Goal: Task Accomplishment & Management: Complete application form

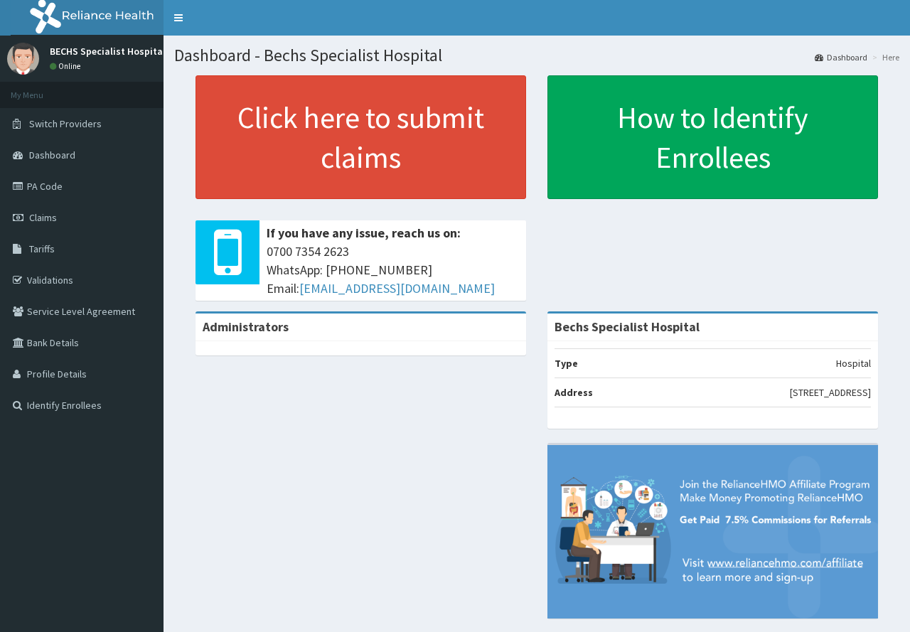
click at [72, 218] on link "Claims" at bounding box center [82, 217] width 164 height 31
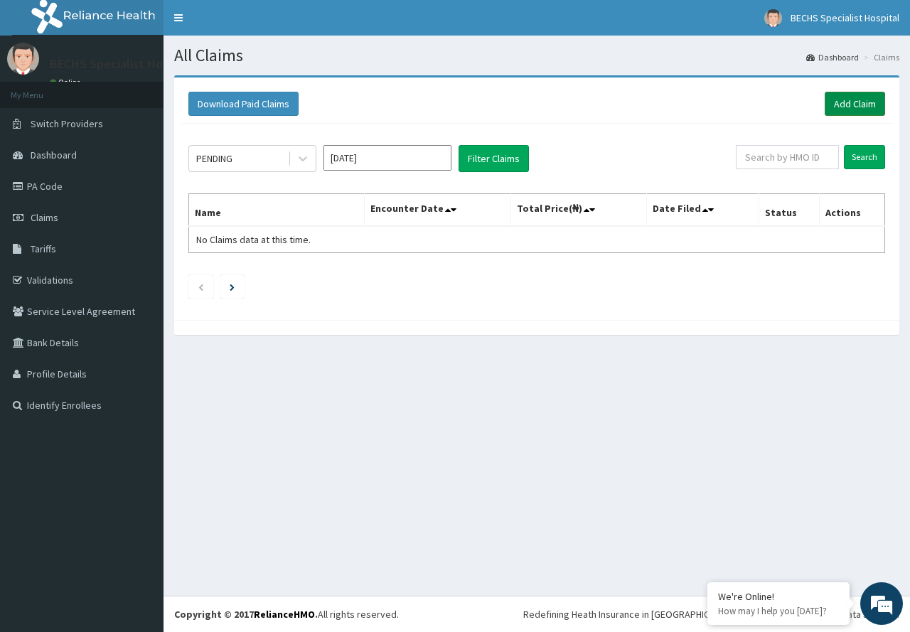
click at [850, 103] on link "Add Claim" at bounding box center [855, 104] width 60 height 24
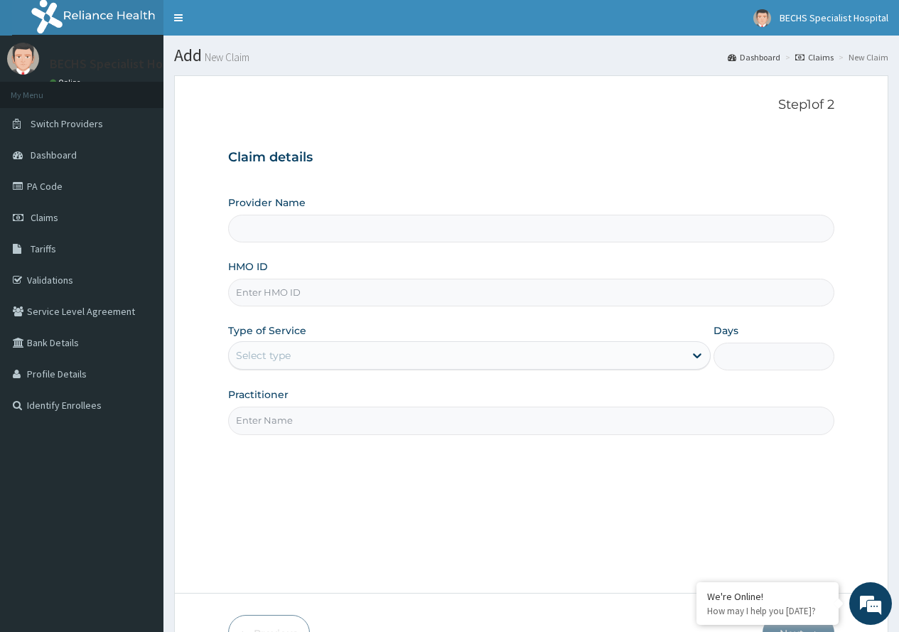
click at [279, 290] on input "HMO ID" at bounding box center [531, 293] width 606 height 28
type input "Bechs Specialist Hospital"
type input "t"
type input "TOO/10058/B"
click at [296, 352] on div "Select type" at bounding box center [457, 355] width 456 height 23
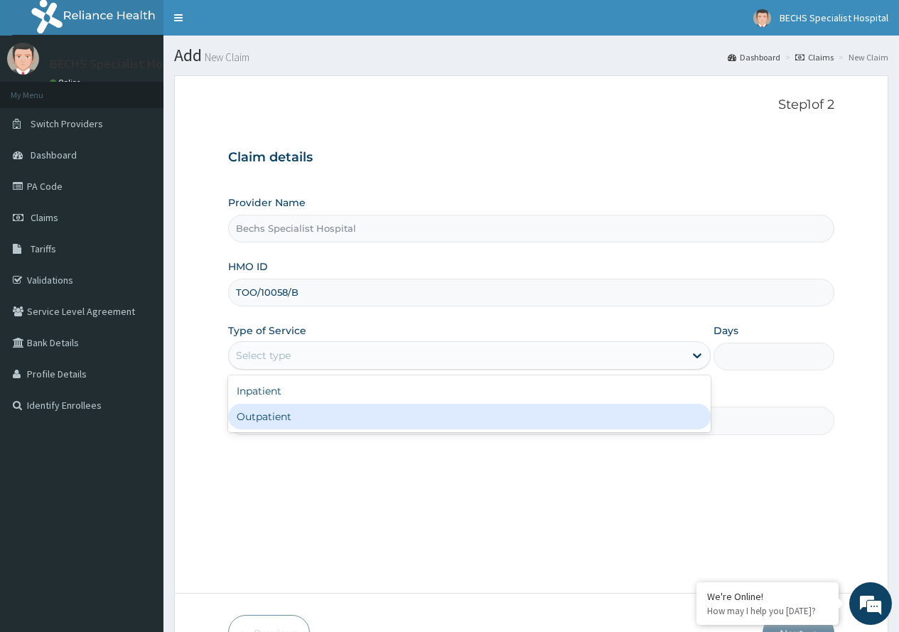
click at [296, 416] on div "Outpatient" at bounding box center [469, 417] width 483 height 26
type input "1"
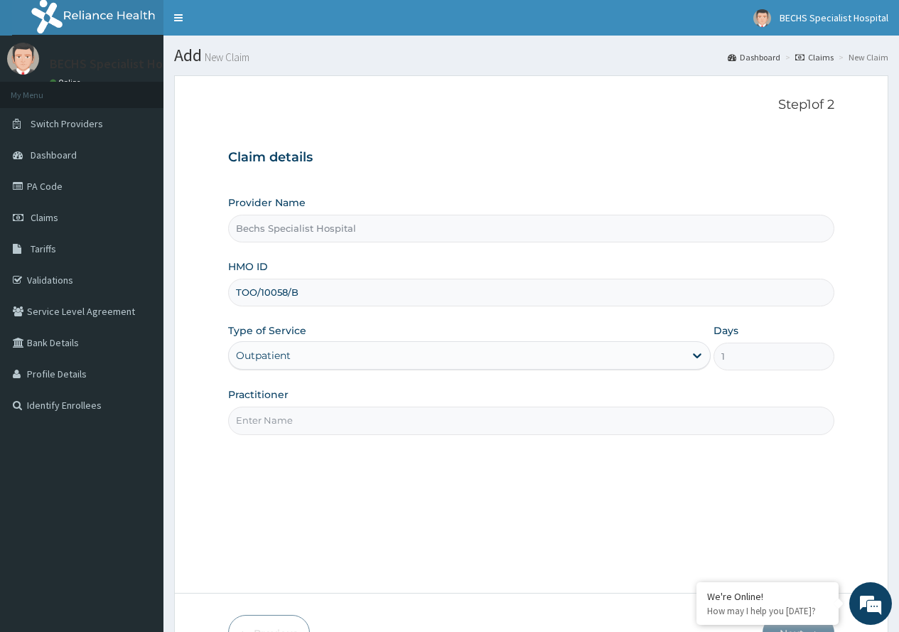
click at [295, 416] on input "Practitioner" at bounding box center [531, 421] width 606 height 28
type input "DR OBI"
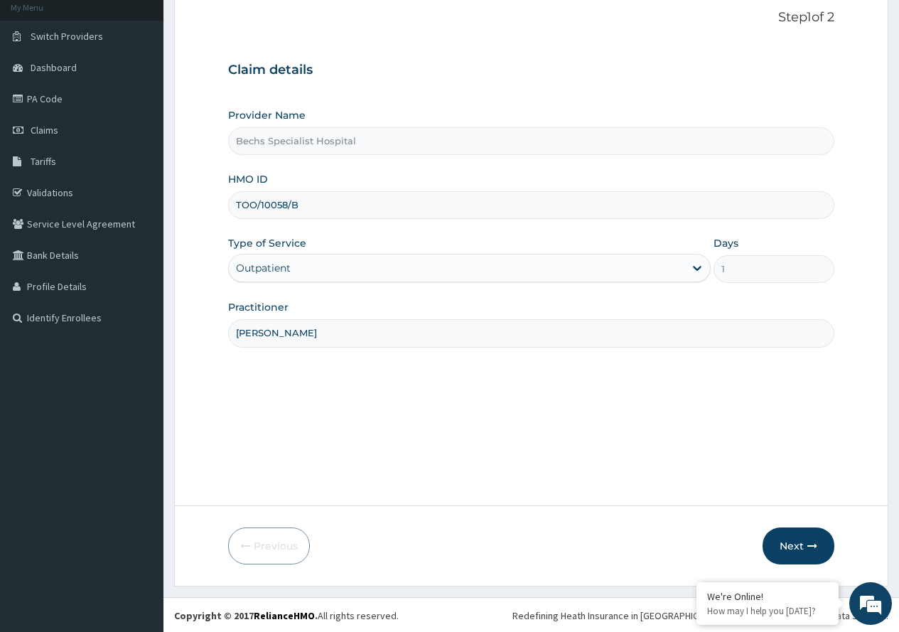
scroll to position [89, 0]
click at [783, 540] on button "Next" at bounding box center [799, 544] width 72 height 37
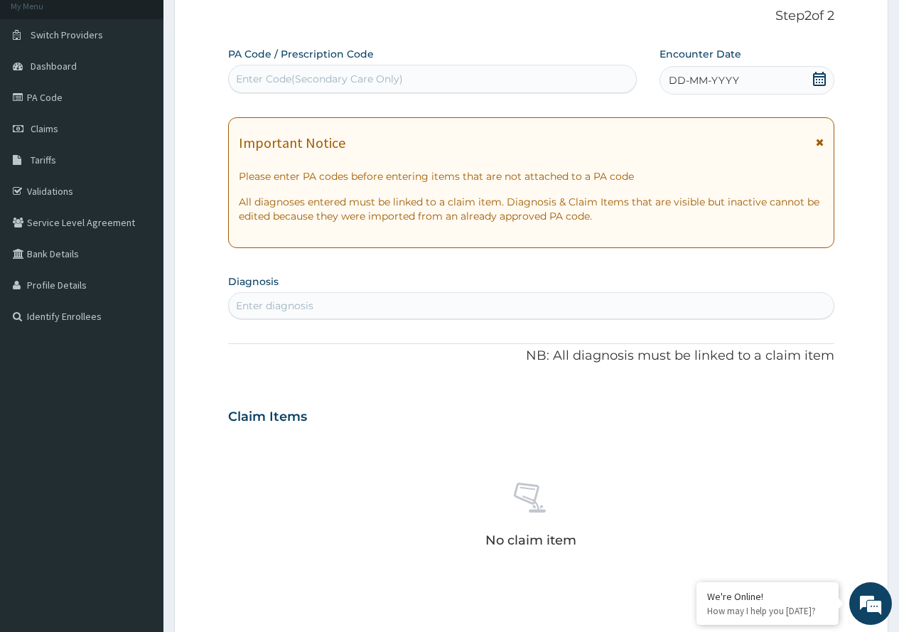
click at [823, 79] on icon at bounding box center [820, 79] width 14 height 14
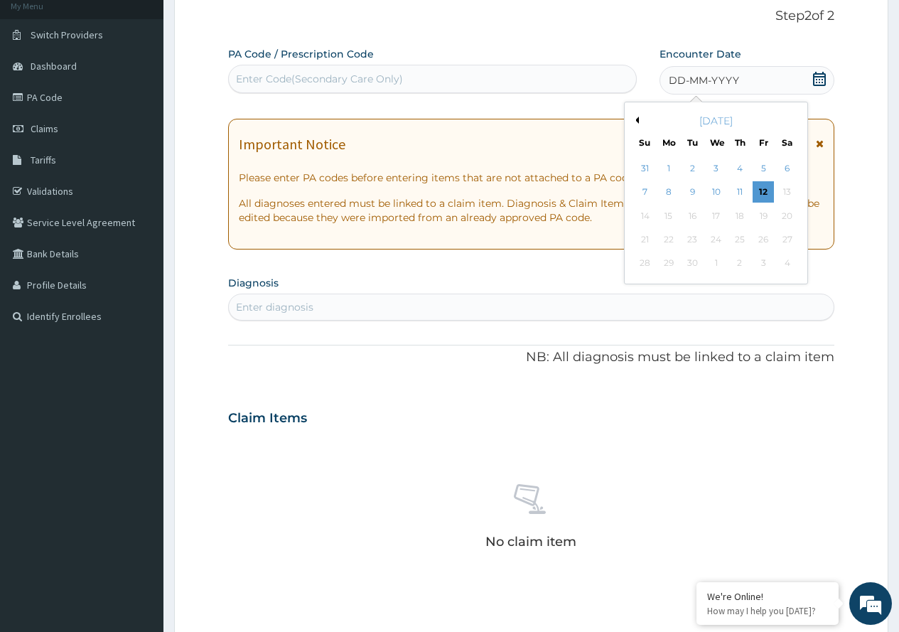
click at [635, 119] on button "Previous Month" at bounding box center [635, 120] width 7 height 7
click at [636, 119] on button "Previous Month" at bounding box center [635, 120] width 7 height 7
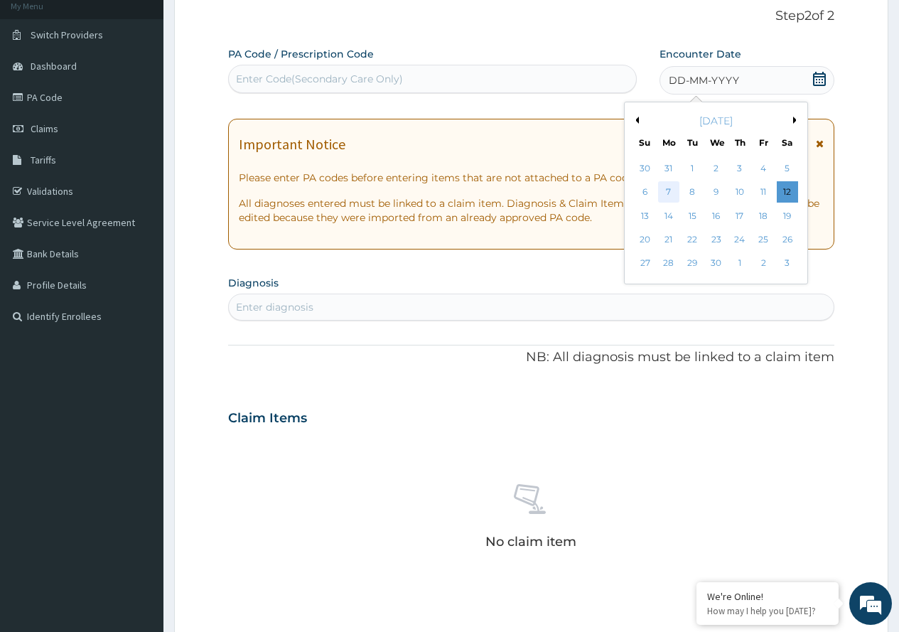
click at [673, 191] on div "7" at bounding box center [668, 192] width 21 height 21
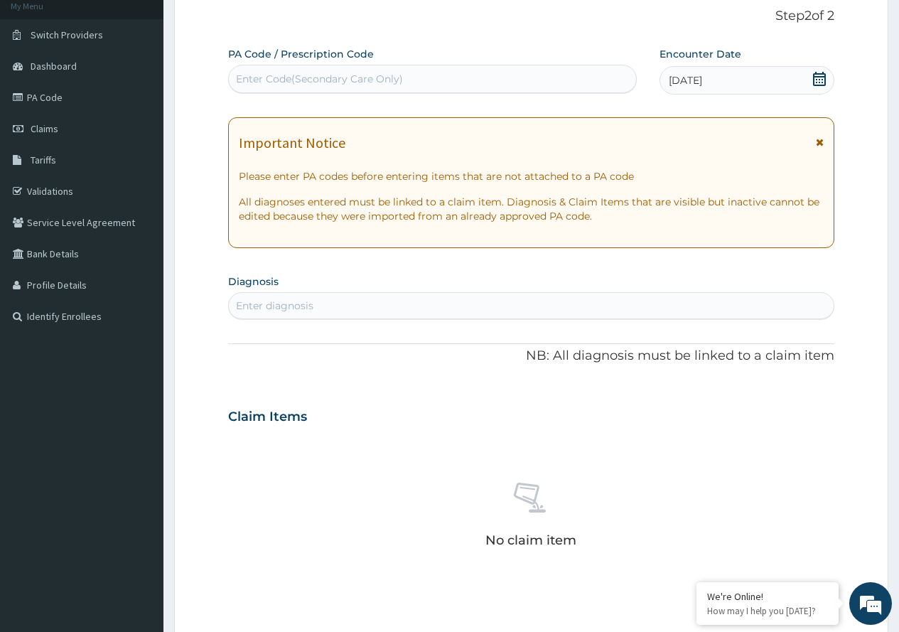
click at [611, 304] on div "Enter diagnosis" at bounding box center [531, 305] width 605 height 23
type input "MALARIA"
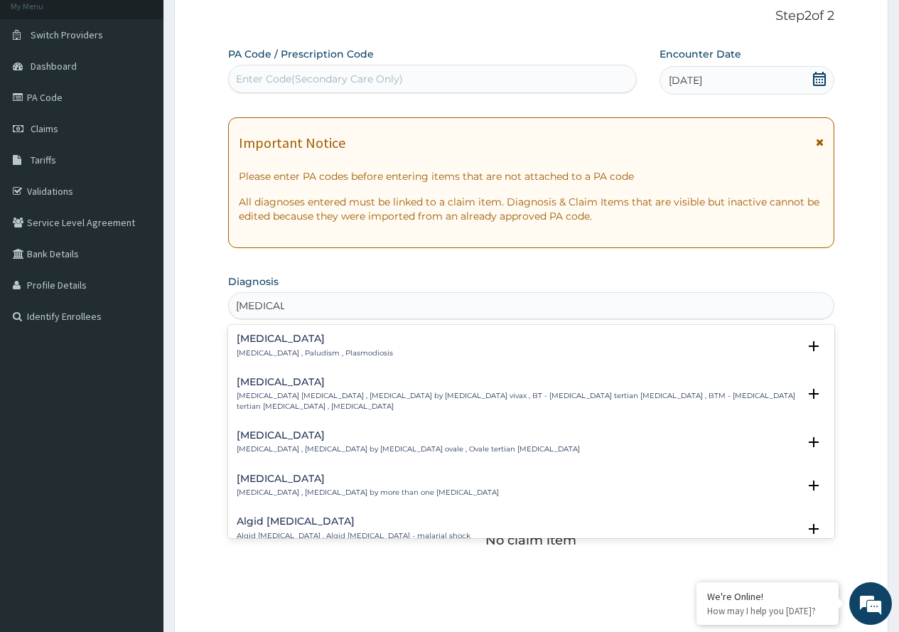
click at [268, 342] on h4 "Malaria" at bounding box center [315, 338] width 156 height 11
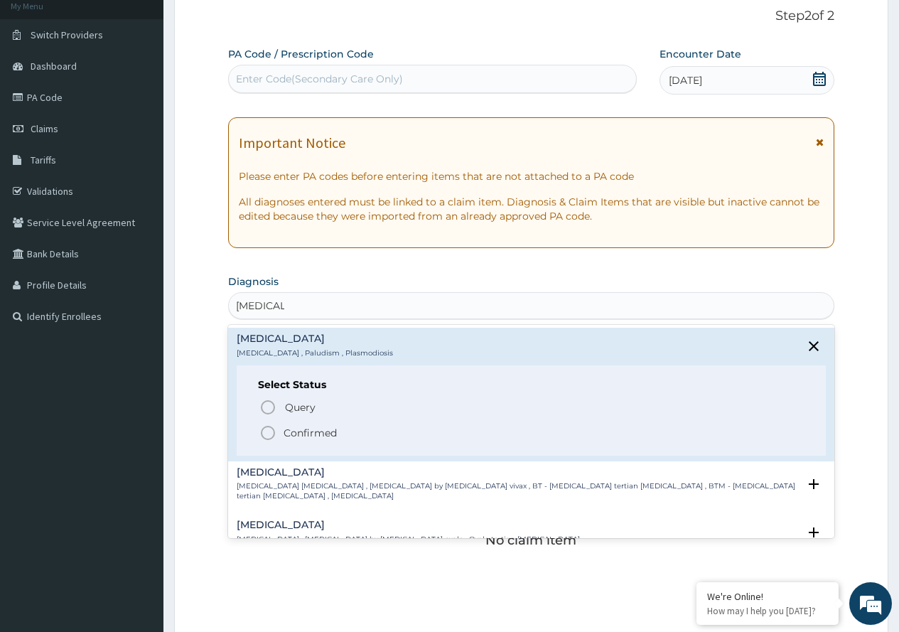
click at [269, 428] on icon "status option filled" at bounding box center [267, 432] width 17 height 17
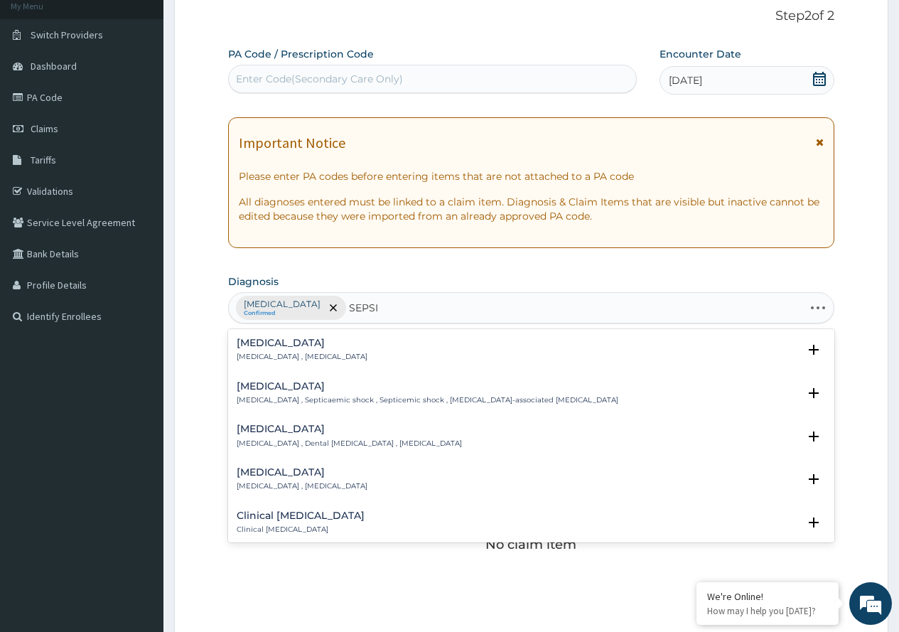
type input "SEPSIS"
click at [277, 343] on h4 "Sepsis" at bounding box center [302, 343] width 131 height 11
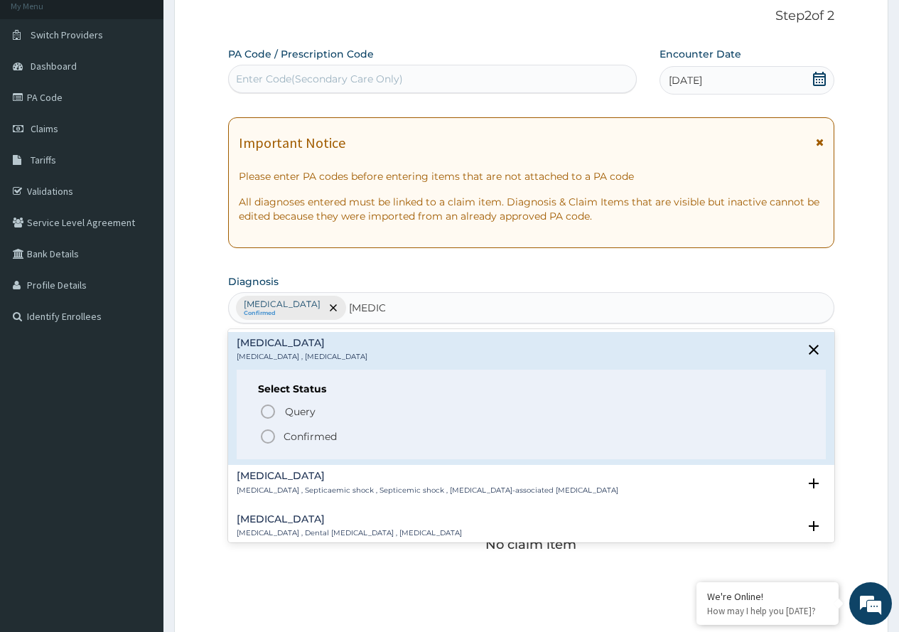
click at [270, 438] on icon "status option filled" at bounding box center [267, 436] width 17 height 17
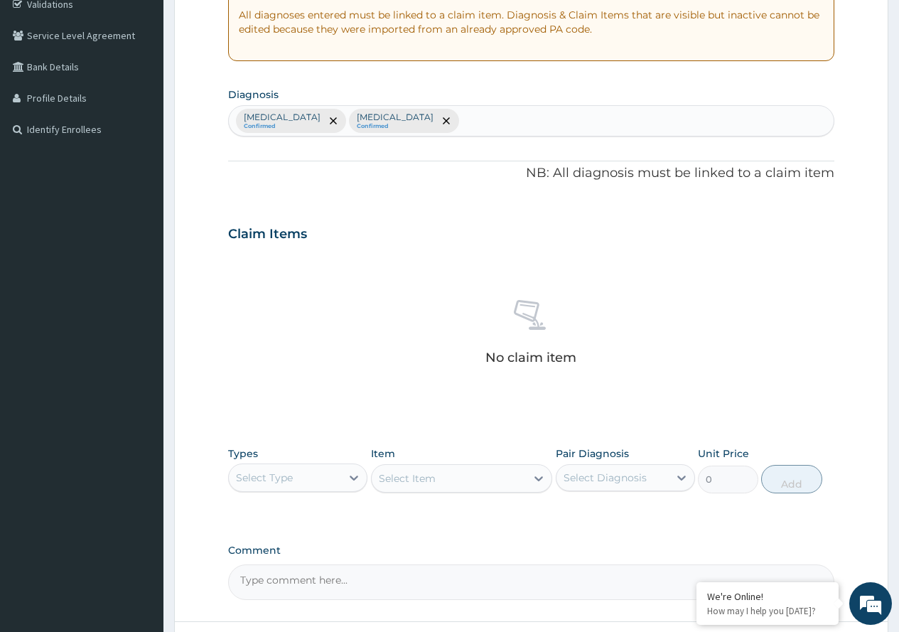
scroll to position [393, 0]
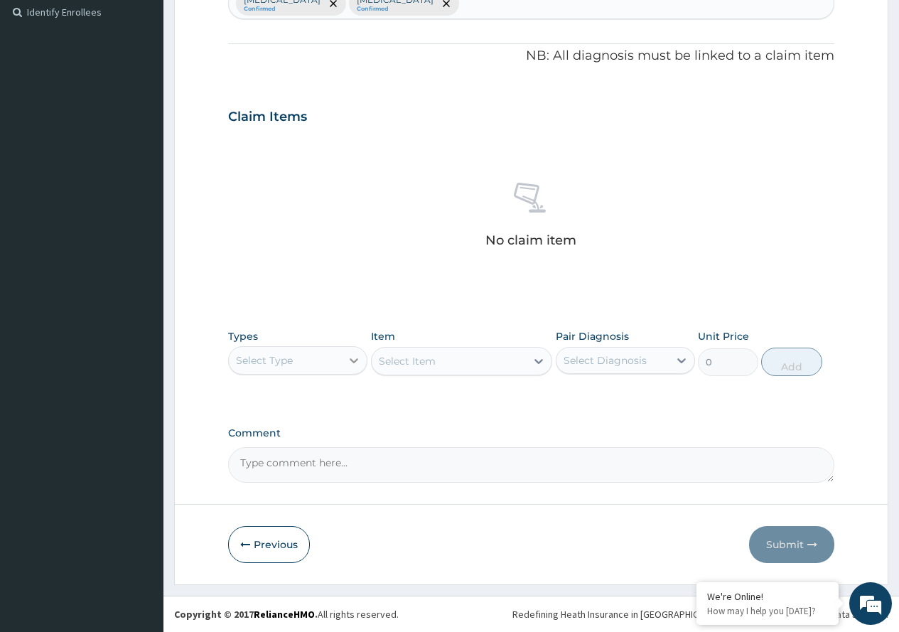
click at [348, 359] on icon at bounding box center [354, 360] width 14 height 14
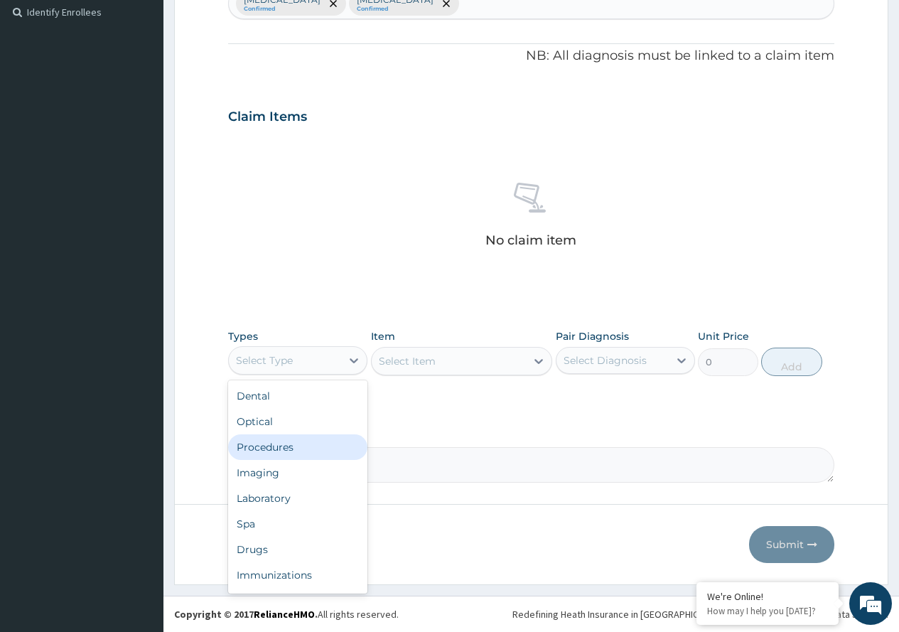
click at [287, 446] on div "Procedures" at bounding box center [297, 447] width 139 height 26
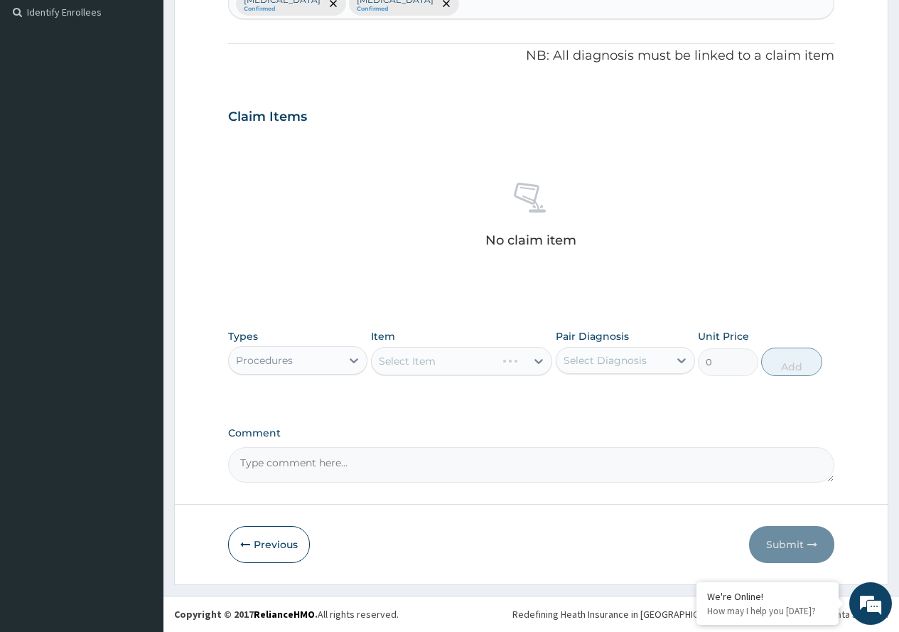
click at [540, 361] on div "Select Item" at bounding box center [462, 361] width 182 height 28
click at [540, 361] on icon at bounding box center [539, 361] width 14 height 14
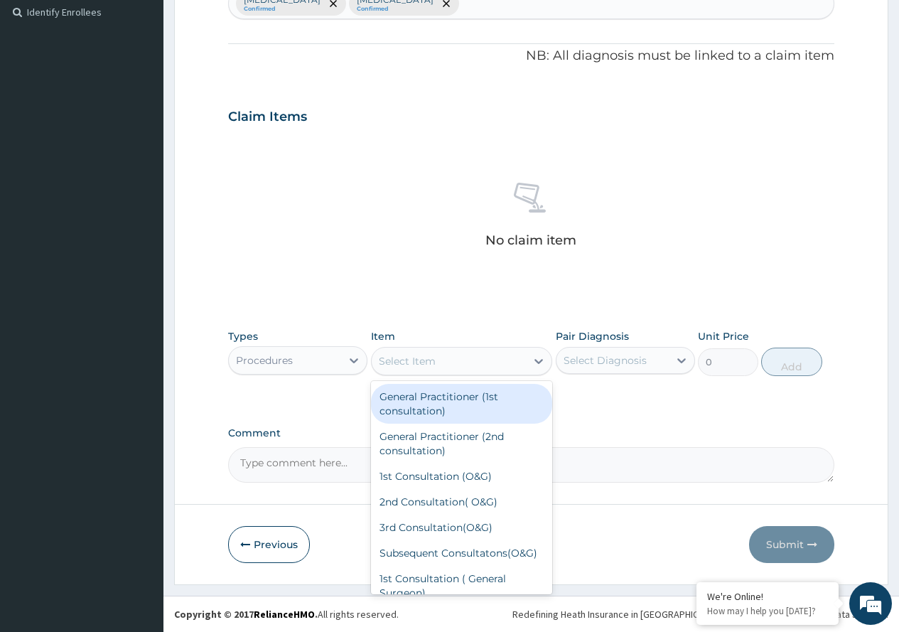
drag, startPoint x: 490, startPoint y: 400, endPoint x: 531, endPoint y: 375, distance: 48.2
click at [490, 400] on div "General Practitioner (1st consultation)" at bounding box center [462, 404] width 182 height 40
type input "1700"
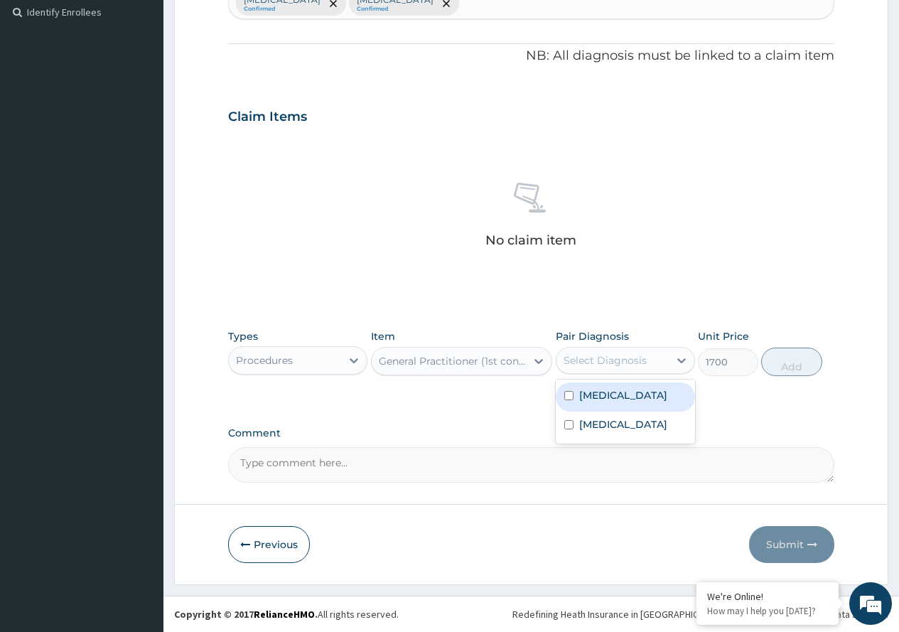
click at [651, 353] on div "Select Diagnosis" at bounding box center [613, 360] width 112 height 23
click at [629, 397] on div "[MEDICAL_DATA]" at bounding box center [625, 396] width 139 height 29
checkbox input "true"
click at [791, 367] on button "Add" at bounding box center [791, 362] width 60 height 28
type input "0"
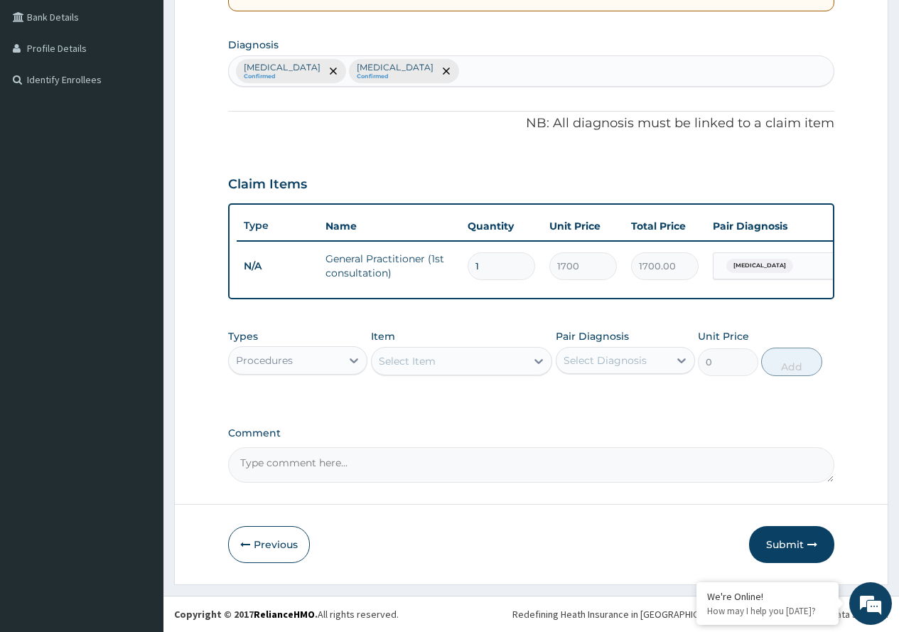
scroll to position [336, 0]
click at [338, 364] on div "Procedures" at bounding box center [285, 360] width 112 height 23
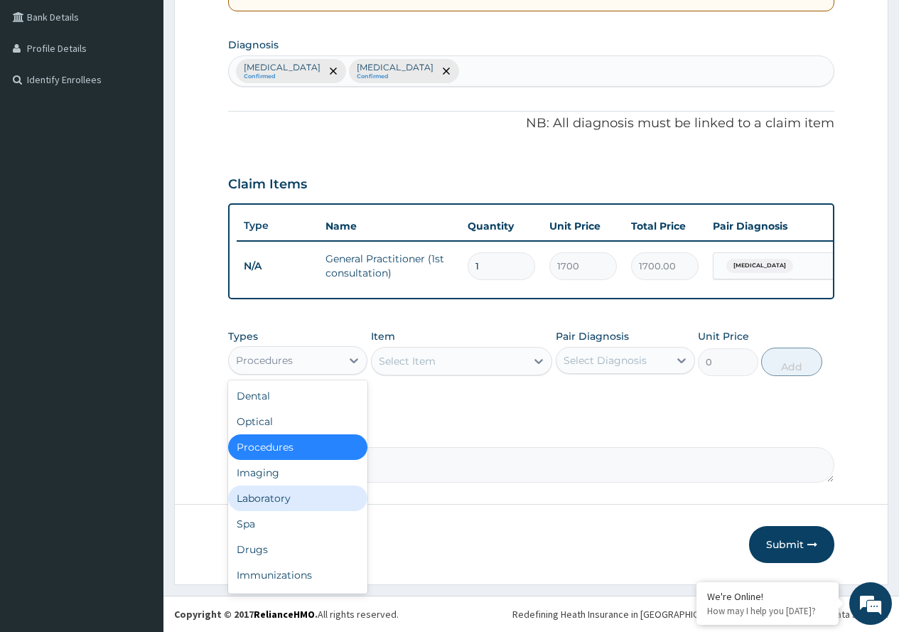
click at [289, 491] on div "Laboratory" at bounding box center [297, 499] width 139 height 26
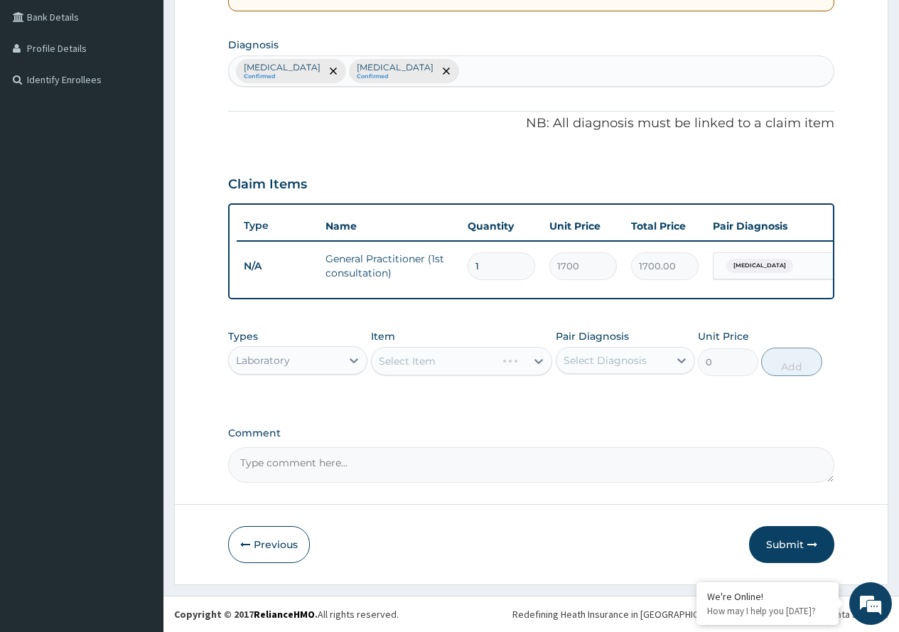
click at [541, 362] on div "Select Item" at bounding box center [462, 361] width 182 height 28
click at [541, 362] on icon at bounding box center [539, 361] width 9 height 5
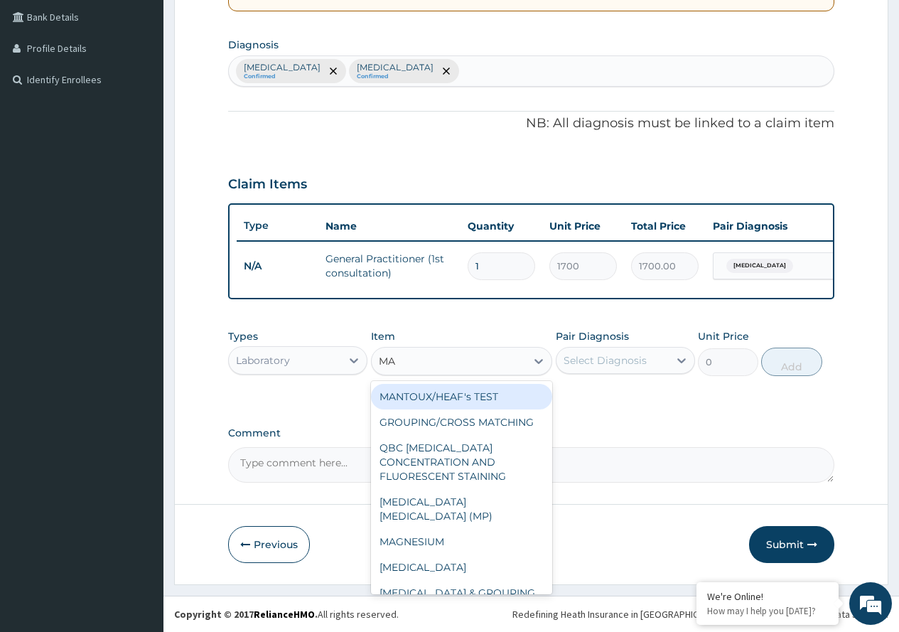
type input "MAL"
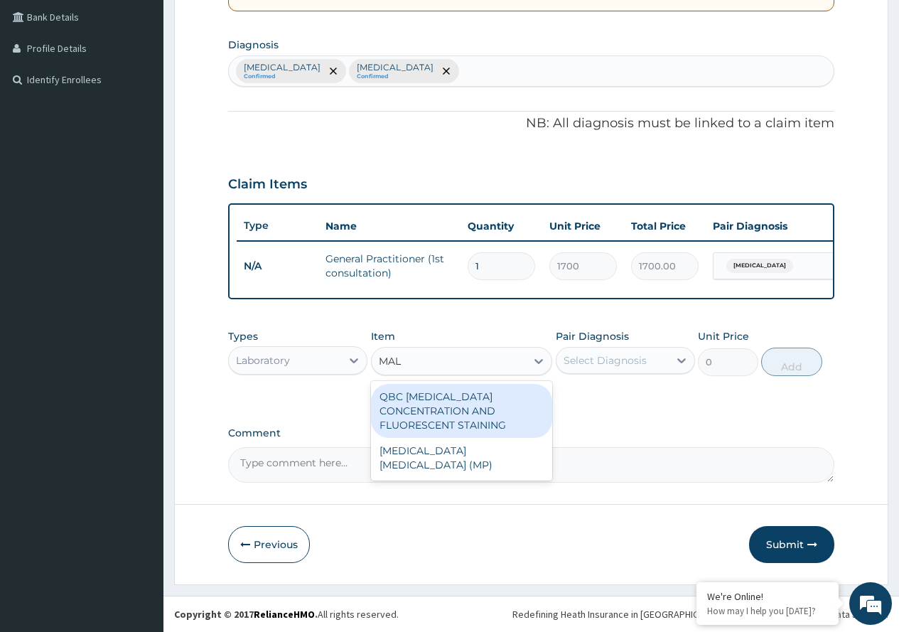
click at [487, 406] on div "QBC [MEDICAL_DATA] CONCENTRATION AND FLUORESCENT STAINING" at bounding box center [462, 411] width 182 height 54
type input "1100"
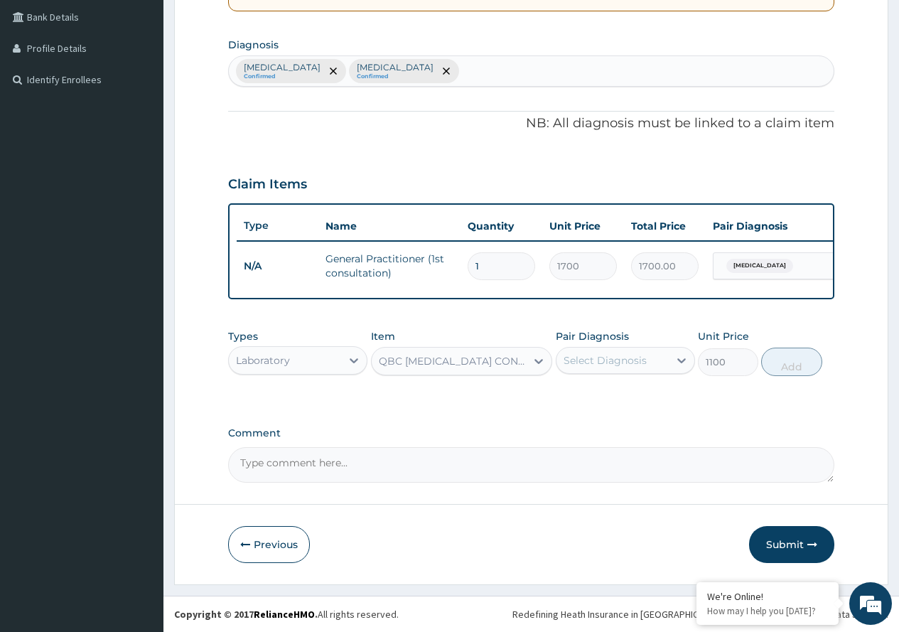
click at [588, 365] on div "Select Diagnosis" at bounding box center [605, 360] width 83 height 14
click at [599, 400] on label "[MEDICAL_DATA]" at bounding box center [623, 395] width 88 height 14
checkbox input "true"
click at [802, 359] on button "Add" at bounding box center [791, 362] width 60 height 28
type input "0"
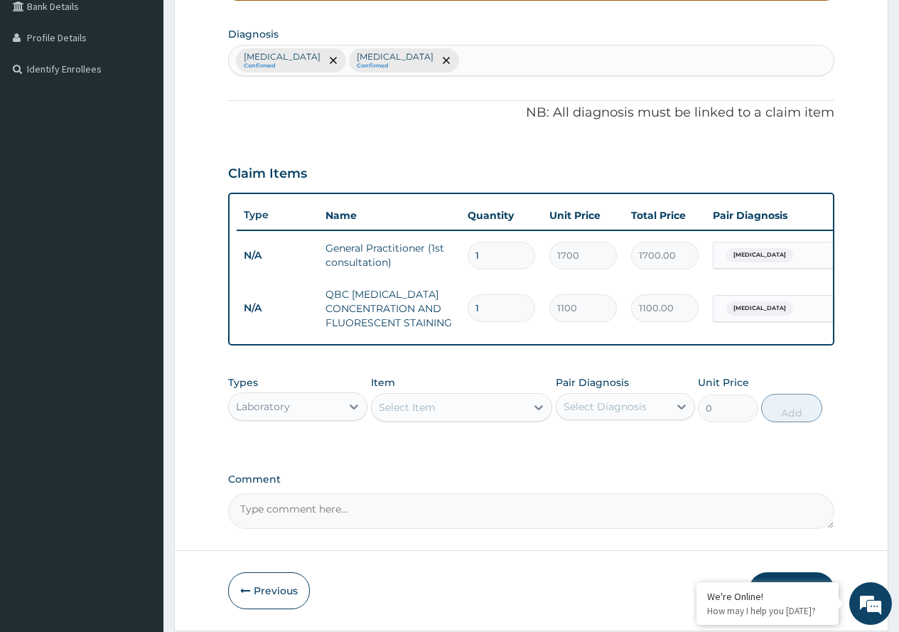
click at [526, 417] on div "Select Item" at bounding box center [449, 407] width 155 height 23
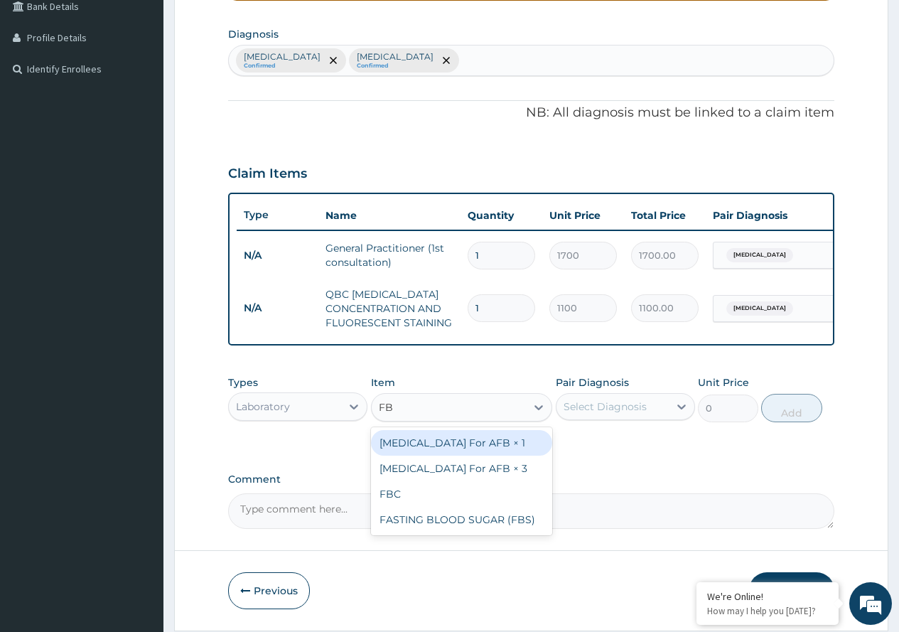
type input "FBC"
click at [498, 456] on div "FBC" at bounding box center [462, 443] width 182 height 26
type input "1800"
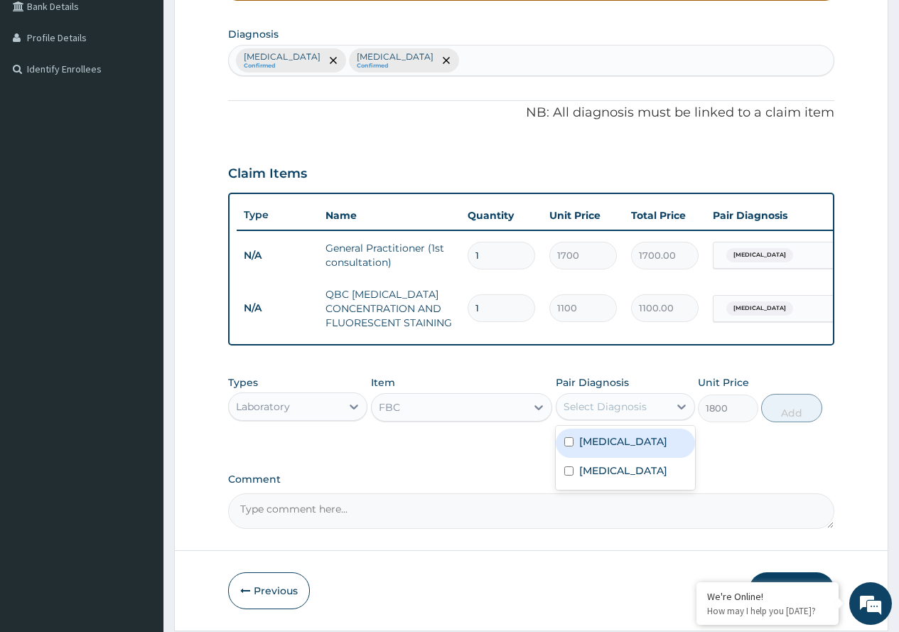
click at [642, 414] on div "Select Diagnosis" at bounding box center [605, 407] width 83 height 14
click at [623, 483] on div "[MEDICAL_DATA]" at bounding box center [625, 472] width 139 height 29
checkbox input "true"
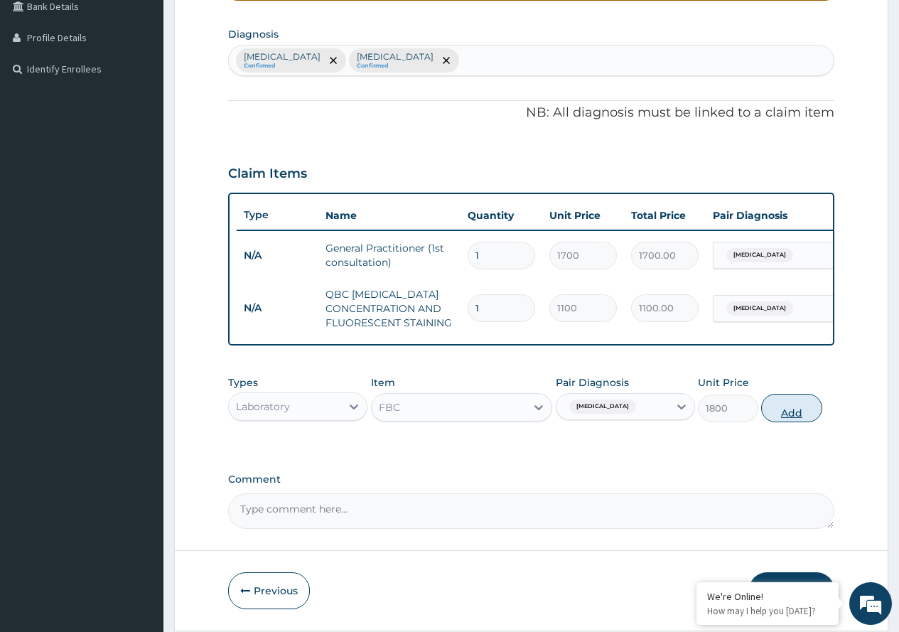
click at [791, 419] on button "Add" at bounding box center [791, 408] width 60 height 28
type input "0"
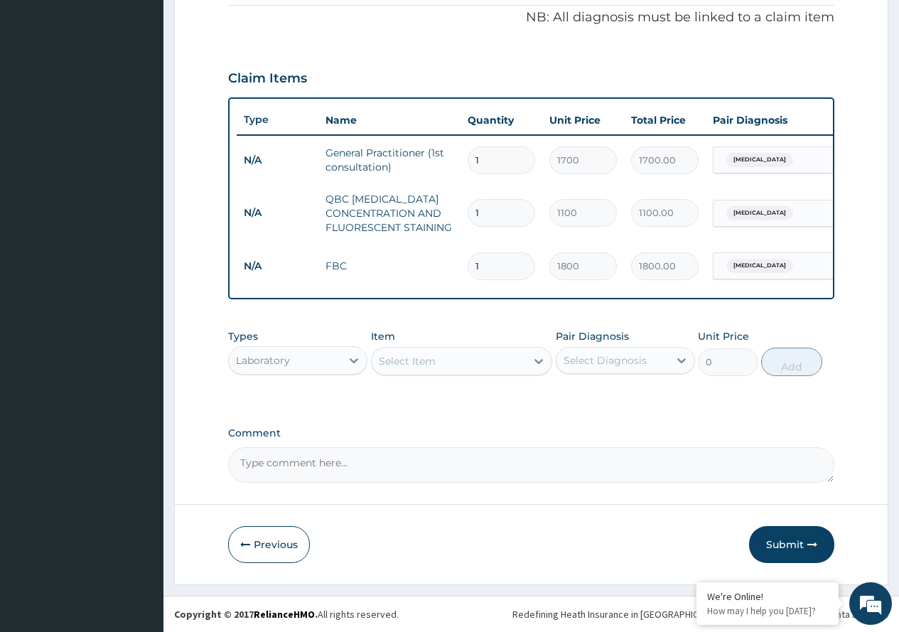
scroll to position [442, 0]
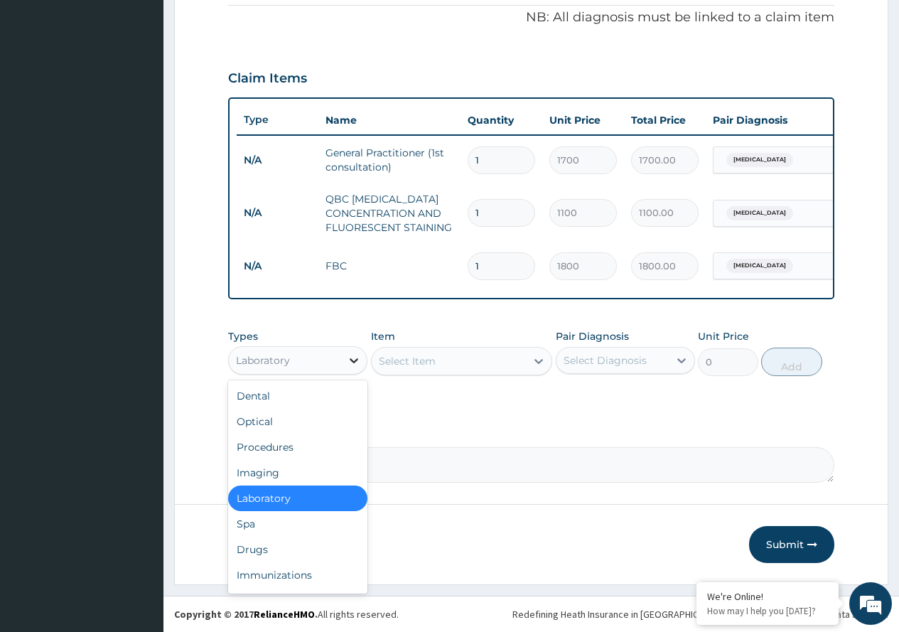
click at [347, 363] on icon at bounding box center [354, 360] width 14 height 14
click at [274, 542] on div "Drugs" at bounding box center [297, 550] width 139 height 26
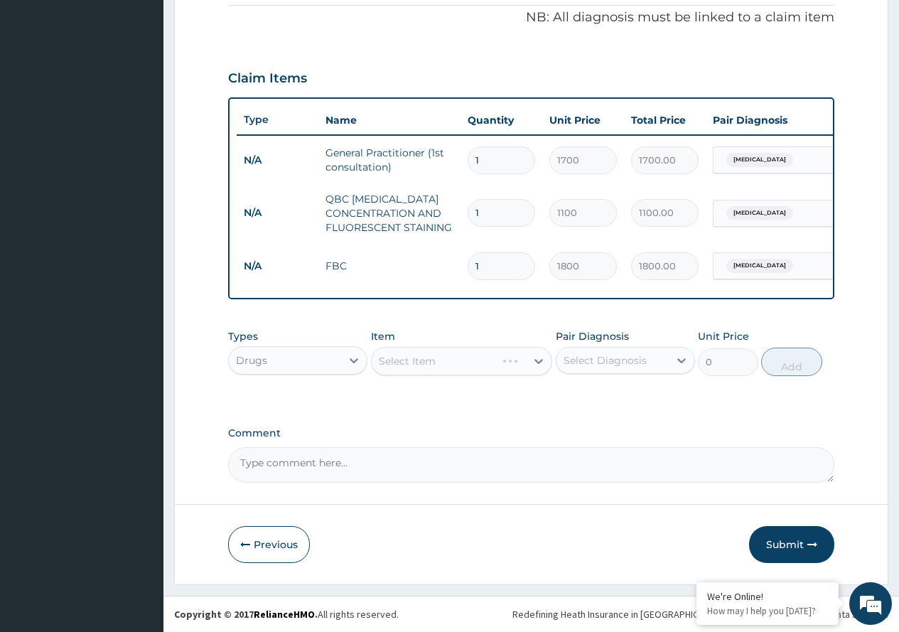
click at [535, 360] on div "Select Item" at bounding box center [462, 361] width 182 height 28
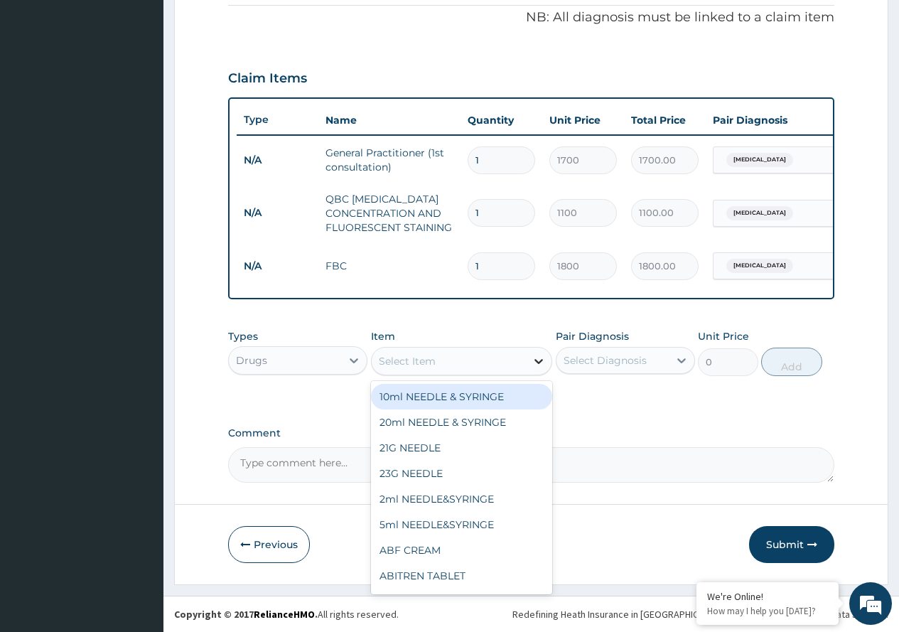
click at [535, 359] on icon at bounding box center [539, 361] width 14 height 14
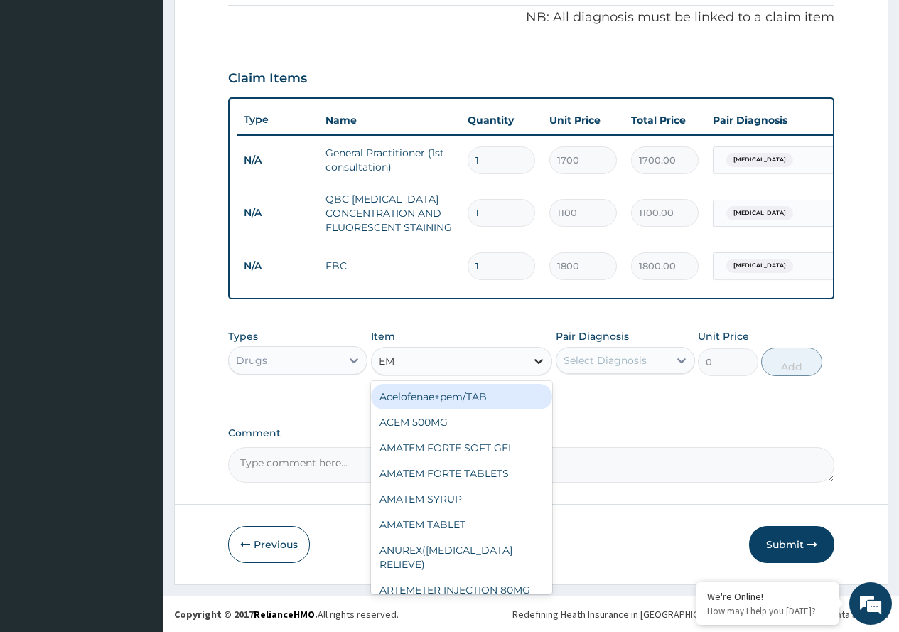
type input "EMA"
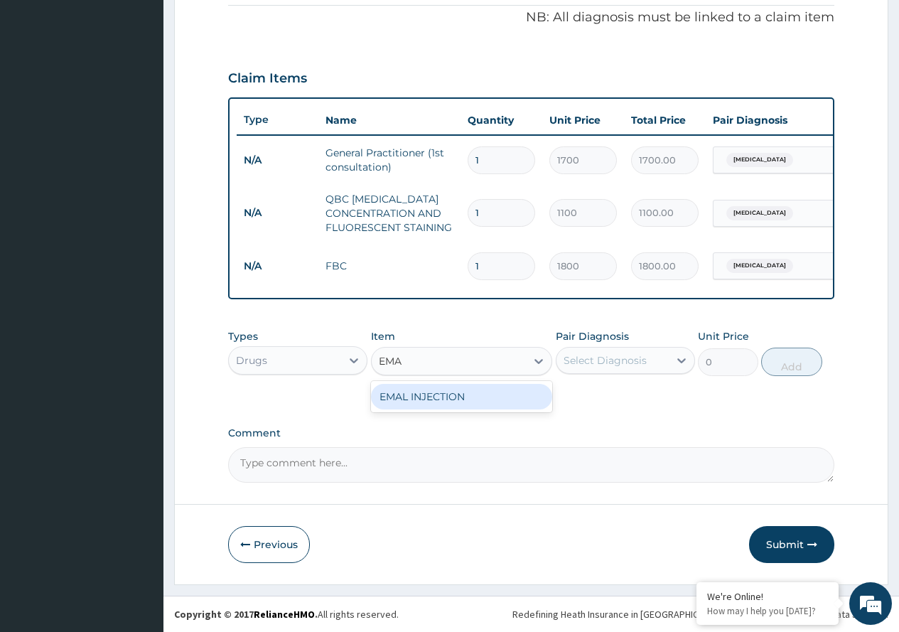
click at [483, 395] on div "EMAL INJECTION" at bounding box center [462, 397] width 182 height 26
type input "1000"
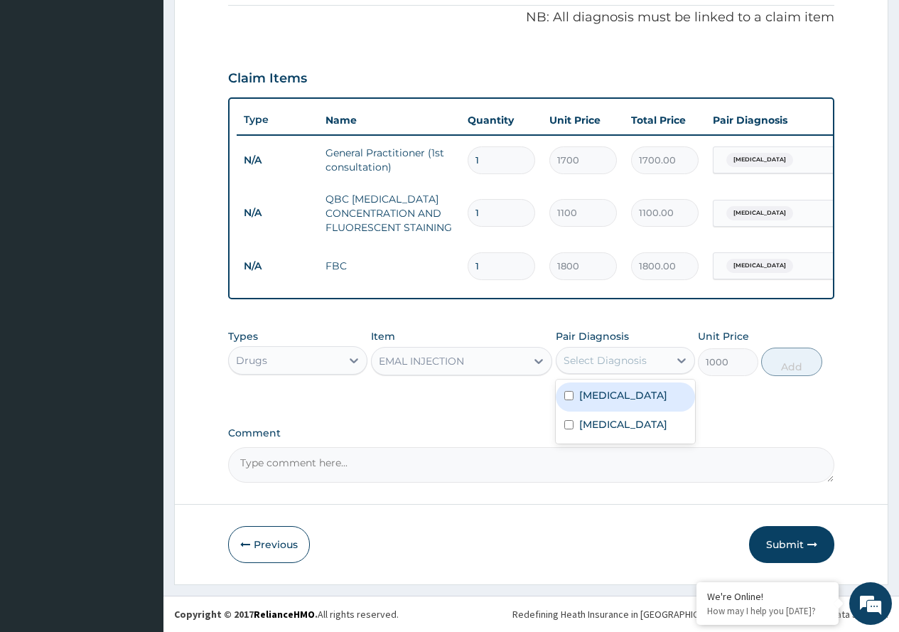
drag, startPoint x: 625, startPoint y: 365, endPoint x: 619, endPoint y: 405, distance: 40.2
click at [625, 368] on div "Select Diagnosis" at bounding box center [613, 360] width 112 height 23
click at [617, 410] on div "[MEDICAL_DATA]" at bounding box center [625, 396] width 139 height 29
checkbox input "true"
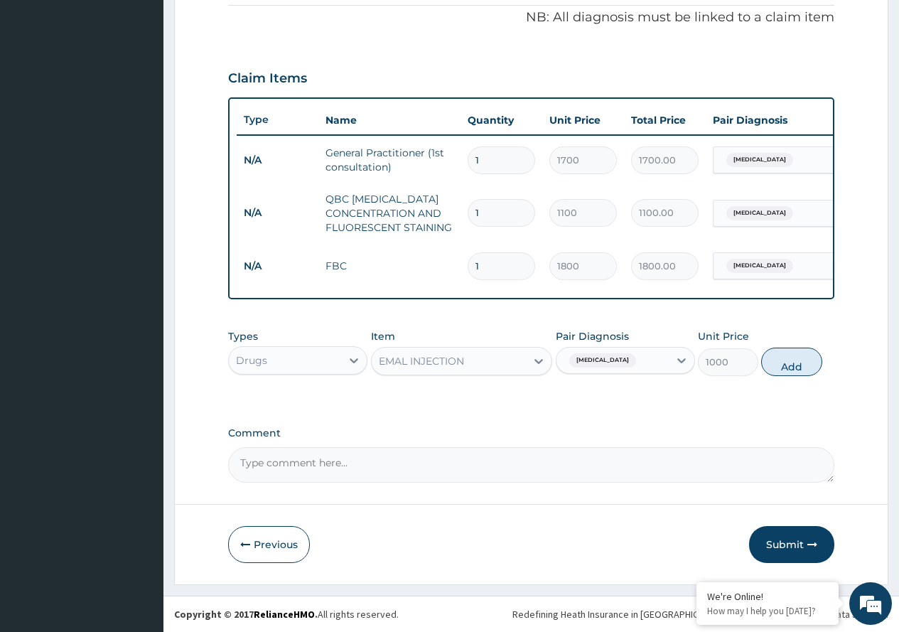
click at [785, 359] on button "Add" at bounding box center [791, 362] width 60 height 28
type input "0"
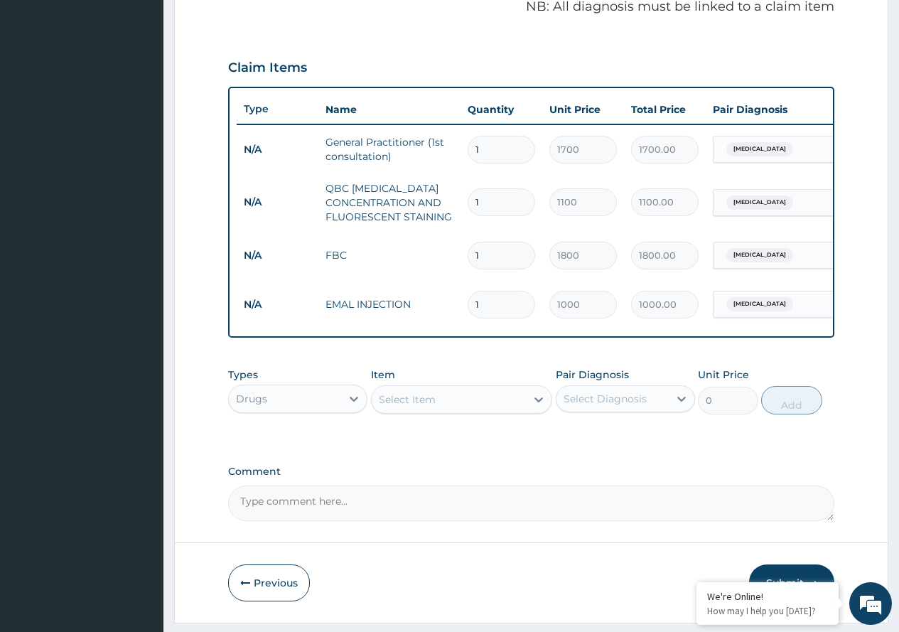
type input "0.00"
type input "3"
type input "3000.00"
type input "3"
click at [531, 409] on div at bounding box center [539, 400] width 26 height 26
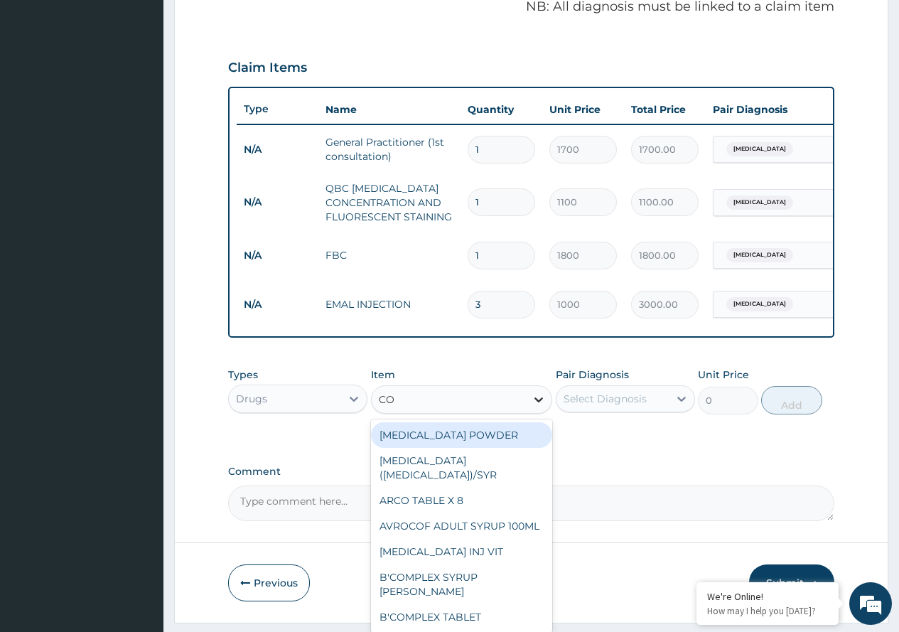
type input "COA"
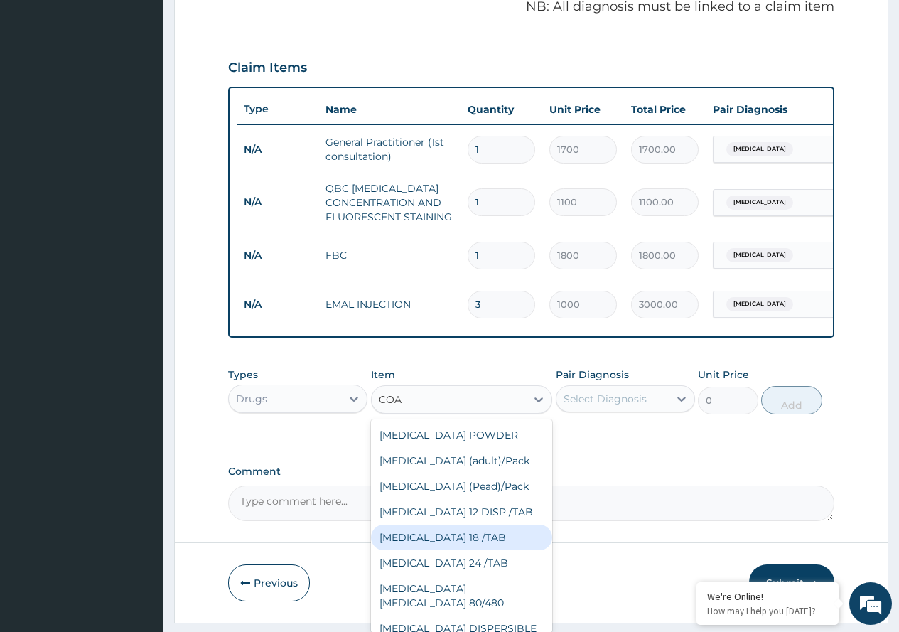
click at [446, 550] on div "[MEDICAL_DATA] 18 /TAB" at bounding box center [462, 538] width 182 height 26
type input "400"
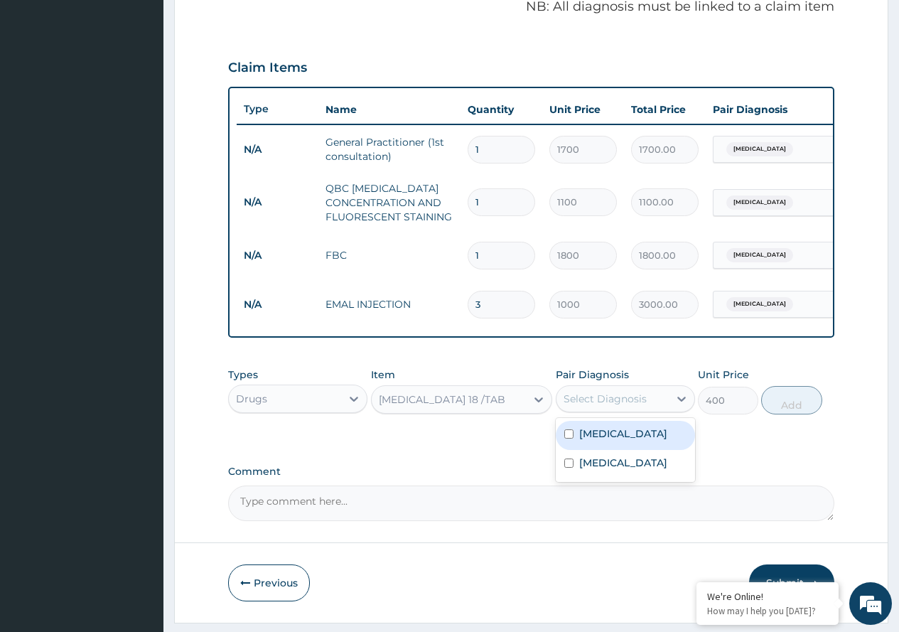
click at [636, 406] on div "Select Diagnosis" at bounding box center [605, 399] width 83 height 14
click at [633, 450] on div "[MEDICAL_DATA]" at bounding box center [625, 435] width 139 height 29
checkbox input "true"
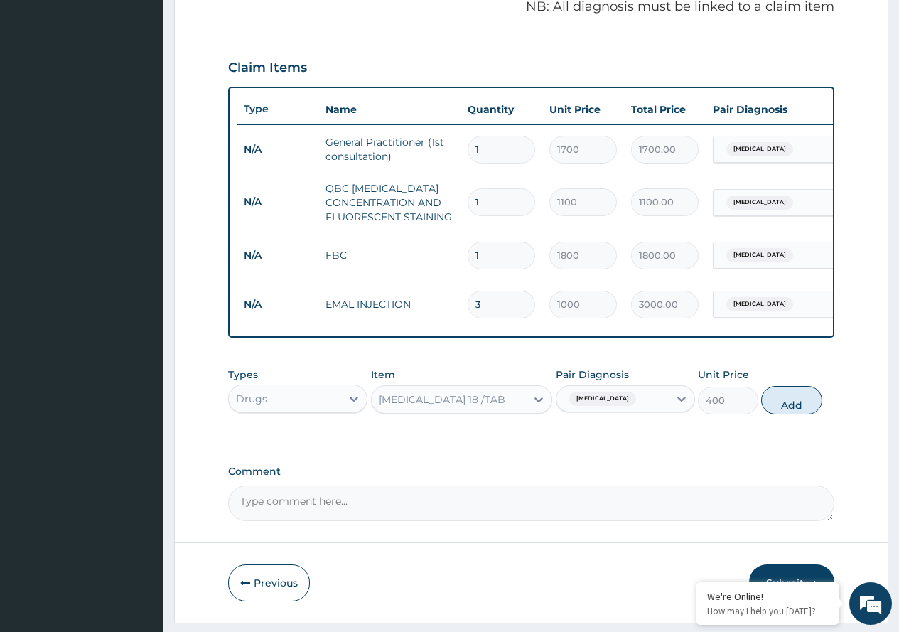
click at [793, 409] on button "Add" at bounding box center [791, 400] width 60 height 28
type input "0"
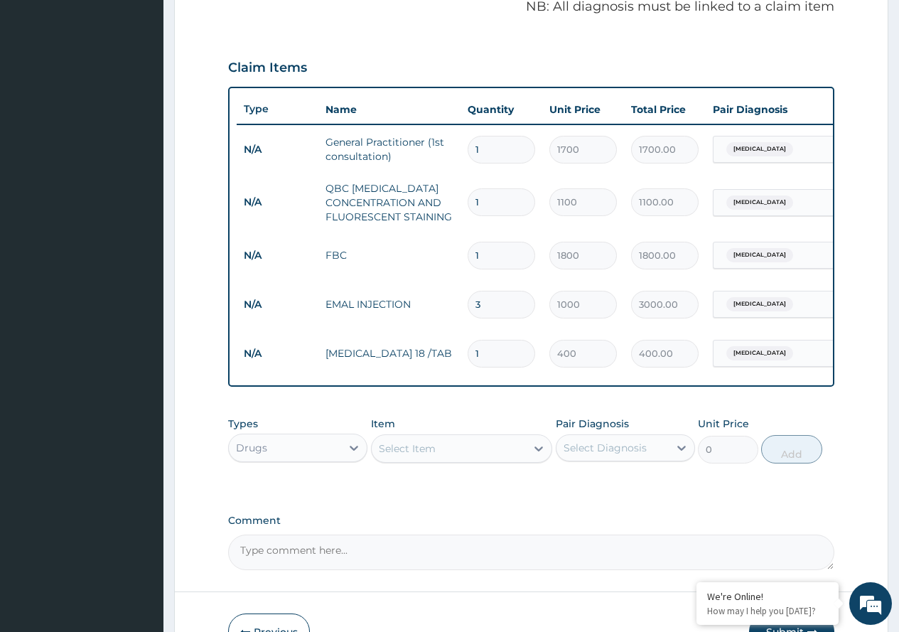
type input "18"
type input "7200.00"
type input "18"
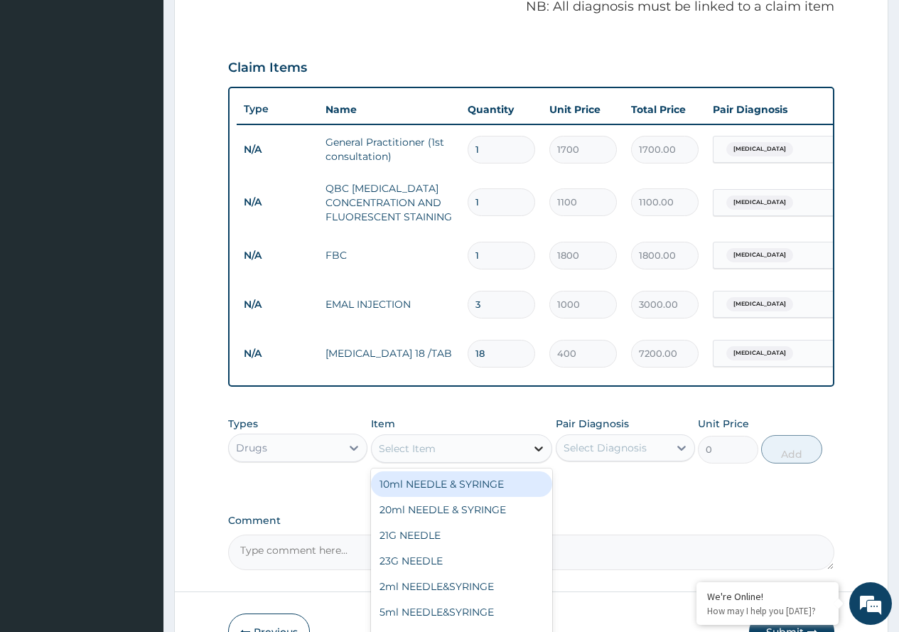
click at [539, 456] on icon at bounding box center [539, 448] width 14 height 14
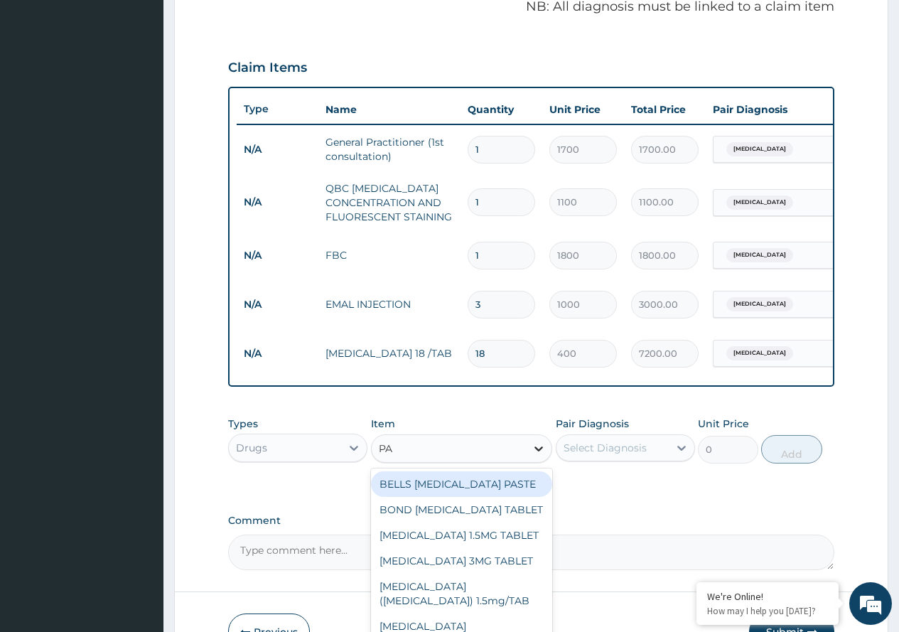
type input "PAR"
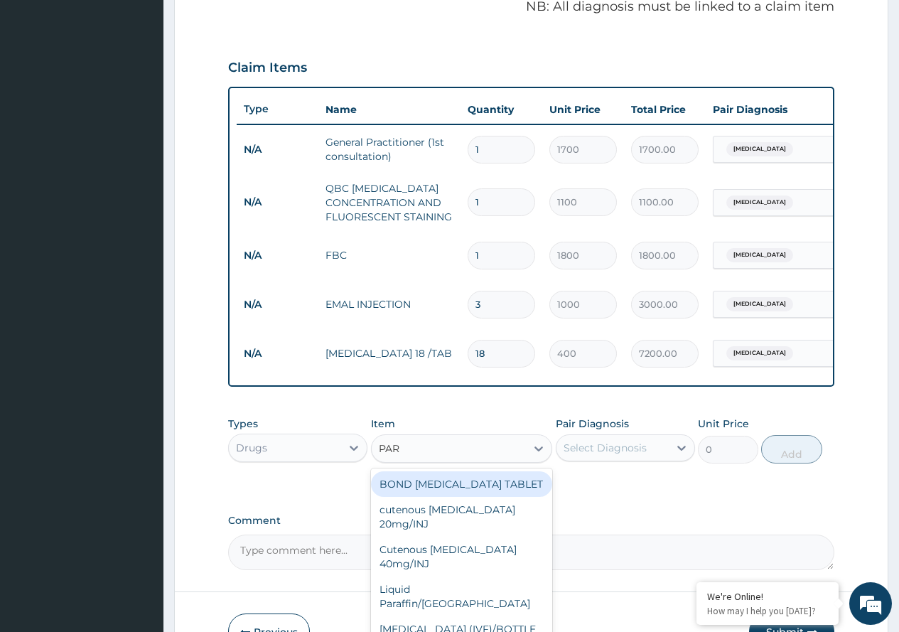
click at [510, 491] on div "BOND [MEDICAL_DATA] TABLET" at bounding box center [462, 484] width 182 height 26
type input "10"
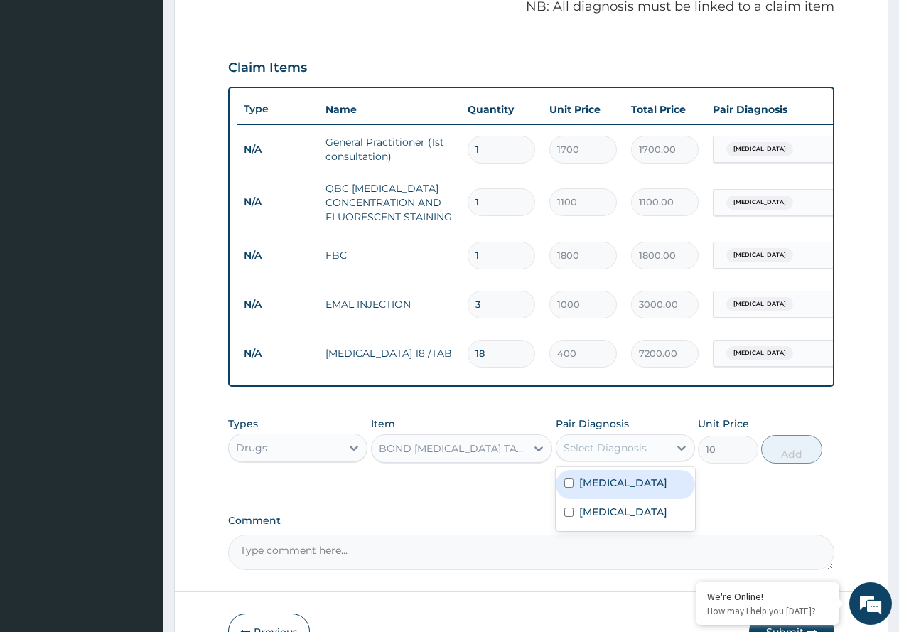
click at [623, 455] on div "Select Diagnosis" at bounding box center [605, 448] width 83 height 14
click at [615, 490] on label "[MEDICAL_DATA]" at bounding box center [623, 483] width 88 height 14
checkbox input "true"
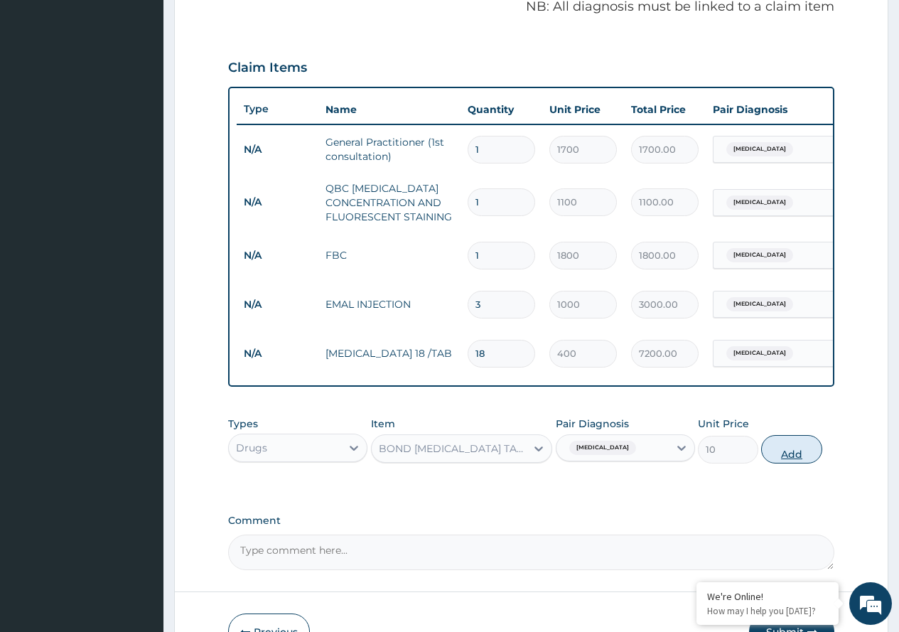
click at [783, 464] on button "Add" at bounding box center [791, 449] width 60 height 28
type input "0"
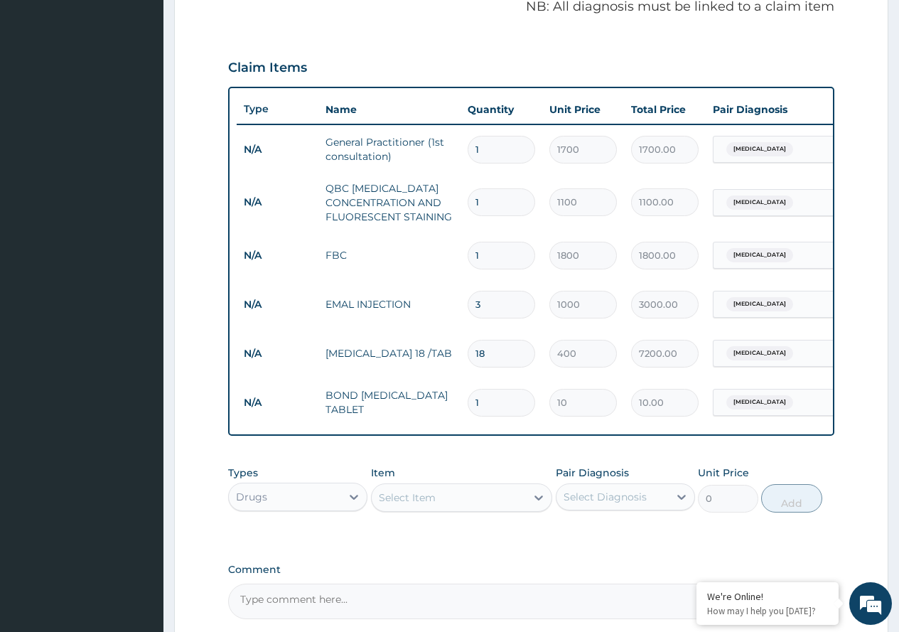
click at [473, 395] on input "1" at bounding box center [502, 403] width 68 height 28
type input "21"
type input "210.00"
type input "20"
type input "200.00"
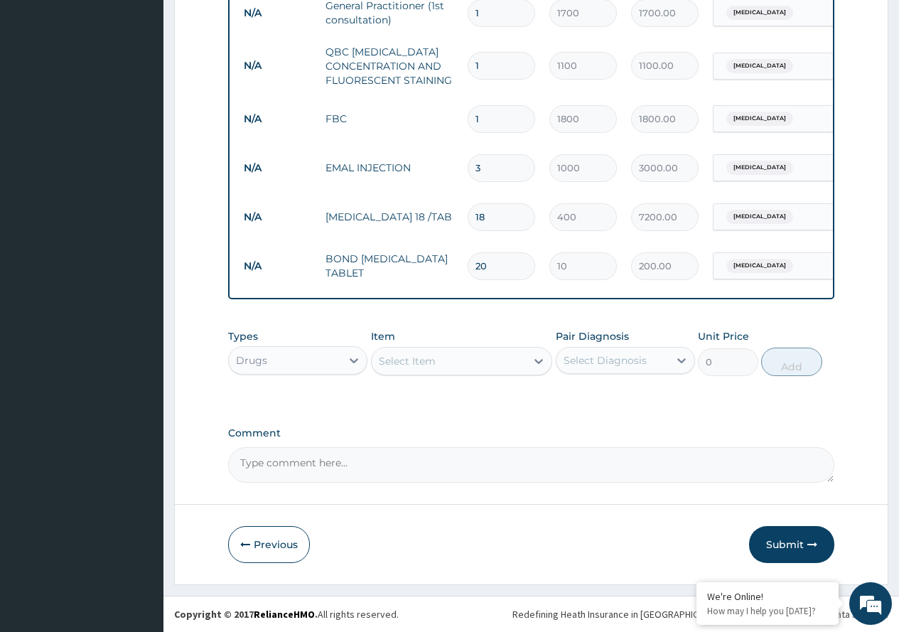
scroll to position [589, 0]
type input "20"
click at [541, 361] on icon at bounding box center [539, 361] width 9 height 5
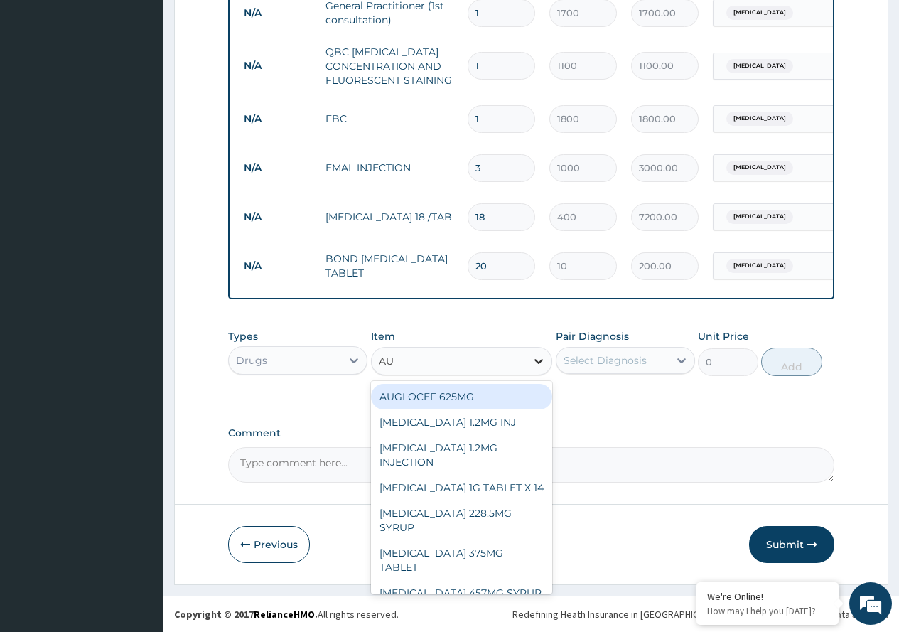
type input "AUG"
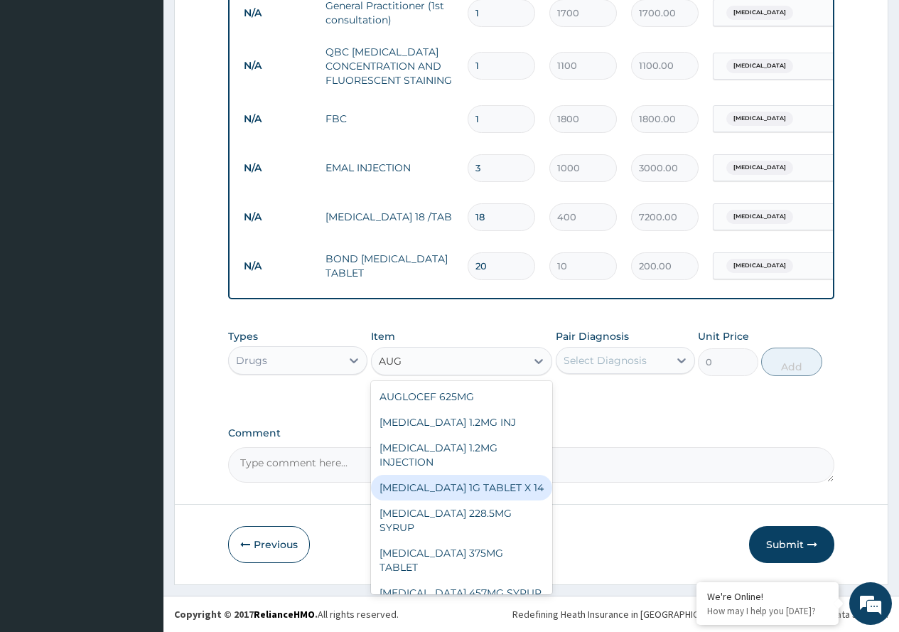
click at [486, 475] on div "[MEDICAL_DATA] 1G TABLET X 14" at bounding box center [462, 488] width 182 height 26
type input "168"
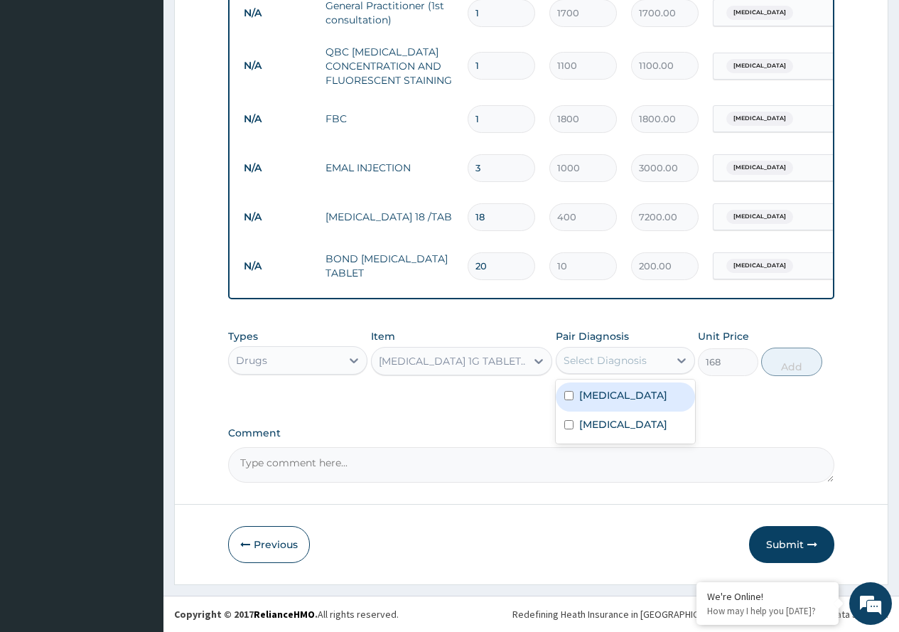
click at [635, 361] on div "Select Diagnosis" at bounding box center [605, 360] width 83 height 14
click at [627, 420] on div "[MEDICAL_DATA]" at bounding box center [625, 426] width 139 height 29
checkbox input "true"
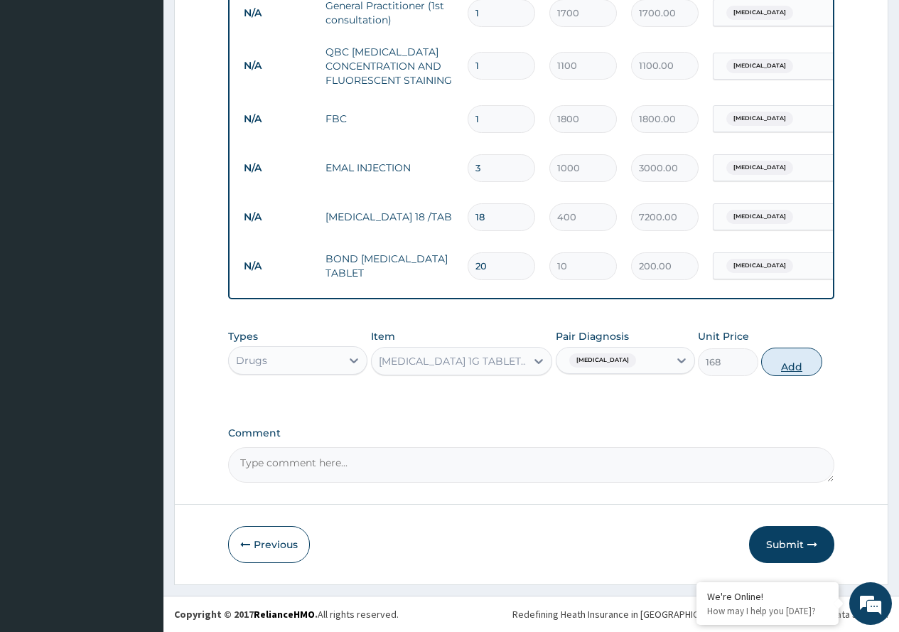
click at [775, 359] on button "Add" at bounding box center [791, 362] width 60 height 28
type input "0"
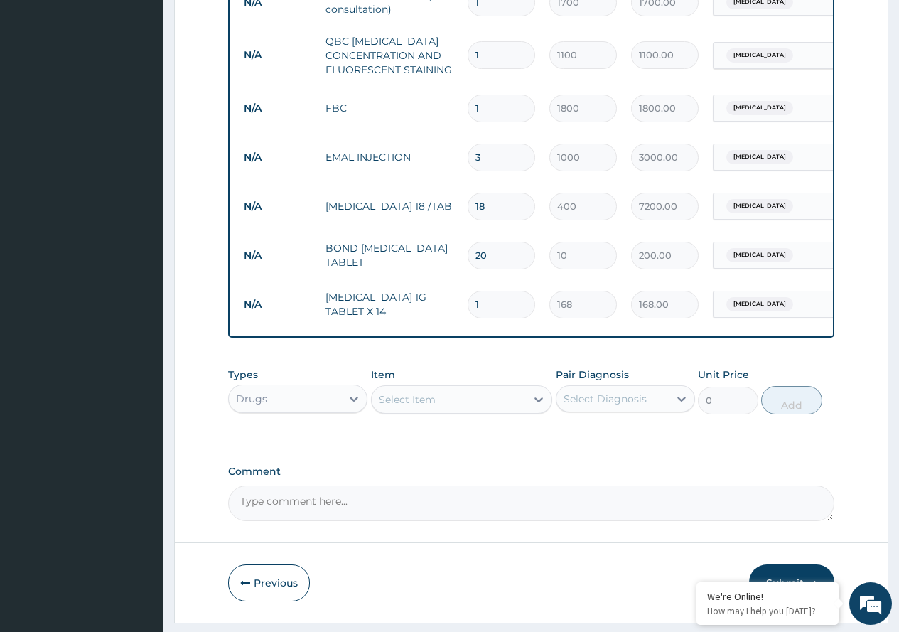
type input "14"
type input "2352.00"
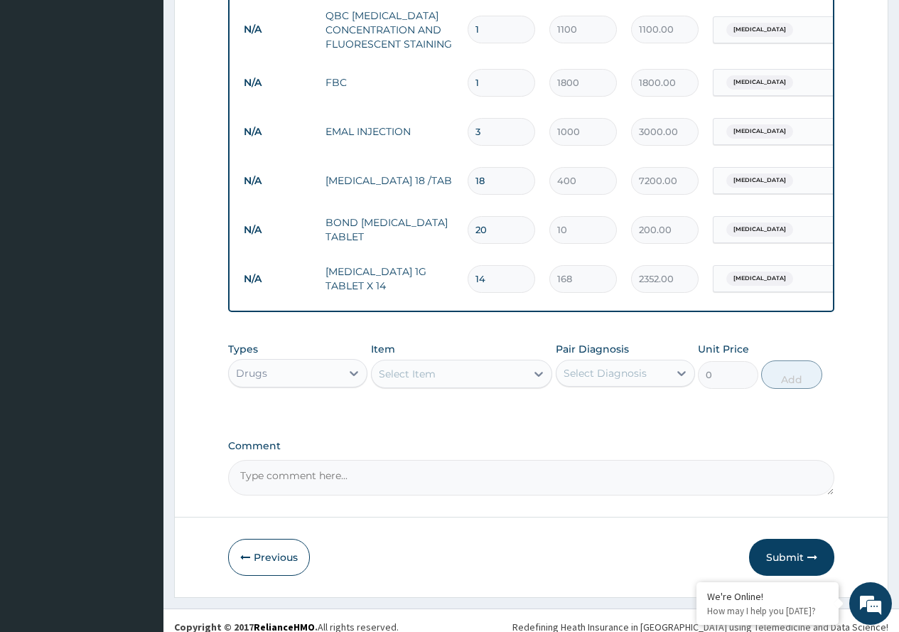
scroll to position [638, 0]
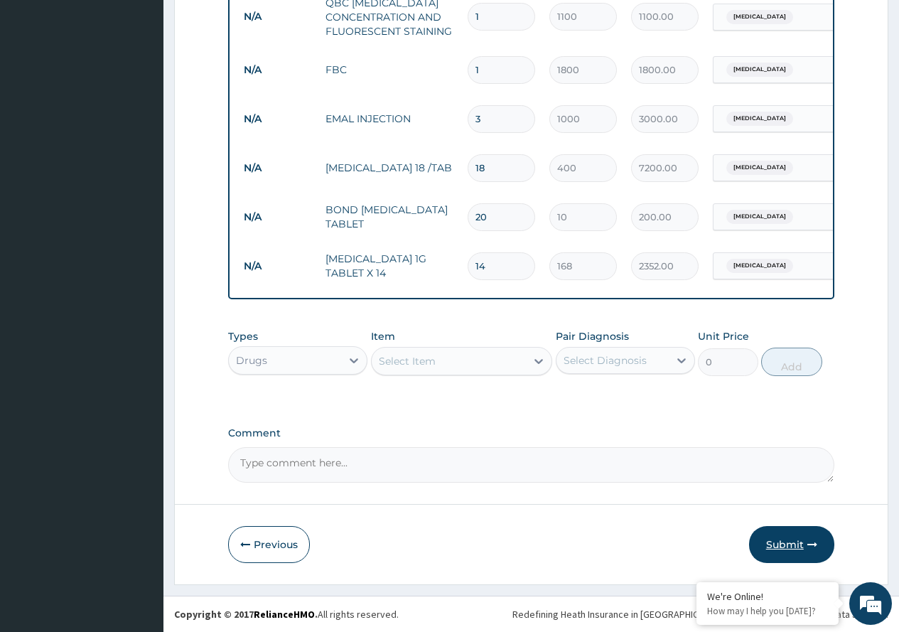
type input "14"
click at [781, 537] on button "Submit" at bounding box center [791, 544] width 85 height 37
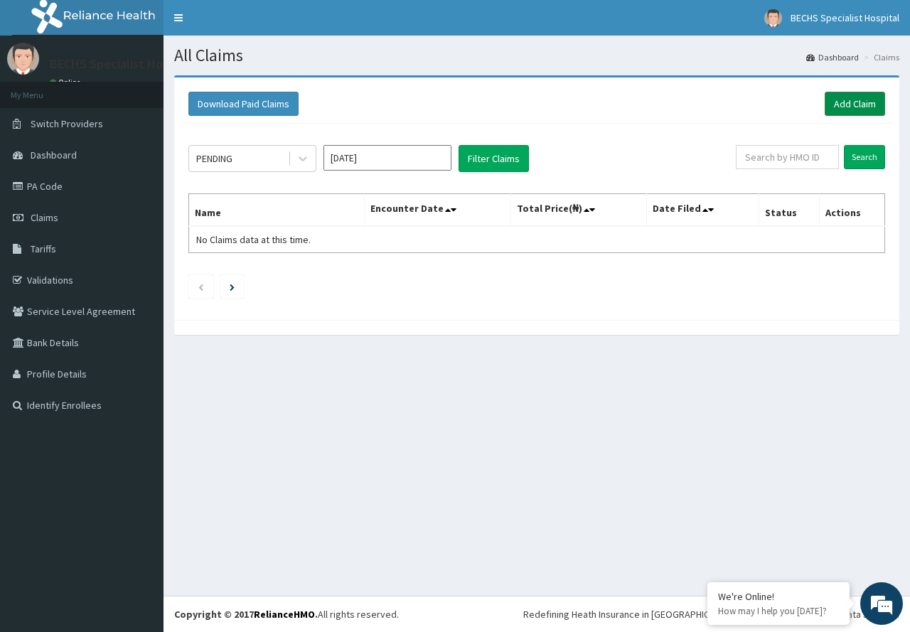
click at [851, 98] on link "Add Claim" at bounding box center [855, 104] width 60 height 24
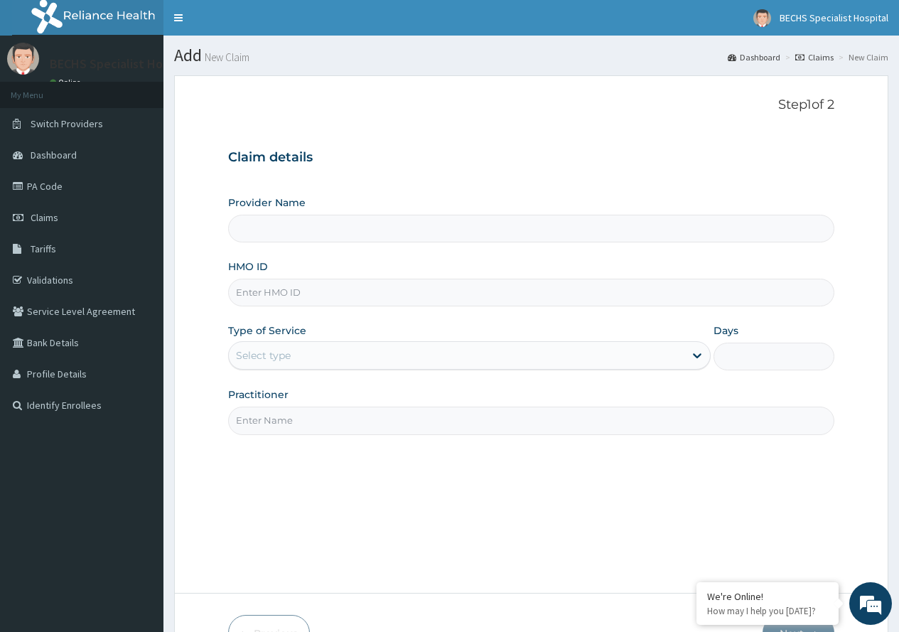
click at [298, 294] on input "HMO ID" at bounding box center [531, 293] width 606 height 28
type input "Bechs Specialist Hospital"
type input "NMS/10005/A"
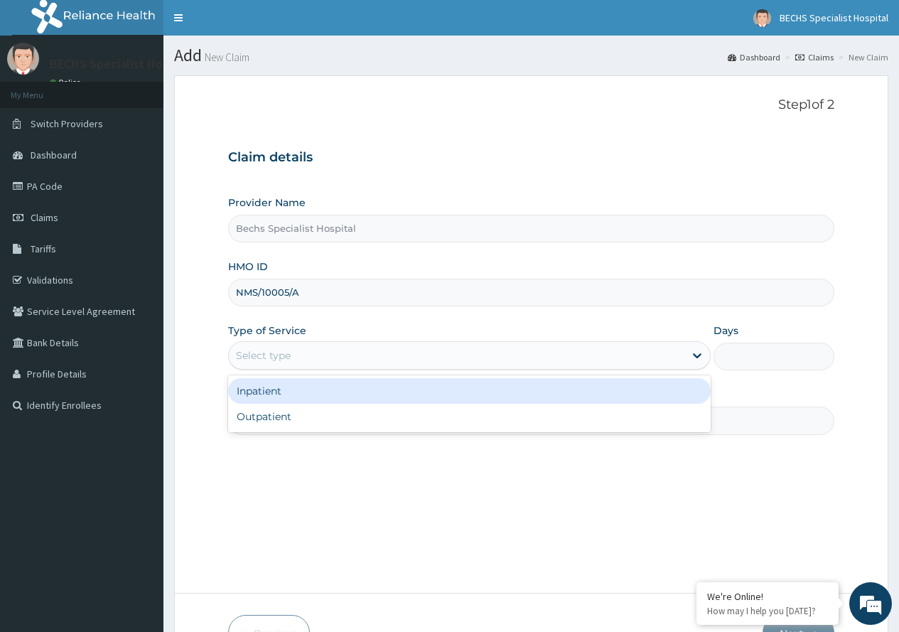
click at [294, 346] on div "Select type" at bounding box center [457, 355] width 456 height 23
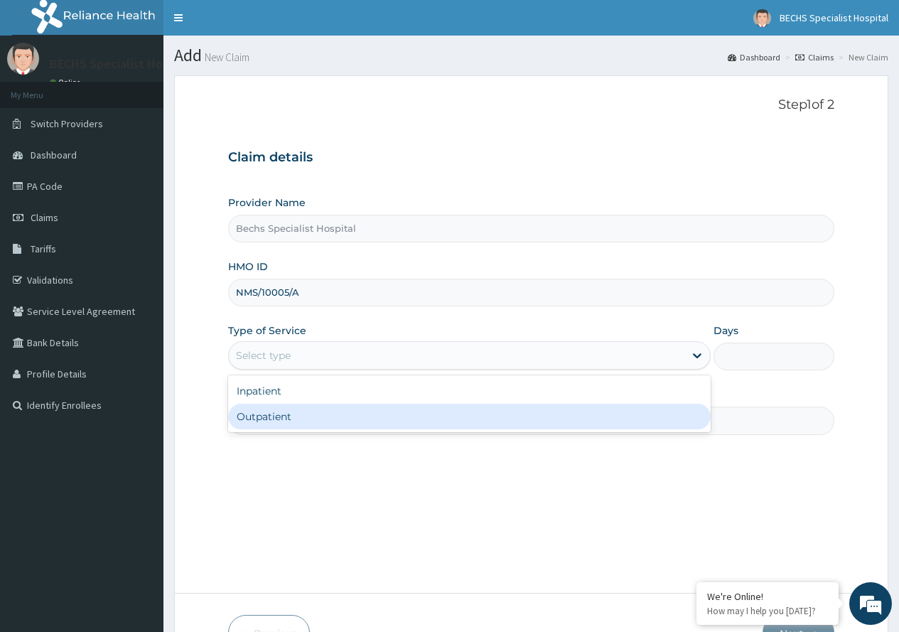
click at [309, 421] on div "Outpatient" at bounding box center [469, 417] width 483 height 26
type input "1"
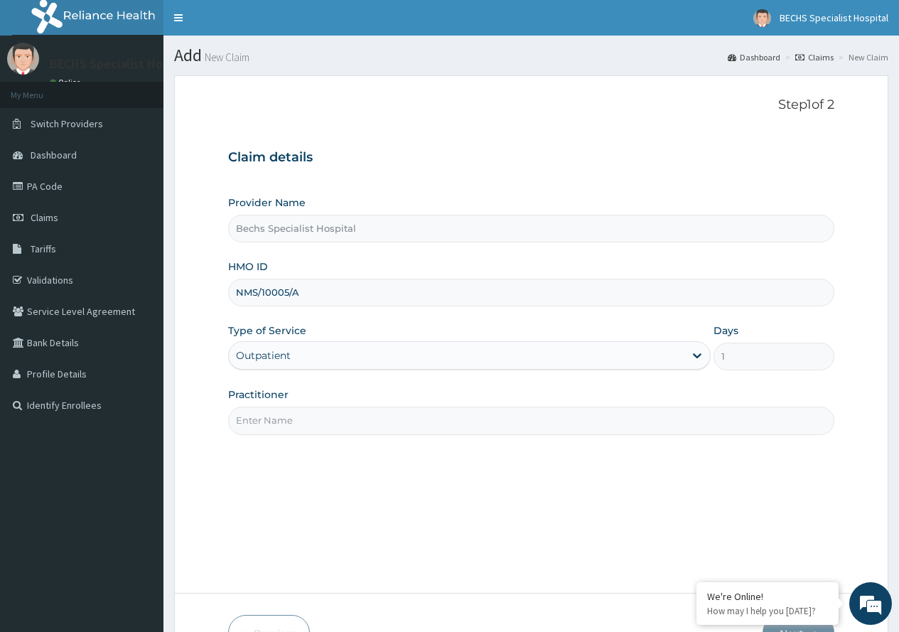
click at [309, 420] on input "Practitioner" at bounding box center [531, 421] width 606 height 28
type input "DR OBI"
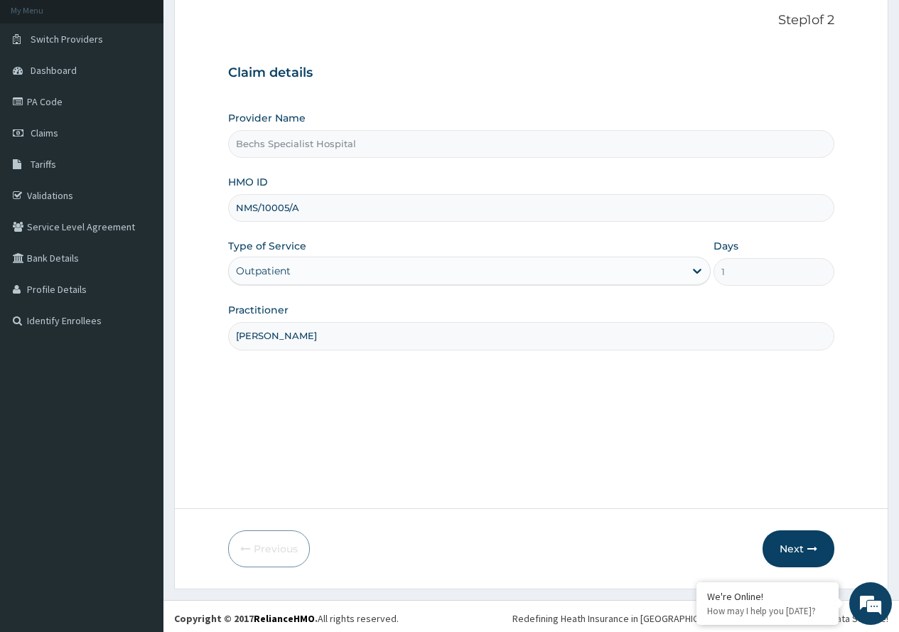
scroll to position [89, 0]
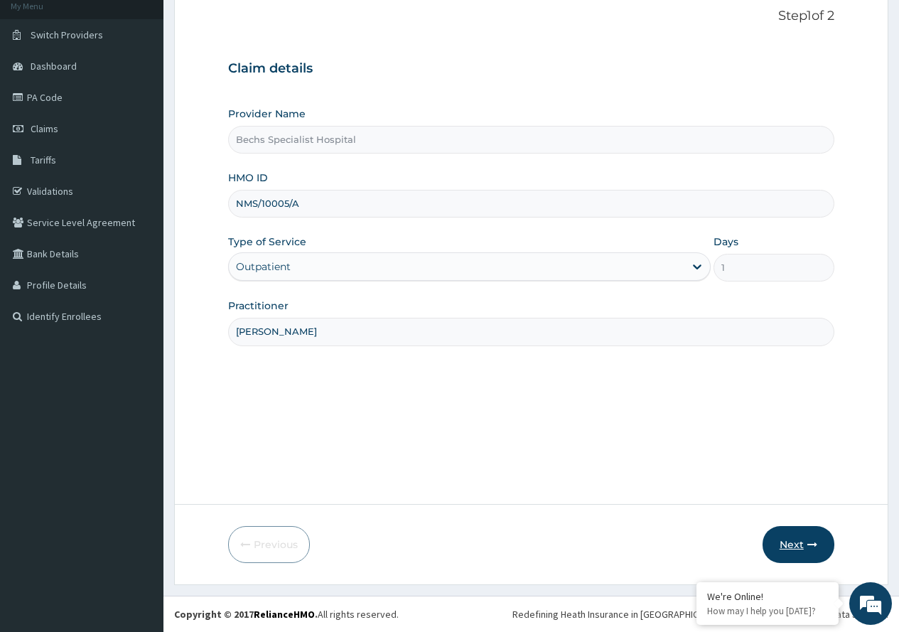
click at [796, 546] on button "Next" at bounding box center [799, 544] width 72 height 37
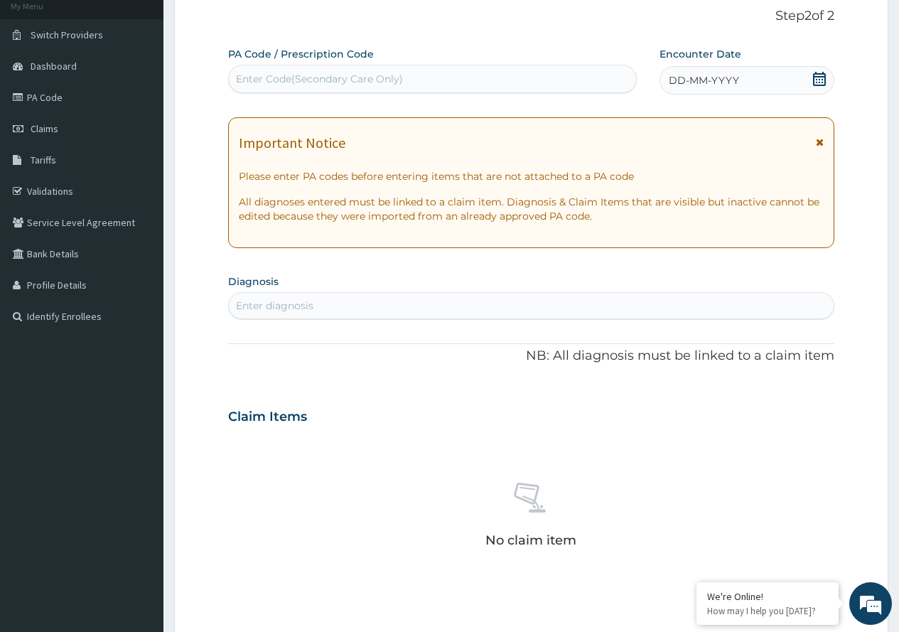
click at [813, 83] on icon at bounding box center [820, 79] width 14 height 14
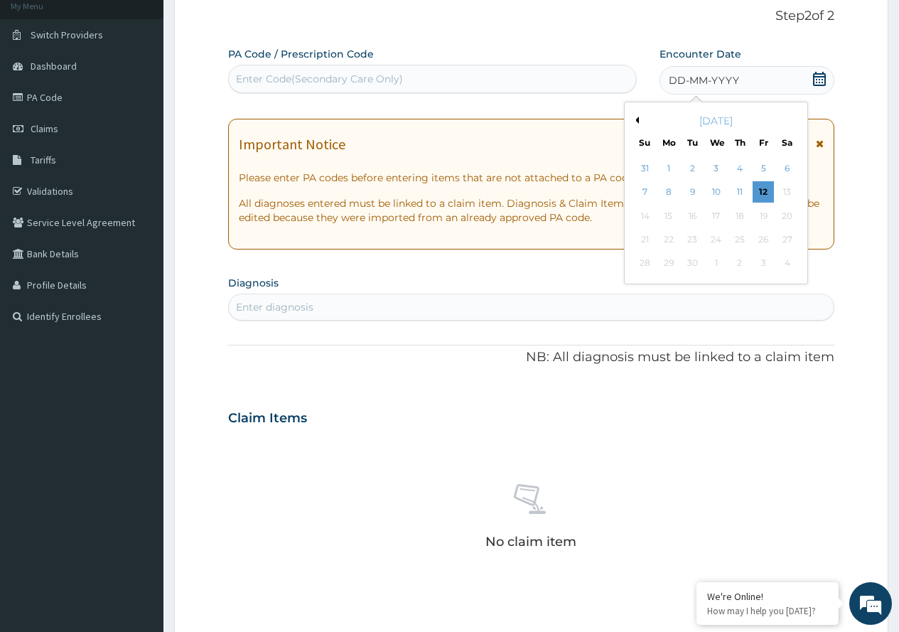
click at [638, 121] on button "Previous Month" at bounding box center [635, 120] width 7 height 7
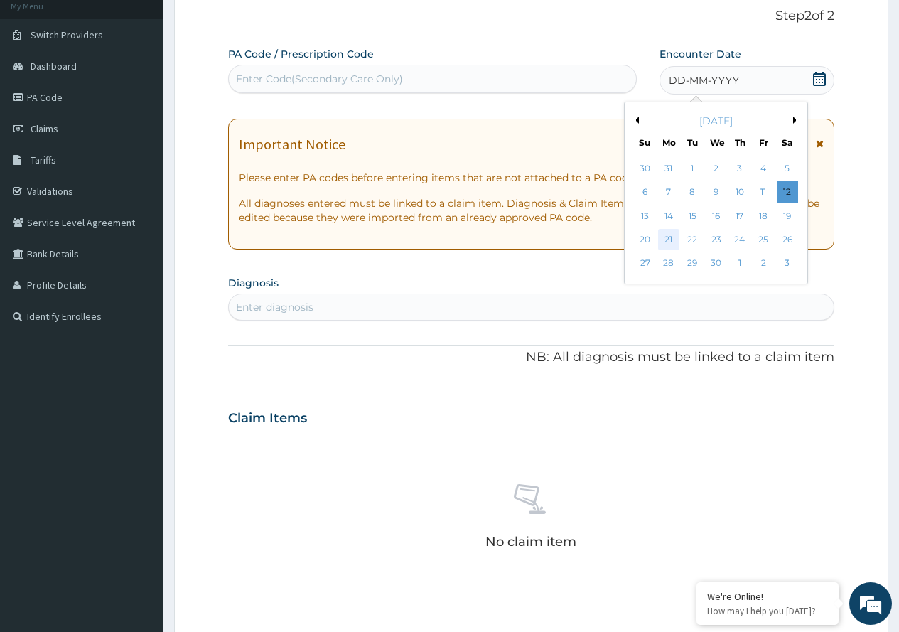
click at [661, 232] on div "21" at bounding box center [668, 239] width 21 height 21
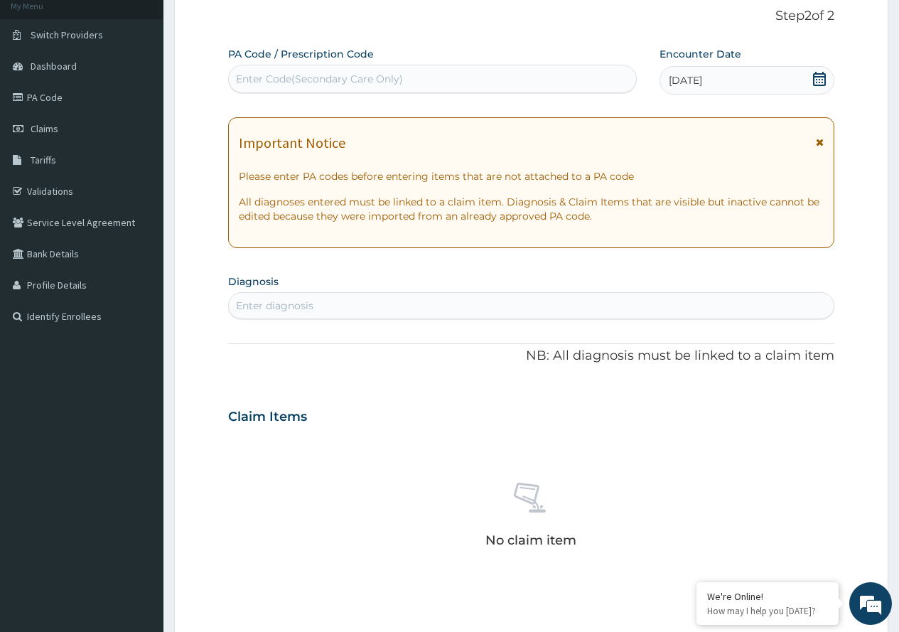
click at [586, 308] on div "Enter diagnosis" at bounding box center [531, 305] width 605 height 23
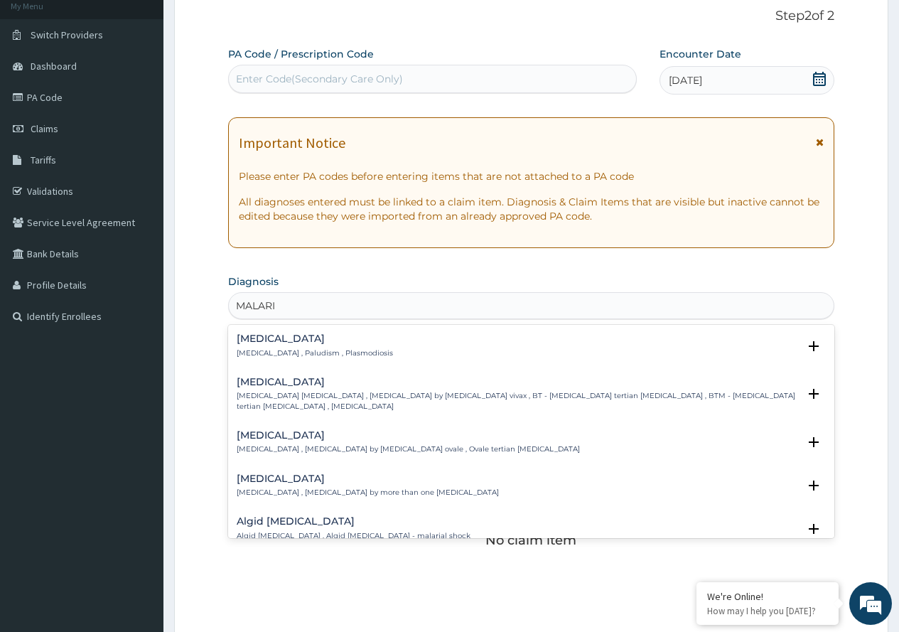
type input "MALARIA"
click at [269, 344] on h4 "[MEDICAL_DATA]" at bounding box center [315, 338] width 156 height 11
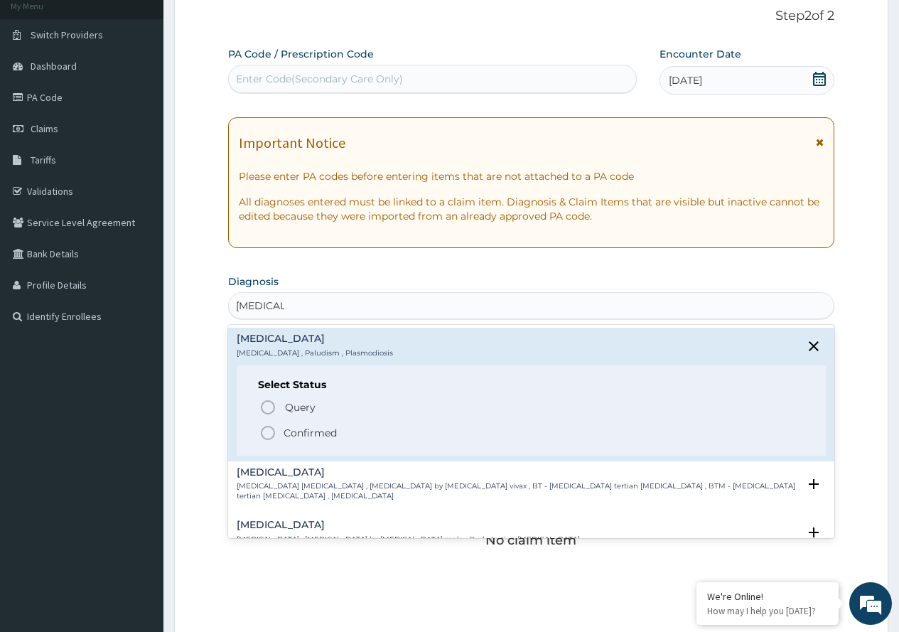
click at [272, 437] on circle "status option filled" at bounding box center [268, 433] width 13 height 13
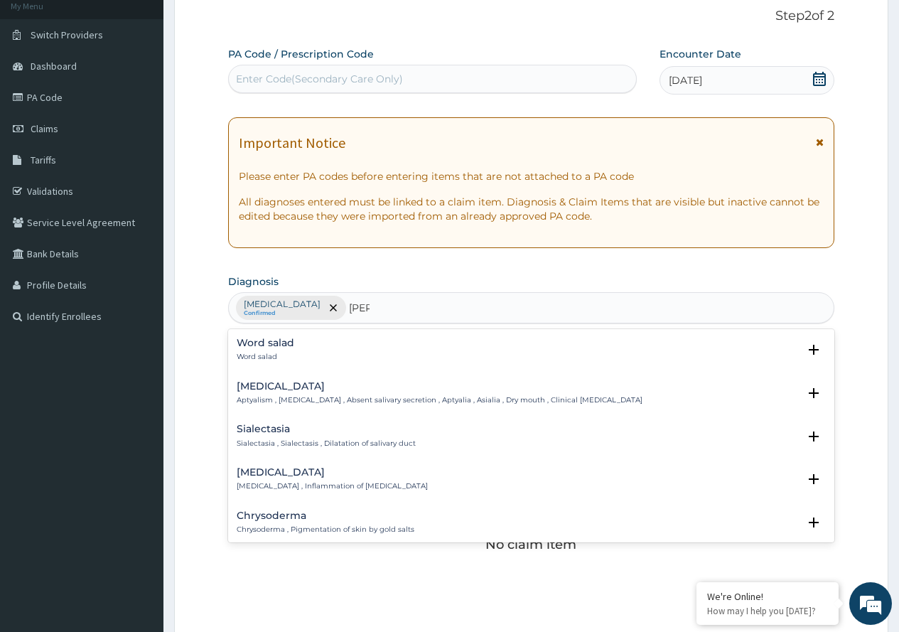
type input "SALM"
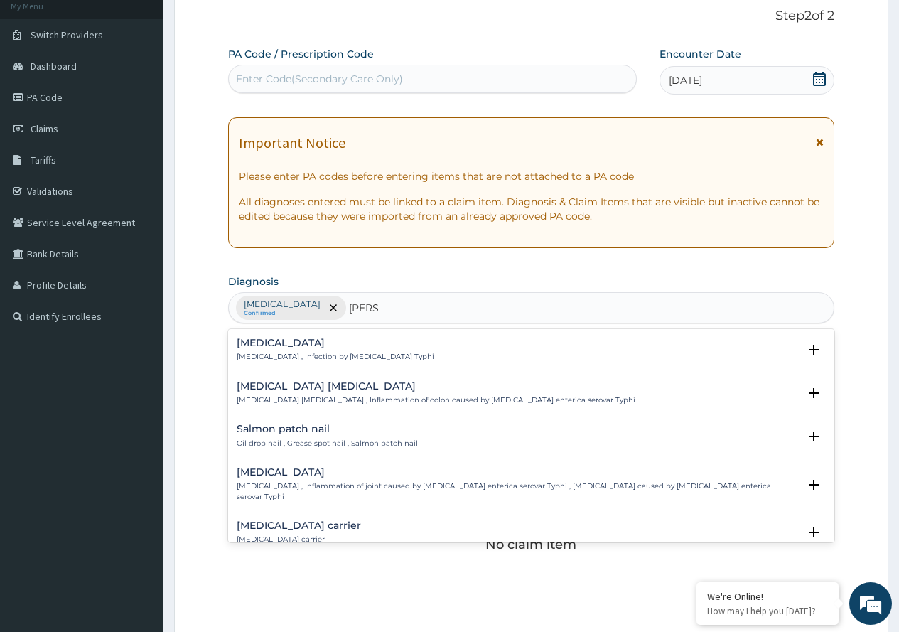
click at [299, 350] on div "Typhoid fever Typhoid fever , Infection by Salmonella Typhi" at bounding box center [336, 350] width 198 height 25
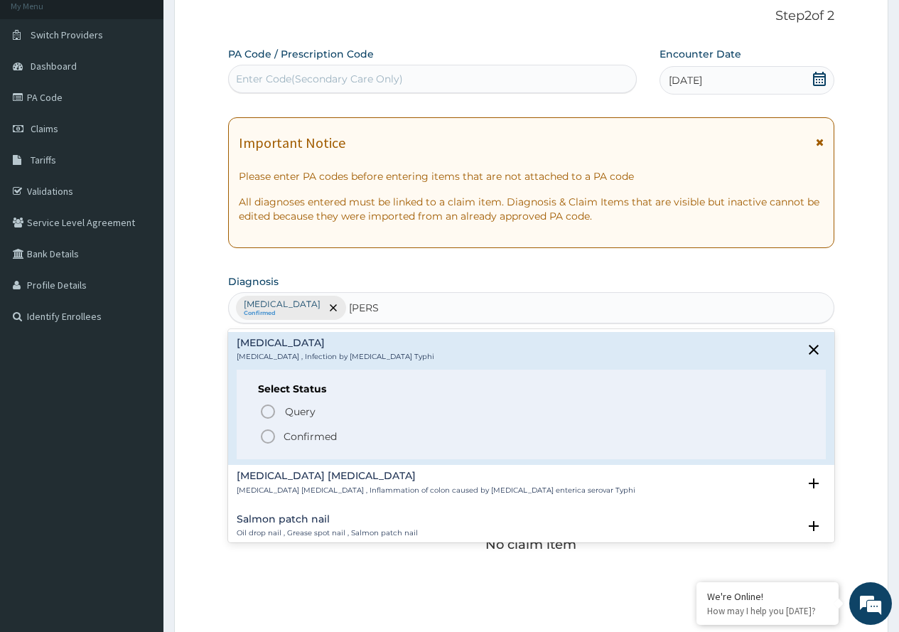
click at [267, 435] on icon "status option filled" at bounding box center [267, 436] width 17 height 17
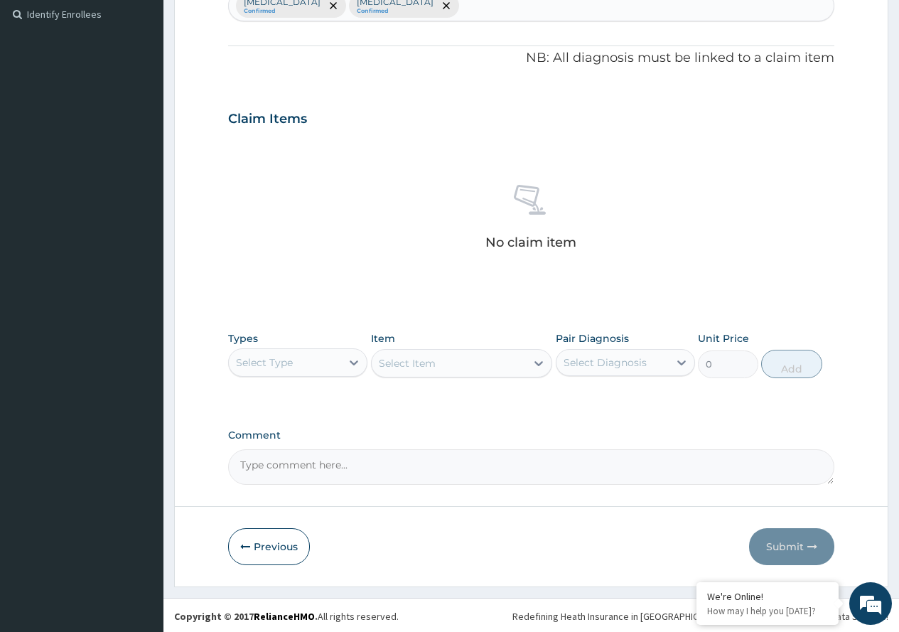
scroll to position [393, 0]
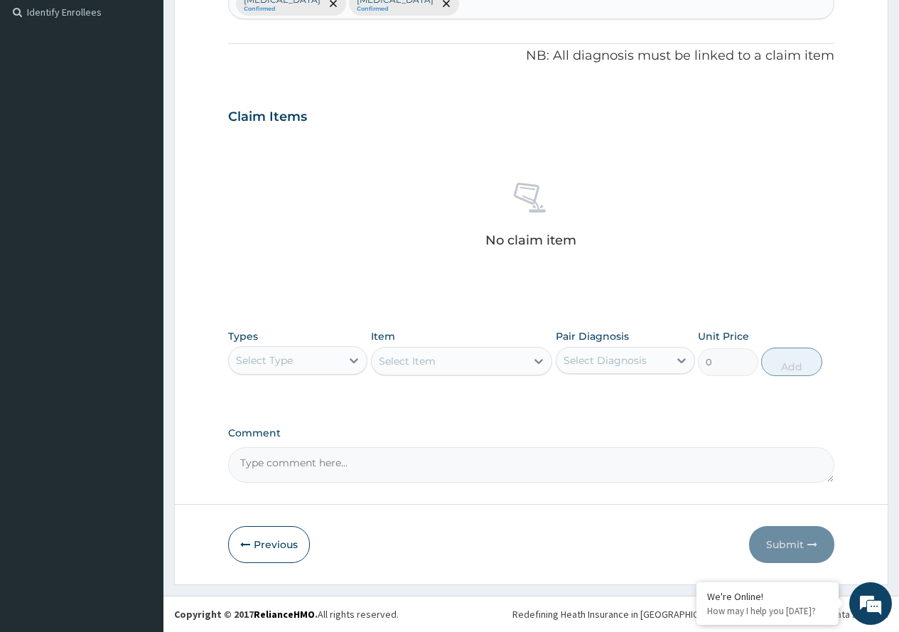
click at [335, 361] on div "Select Type" at bounding box center [285, 360] width 112 height 23
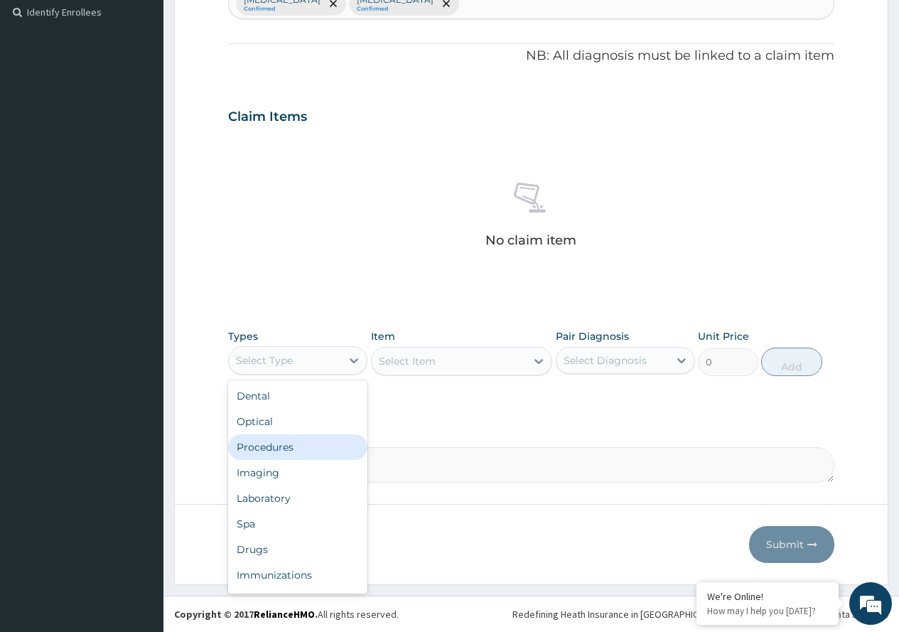
click at [299, 442] on div "Procedures" at bounding box center [297, 447] width 139 height 26
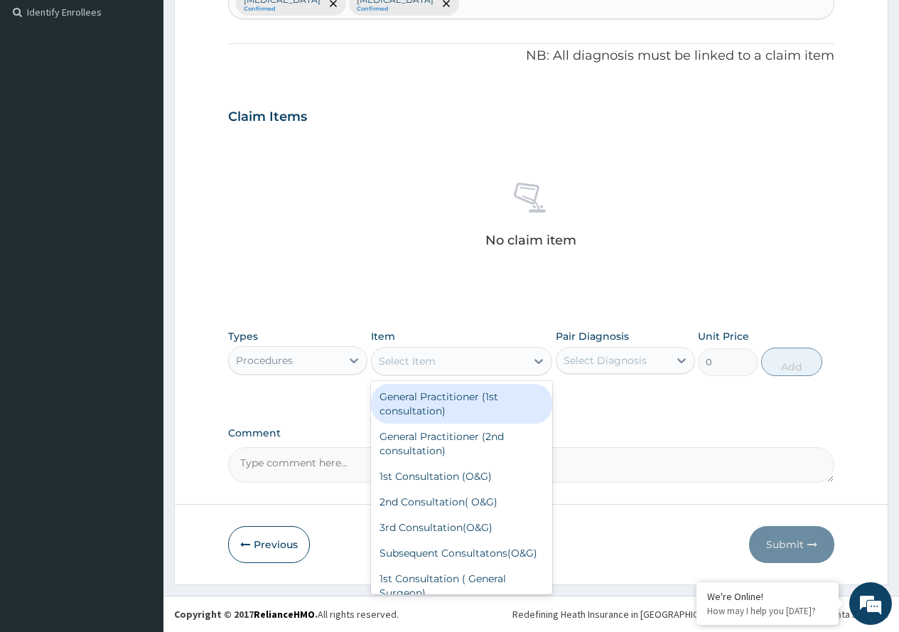
click at [532, 362] on icon at bounding box center [539, 361] width 14 height 14
click at [436, 413] on div "General Practitioner (1st consultation)" at bounding box center [462, 404] width 182 height 40
type input "1700"
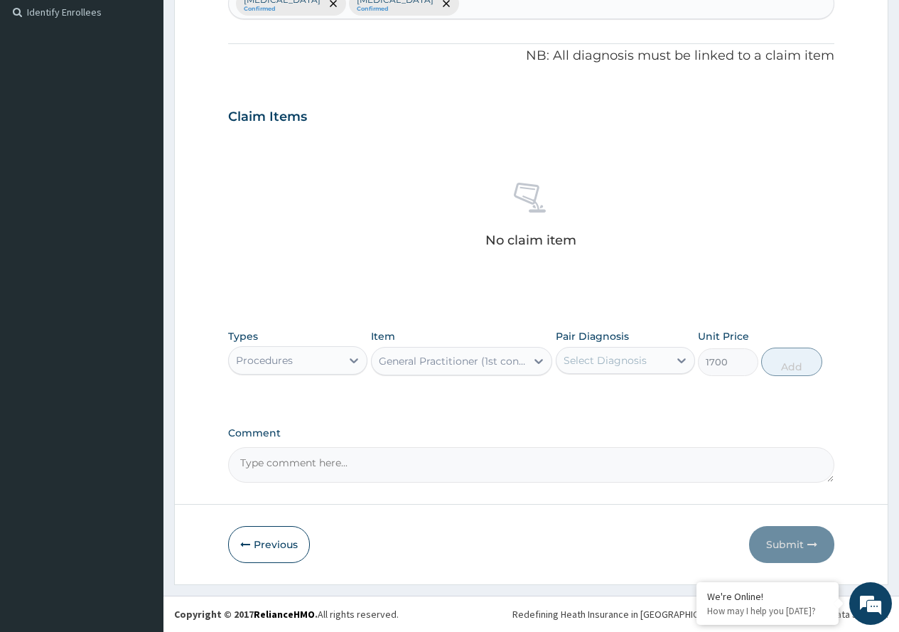
click at [667, 361] on div "Select Diagnosis" at bounding box center [613, 360] width 112 height 23
click at [646, 395] on div "[MEDICAL_DATA]" at bounding box center [625, 396] width 139 height 29
checkbox input "true"
click at [785, 373] on button "Add" at bounding box center [791, 362] width 60 height 28
type input "0"
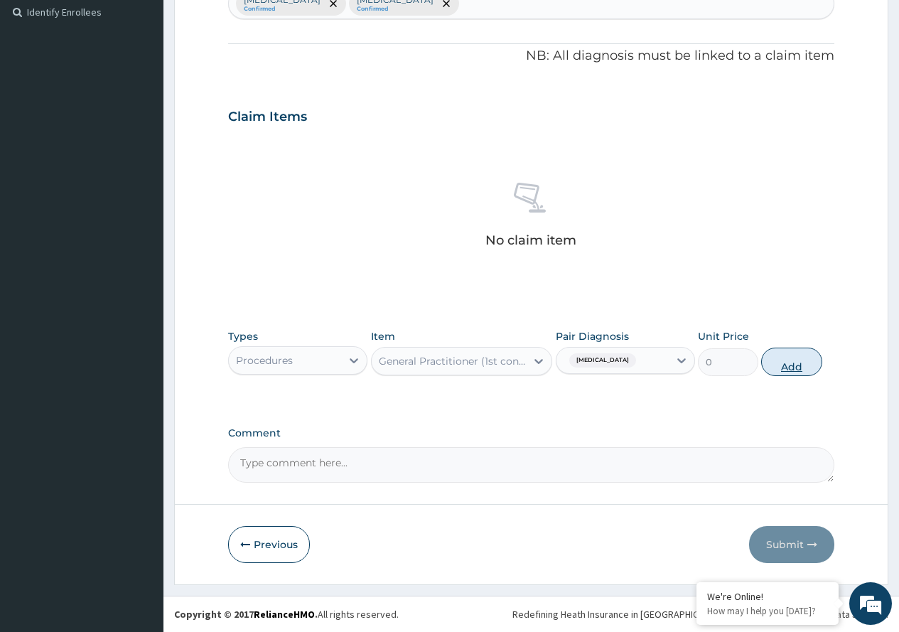
scroll to position [336, 0]
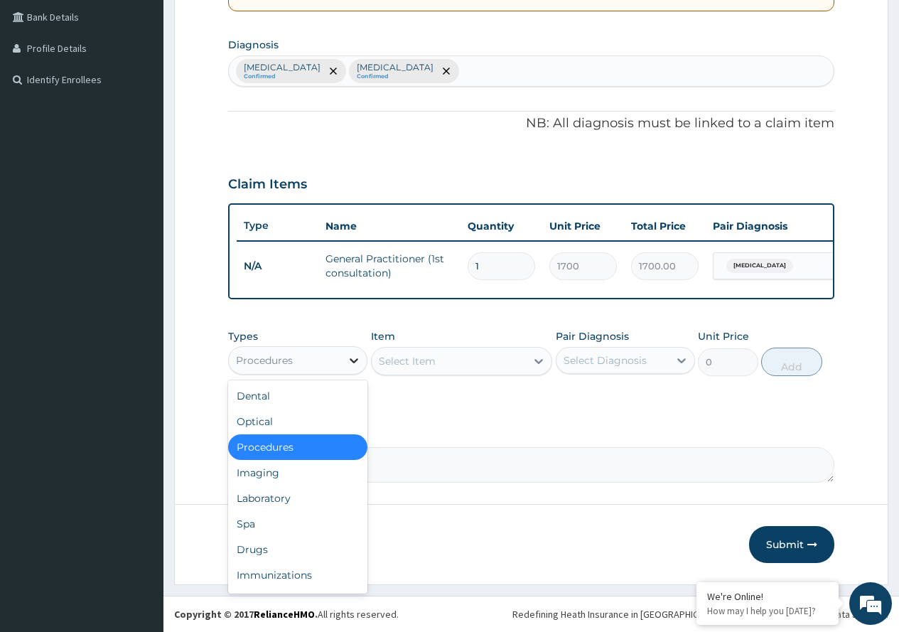
click at [345, 360] on div at bounding box center [354, 361] width 26 height 26
click at [304, 496] on div "Laboratory" at bounding box center [297, 499] width 139 height 26
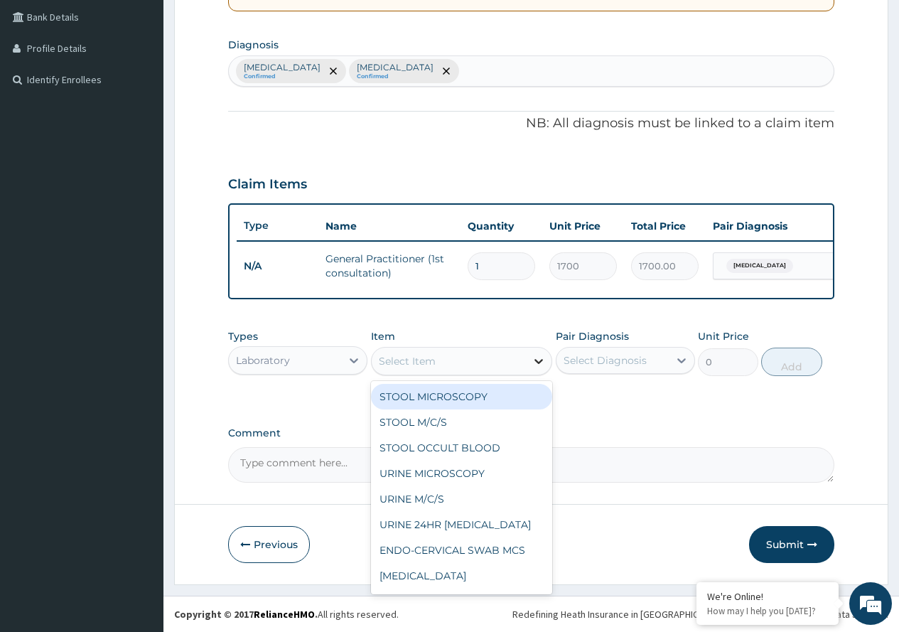
click at [539, 364] on icon at bounding box center [539, 361] width 14 height 14
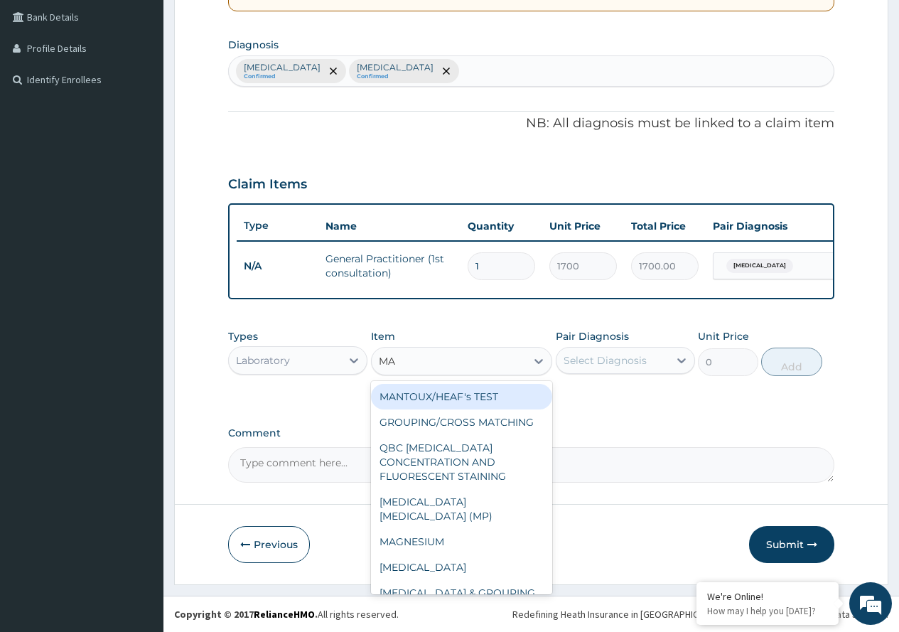
type input "MAL"
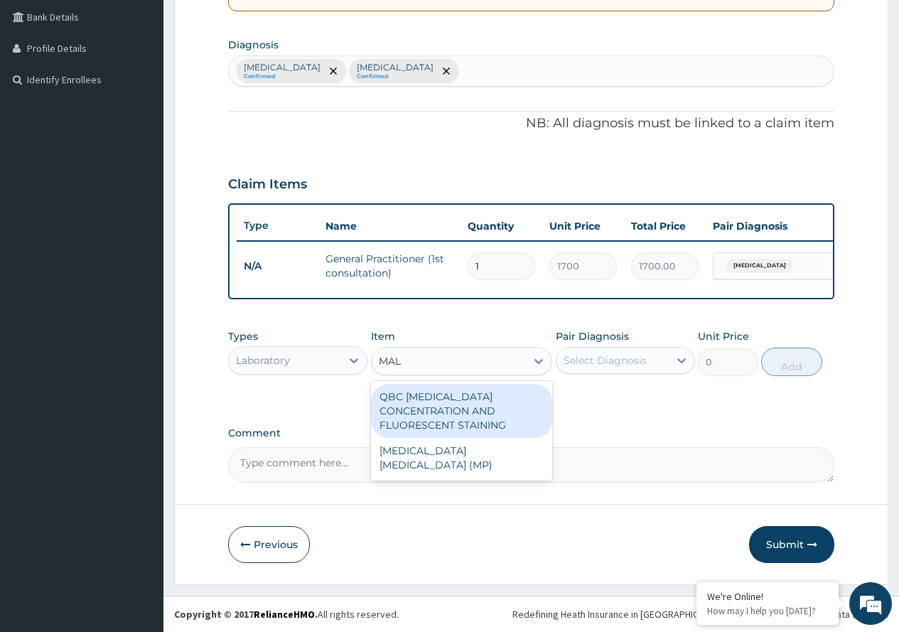
click at [480, 416] on div "QBC [MEDICAL_DATA] CONCENTRATION AND FLUORESCENT STAINING" at bounding box center [462, 411] width 182 height 54
type input "1100"
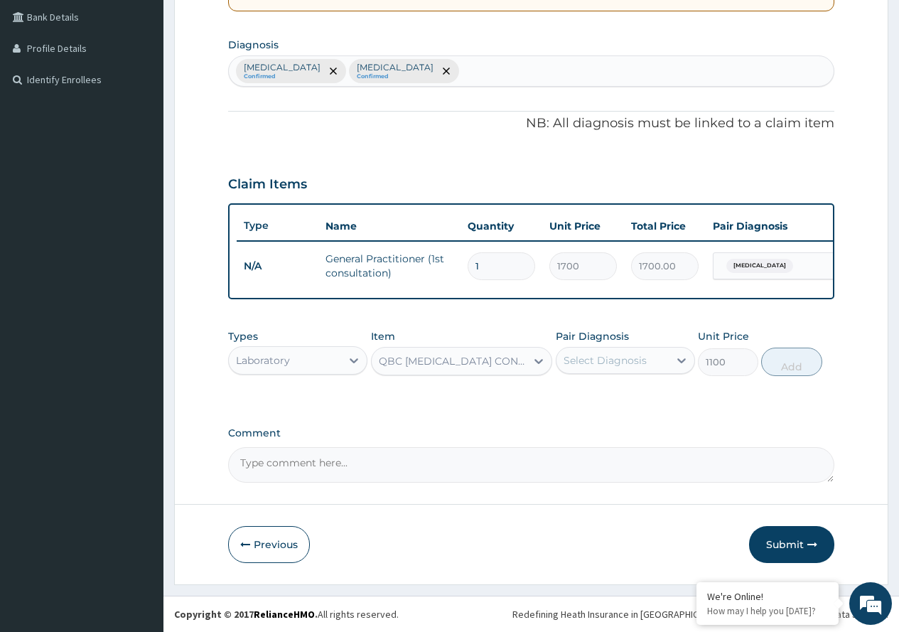
click at [641, 360] on div "Select Diagnosis" at bounding box center [605, 360] width 83 height 14
click at [628, 392] on div "[MEDICAL_DATA]" at bounding box center [625, 396] width 139 height 29
checkbox input "true"
click at [782, 370] on button "Add" at bounding box center [791, 362] width 60 height 28
type input "0"
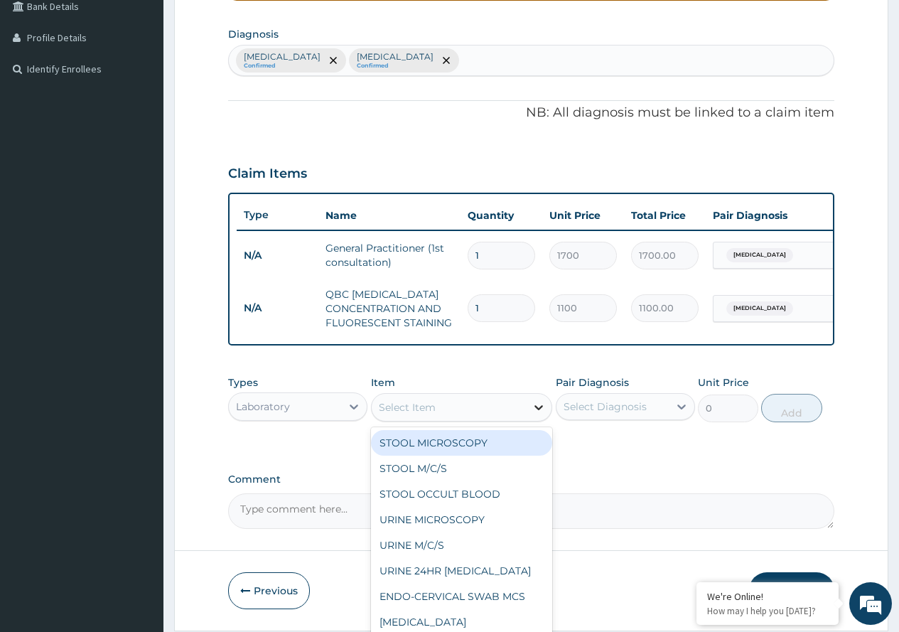
click at [534, 414] on icon at bounding box center [539, 407] width 14 height 14
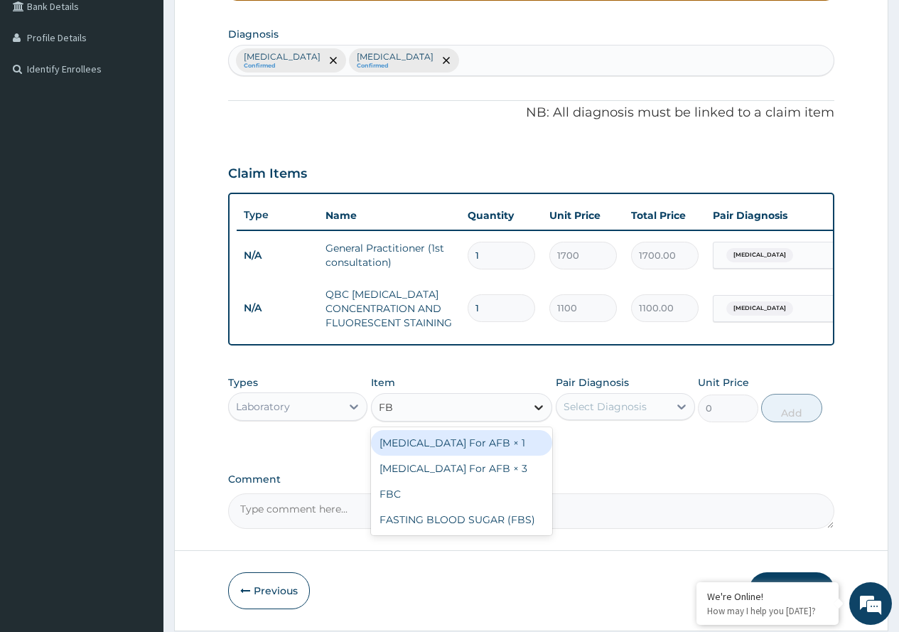
type input "FBC"
click at [504, 446] on div "FBC" at bounding box center [462, 443] width 182 height 26
type input "1800"
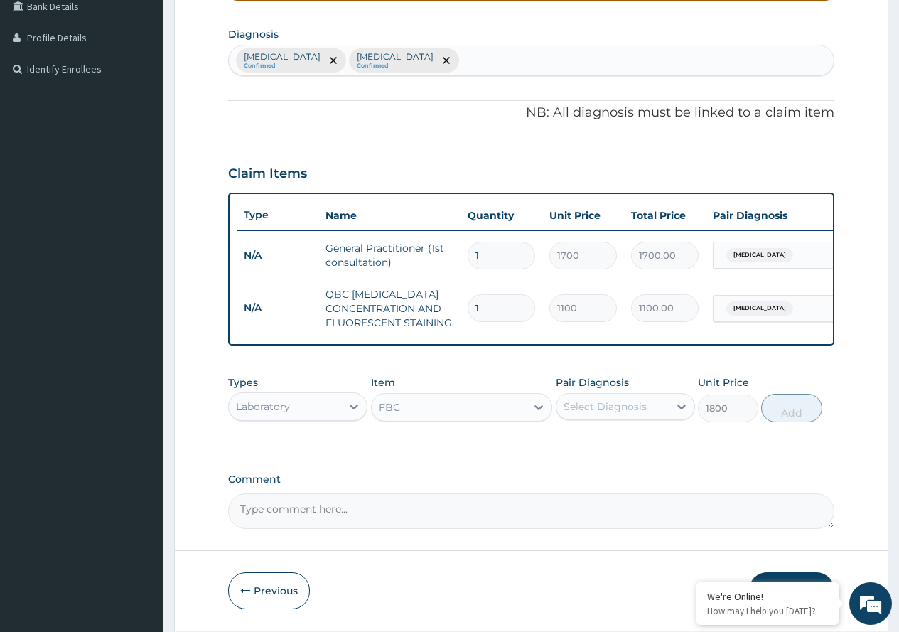
click at [614, 414] on div "Select Diagnosis" at bounding box center [605, 407] width 83 height 14
click at [607, 472] on div "Typhoid fever" at bounding box center [625, 472] width 139 height 29
checkbox input "true"
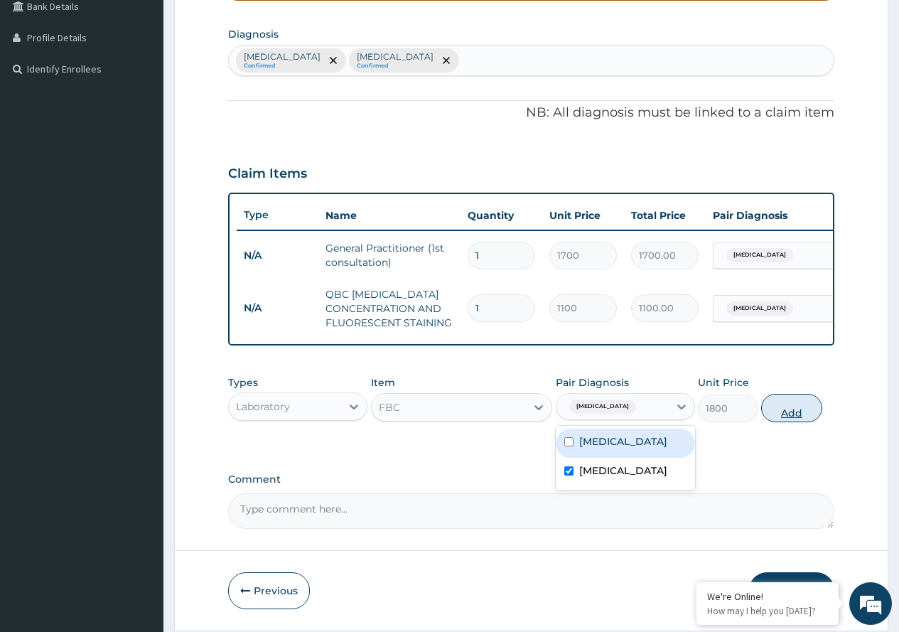
click at [784, 422] on button "Add" at bounding box center [791, 408] width 60 height 28
type input "0"
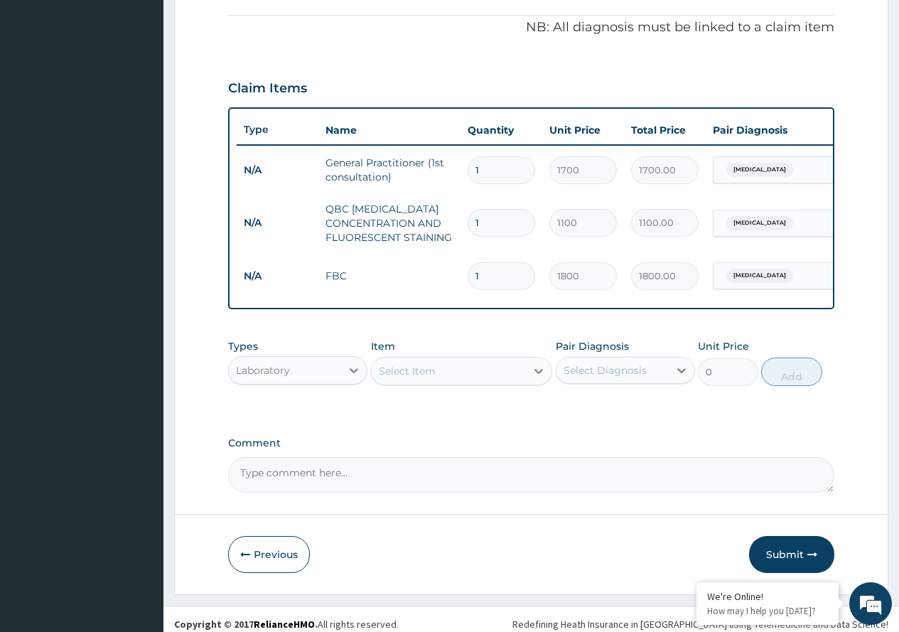
scroll to position [442, 0]
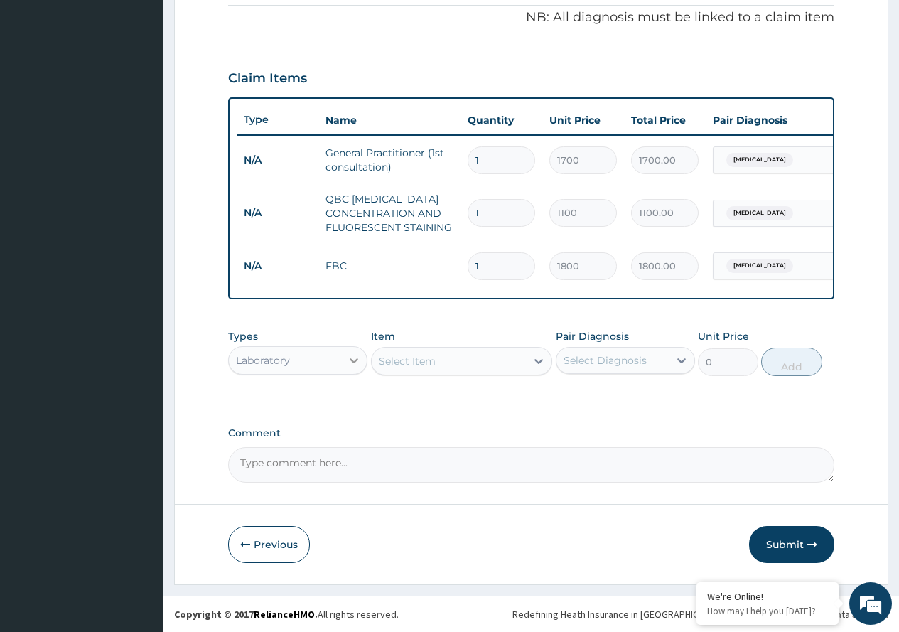
click at [350, 363] on icon at bounding box center [354, 360] width 14 height 14
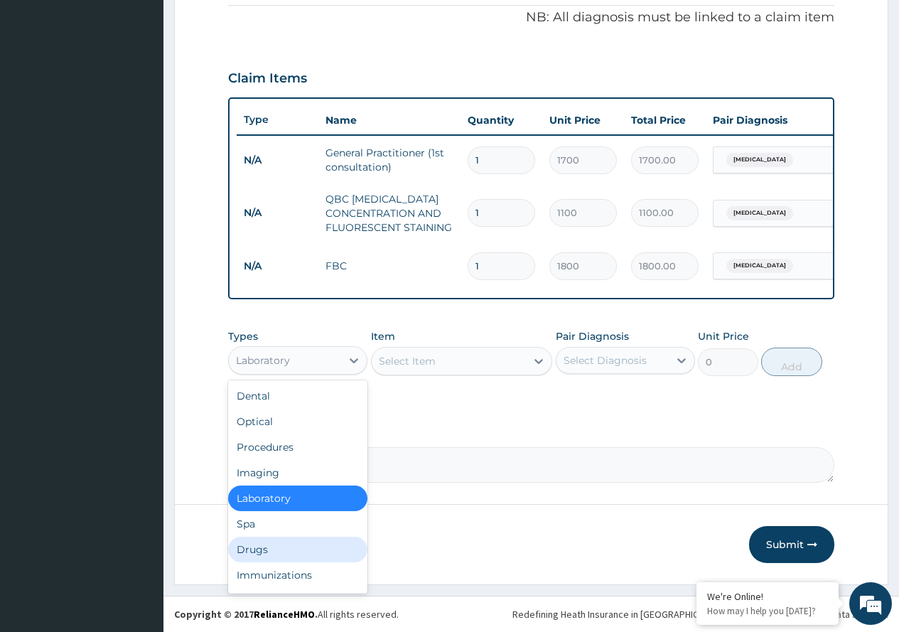
click at [282, 552] on div "Drugs" at bounding box center [297, 550] width 139 height 26
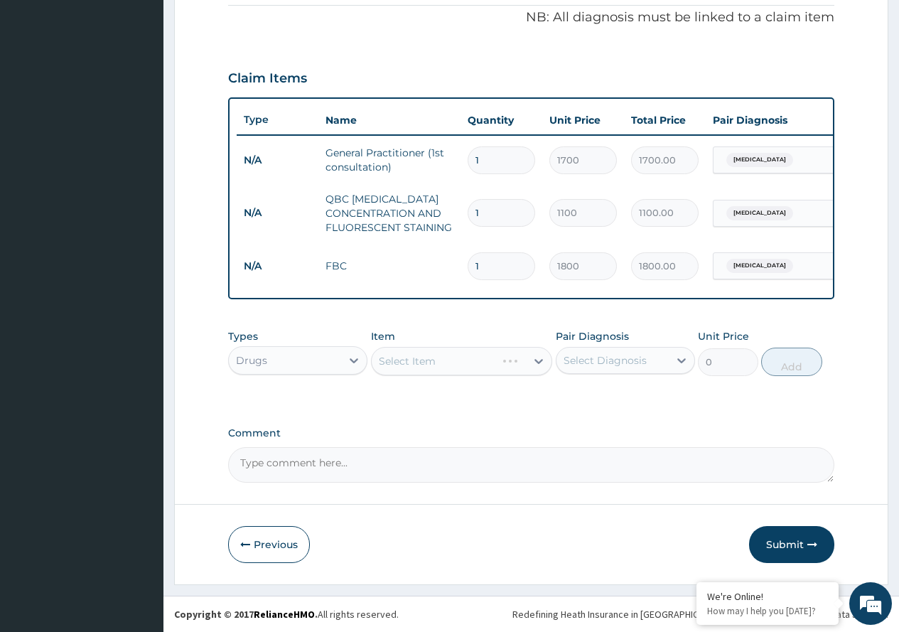
click at [535, 356] on div "Select Item" at bounding box center [462, 361] width 182 height 28
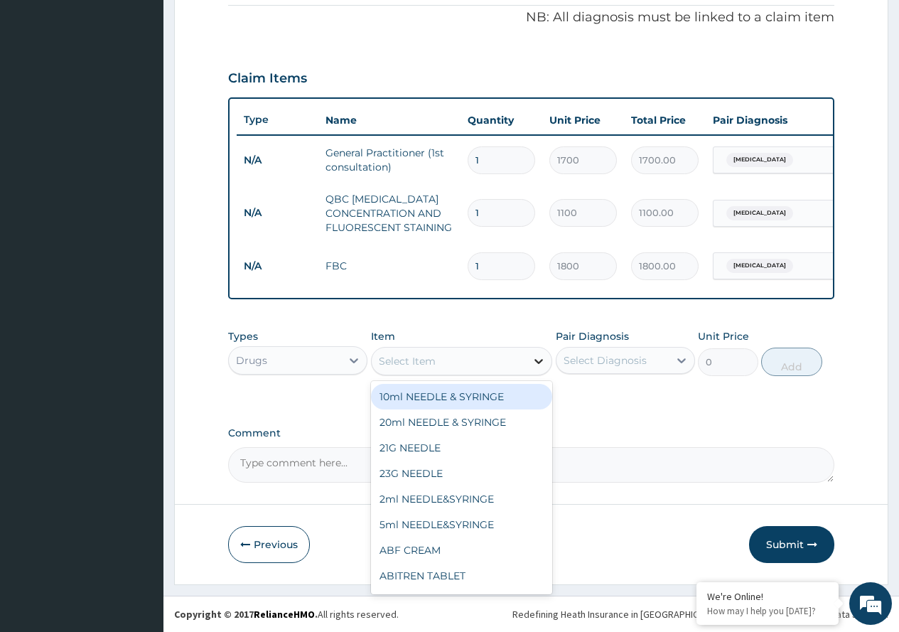
click at [535, 358] on icon at bounding box center [539, 361] width 14 height 14
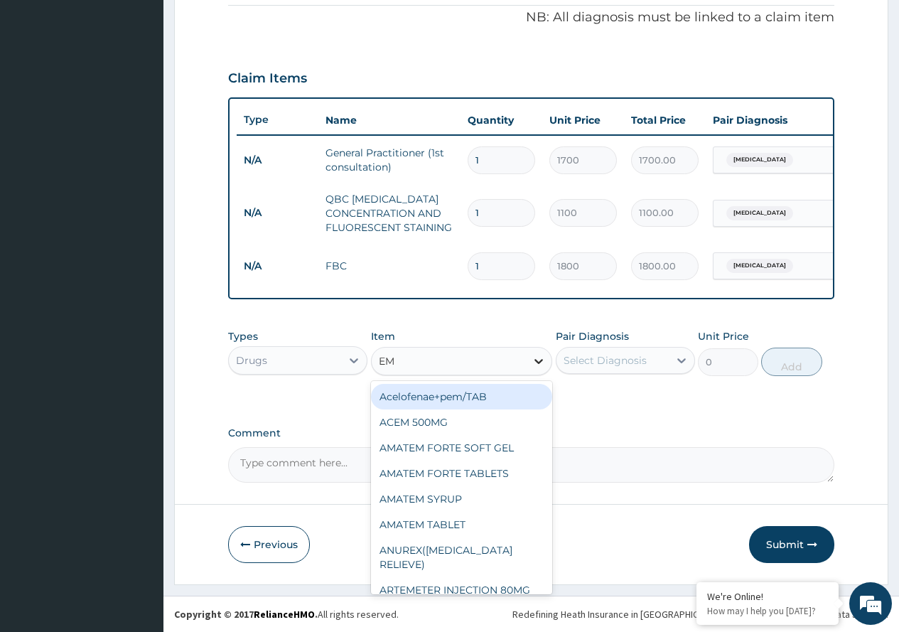
type input "EMA"
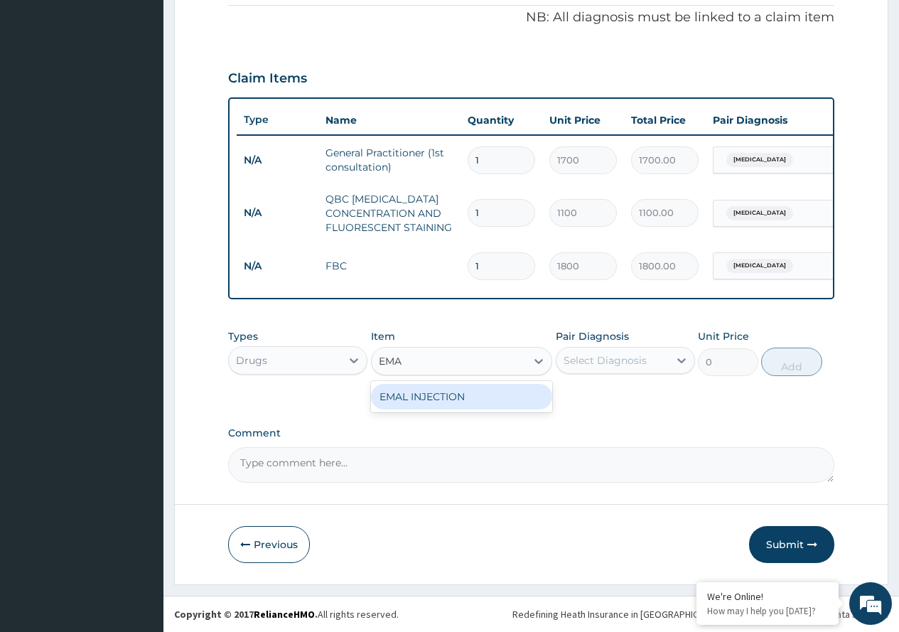
click at [493, 400] on div "EMAL INJECTION" at bounding box center [462, 397] width 182 height 26
type input "1000"
drag, startPoint x: 607, startPoint y: 362, endPoint x: 605, endPoint y: 377, distance: 15.1
click at [605, 373] on div "Select Diagnosis" at bounding box center [625, 360] width 139 height 27
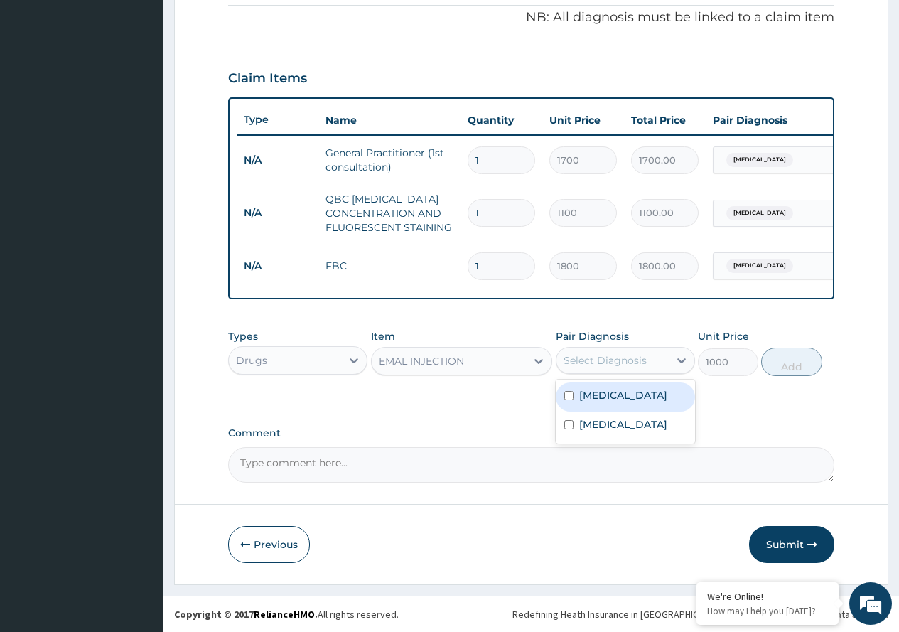
click at [604, 400] on label "[MEDICAL_DATA]" at bounding box center [623, 395] width 88 height 14
checkbox input "true"
click at [803, 362] on button "Add" at bounding box center [791, 362] width 60 height 28
type input "0"
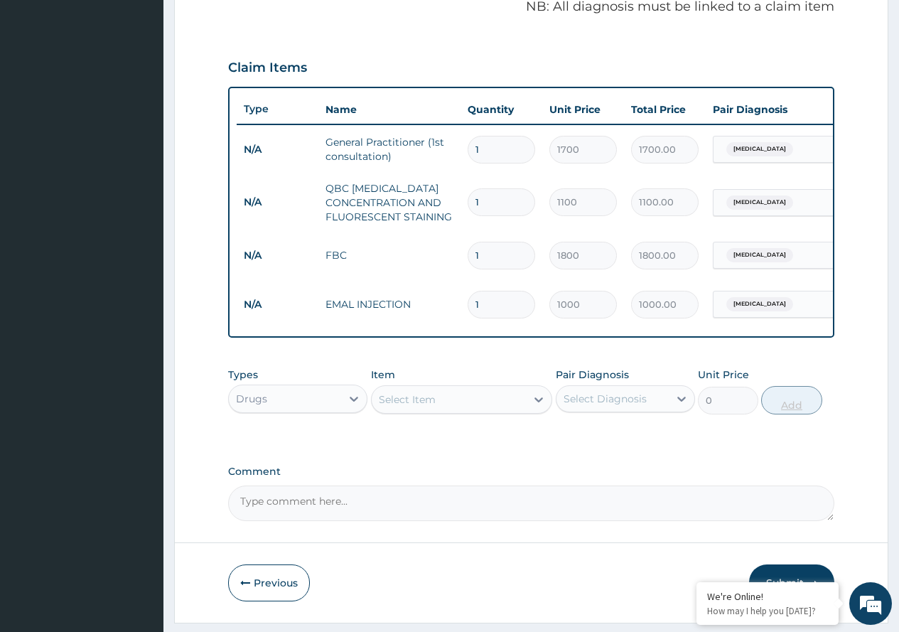
type input "0.00"
type input "3"
type input "3000.00"
type input "3"
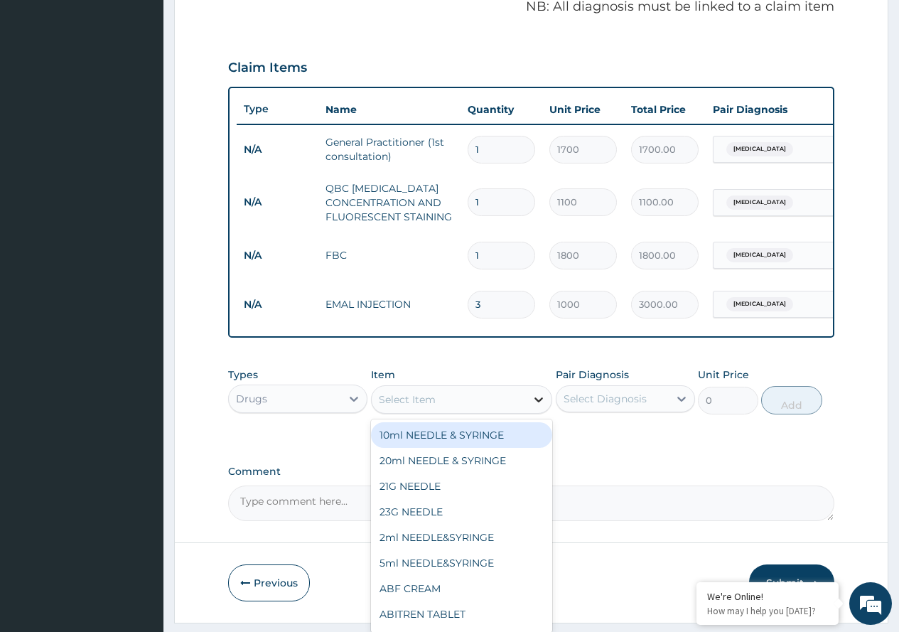
click at [537, 407] on icon at bounding box center [539, 399] width 14 height 14
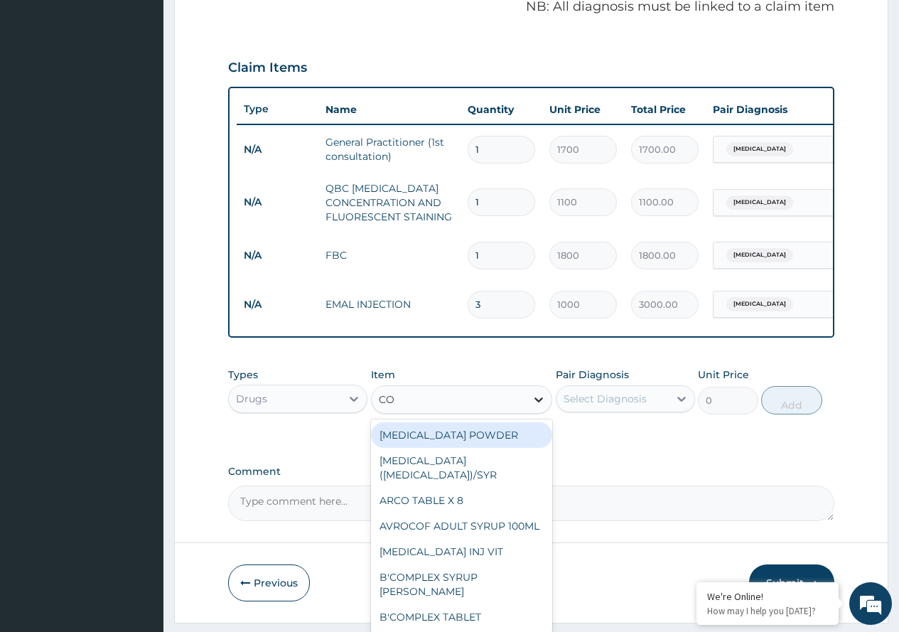
type input "COA"
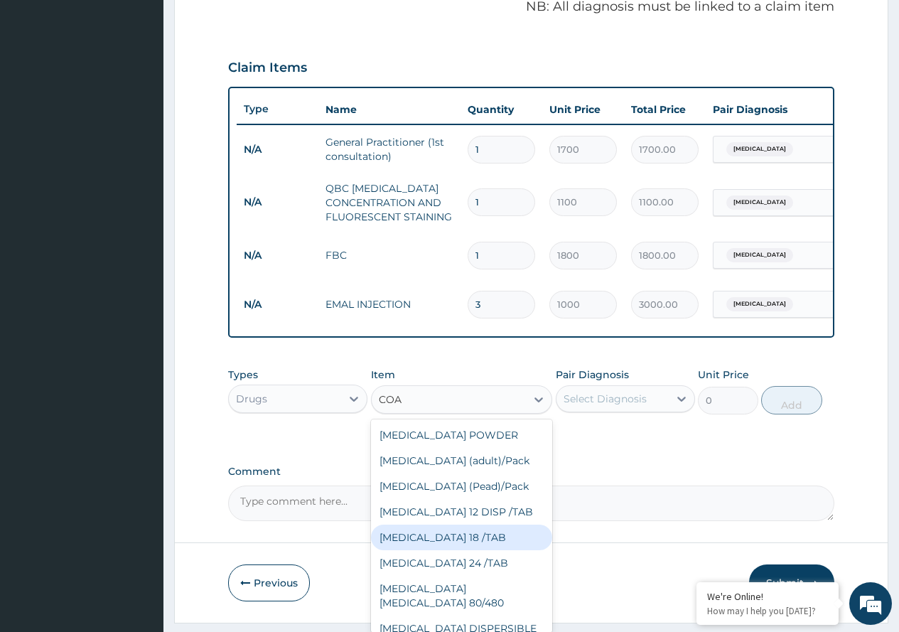
click at [448, 550] on div "[MEDICAL_DATA] 18 /TAB" at bounding box center [462, 538] width 182 height 26
type input "400"
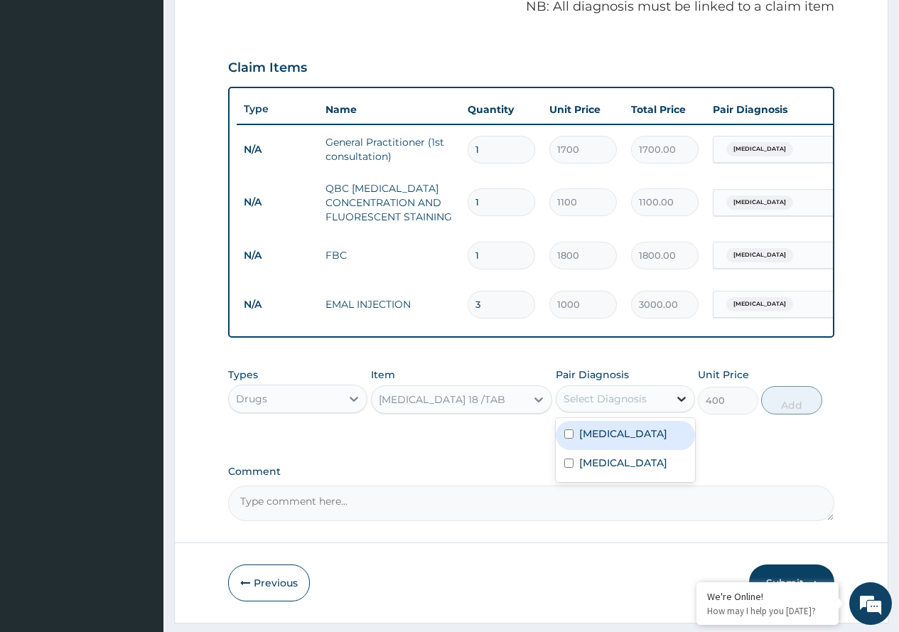
click at [669, 411] on div at bounding box center [682, 399] width 26 height 26
click at [647, 450] on div "[MEDICAL_DATA]" at bounding box center [625, 435] width 139 height 29
checkbox input "true"
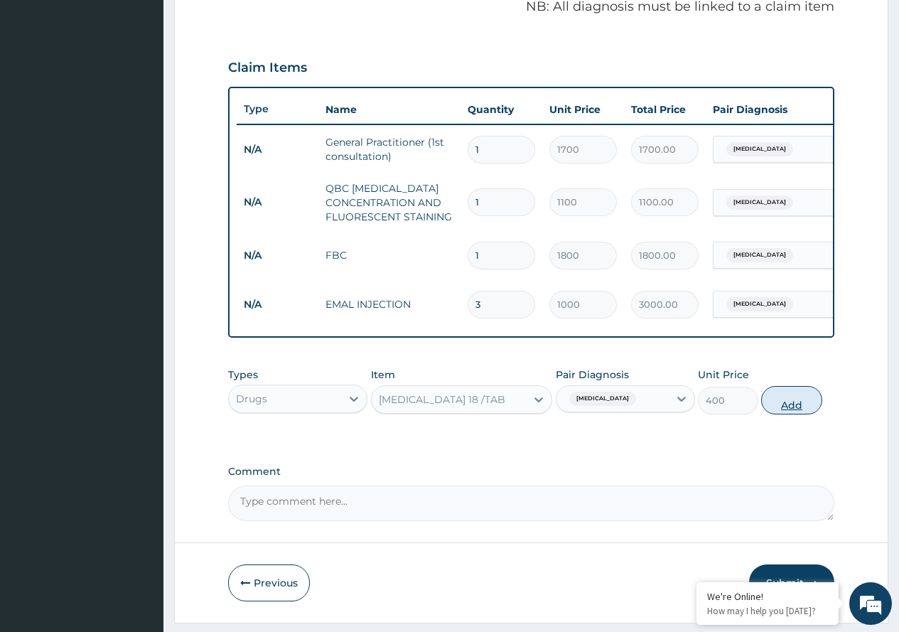
click at [787, 411] on button "Add" at bounding box center [791, 400] width 60 height 28
type input "0"
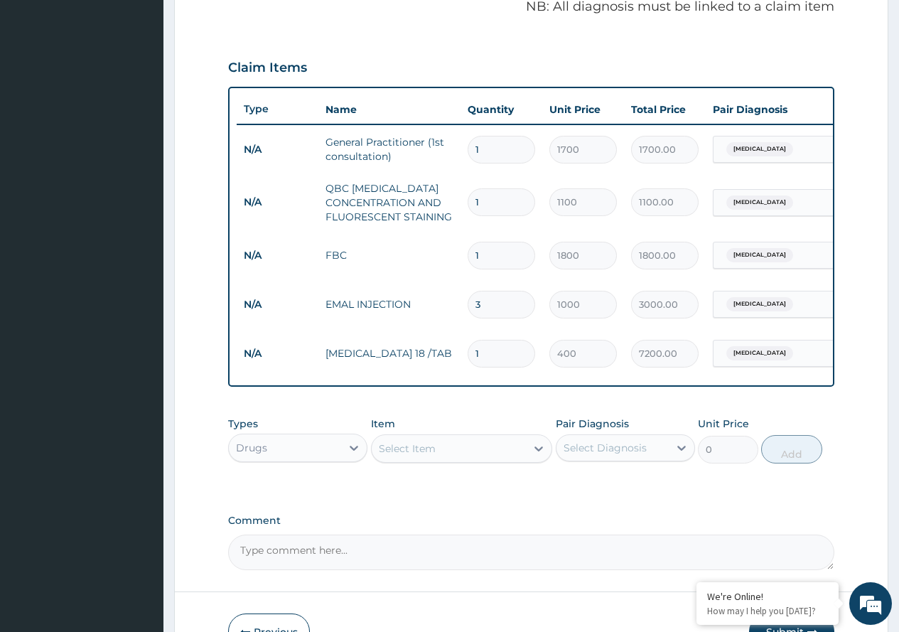
type input "18"
type input "7200.00"
type input "18"
click at [533, 456] on icon at bounding box center [539, 448] width 14 height 14
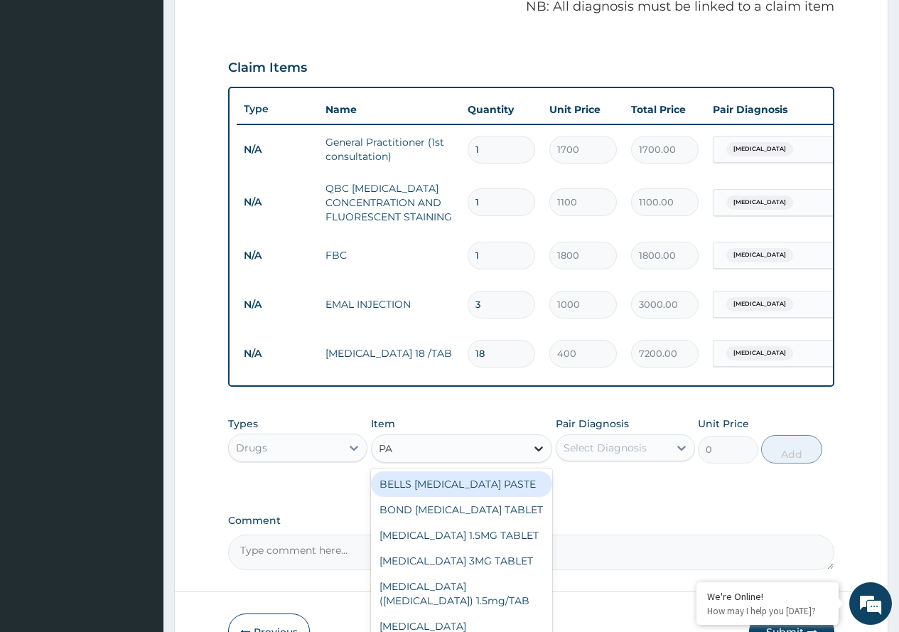
type input "PAR"
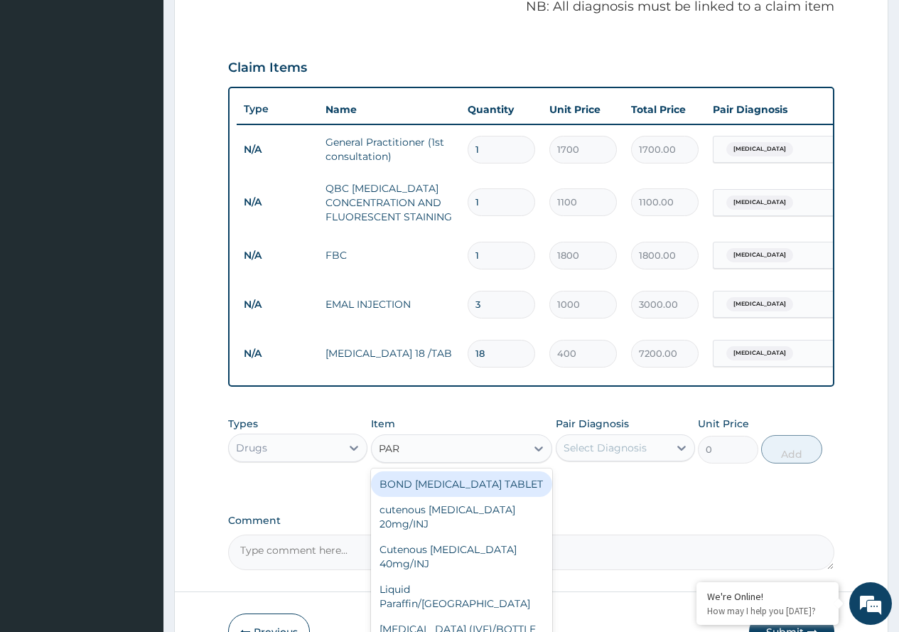
click at [505, 488] on div "BOND PARACETAMOL TABLET" at bounding box center [462, 484] width 182 height 26
type input "10"
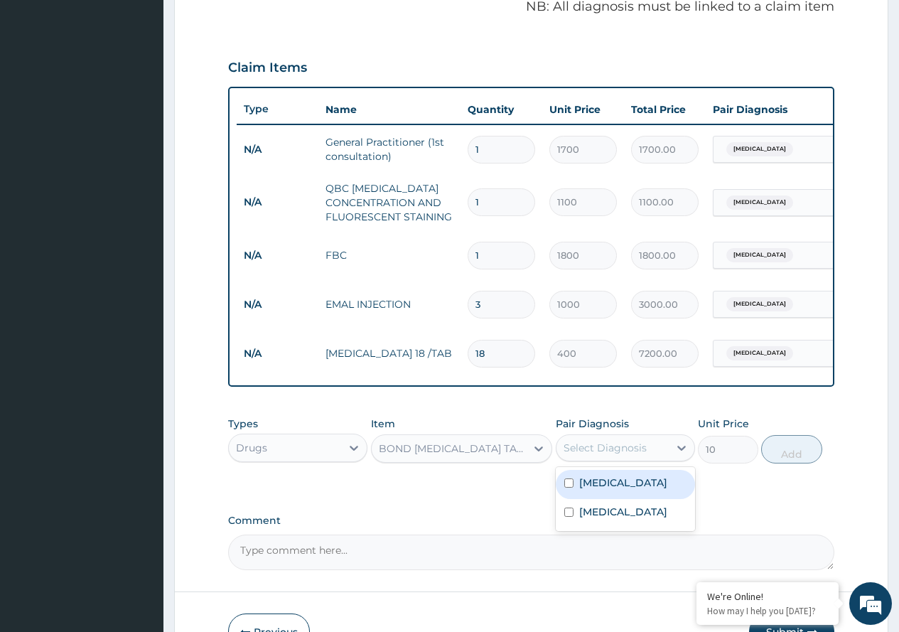
click at [611, 455] on div "Select Diagnosis" at bounding box center [605, 448] width 83 height 14
click at [609, 490] on label "Malaria" at bounding box center [623, 483] width 88 height 14
checkbox input "true"
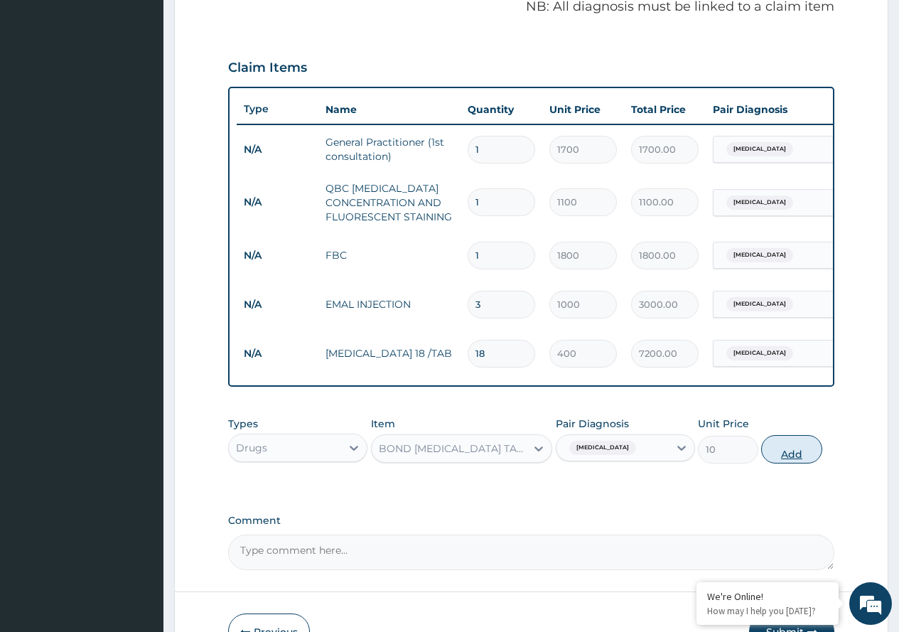
click at [803, 464] on button "Add" at bounding box center [791, 449] width 60 height 28
type input "0"
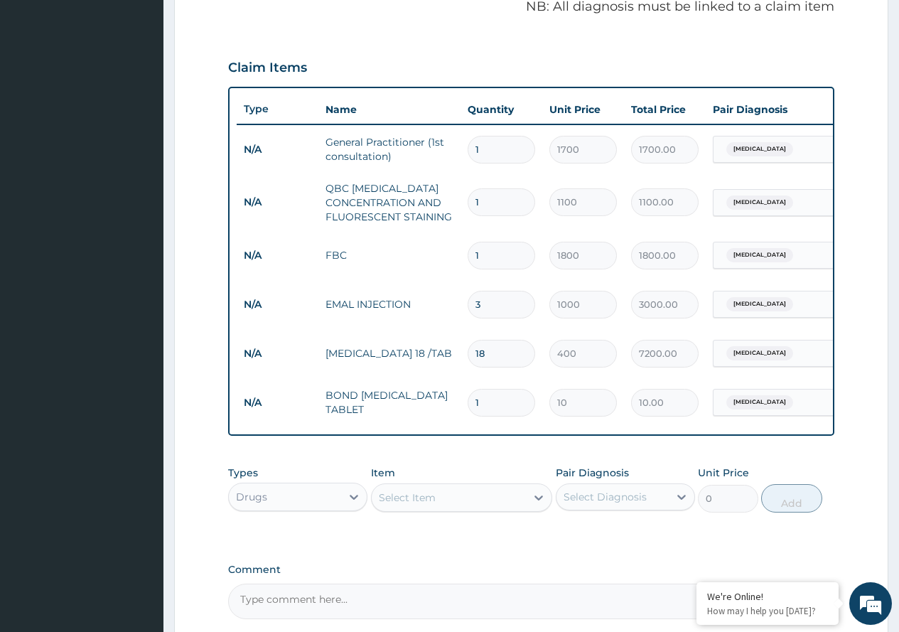
click at [475, 400] on input "1" at bounding box center [502, 403] width 68 height 28
type input "21"
type input "210.00"
type input "20"
type input "200.00"
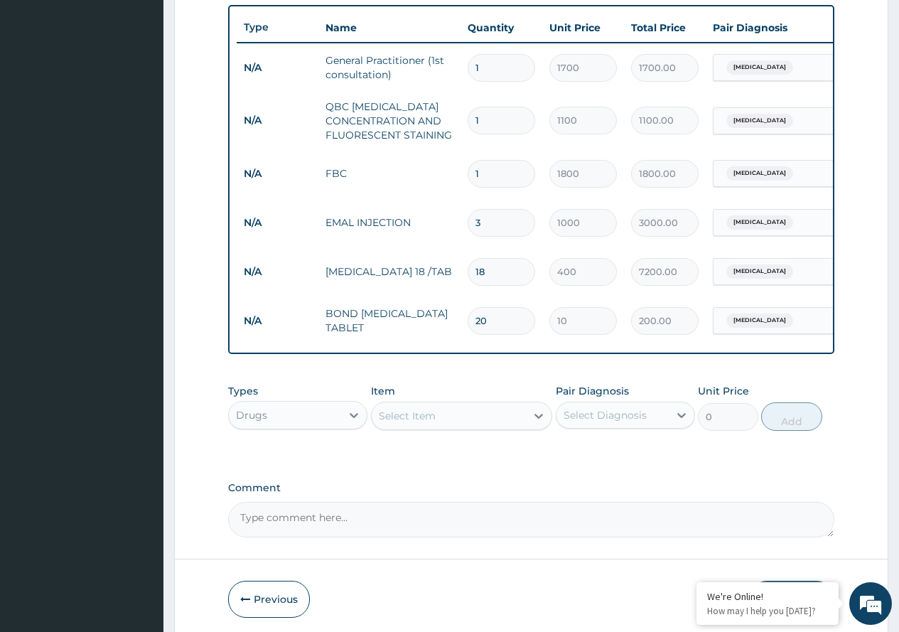
scroll to position [589, 0]
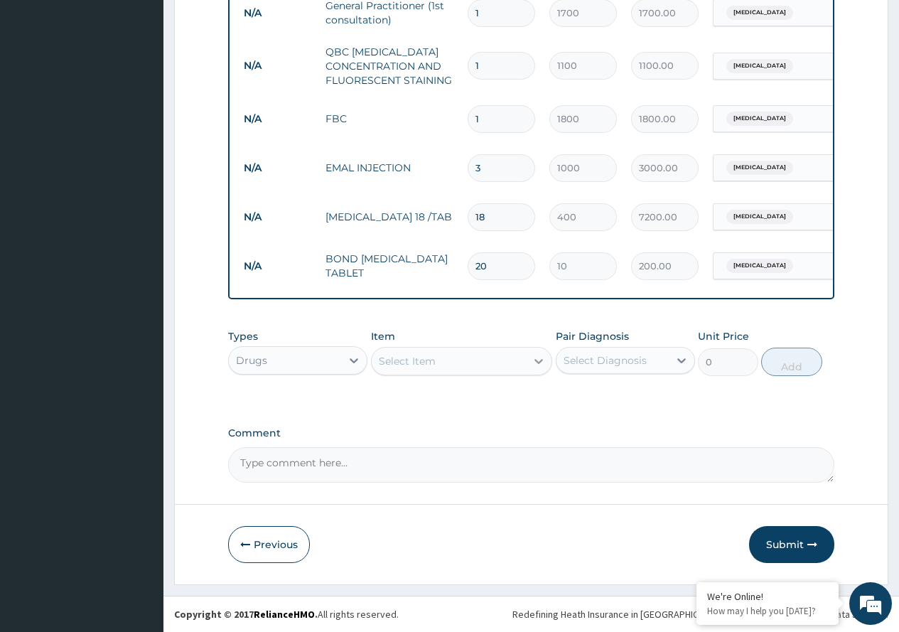
type input "20"
click at [535, 360] on icon at bounding box center [539, 361] width 14 height 14
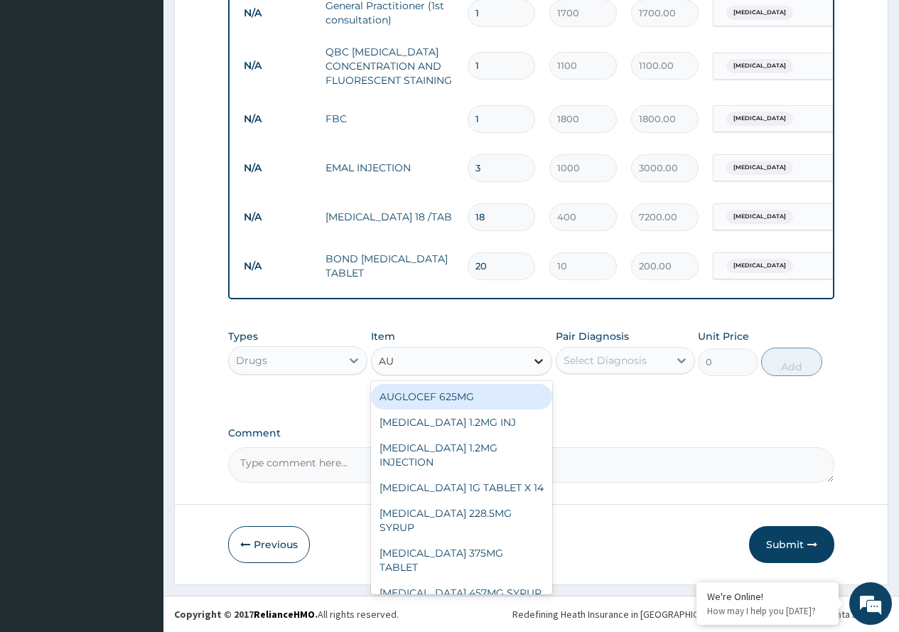
type input "AUG"
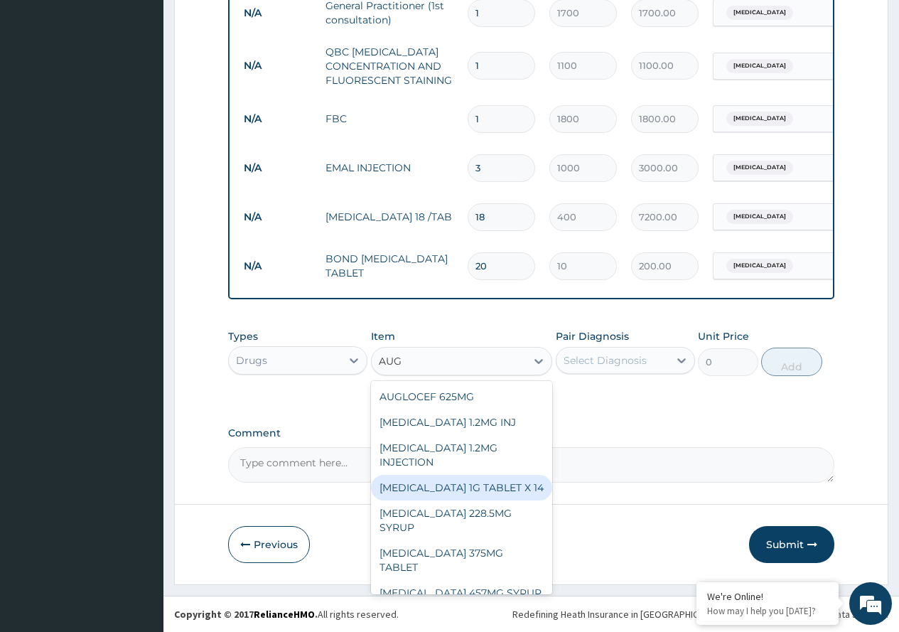
click at [481, 475] on div "AUGMENTIN 1G TABLET X 14" at bounding box center [462, 488] width 182 height 26
type input "168"
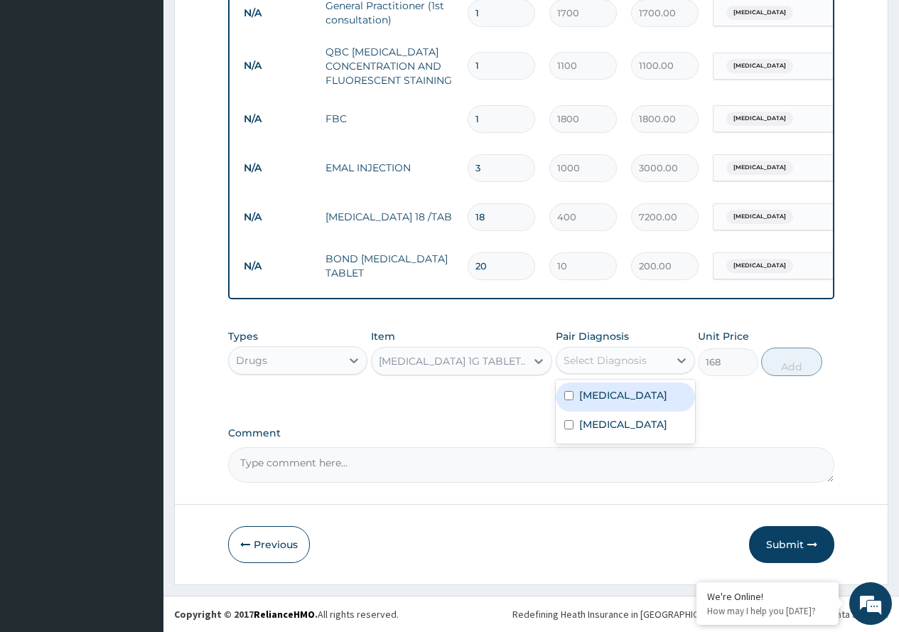
drag, startPoint x: 655, startPoint y: 357, endPoint x: 643, endPoint y: 400, distance: 44.3
click at [650, 366] on div "Select Diagnosis" at bounding box center [613, 360] width 112 height 23
click at [626, 439] on div "Typhoid fever" at bounding box center [625, 426] width 139 height 29
checkbox input "true"
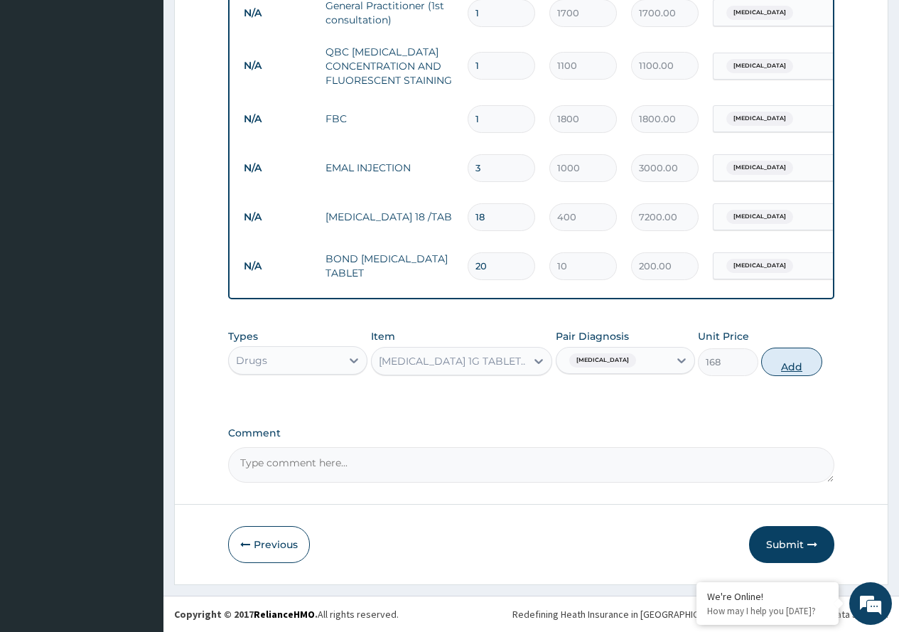
click at [783, 368] on button "Add" at bounding box center [791, 362] width 60 height 28
type input "0"
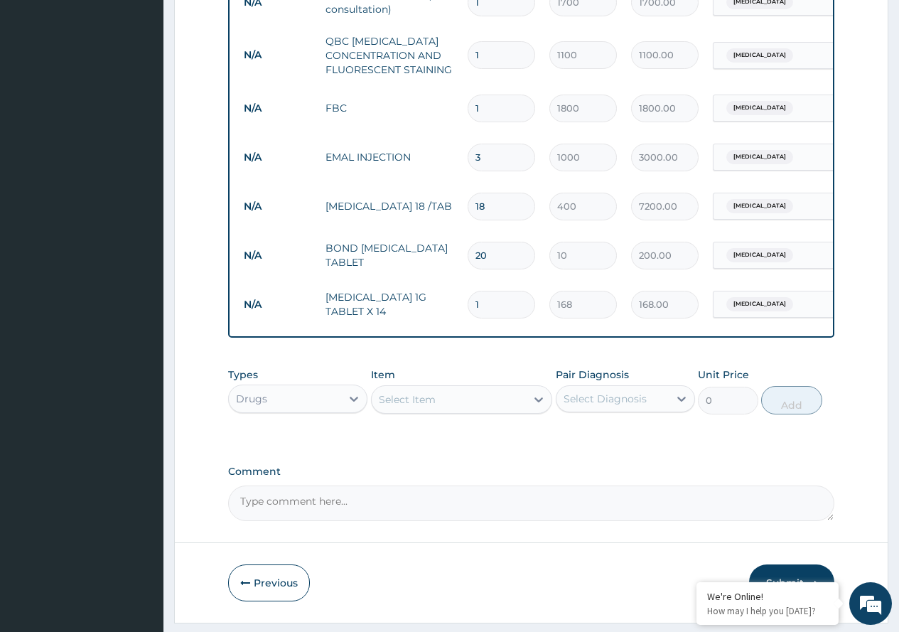
type input "14"
type input "2352.00"
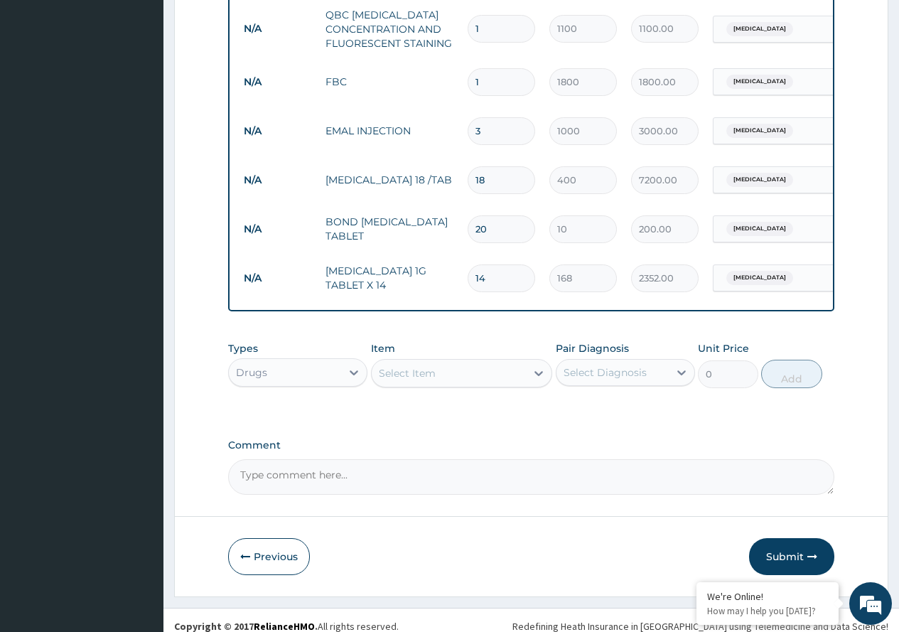
scroll to position [638, 0]
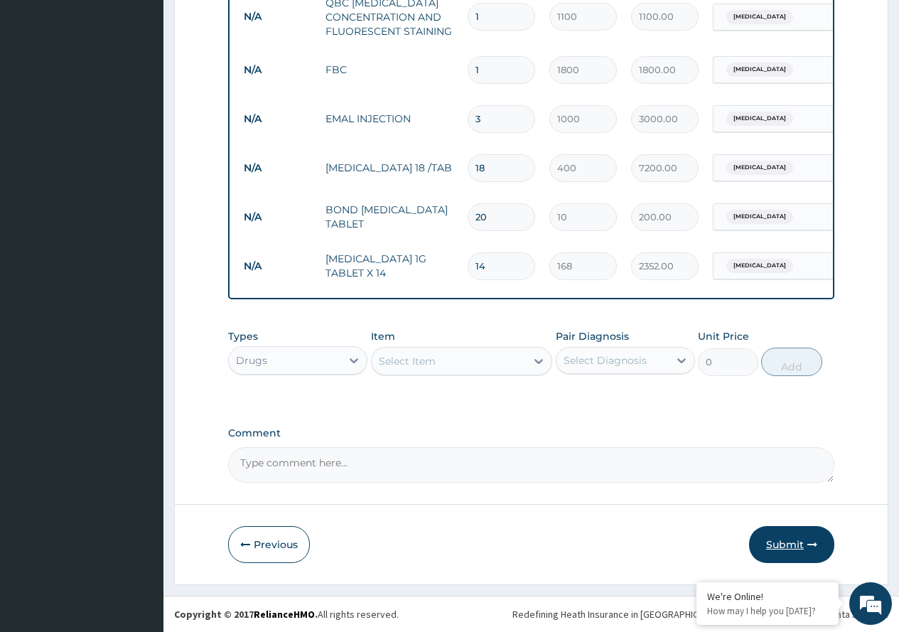
type input "14"
click at [784, 547] on button "Submit" at bounding box center [791, 544] width 85 height 37
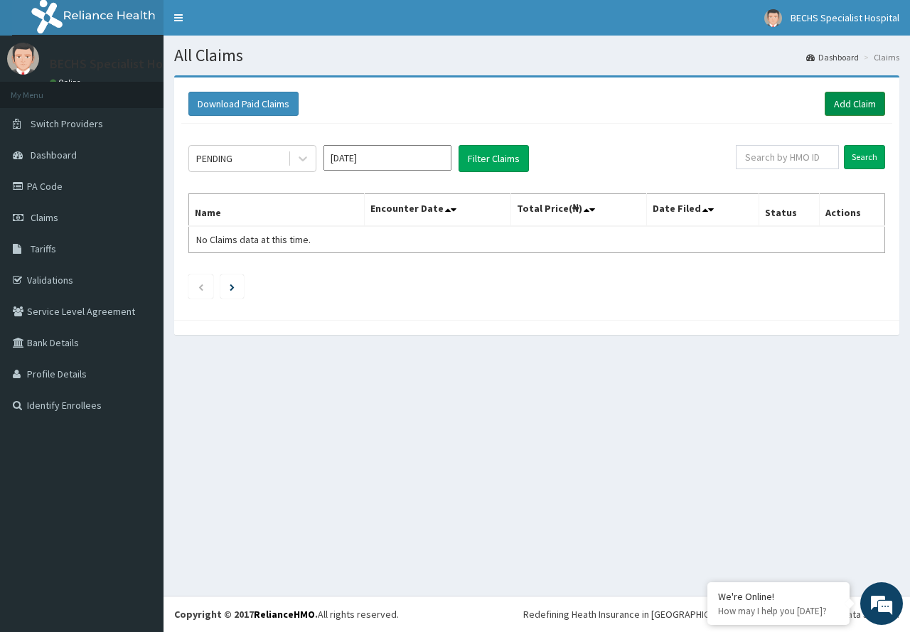
click at [835, 97] on link "Add Claim" at bounding box center [855, 104] width 60 height 24
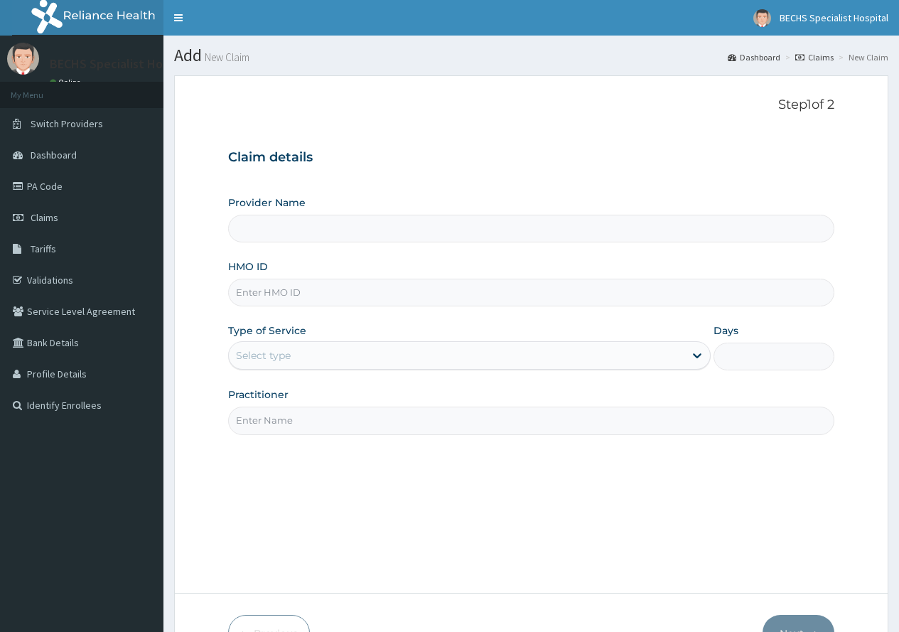
drag, startPoint x: 0, startPoint y: 0, endPoint x: 279, endPoint y: 297, distance: 407.9
click at [279, 297] on input "HMO ID" at bounding box center [531, 293] width 606 height 28
type input "Bechs Specialist Hospital"
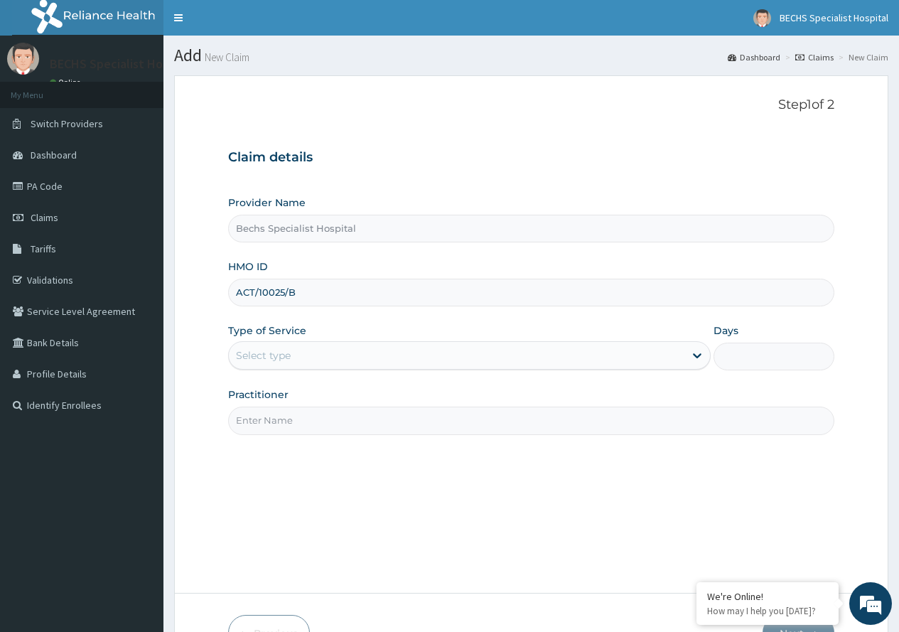
type input "ACT/10025/B"
click at [301, 358] on div "Select type" at bounding box center [457, 355] width 456 height 23
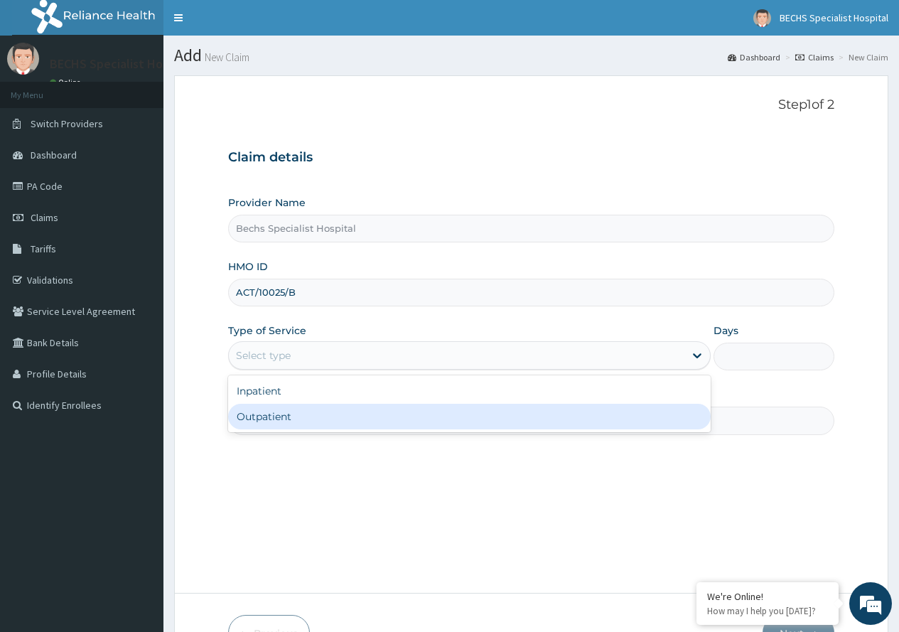
click at [298, 423] on div "Outpatient" at bounding box center [469, 417] width 483 height 26
type input "1"
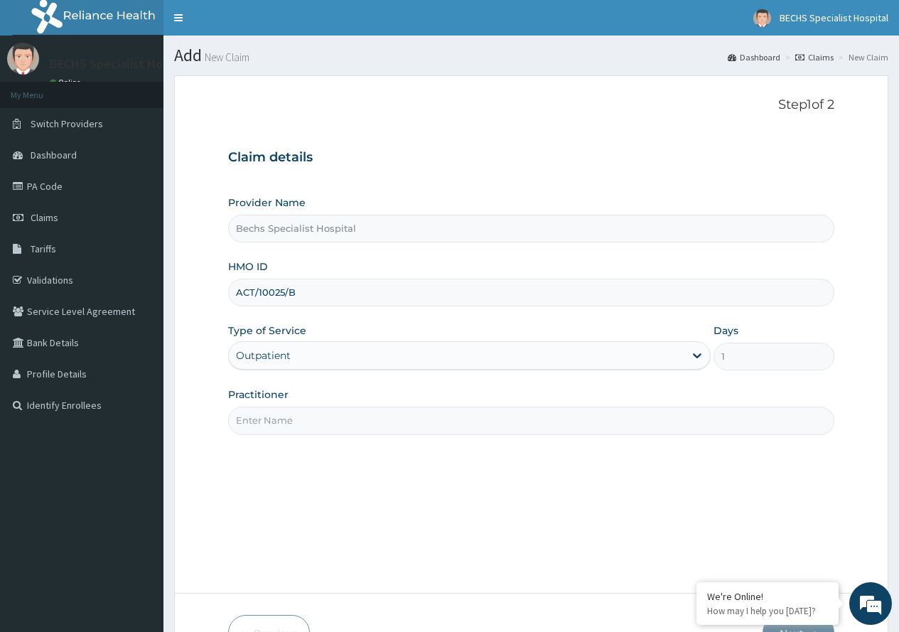
click at [299, 422] on input "Practitioner" at bounding box center [531, 421] width 606 height 28
type input "DR OBI"
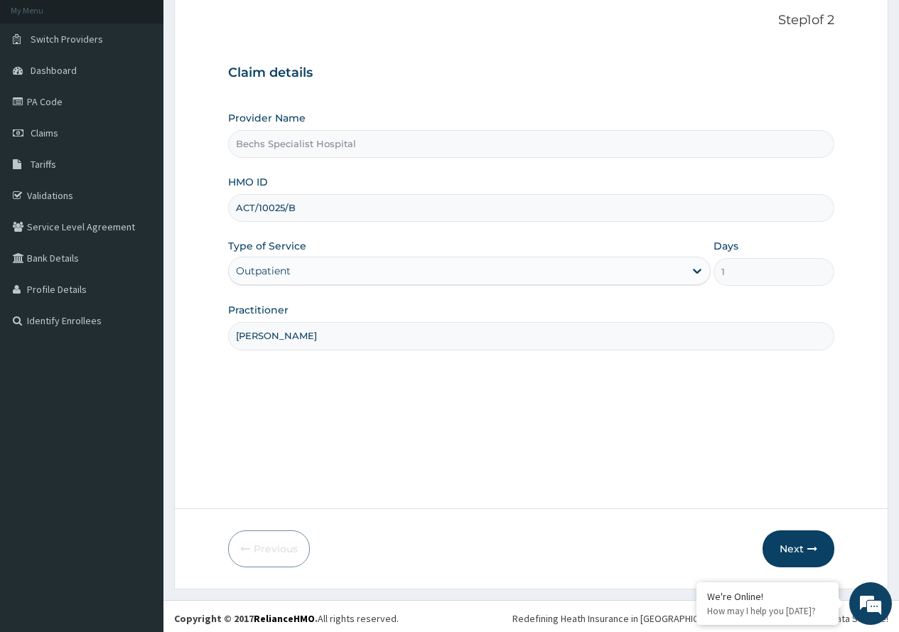
scroll to position [89, 0]
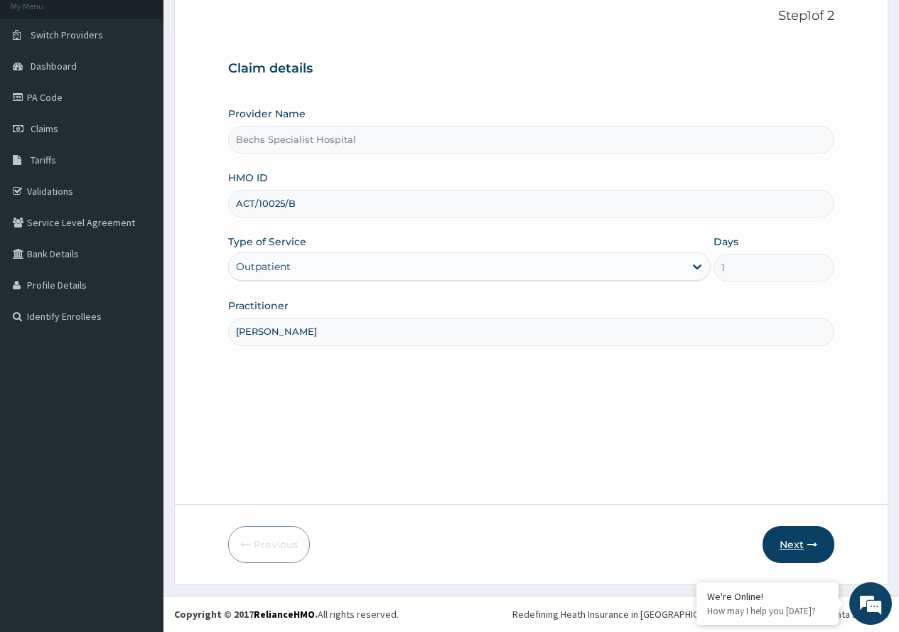
click at [796, 540] on button "Next" at bounding box center [799, 544] width 72 height 37
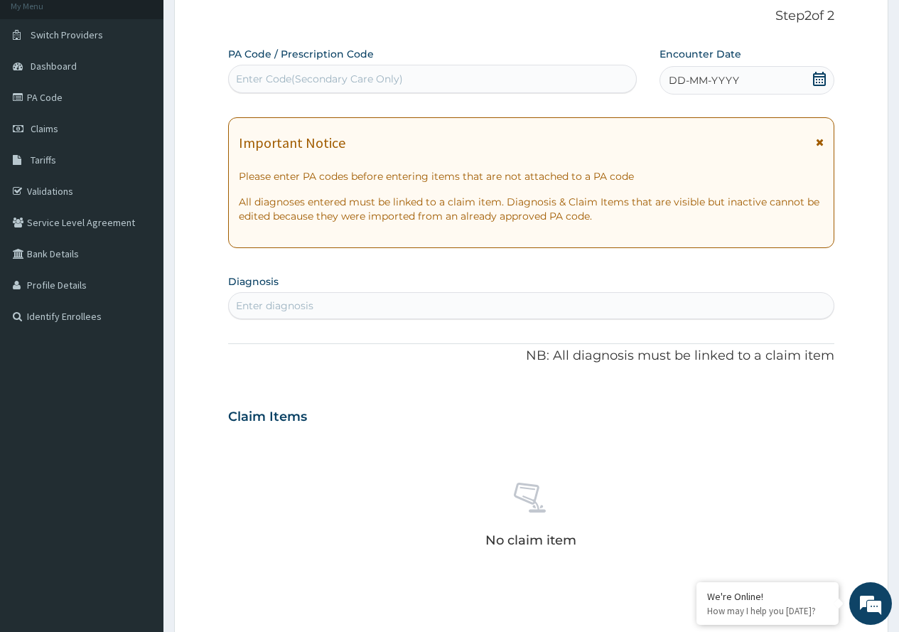
click at [818, 70] on div "DD-MM-YYYY" at bounding box center [747, 80] width 175 height 28
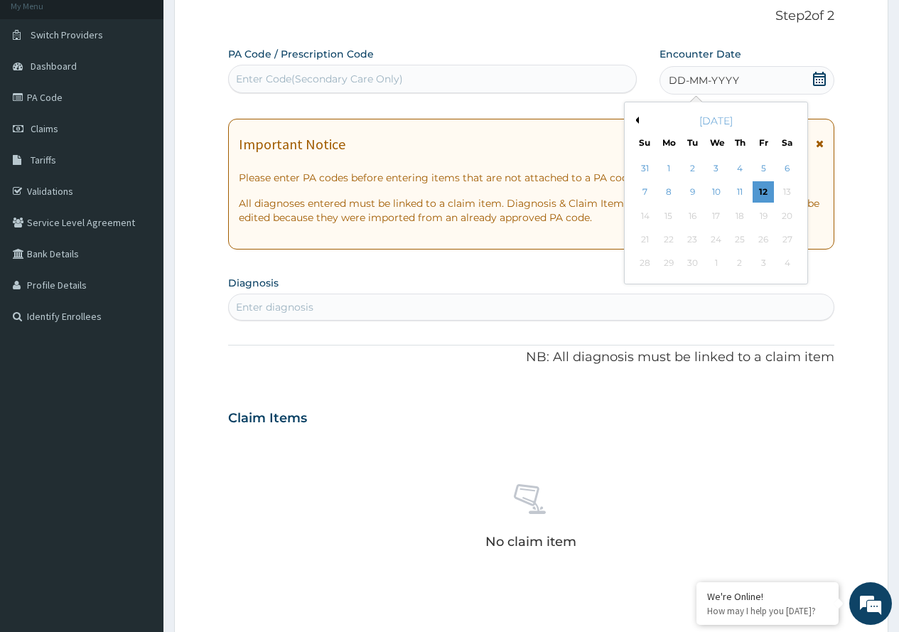
click at [636, 121] on button "Previous Month" at bounding box center [635, 120] width 7 height 7
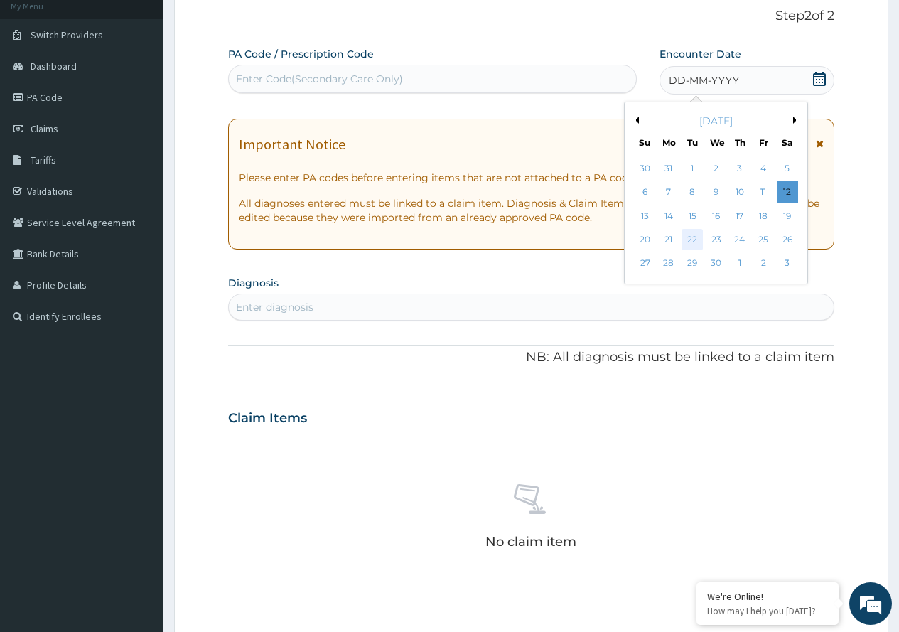
click at [690, 235] on div "22" at bounding box center [692, 239] width 21 height 21
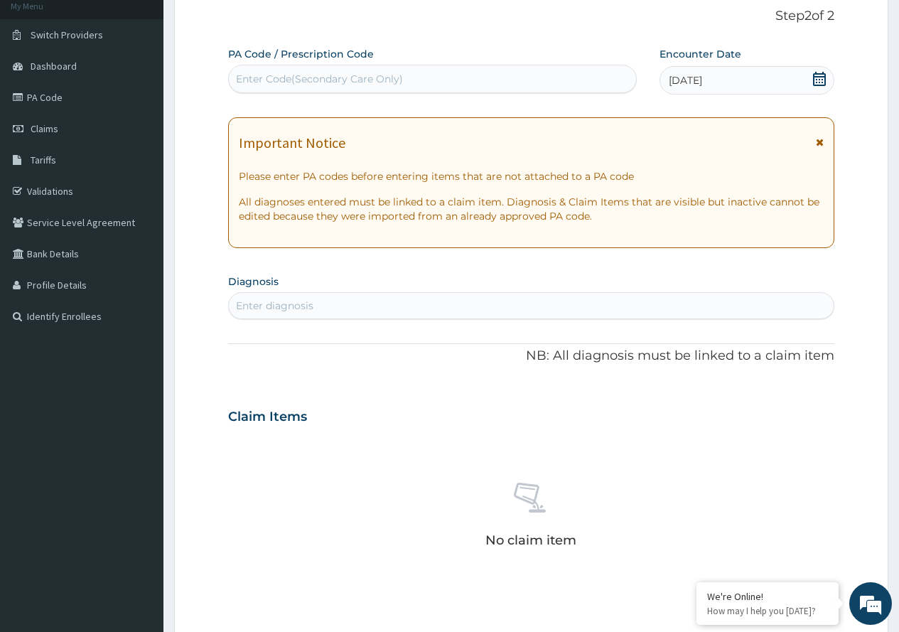
click at [571, 300] on div "Enter diagnosis" at bounding box center [531, 305] width 605 height 23
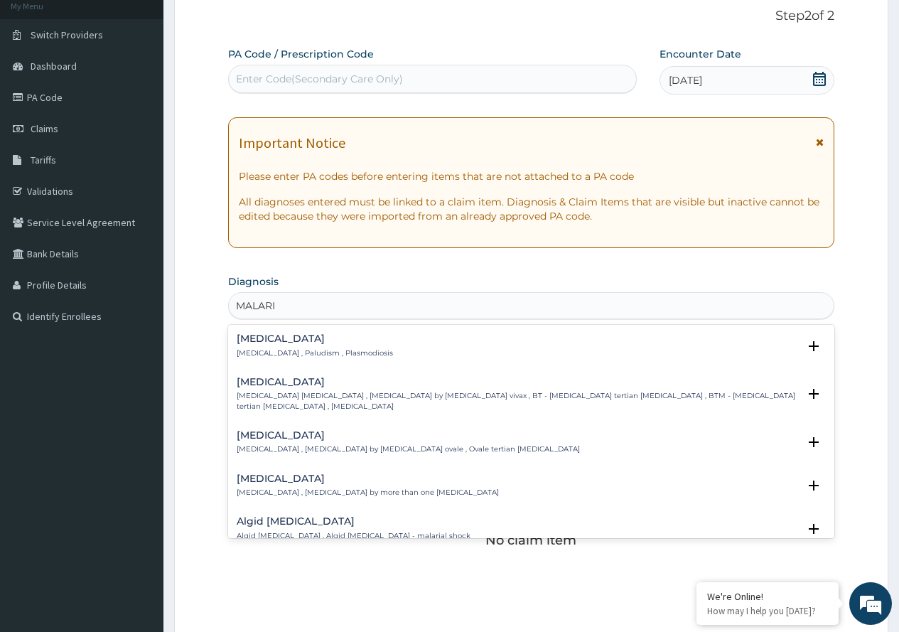
type input "[MEDICAL_DATA]"
click at [259, 342] on h4 "[MEDICAL_DATA]" at bounding box center [315, 338] width 156 height 11
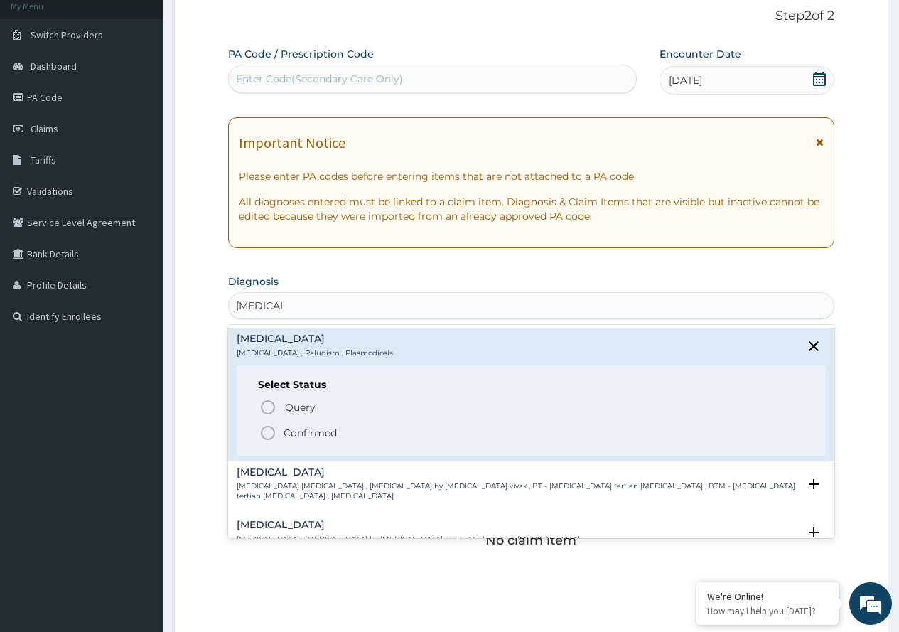
click at [267, 437] on icon "status option filled" at bounding box center [267, 432] width 17 height 17
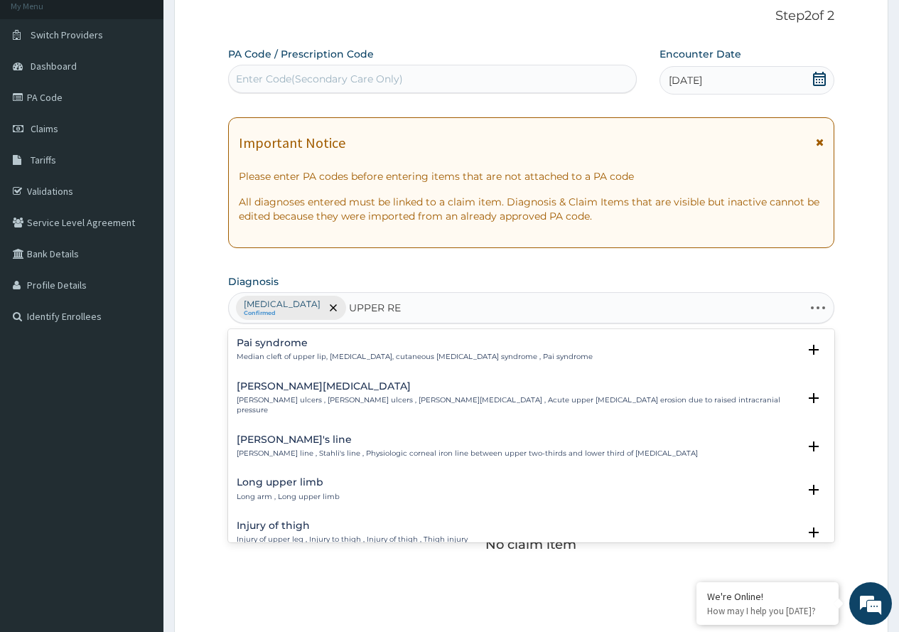
type input "UPPER RES"
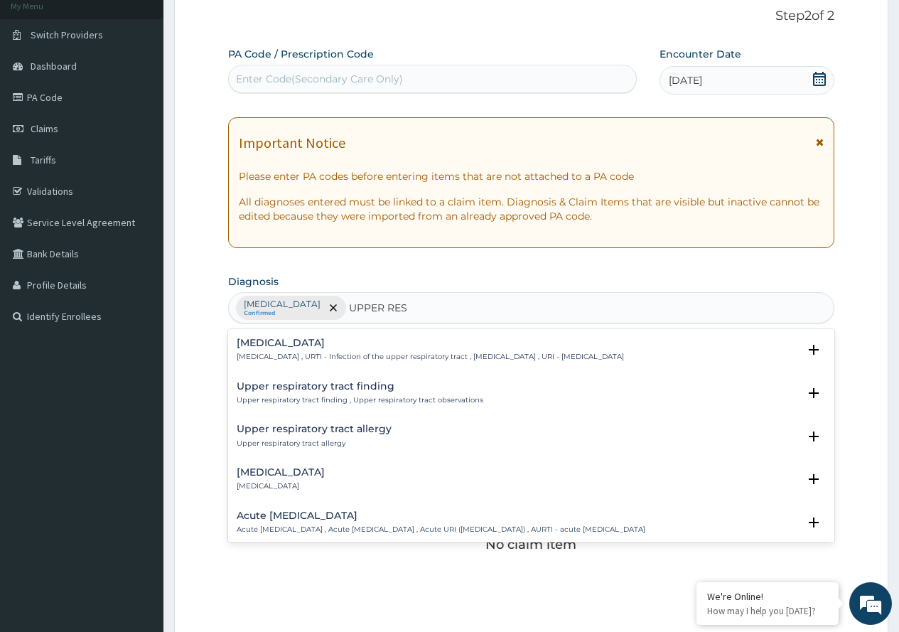
click at [291, 353] on p "Upper respiratory infection , URTI - Infection of the upper respiratory tract ,…" at bounding box center [430, 357] width 387 height 10
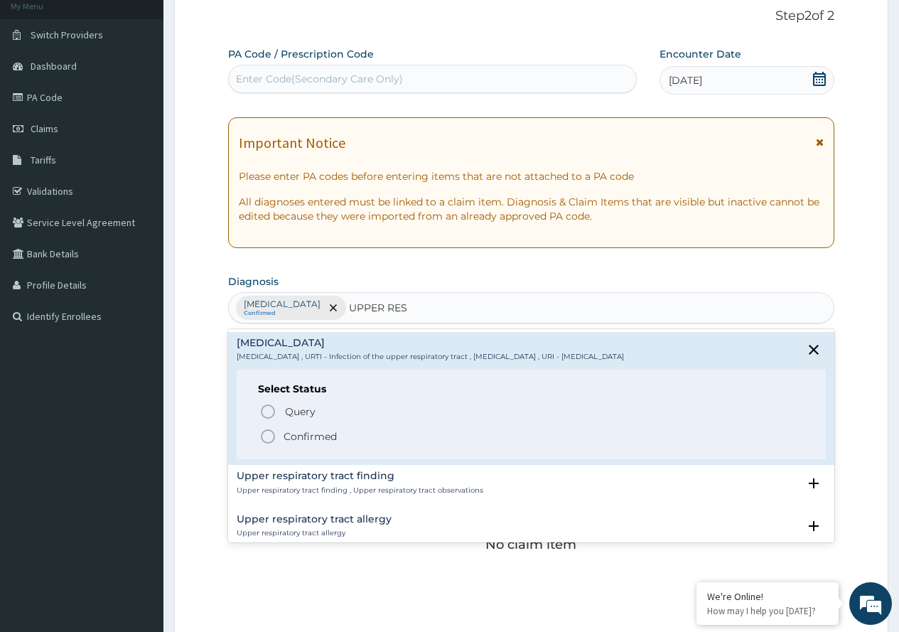
click at [267, 432] on icon "status option filled" at bounding box center [267, 436] width 17 height 17
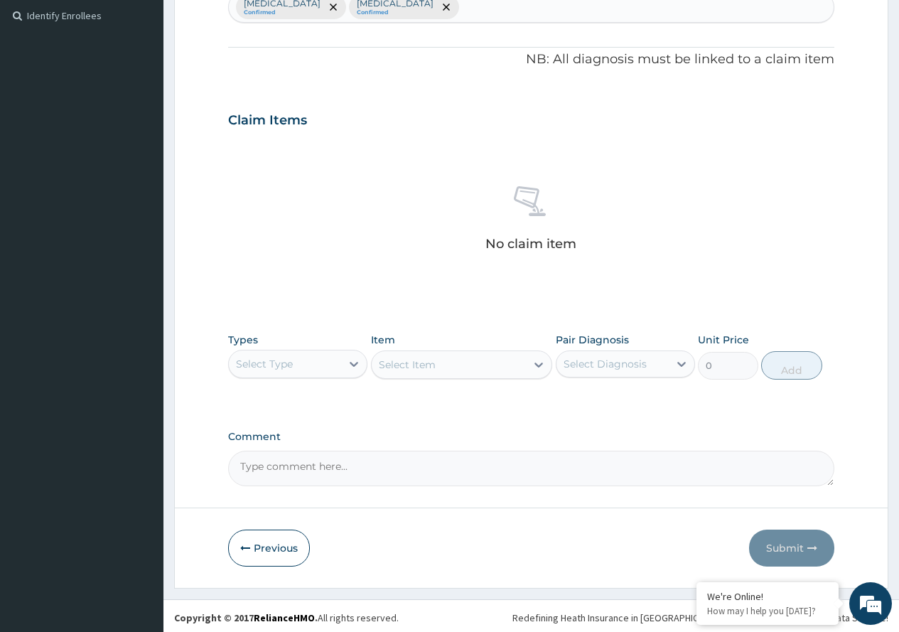
scroll to position [393, 0]
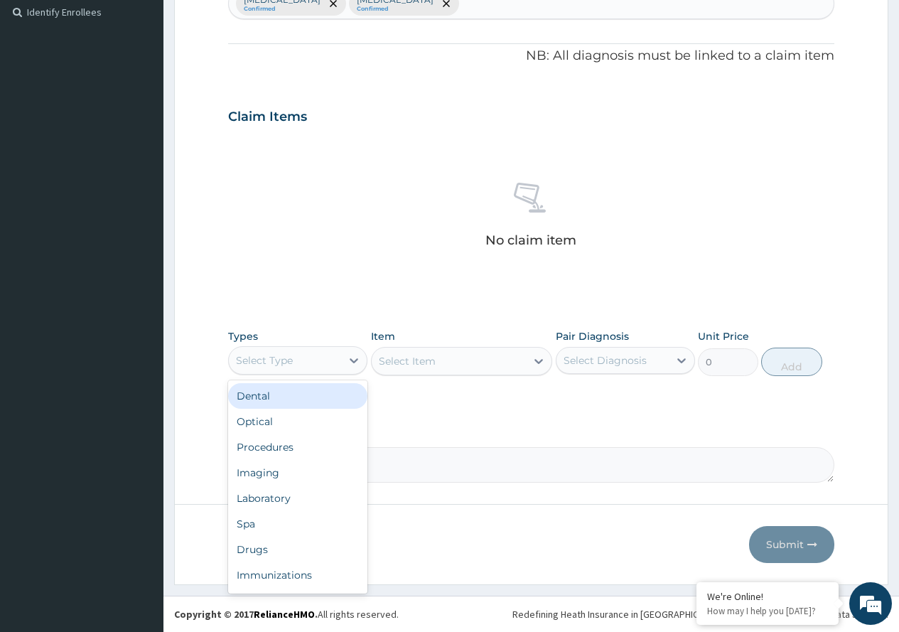
drag, startPoint x: 323, startPoint y: 348, endPoint x: 317, endPoint y: 401, distance: 52.9
click at [318, 375] on div "option Dental focused, 1 of 10. 10 results available. Use Up and Down to choose…" at bounding box center [297, 360] width 139 height 28
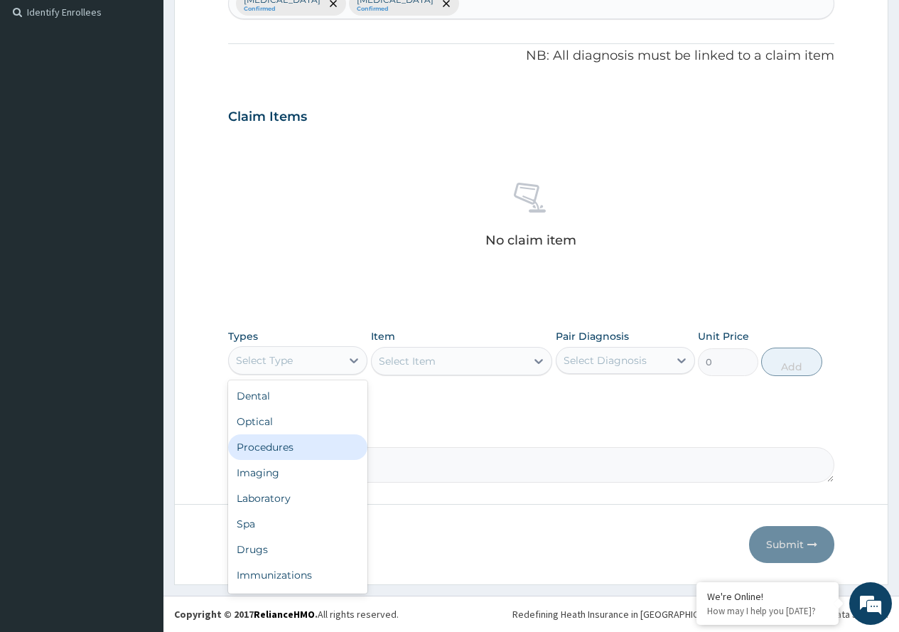
click at [291, 441] on div "Procedures" at bounding box center [297, 447] width 139 height 26
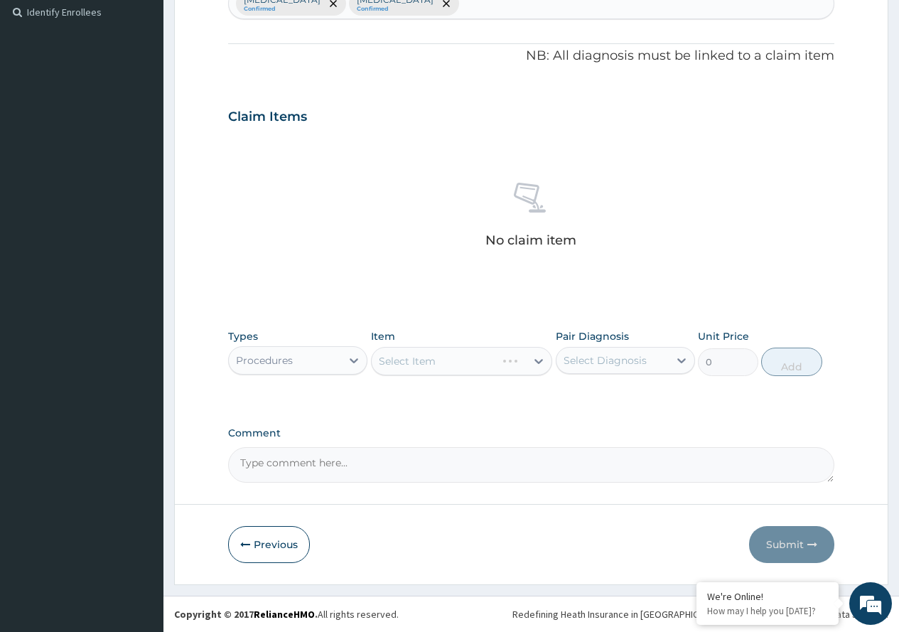
click at [539, 359] on div "Select Item" at bounding box center [462, 361] width 182 height 28
click at [539, 359] on icon at bounding box center [539, 361] width 14 height 14
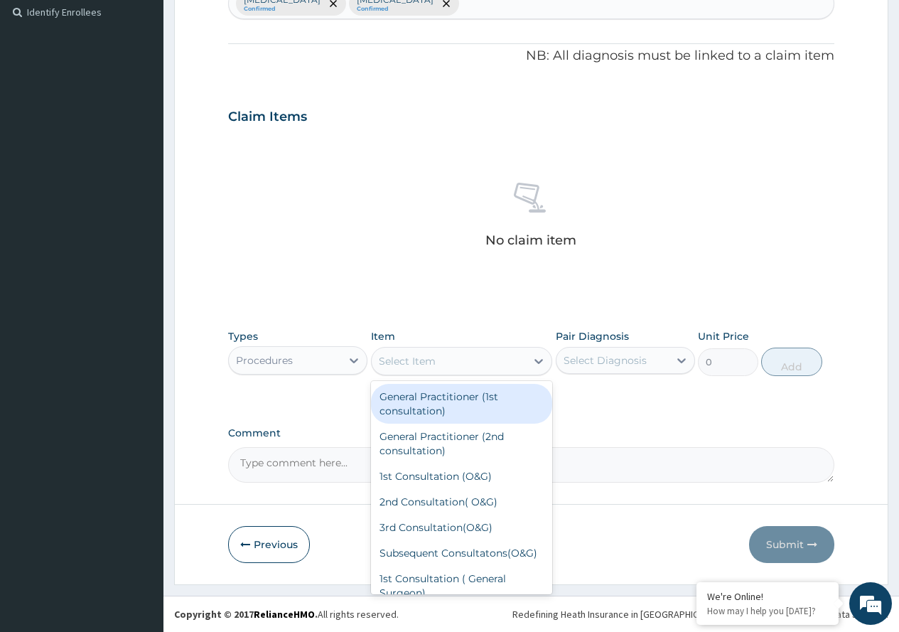
drag, startPoint x: 487, startPoint y: 398, endPoint x: 591, endPoint y: 362, distance: 110.6
click at [488, 398] on div "General Practitioner (1st consultation)" at bounding box center [462, 404] width 182 height 40
type input "1700"
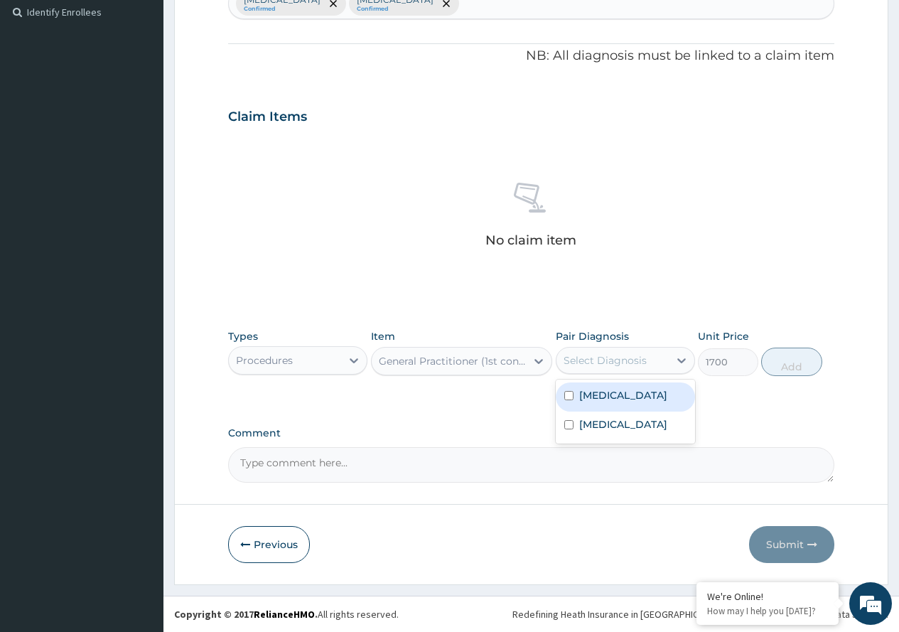
click at [596, 358] on div "Select Diagnosis" at bounding box center [605, 360] width 83 height 14
drag, startPoint x: 596, startPoint y: 391, endPoint x: 625, endPoint y: 374, distance: 33.8
click at [596, 390] on label "[MEDICAL_DATA]" at bounding box center [623, 395] width 88 height 14
checkbox input "true"
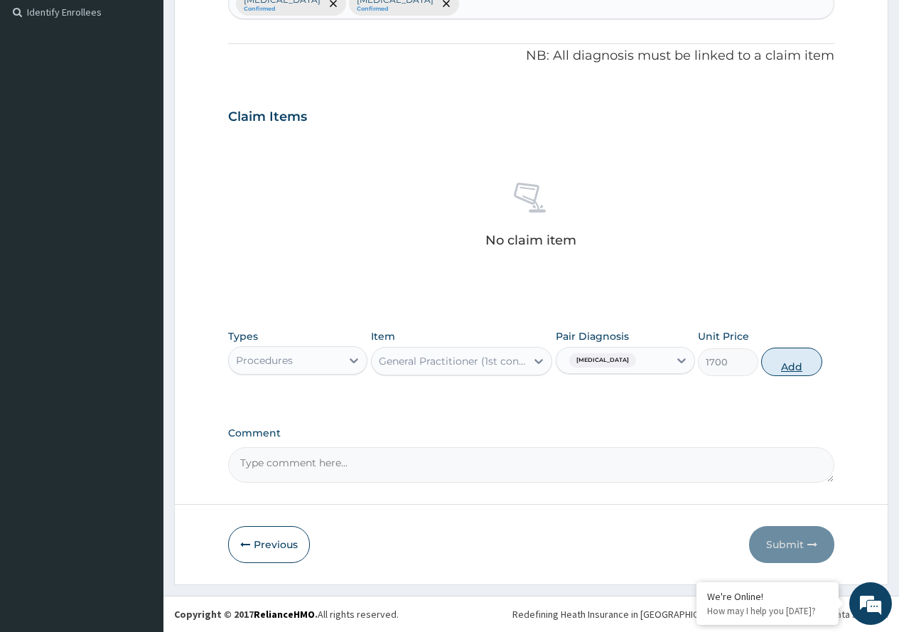
click at [769, 361] on button "Add" at bounding box center [791, 362] width 60 height 28
type input "0"
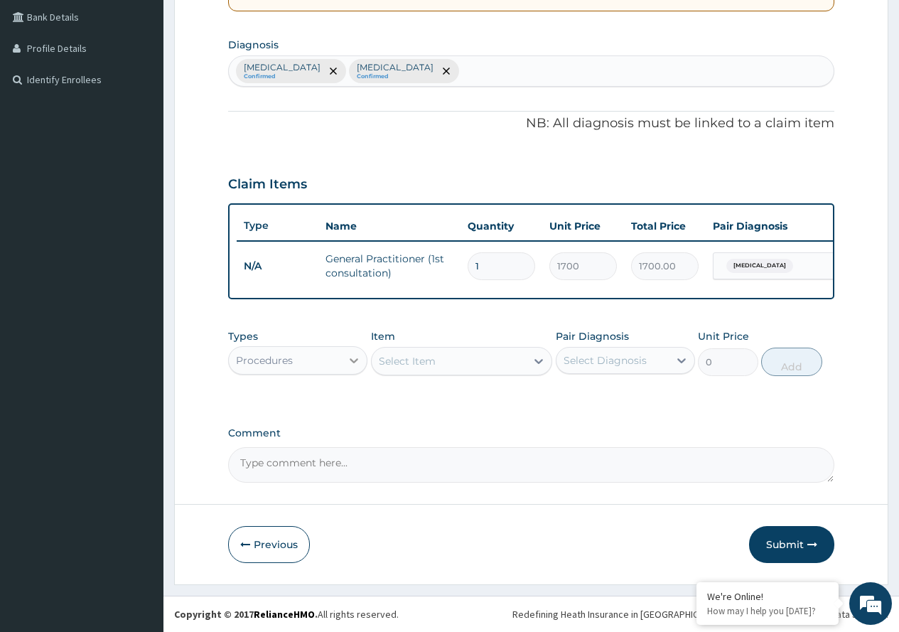
click at [348, 361] on icon at bounding box center [354, 360] width 14 height 14
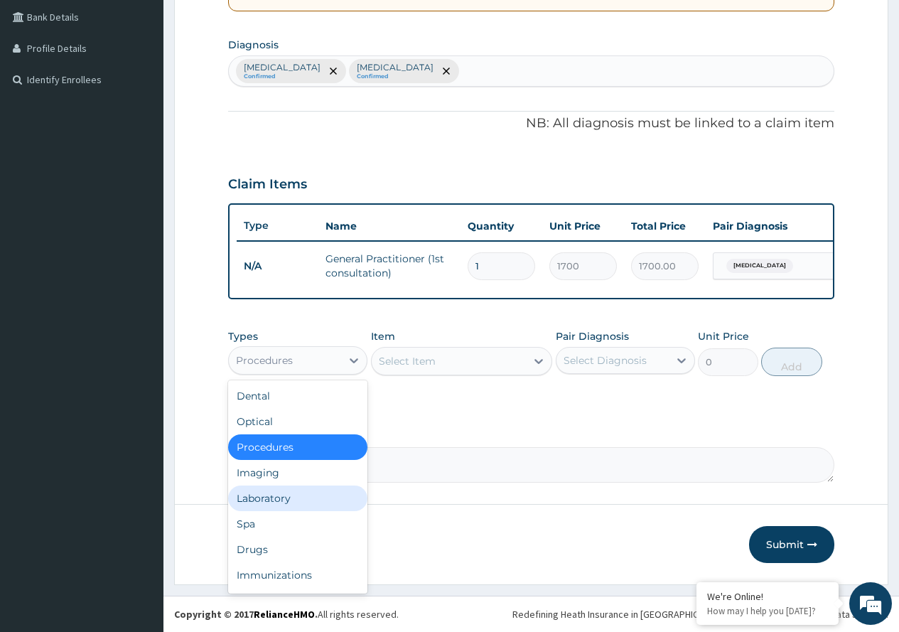
click at [284, 488] on div "Laboratory" at bounding box center [297, 499] width 139 height 26
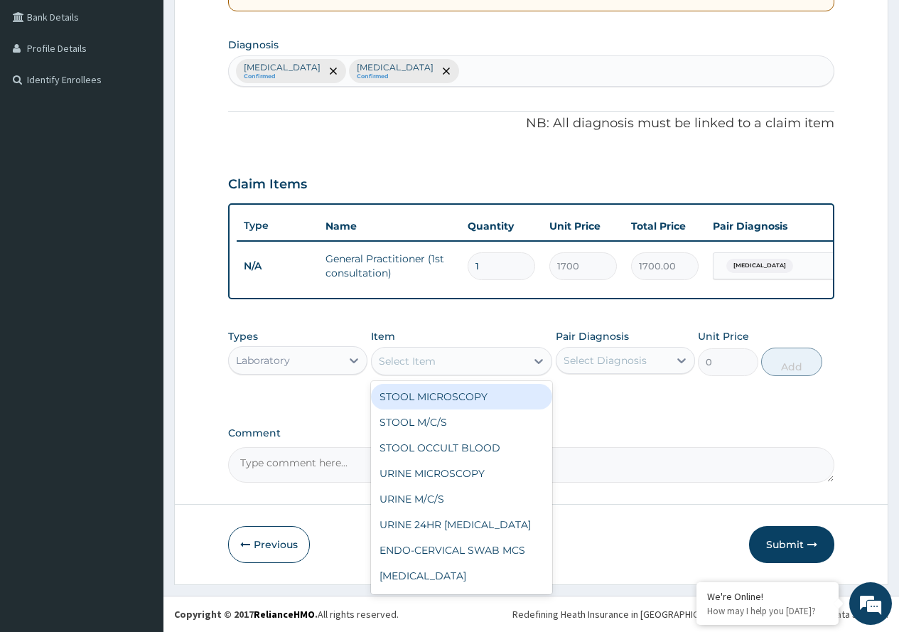
click at [537, 361] on icon at bounding box center [539, 361] width 9 height 5
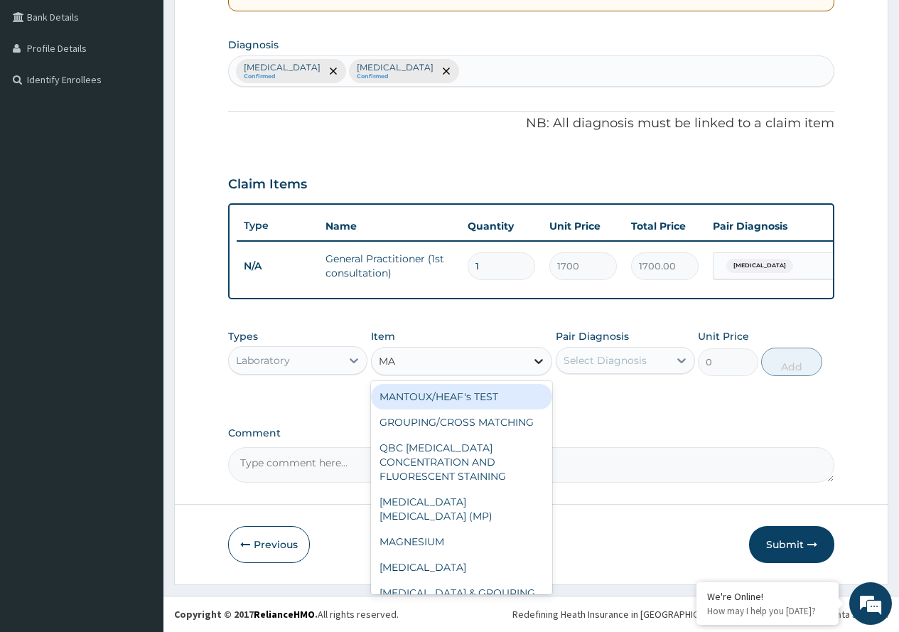
type input "MAL"
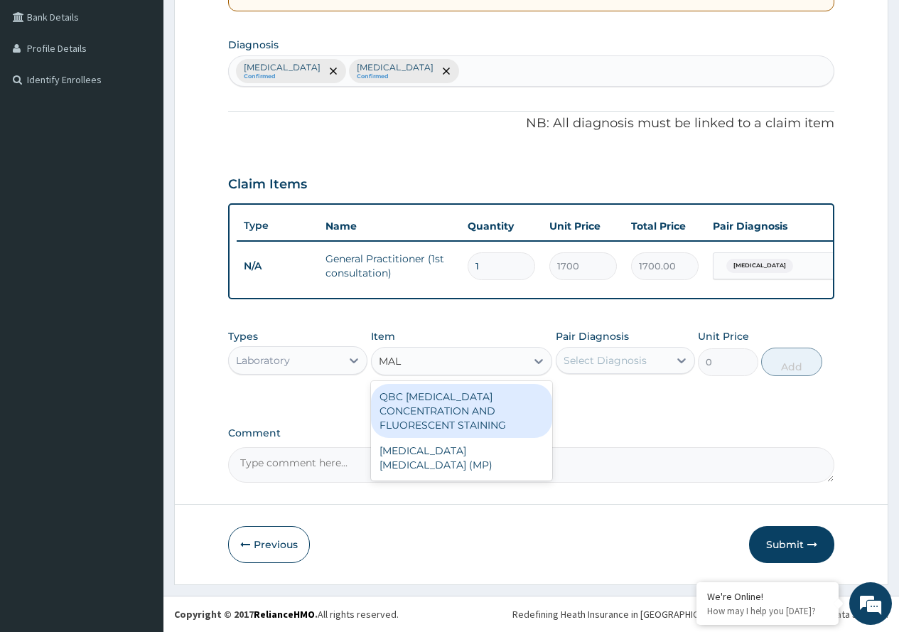
click at [491, 401] on div "QBC [MEDICAL_DATA] CONCENTRATION AND FLUORESCENT STAINING" at bounding box center [462, 411] width 182 height 54
type input "1100"
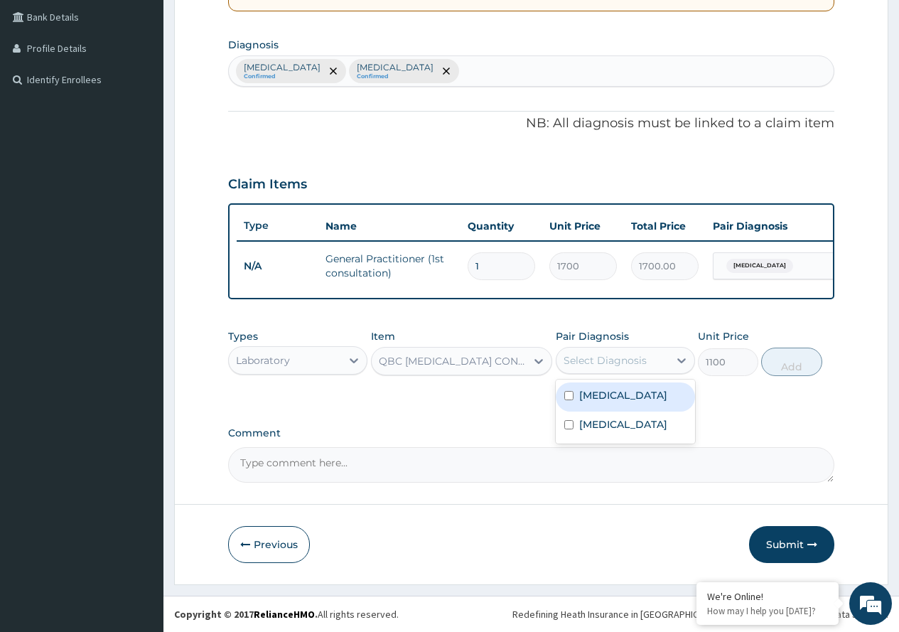
drag, startPoint x: 610, startPoint y: 366, endPoint x: 611, endPoint y: 408, distance: 42.0
click at [611, 374] on div "option Malaria, selected. option Malaria focused, 1 of 2. 2 results available. …" at bounding box center [625, 360] width 139 height 27
click at [611, 405] on div "[MEDICAL_DATA]" at bounding box center [625, 396] width 139 height 29
checkbox input "true"
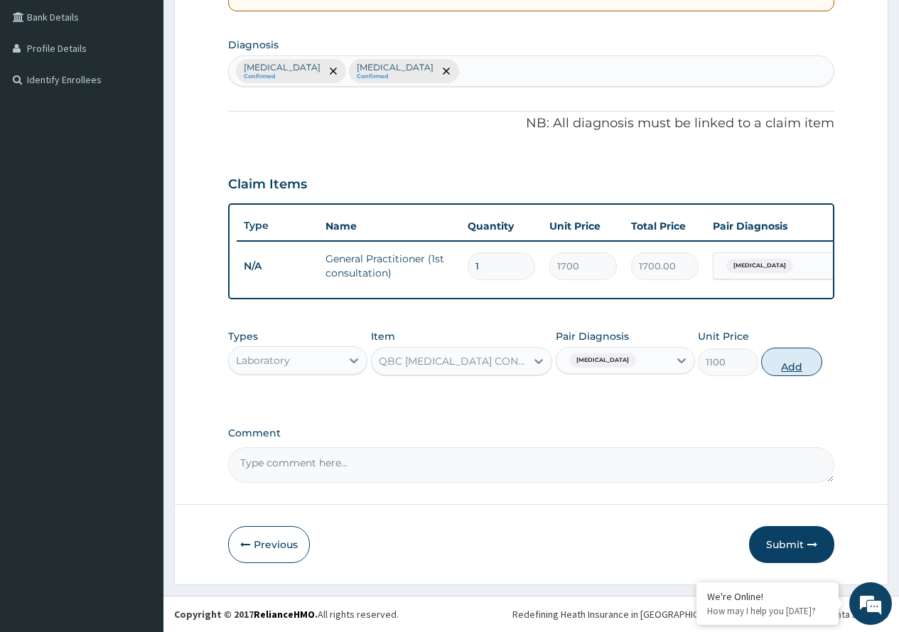
click at [781, 370] on button "Add" at bounding box center [791, 362] width 60 height 28
type input "0"
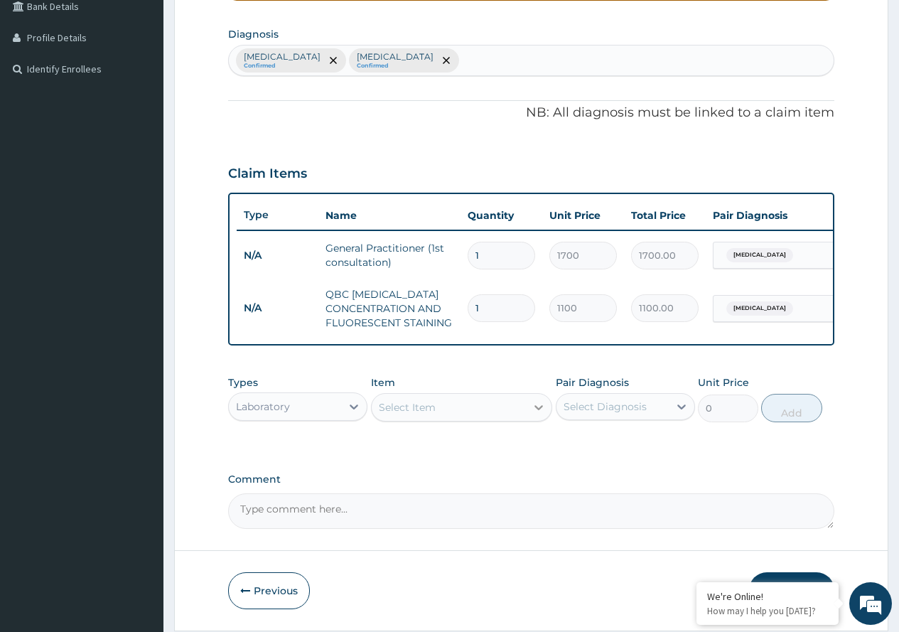
click at [531, 417] on div at bounding box center [539, 408] width 26 height 26
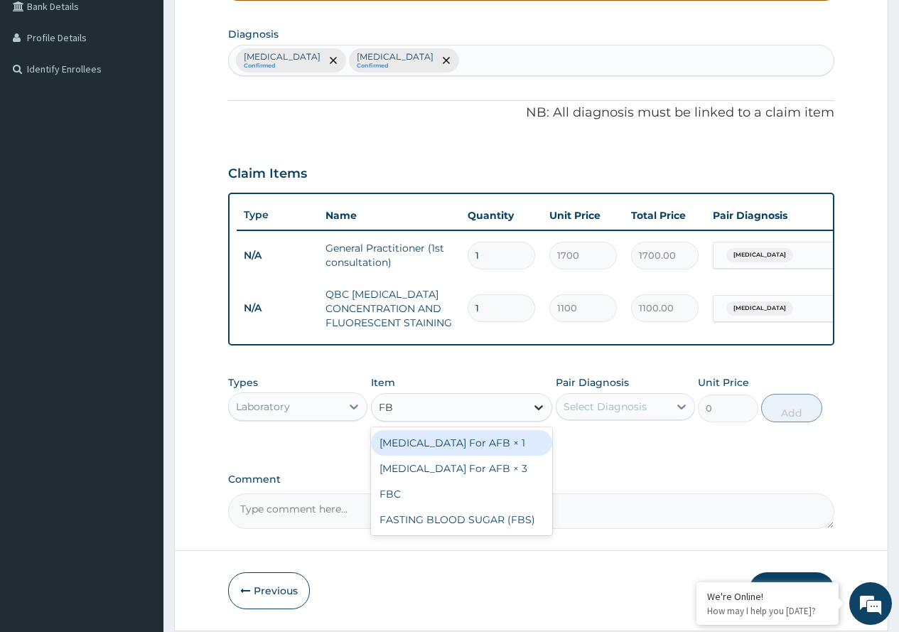
type input "FBC"
click at [461, 455] on div "FBC" at bounding box center [462, 443] width 182 height 26
type input "1800"
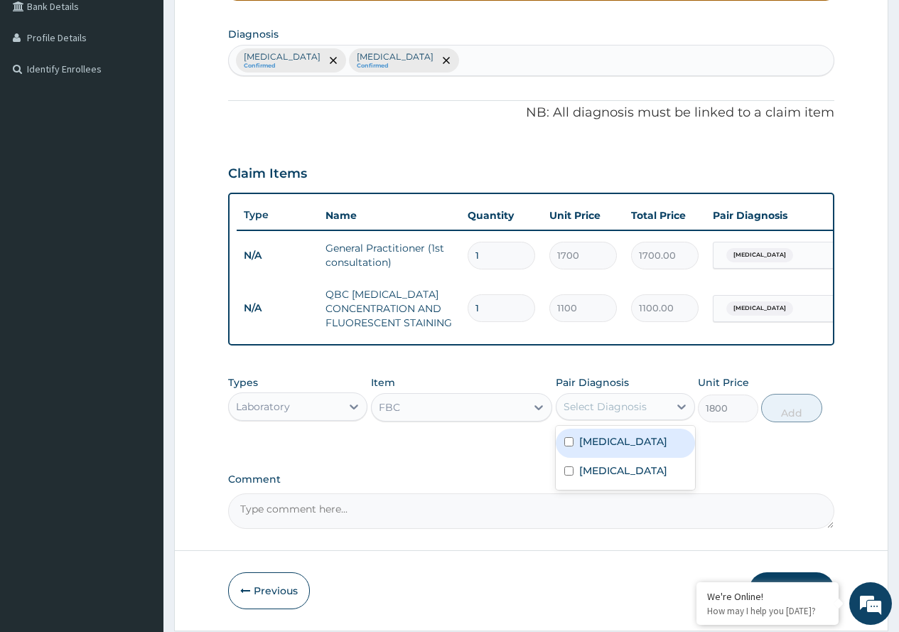
drag, startPoint x: 593, startPoint y: 419, endPoint x: 595, endPoint y: 453, distance: 33.5
click at [593, 414] on div "Select Diagnosis" at bounding box center [605, 407] width 83 height 14
click at [594, 471] on div "Upper respiratory infection" at bounding box center [625, 472] width 139 height 29
checkbox input "true"
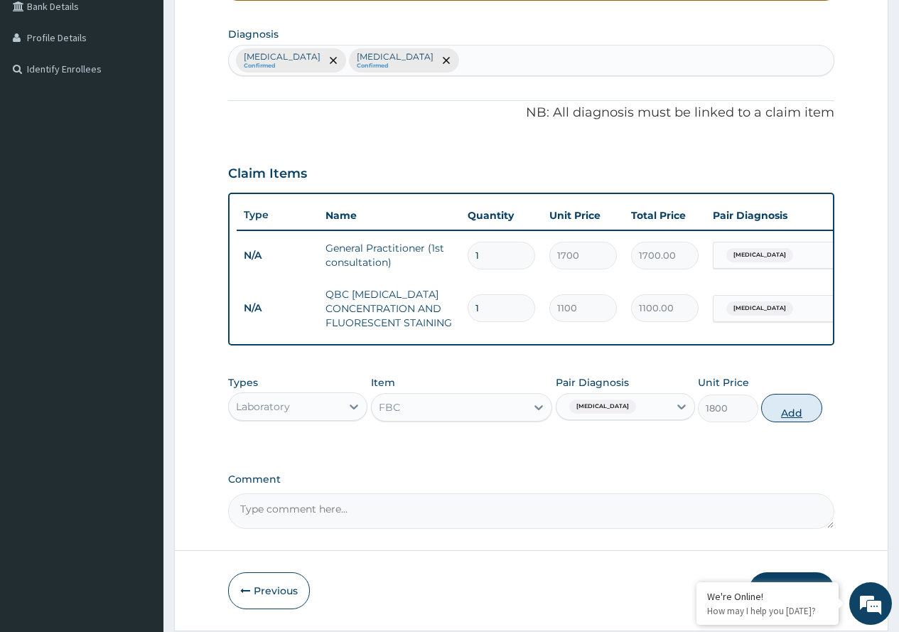
click at [776, 422] on button "Add" at bounding box center [791, 408] width 60 height 28
type input "0"
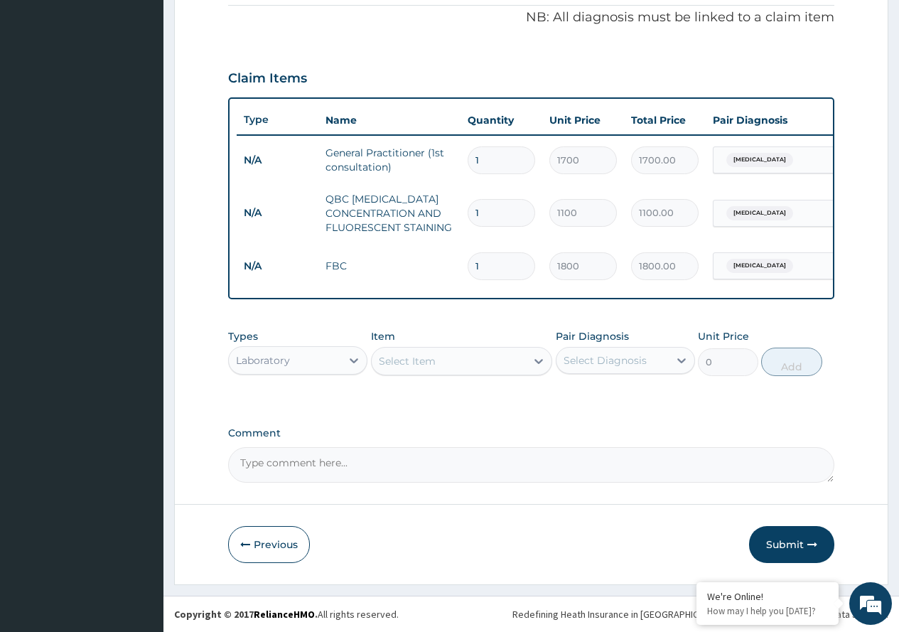
scroll to position [442, 0]
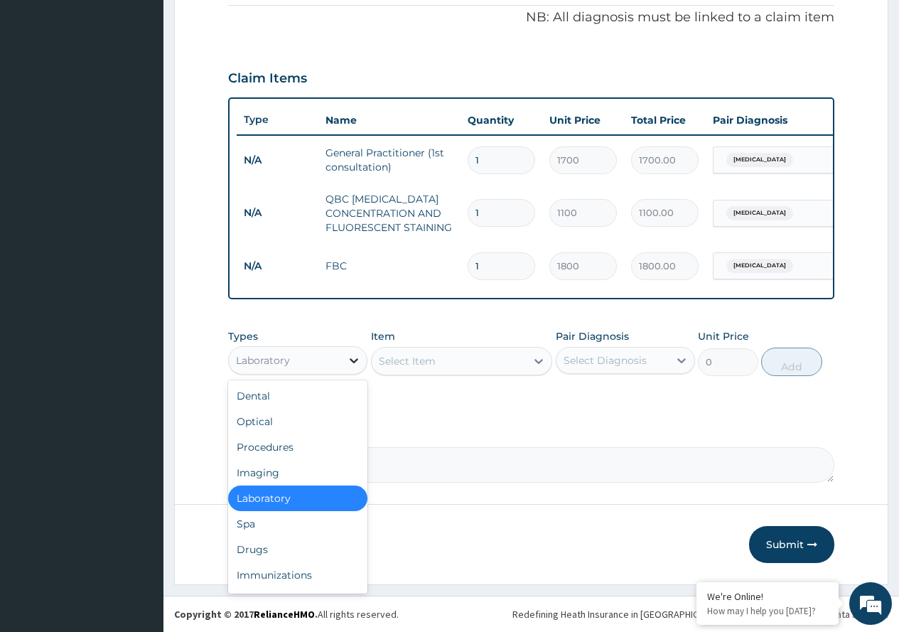
click at [351, 360] on icon at bounding box center [354, 360] width 9 height 5
click at [250, 558] on div "Drugs" at bounding box center [297, 550] width 139 height 26
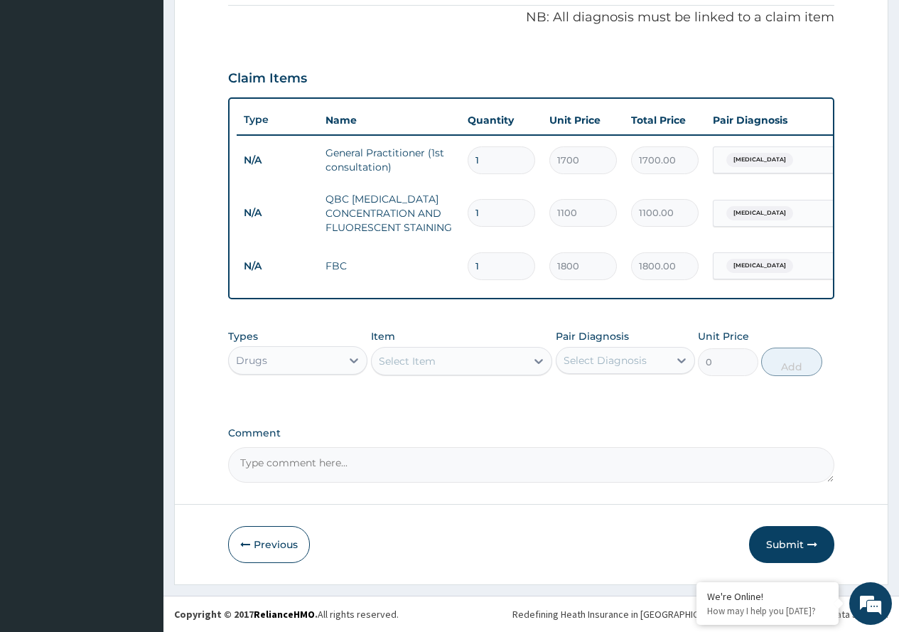
click at [538, 363] on icon at bounding box center [539, 361] width 9 height 5
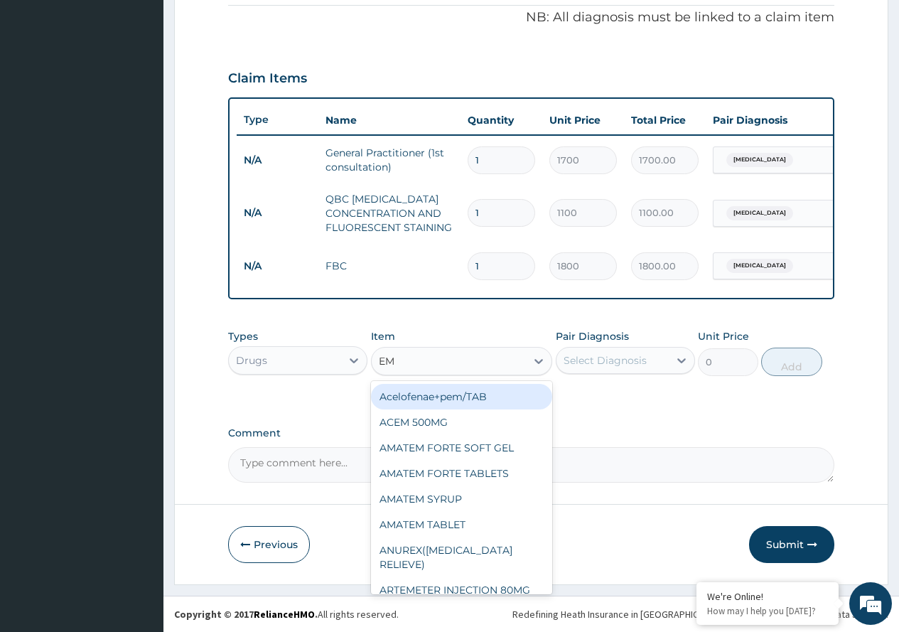
type input "EMA"
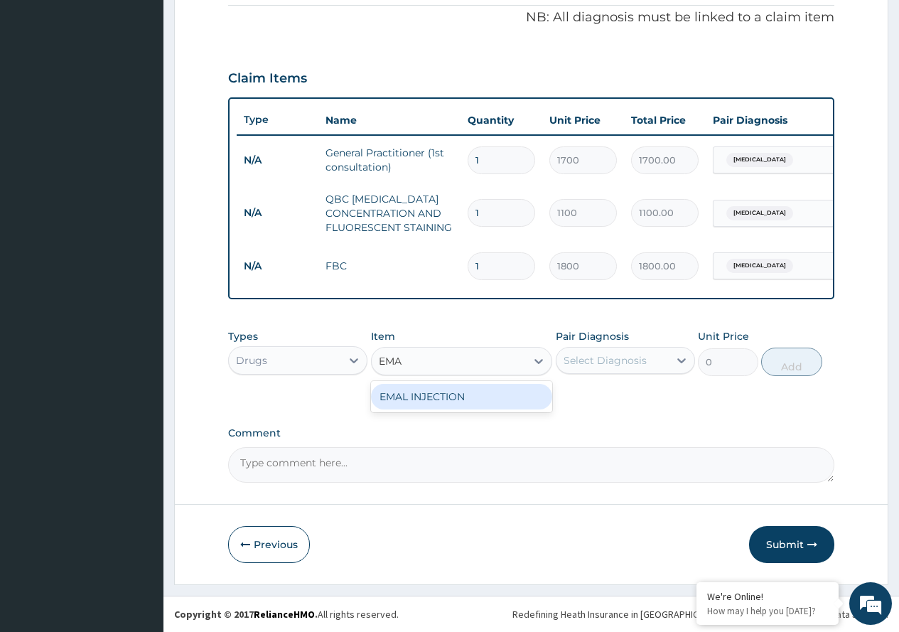
click at [491, 397] on div "EMAL INJECTION" at bounding box center [462, 397] width 182 height 26
type input "1000"
click at [602, 360] on div "Select Diagnosis" at bounding box center [605, 360] width 83 height 14
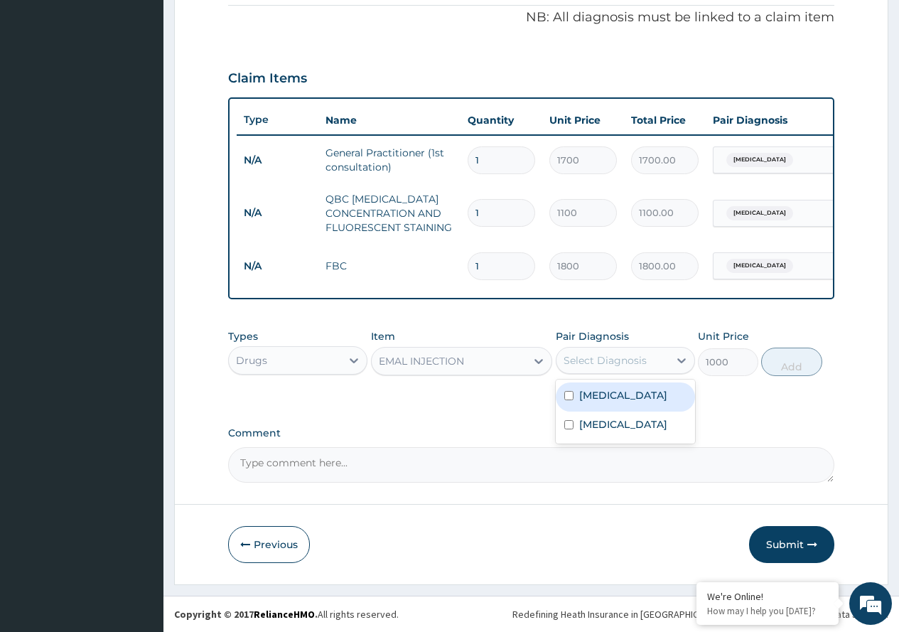
click at [604, 389] on label "[MEDICAL_DATA]" at bounding box center [623, 395] width 88 height 14
checkbox input "true"
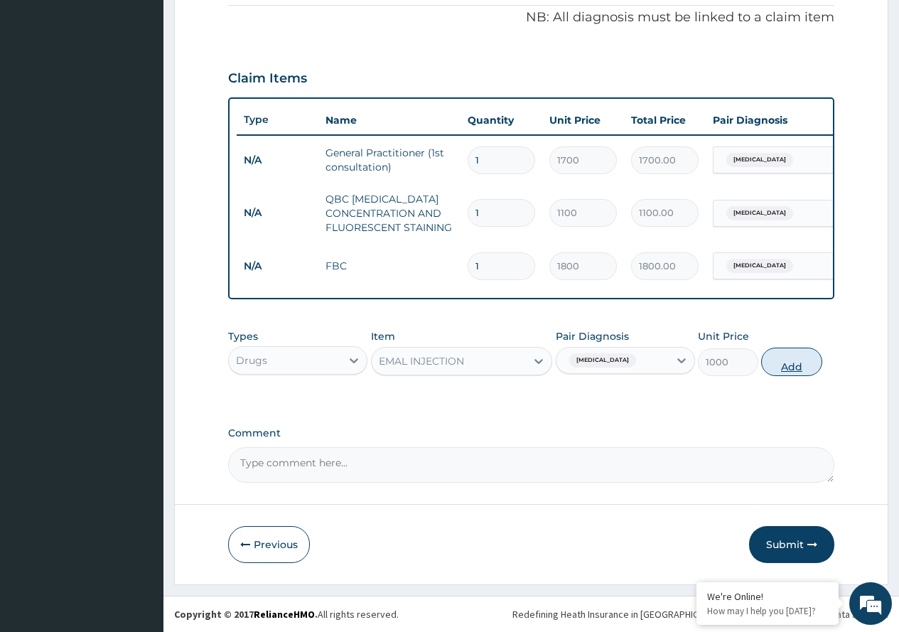
click at [780, 358] on button "Add" at bounding box center [791, 362] width 60 height 28
type input "0"
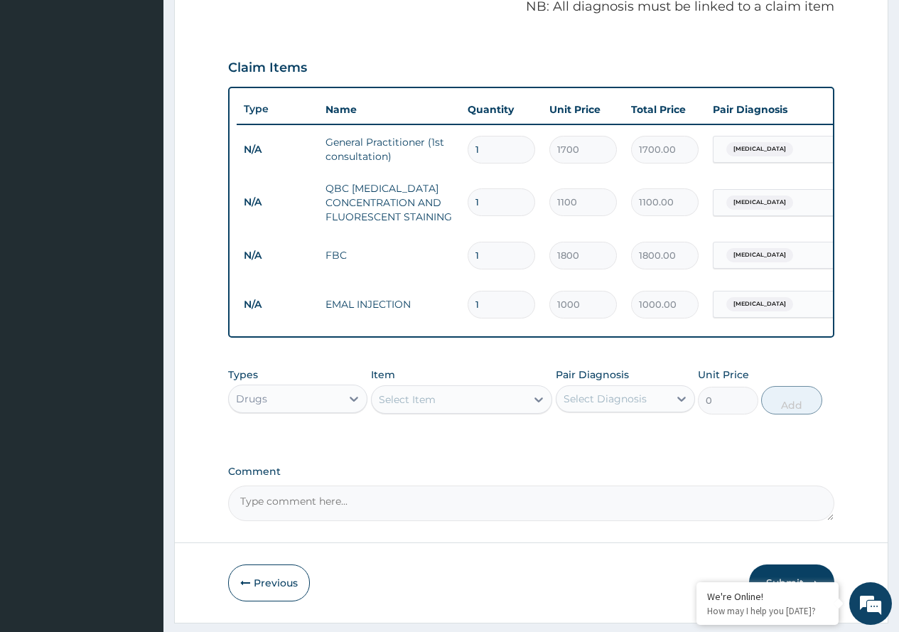
type input "0.00"
type input "3"
type input "3000.00"
type input "3"
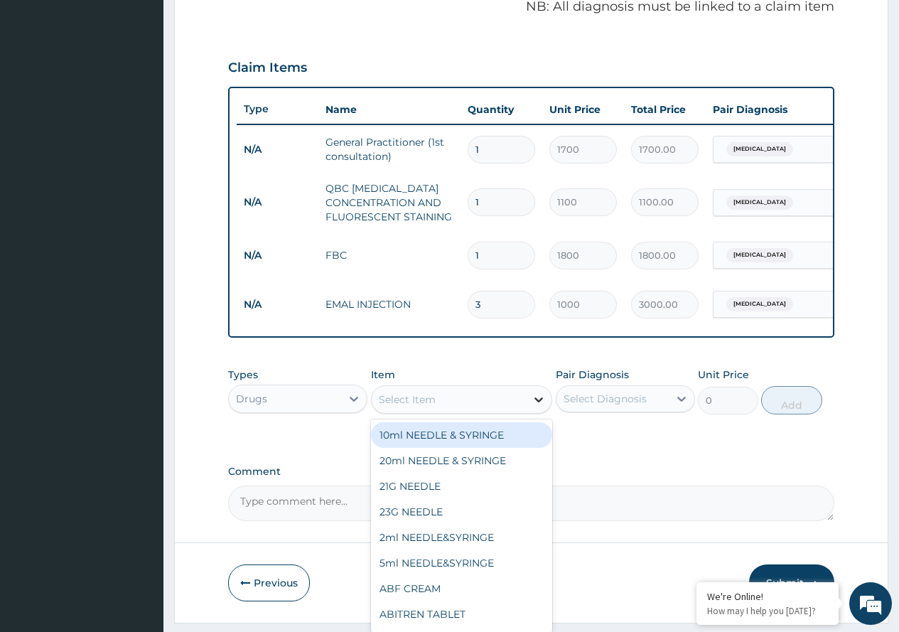
click at [532, 407] on icon at bounding box center [539, 399] width 14 height 14
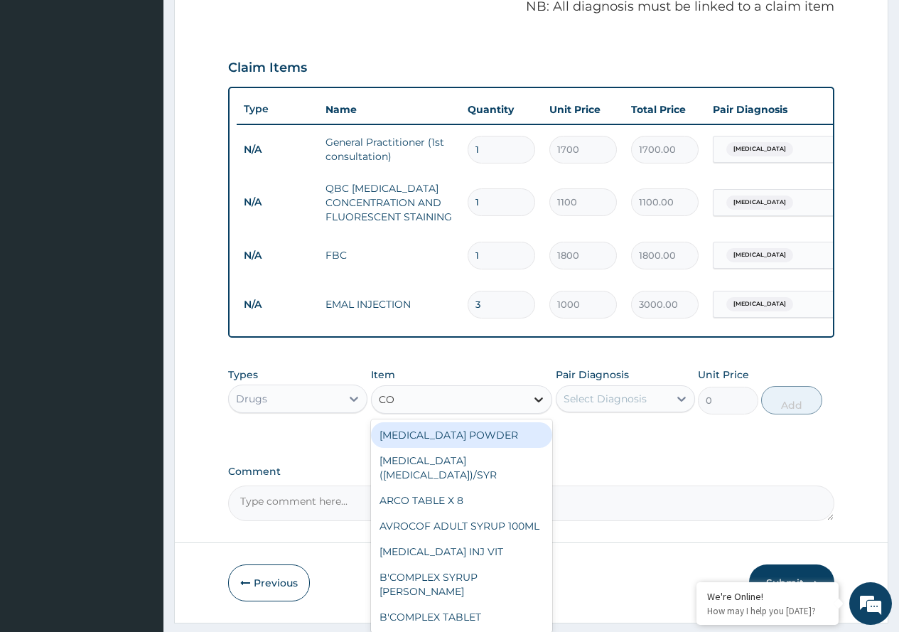
type input "COA"
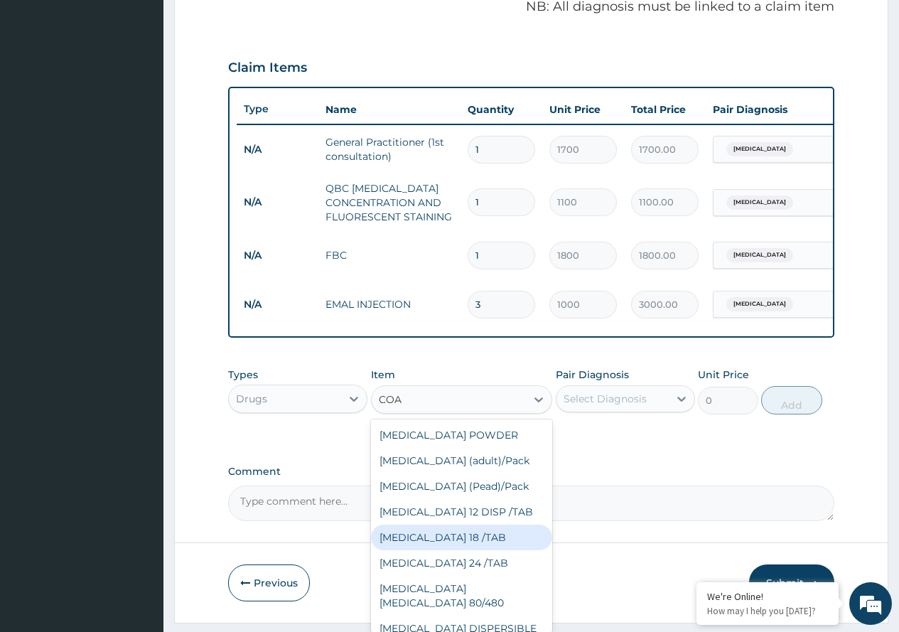
click at [459, 550] on div "COARTEM 18 /TAB" at bounding box center [462, 538] width 182 height 26
type input "400"
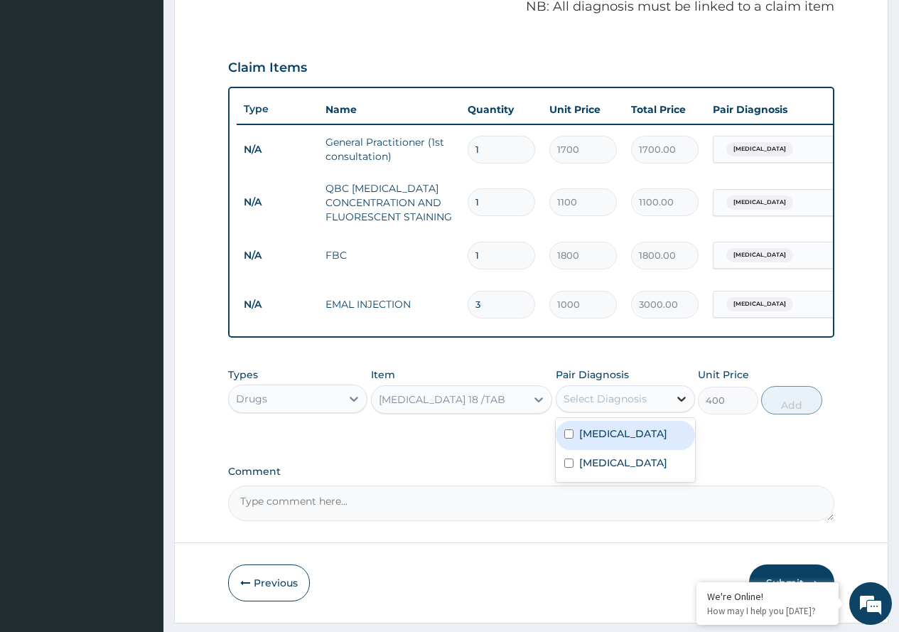
click at [677, 406] on icon at bounding box center [682, 399] width 14 height 14
click at [646, 444] on div "Malaria" at bounding box center [625, 435] width 139 height 29
checkbox input "true"
click at [777, 403] on button "Add" at bounding box center [791, 400] width 60 height 28
type input "0"
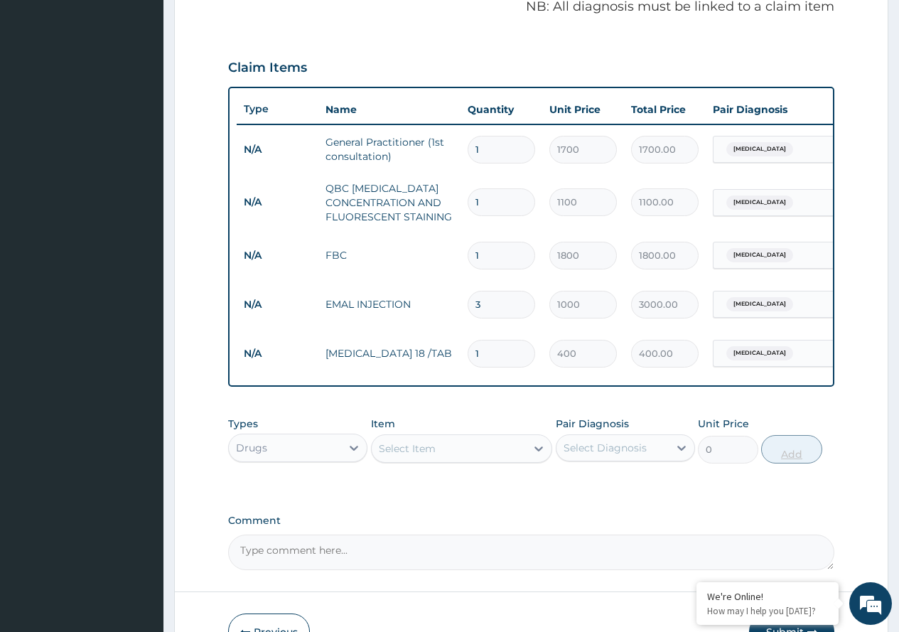
type input "18"
type input "7200.00"
type input "18"
click at [537, 452] on icon at bounding box center [539, 448] width 14 height 14
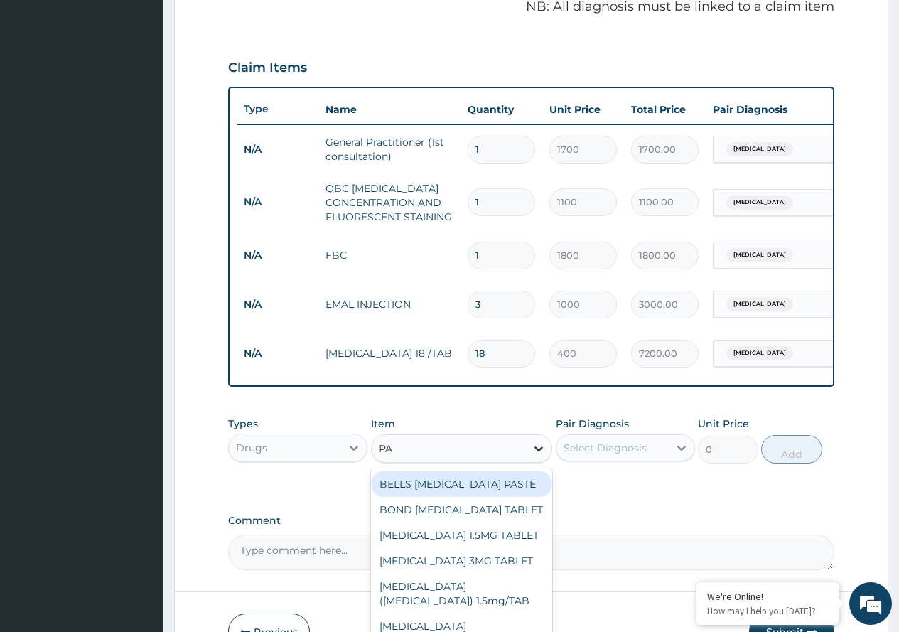
type input "PAR"
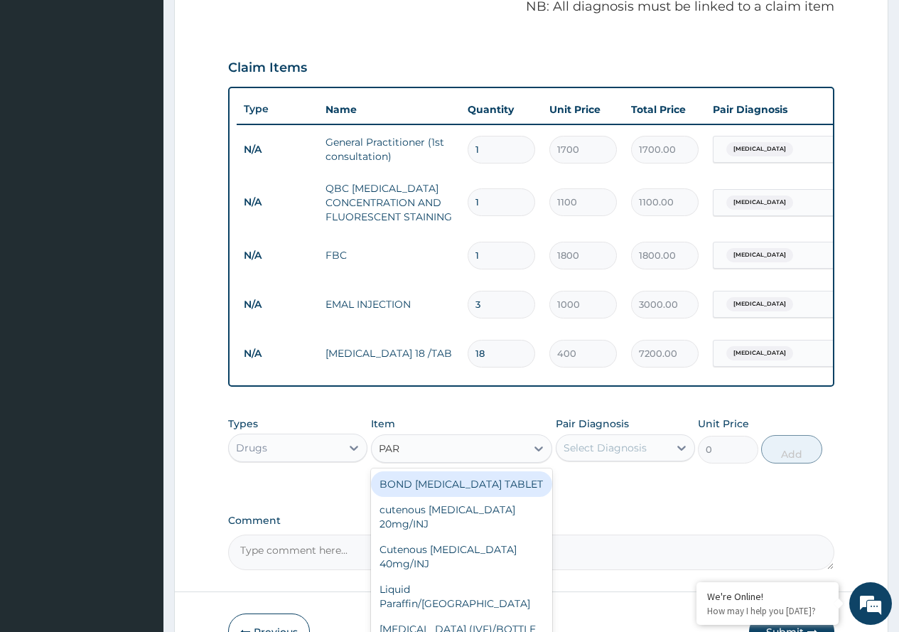
drag, startPoint x: 504, startPoint y: 500, endPoint x: 529, endPoint y: 488, distance: 27.4
click at [507, 497] on div "BOND PARACETAMOL TABLET" at bounding box center [462, 484] width 182 height 26
type input "10"
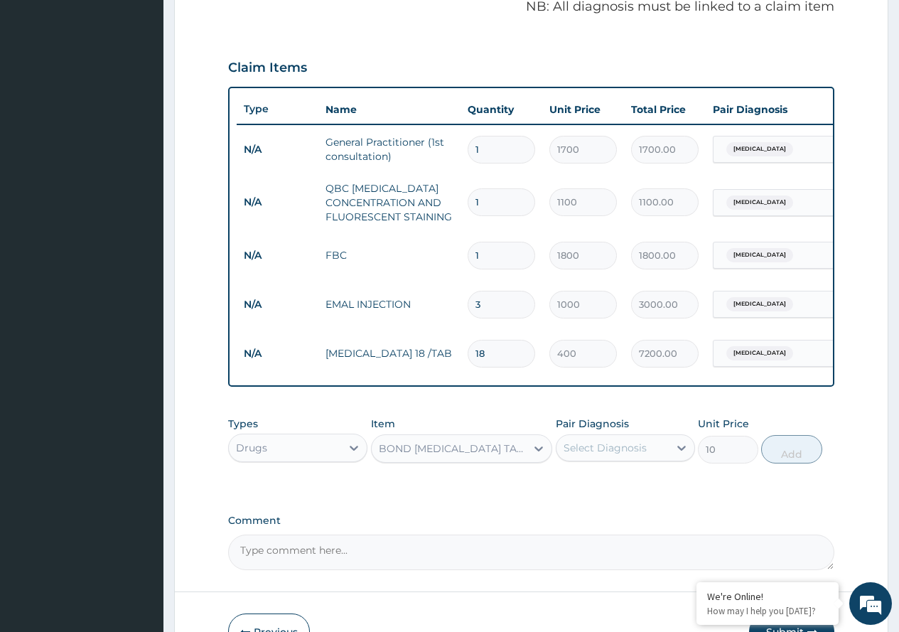
drag, startPoint x: 625, startPoint y: 458, endPoint x: 618, endPoint y: 476, distance: 19.6
click at [621, 459] on div "Select Diagnosis" at bounding box center [613, 448] width 112 height 23
click at [614, 490] on label "[MEDICAL_DATA]" at bounding box center [623, 483] width 88 height 14
checkbox input "true"
click at [777, 456] on button "Add" at bounding box center [791, 449] width 60 height 28
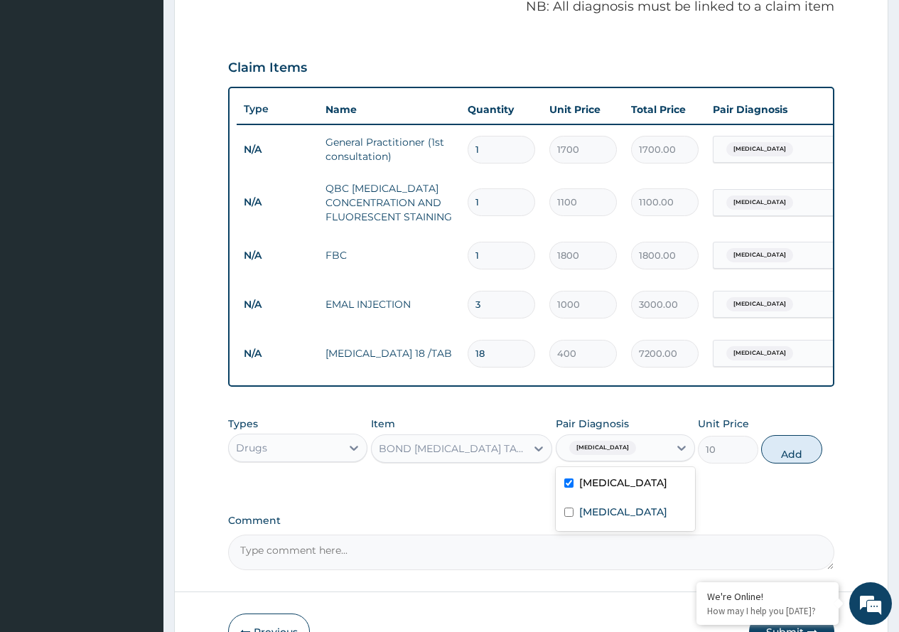
type input "0"
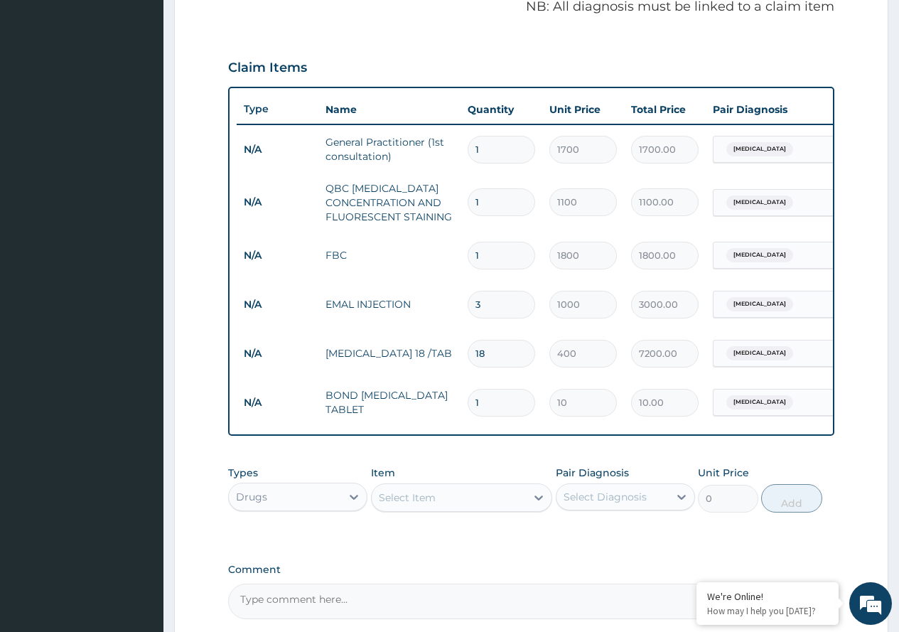
click at [474, 402] on input "1" at bounding box center [502, 403] width 68 height 28
type input "21"
type input "210.00"
type input "21"
click at [539, 505] on icon at bounding box center [539, 498] width 14 height 14
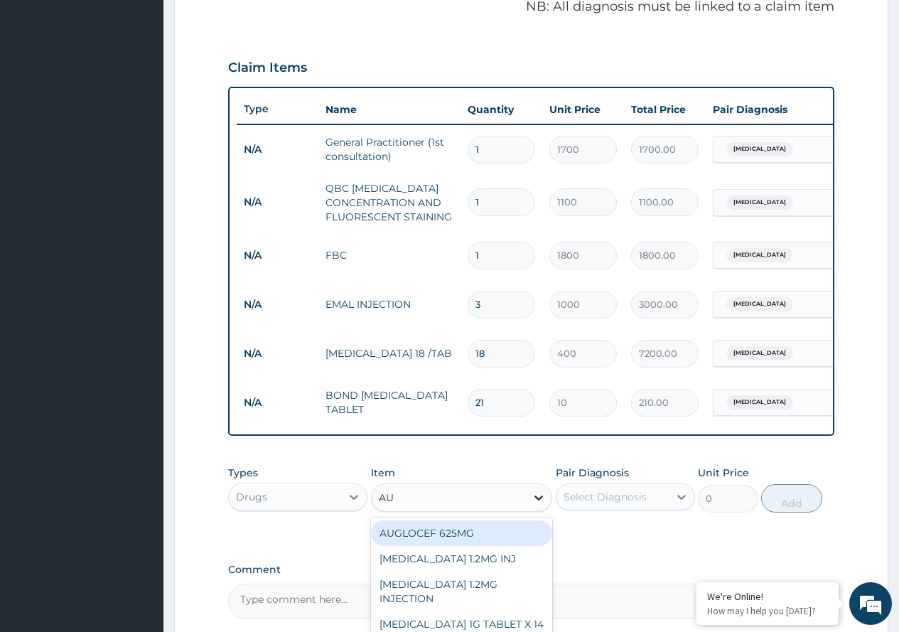
type input "AUG"
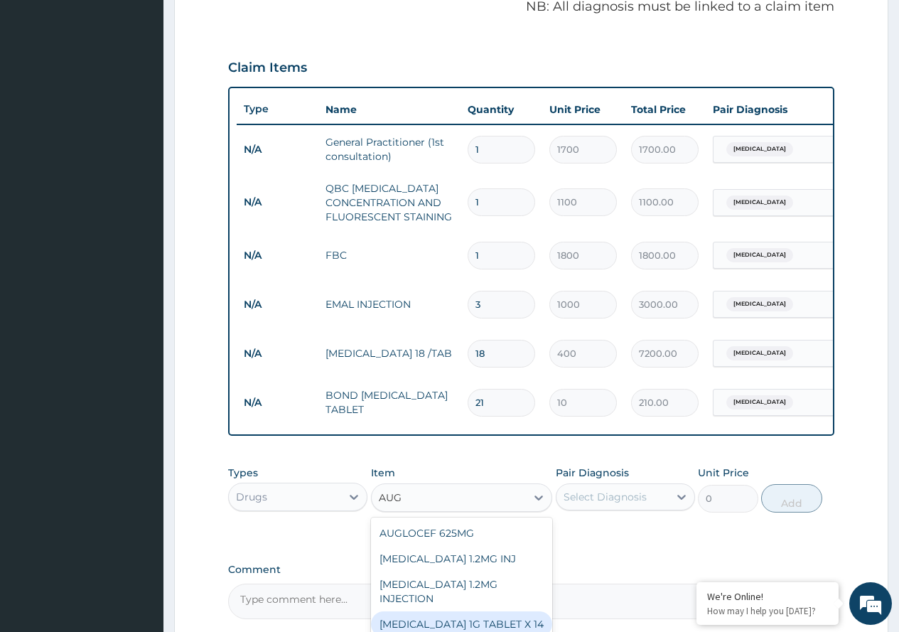
click at [474, 612] on div "[MEDICAL_DATA] 1G TABLET X 14" at bounding box center [462, 624] width 182 height 26
type input "168"
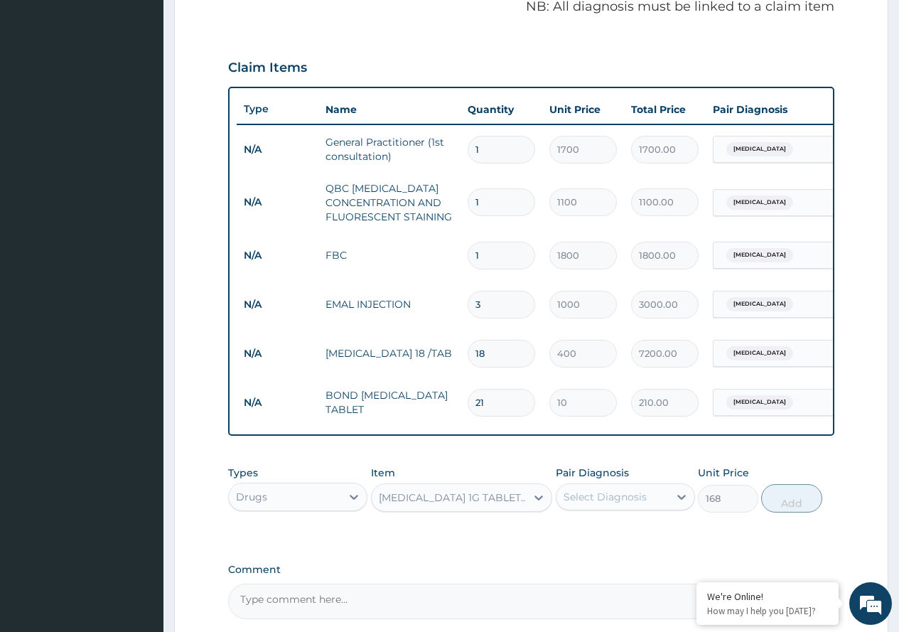
click at [695, 510] on div "Types Drugs Item option AUGMENTIN 1G TABLET X 14, selected. Select is focused ,…" at bounding box center [531, 489] width 606 height 61
click at [682, 500] on icon at bounding box center [682, 497] width 9 height 5
click at [636, 568] on label "Upper respiratory infection" at bounding box center [623, 561] width 88 height 14
checkbox input "true"
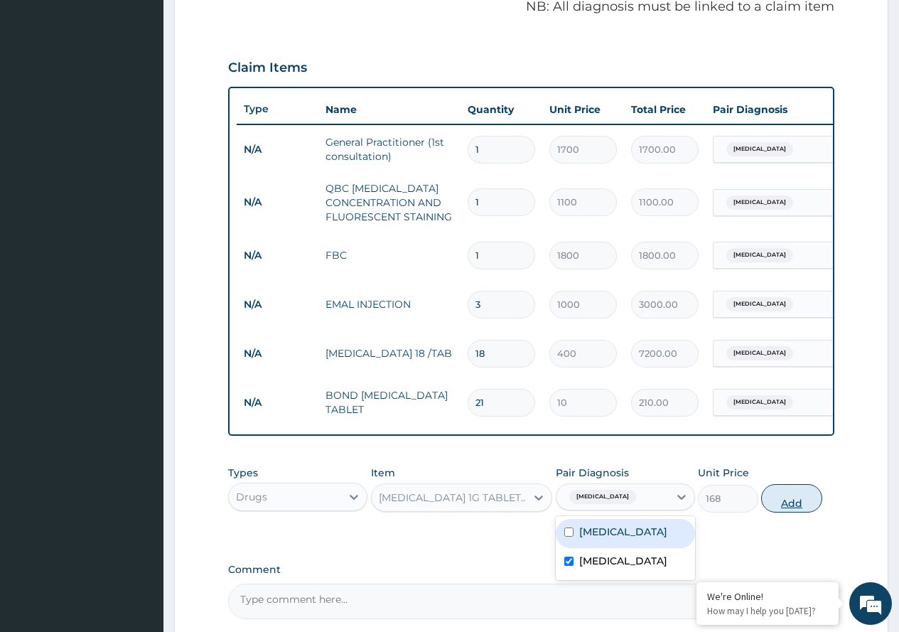
click at [764, 502] on button "Add" at bounding box center [791, 498] width 60 height 28
type input "0"
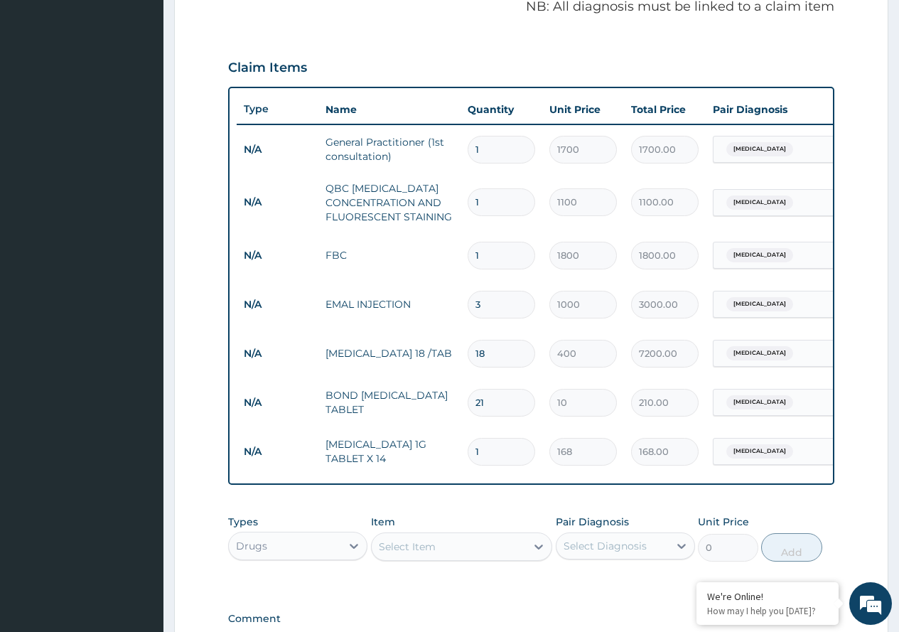
type input "14"
type input "2352.00"
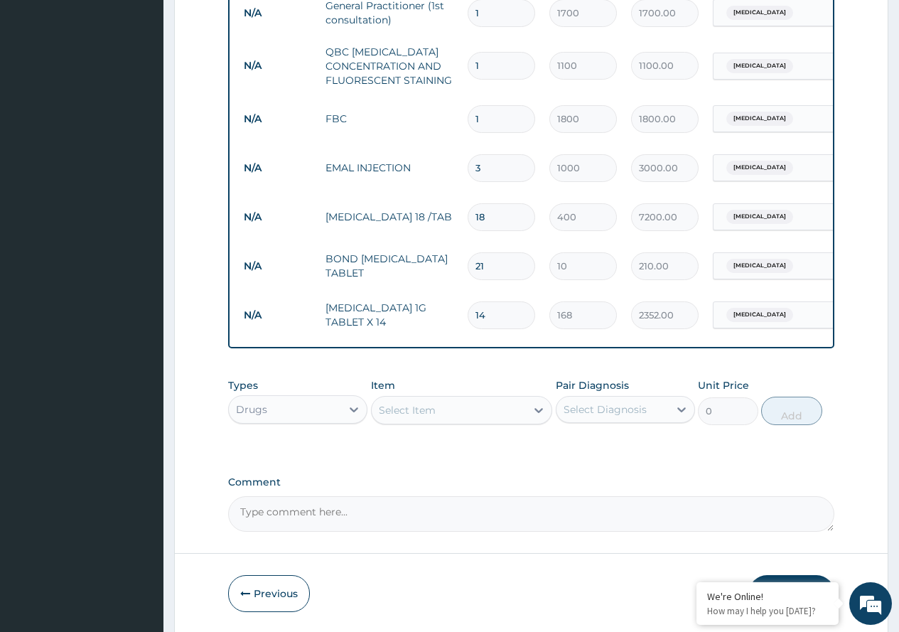
scroll to position [584, 0]
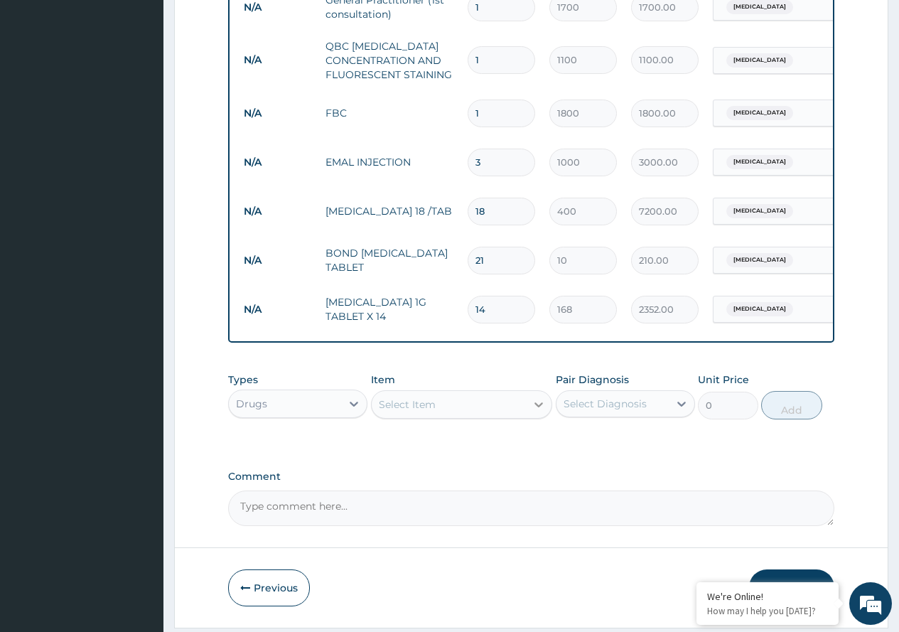
type input "14"
click at [542, 412] on icon at bounding box center [539, 404] width 14 height 14
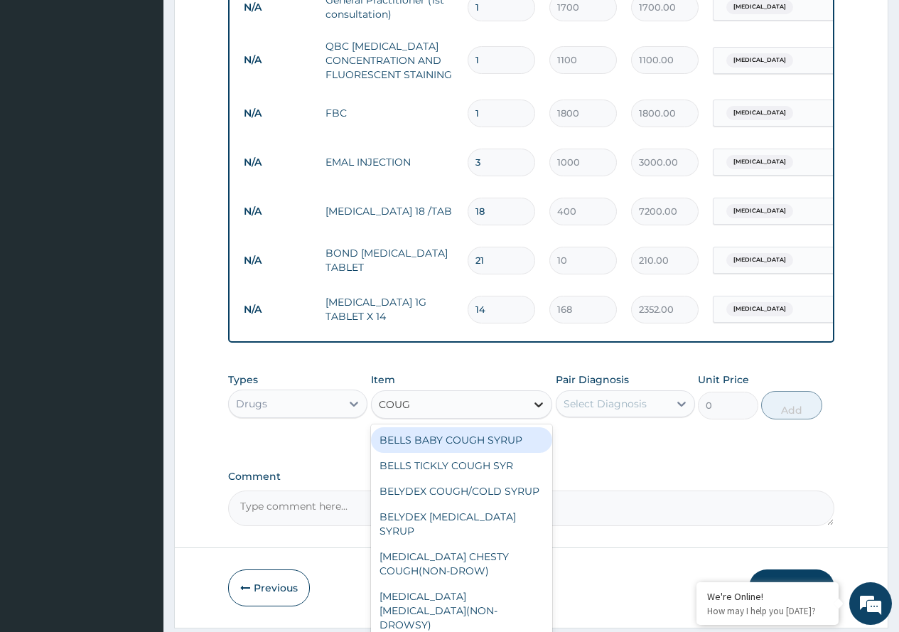
type input "COUGH"
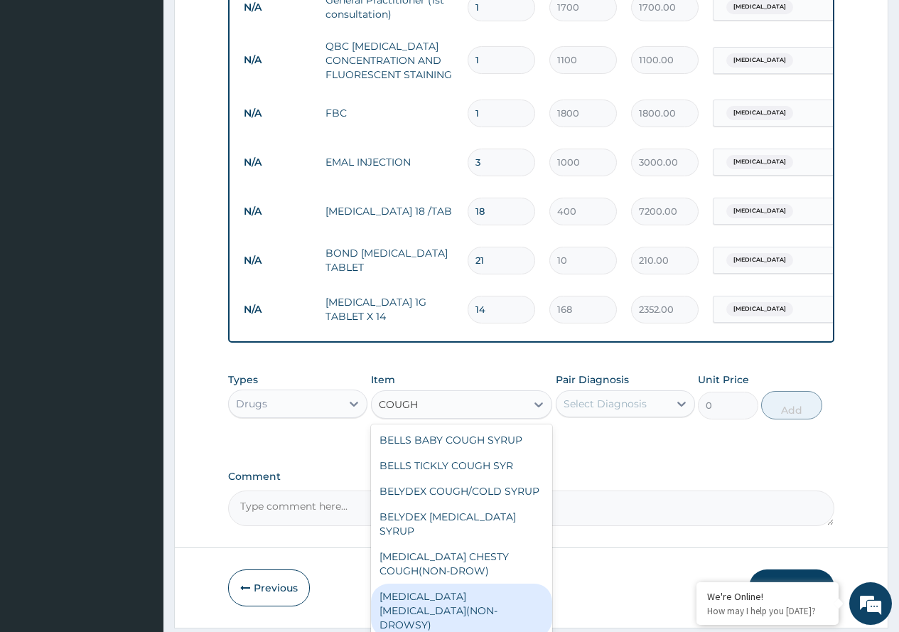
click at [461, 600] on div "[MEDICAL_DATA] [MEDICAL_DATA](NON-DROWSY)" at bounding box center [462, 611] width 182 height 54
type input "800"
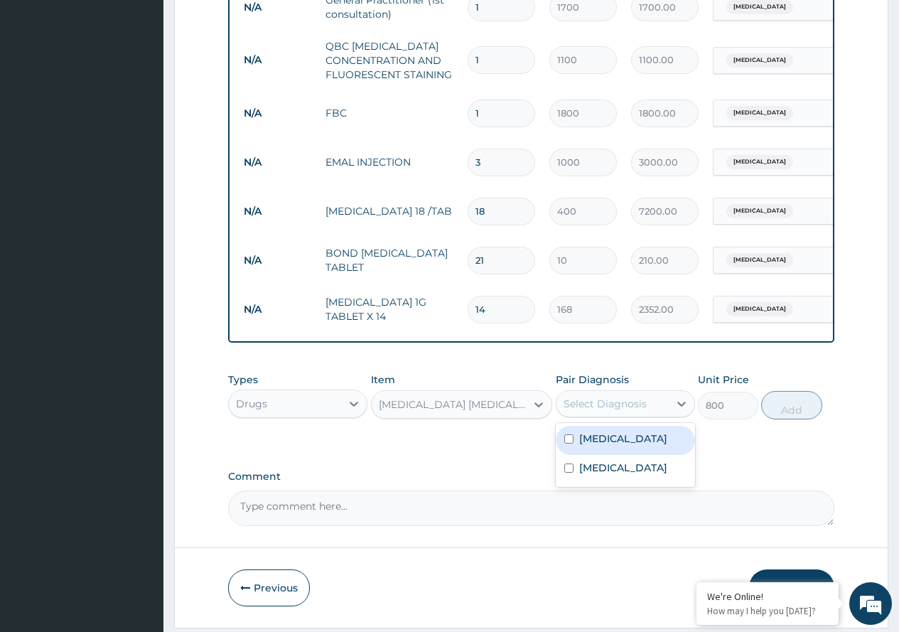
click at [634, 411] on div "Select Diagnosis" at bounding box center [605, 404] width 83 height 14
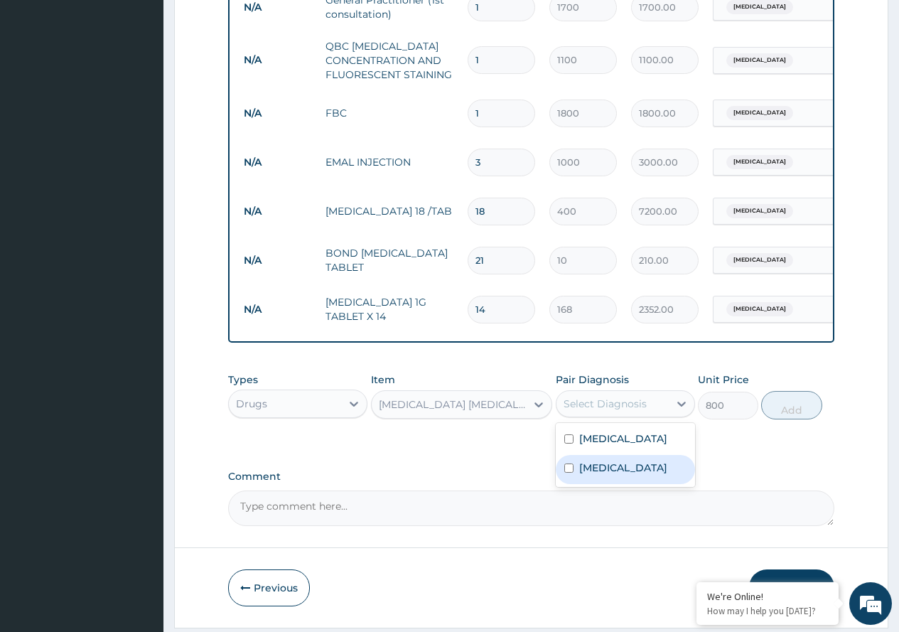
click at [631, 475] on label "Upper respiratory infection" at bounding box center [623, 468] width 88 height 14
checkbox input "true"
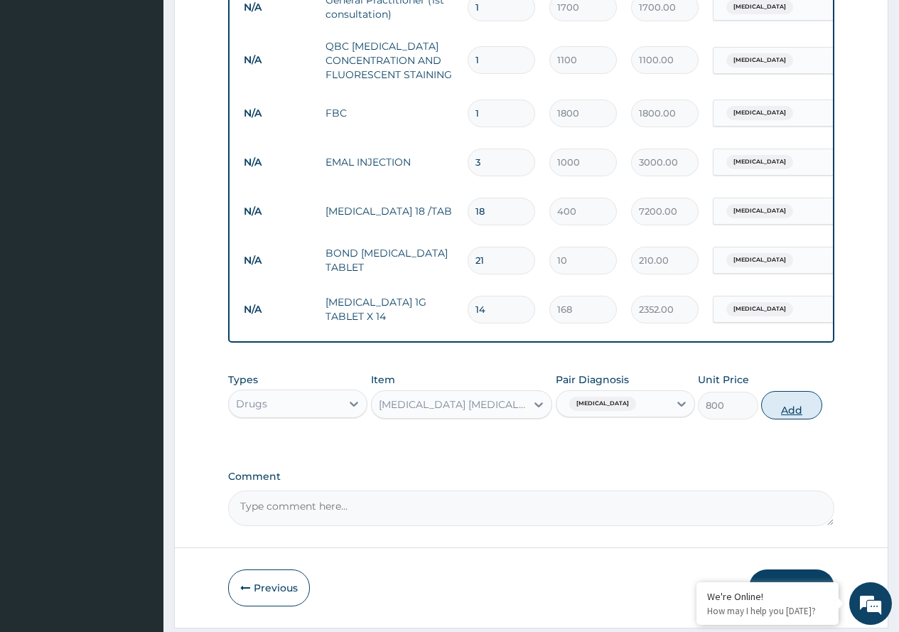
click at [776, 419] on button "Add" at bounding box center [791, 405] width 60 height 28
type input "0"
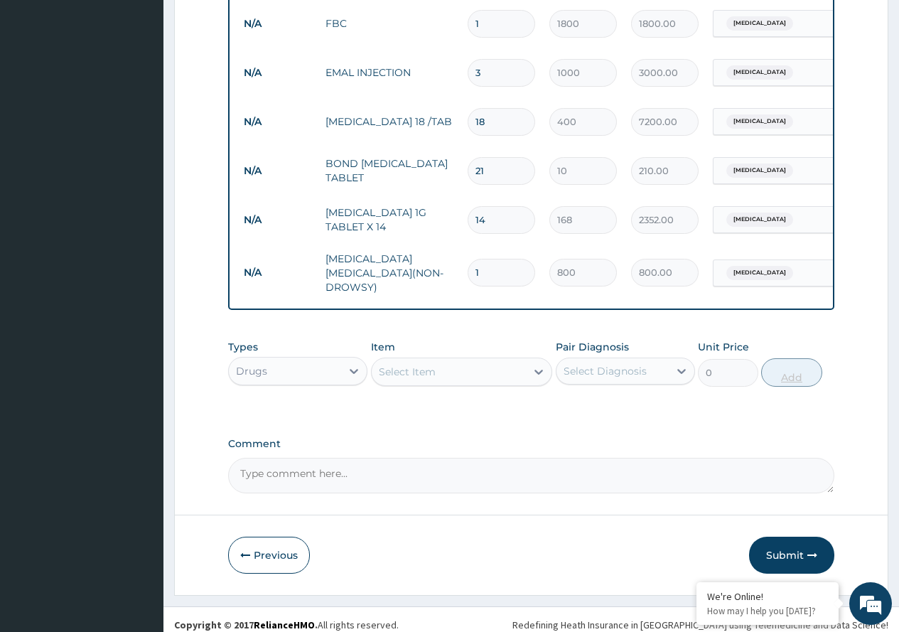
scroll to position [687, 0]
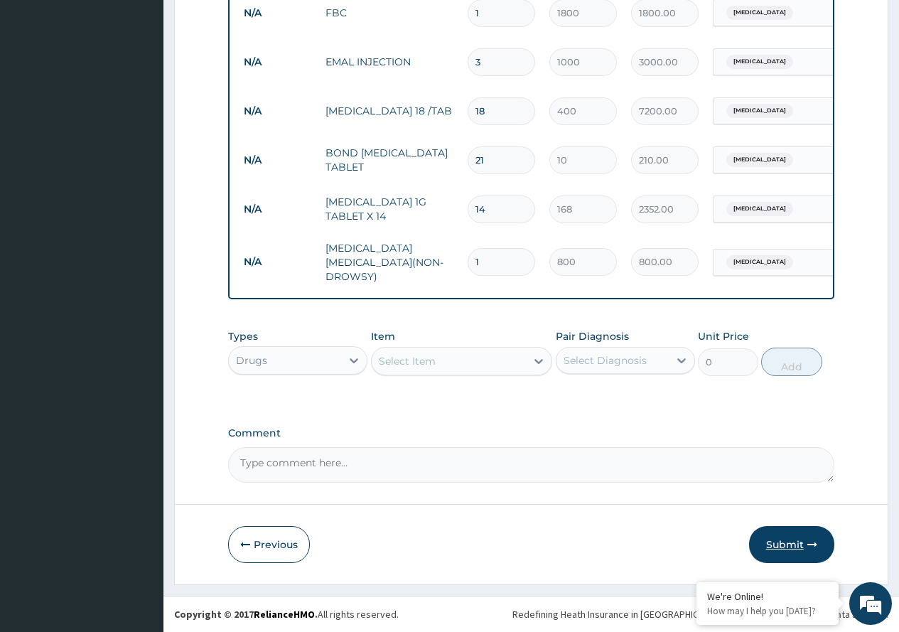
click at [771, 535] on button "Submit" at bounding box center [791, 544] width 85 height 37
click at [271, 532] on button "Previous" at bounding box center [269, 544] width 82 height 37
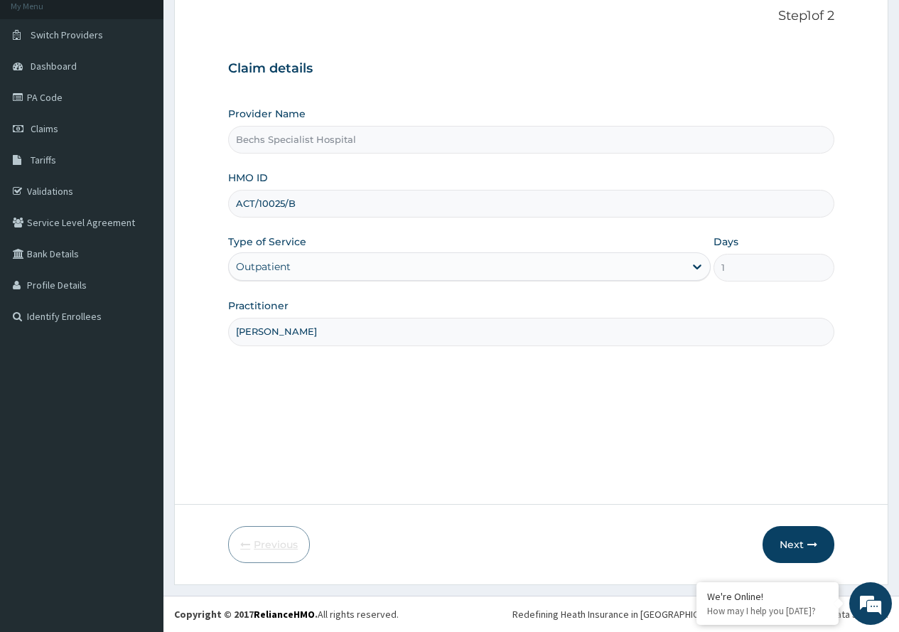
scroll to position [89, 0]
click at [317, 208] on input "ACT/10025/B" at bounding box center [531, 204] width 606 height 28
type input "ACT/100061/D"
click at [790, 541] on button "Next" at bounding box center [799, 544] width 72 height 37
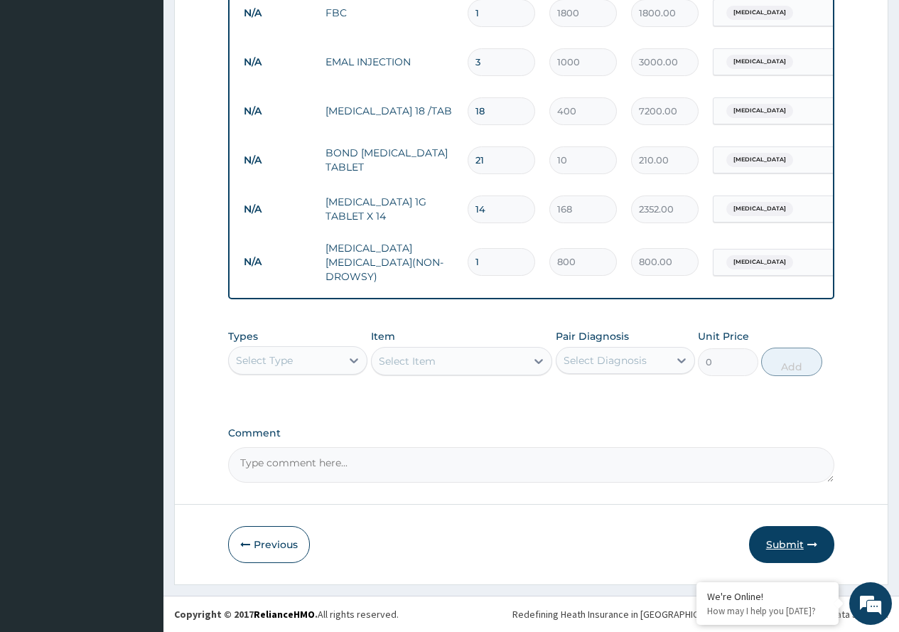
click at [778, 532] on button "Submit" at bounding box center [791, 544] width 85 height 37
click at [271, 530] on button "Previous" at bounding box center [269, 544] width 82 height 37
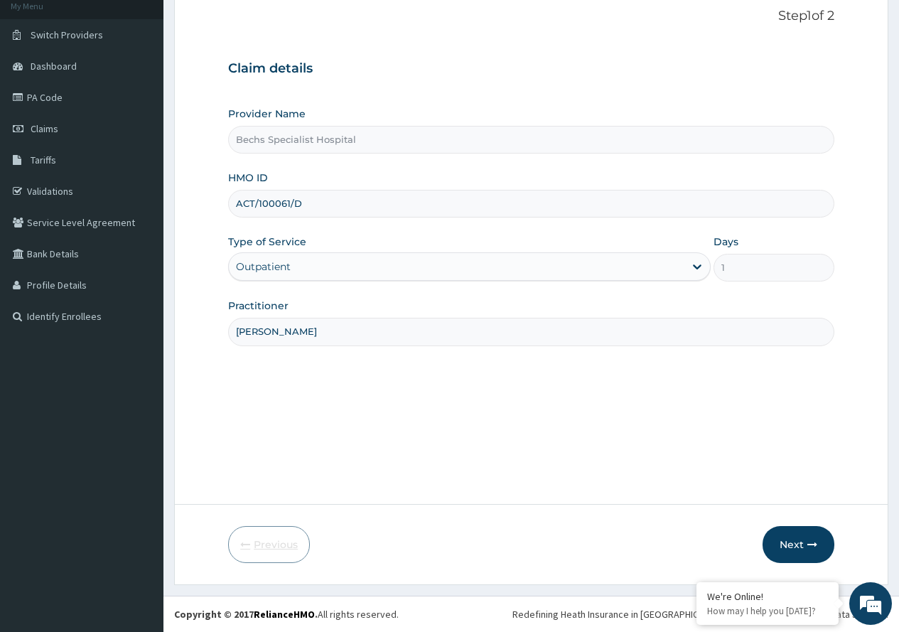
scroll to position [89, 0]
click at [297, 202] on input "ACT/100061/D" at bounding box center [531, 204] width 606 height 28
type input "A"
type input "SNT/10011/A"
click at [778, 537] on button "Next" at bounding box center [799, 544] width 72 height 37
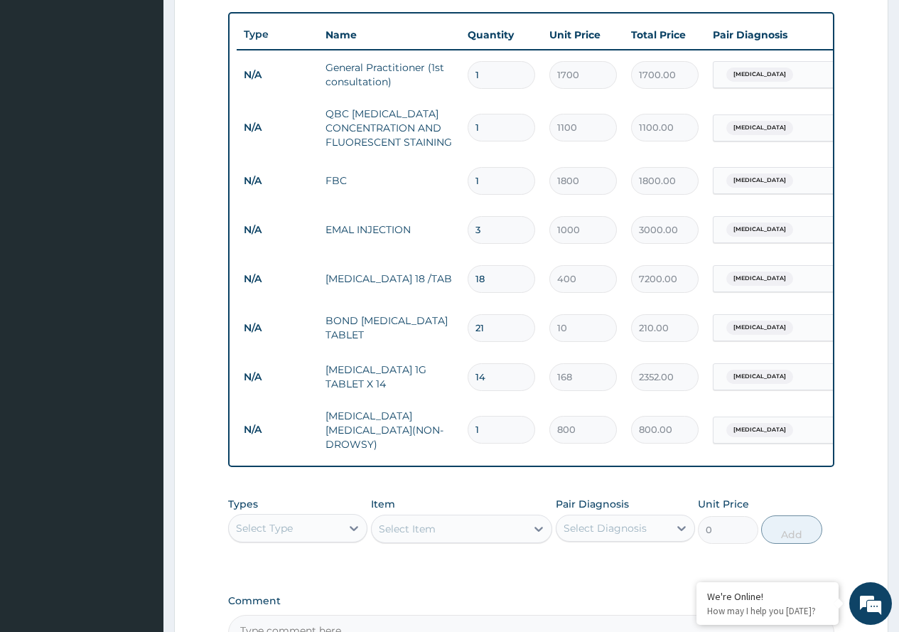
scroll to position [658, 0]
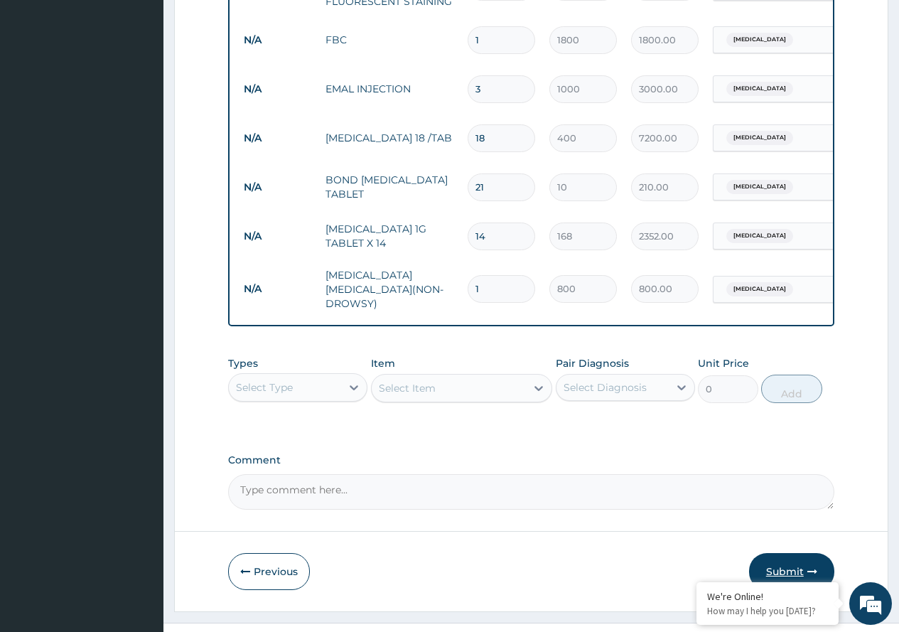
click at [783, 562] on button "Submit" at bounding box center [791, 571] width 85 height 37
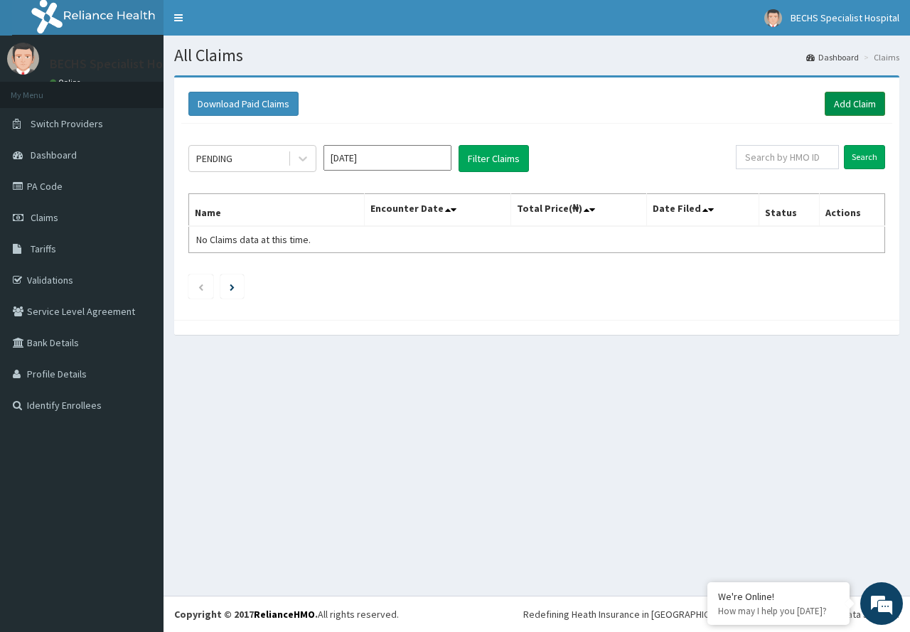
click at [844, 107] on link "Add Claim" at bounding box center [855, 104] width 60 height 24
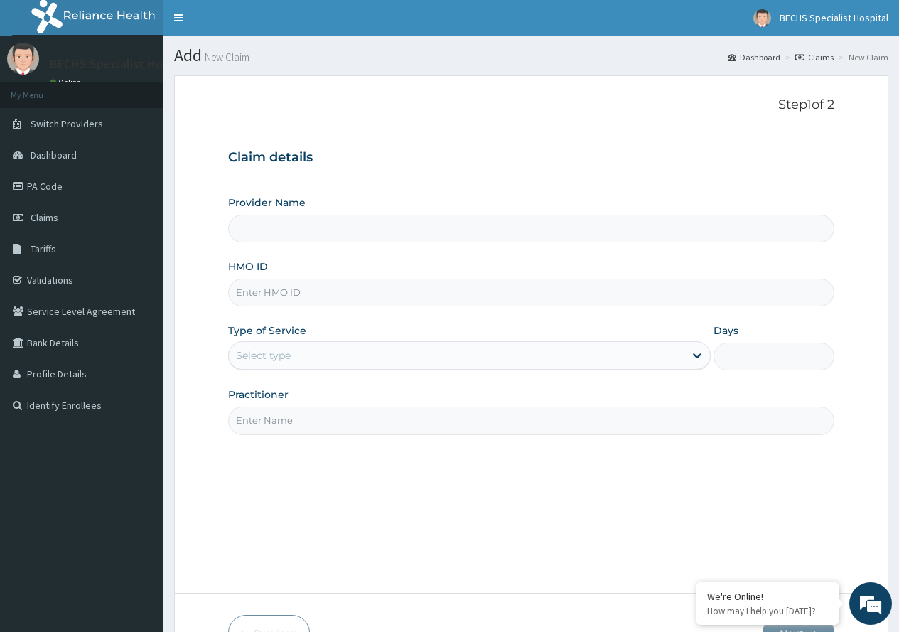
click at [281, 289] on input "HMO ID" at bounding box center [531, 293] width 606 height 28
type input "Bechs Specialist Hospital"
type input "FAB/10694/A"
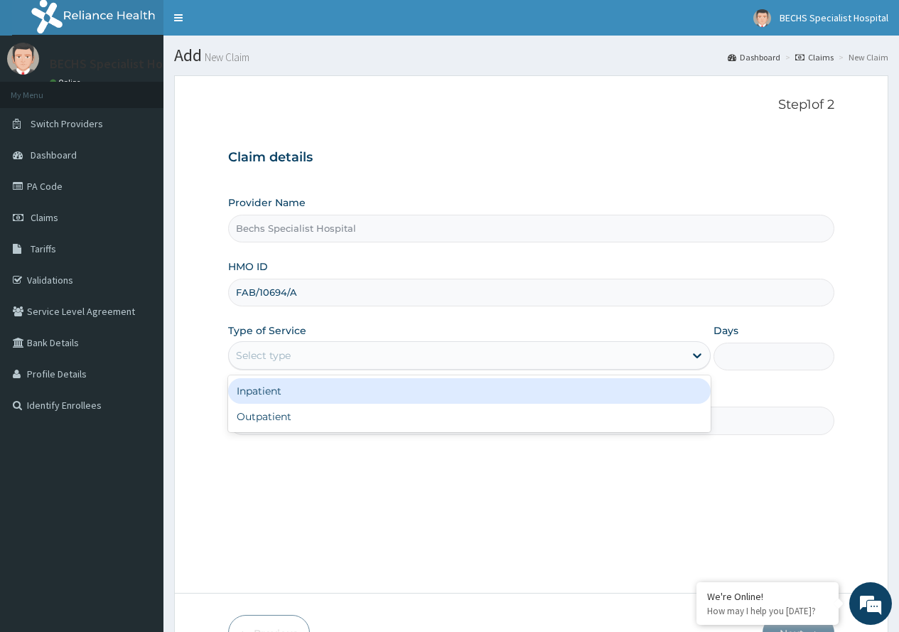
click at [288, 360] on div "Select type" at bounding box center [263, 355] width 55 height 14
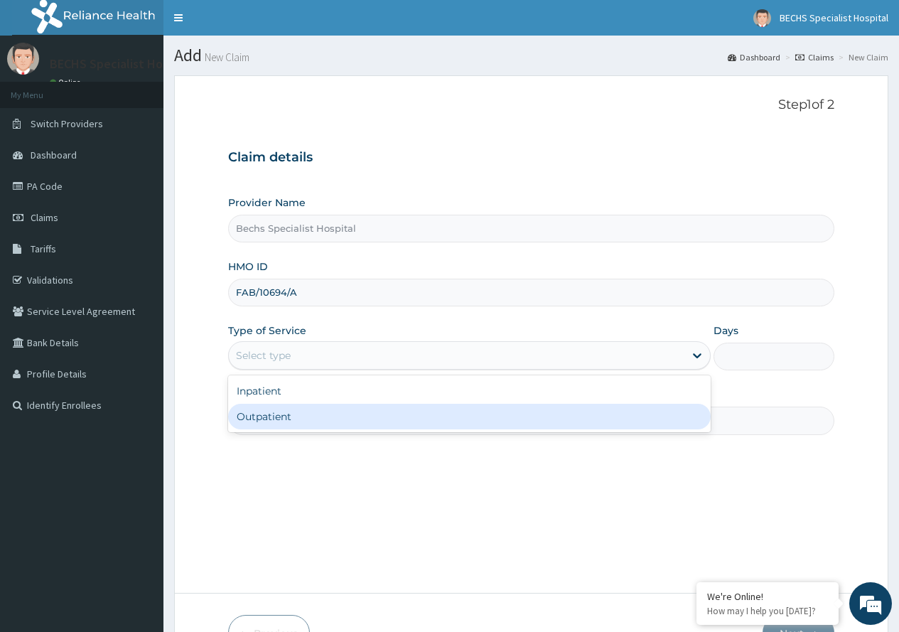
click at [286, 412] on div "Outpatient" at bounding box center [469, 417] width 483 height 26
type input "1"
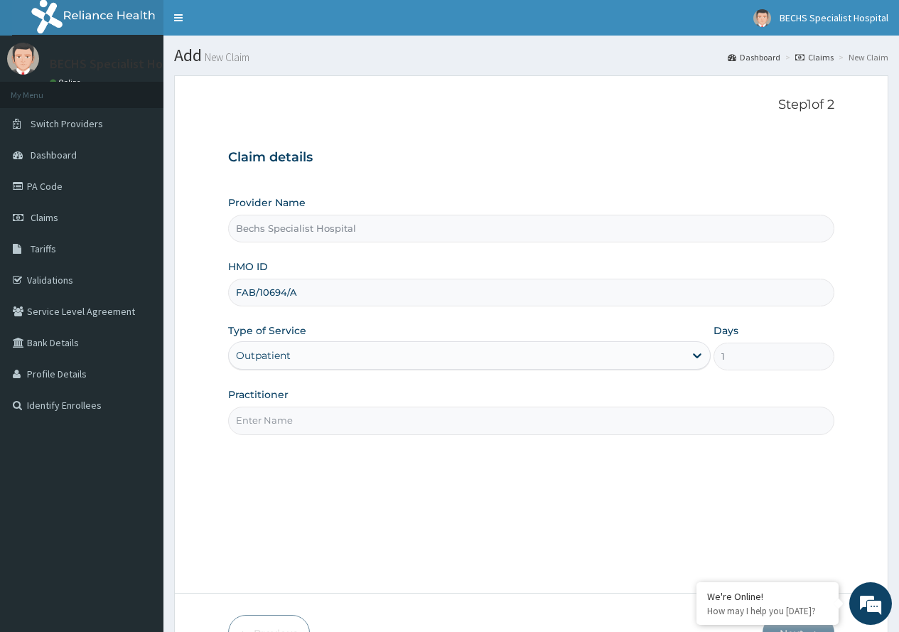
click at [286, 414] on input "Practitioner" at bounding box center [531, 421] width 606 height 28
type input "[PERSON_NAME]"
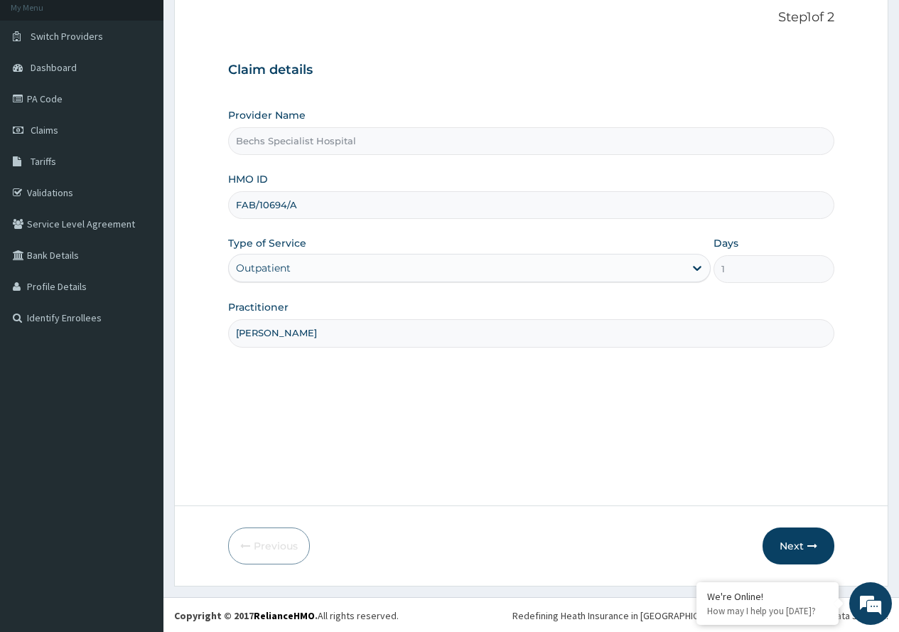
scroll to position [89, 0]
click at [794, 533] on button "Next" at bounding box center [799, 544] width 72 height 37
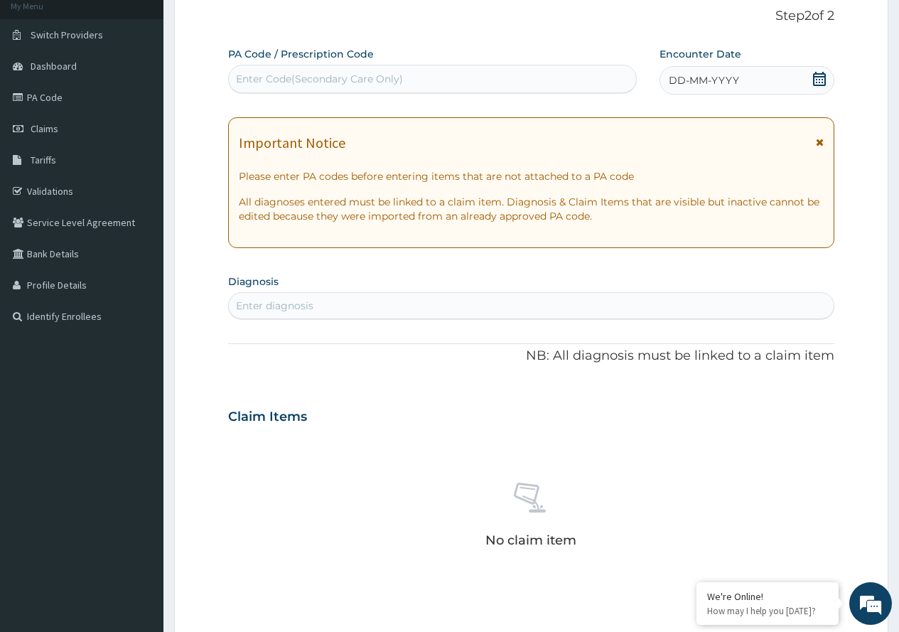
click at [823, 77] on icon at bounding box center [820, 79] width 14 height 14
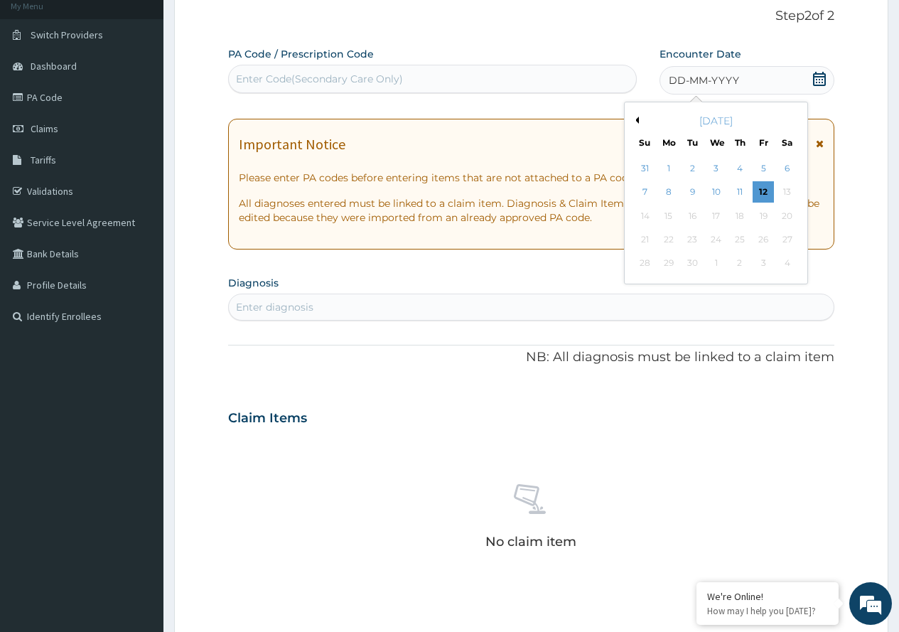
click at [636, 119] on button "Previous Month" at bounding box center [635, 120] width 7 height 7
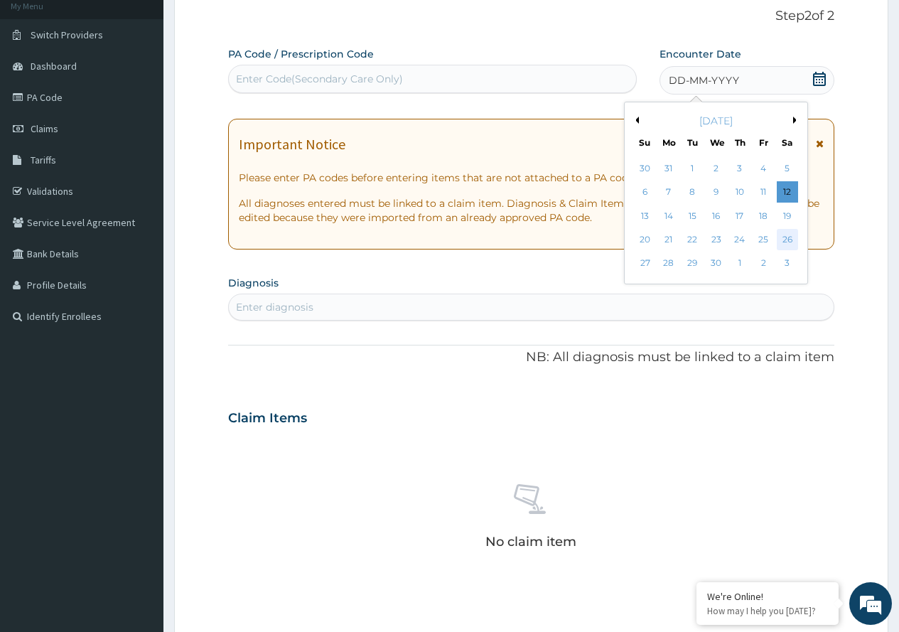
click at [781, 247] on div "26" at bounding box center [786, 239] width 21 height 21
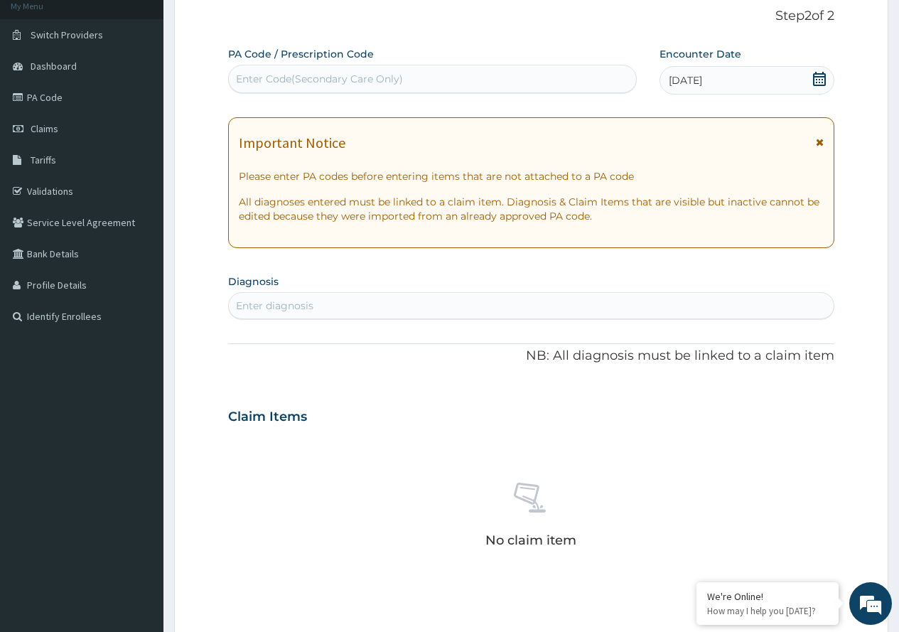
click at [618, 305] on div "Enter diagnosis" at bounding box center [531, 305] width 605 height 23
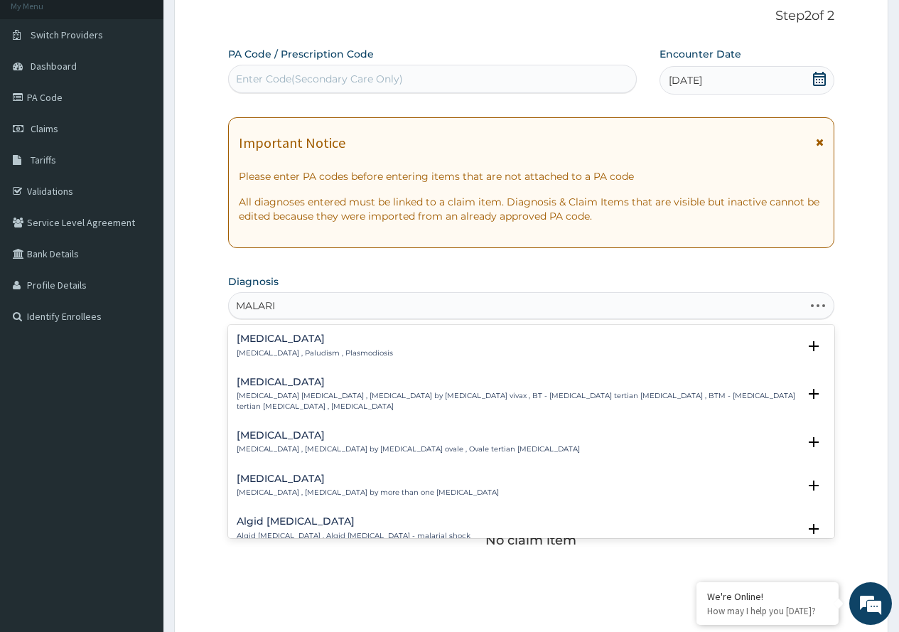
type input "[MEDICAL_DATA]"
click at [255, 348] on p "[MEDICAL_DATA] , Paludism , Plasmodiosis" at bounding box center [315, 353] width 156 height 10
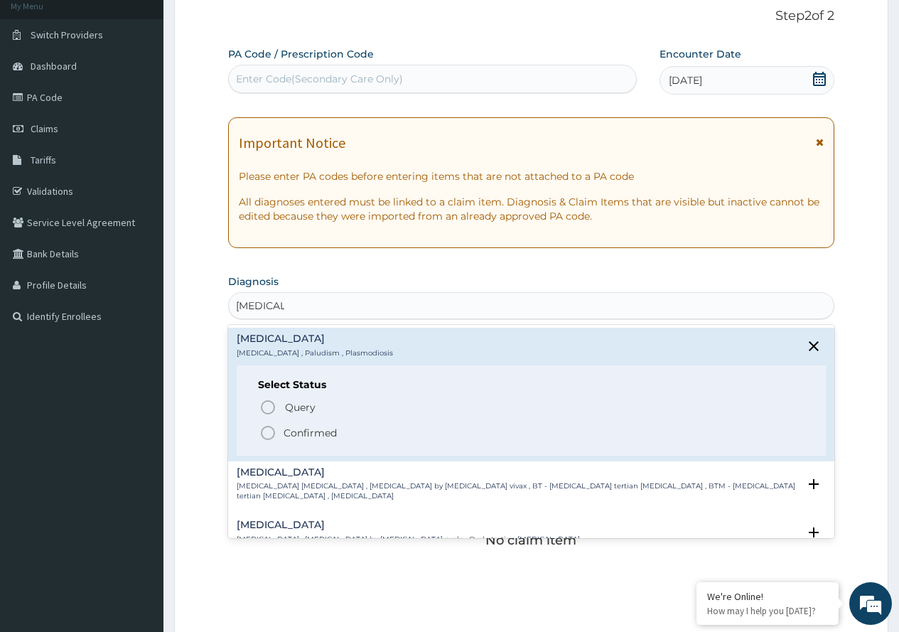
click at [264, 434] on icon "status option filled" at bounding box center [267, 432] width 17 height 17
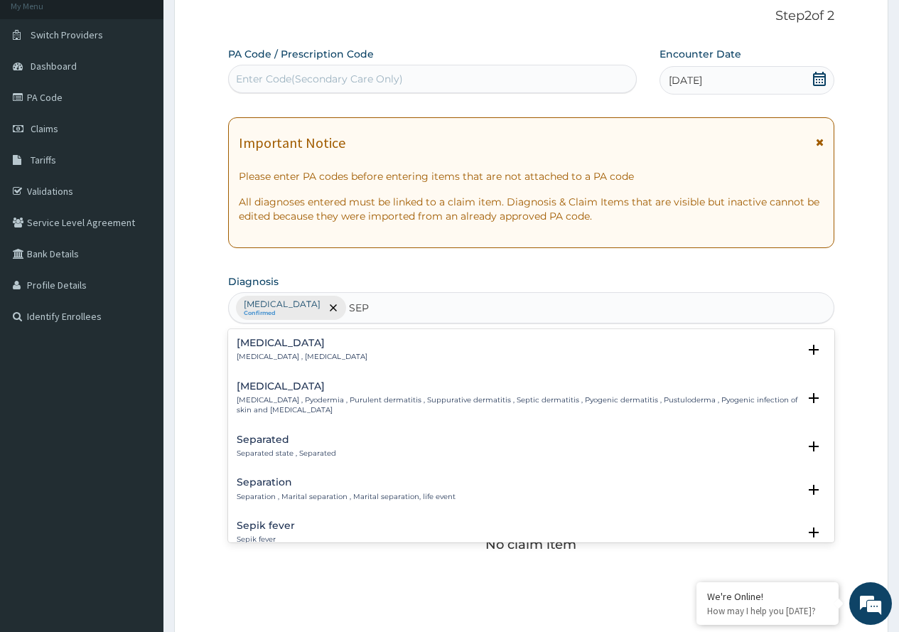
type input "SEPS"
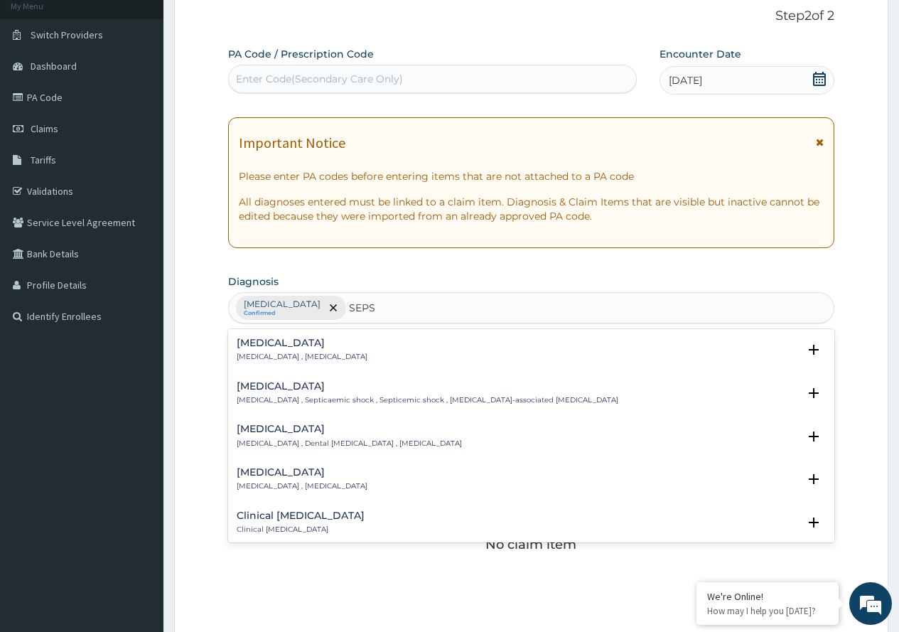
click at [267, 354] on p "[MEDICAL_DATA] , [MEDICAL_DATA]" at bounding box center [302, 357] width 131 height 10
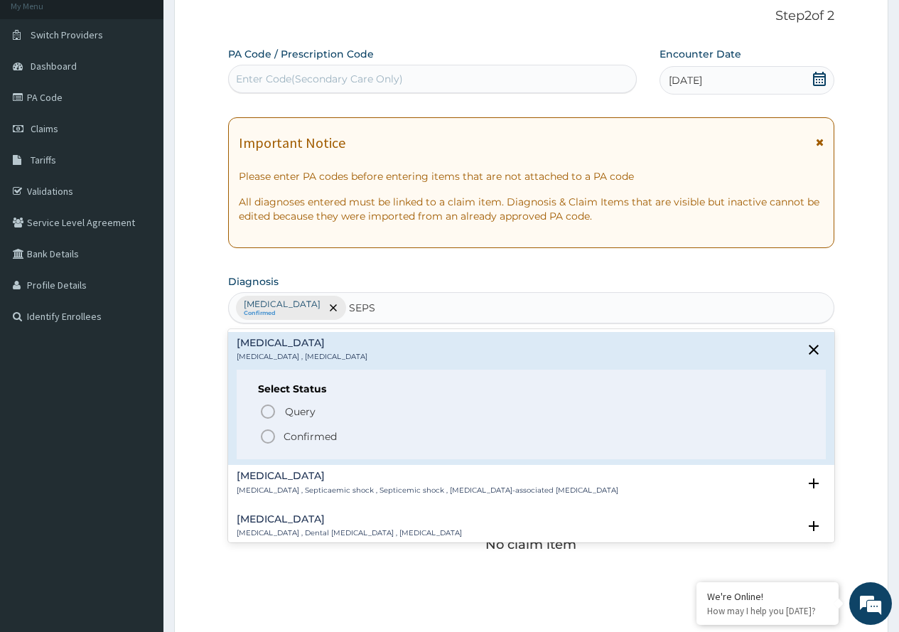
click at [264, 437] on icon "status option filled" at bounding box center [267, 436] width 17 height 17
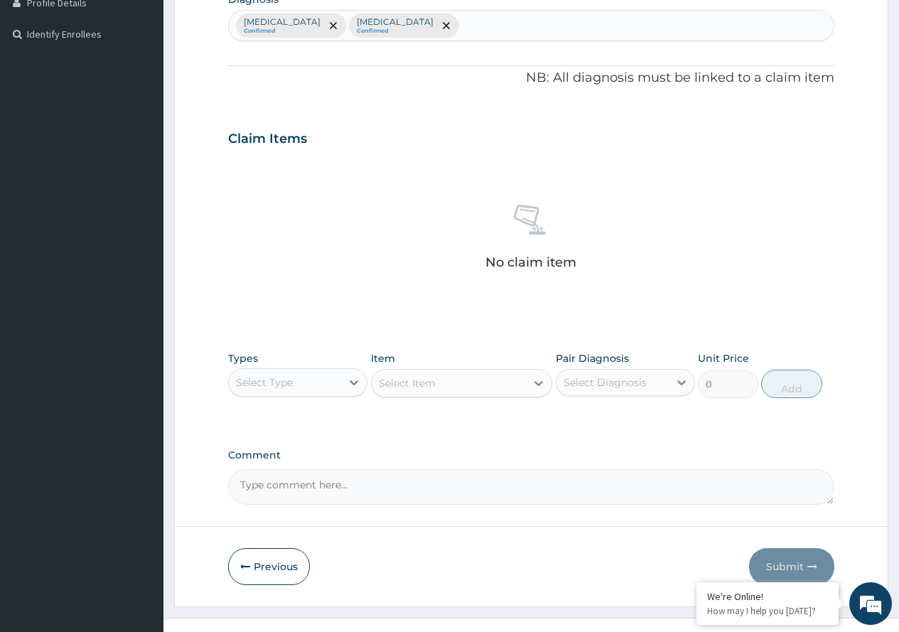
scroll to position [373, 0]
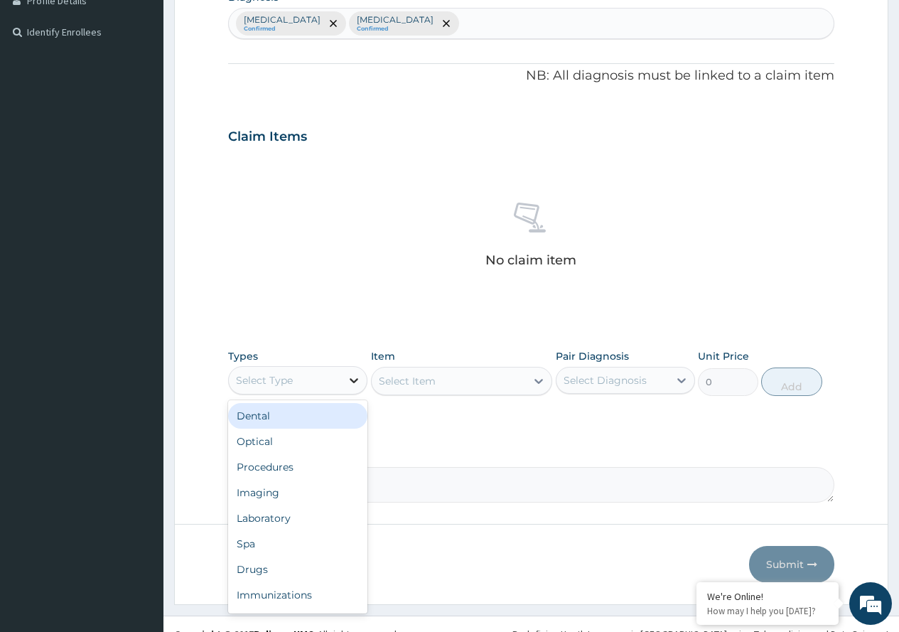
click at [346, 388] on div at bounding box center [354, 381] width 26 height 26
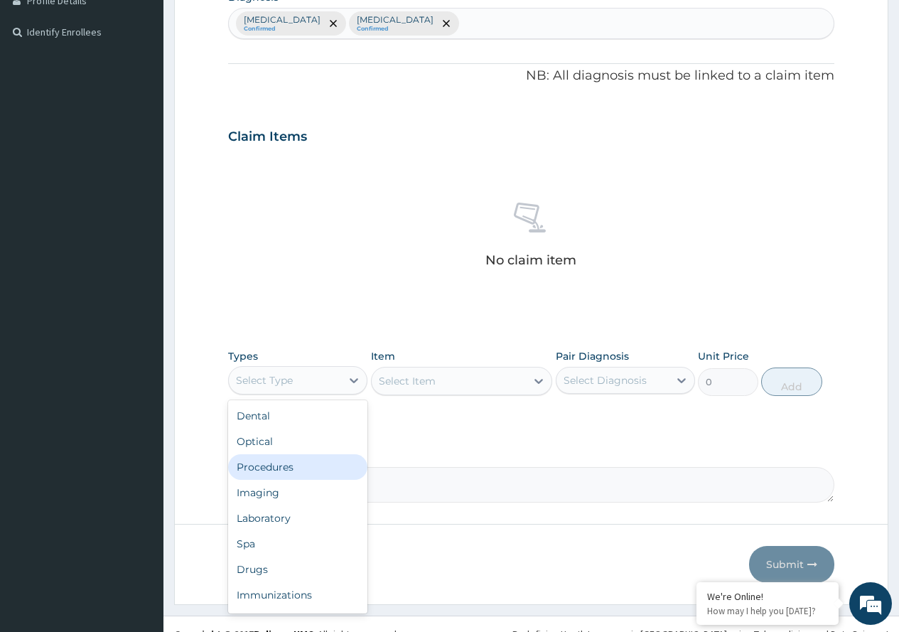
click at [297, 455] on div "Procedures" at bounding box center [297, 467] width 139 height 26
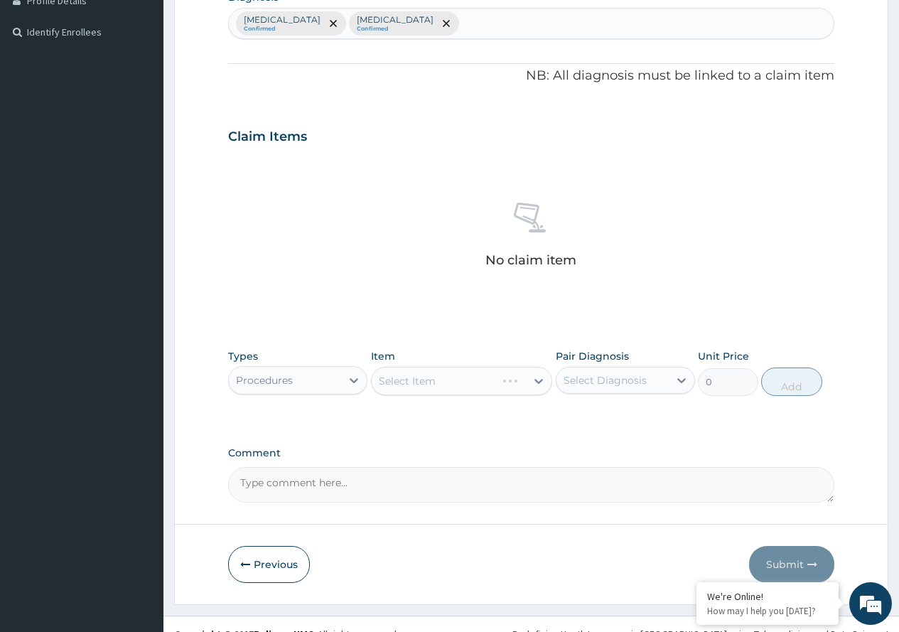
click at [535, 381] on div "Select Item" at bounding box center [462, 381] width 182 height 28
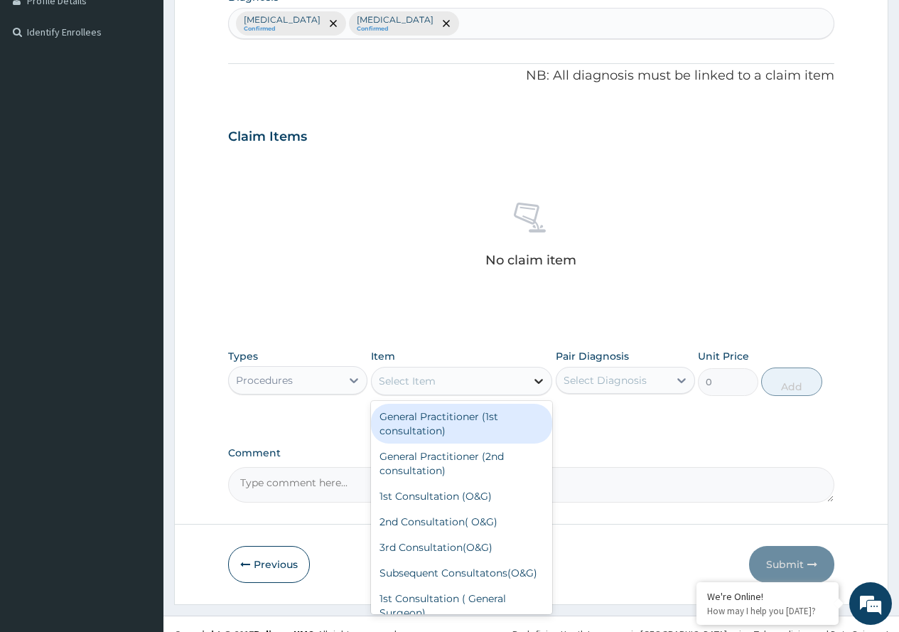
click at [535, 381] on icon at bounding box center [539, 381] width 14 height 14
click at [508, 407] on div "General Practitioner (1st consultation)" at bounding box center [462, 424] width 182 height 40
type input "1700"
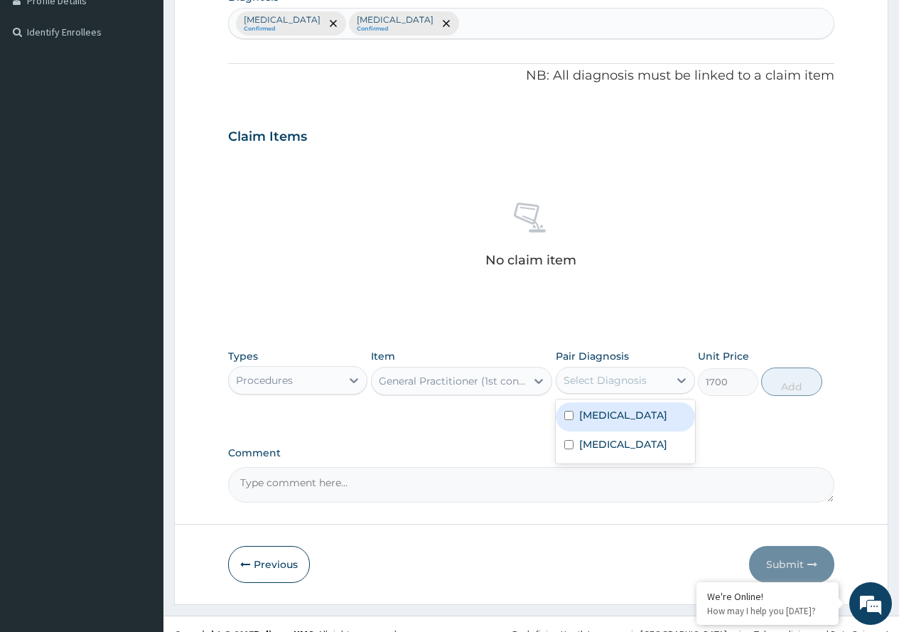
click at [628, 387] on div "Select Diagnosis" at bounding box center [605, 380] width 83 height 14
click at [619, 418] on div "[MEDICAL_DATA]" at bounding box center [625, 416] width 139 height 29
checkbox input "true"
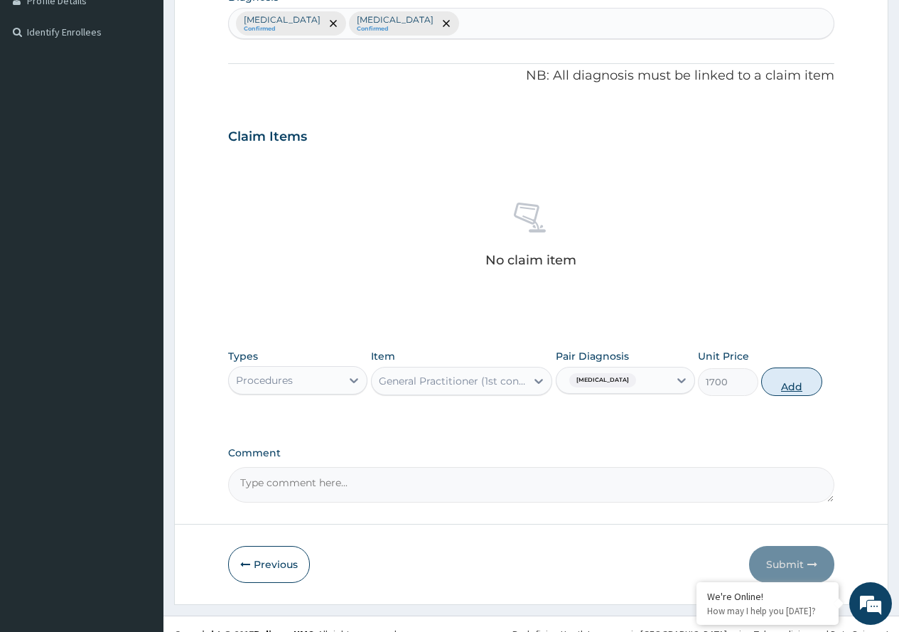
click at [771, 386] on button "Add" at bounding box center [791, 382] width 60 height 28
type input "0"
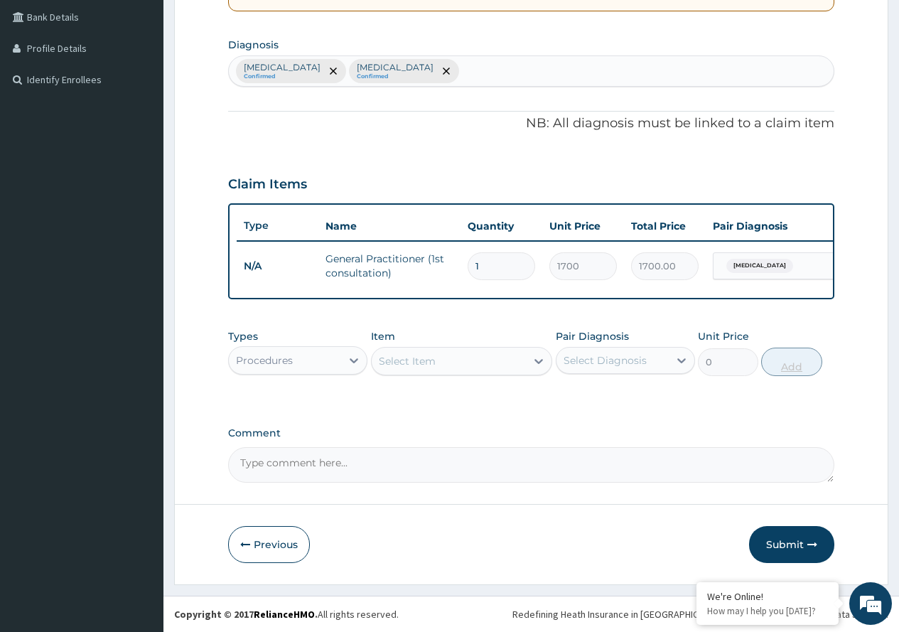
scroll to position [336, 0]
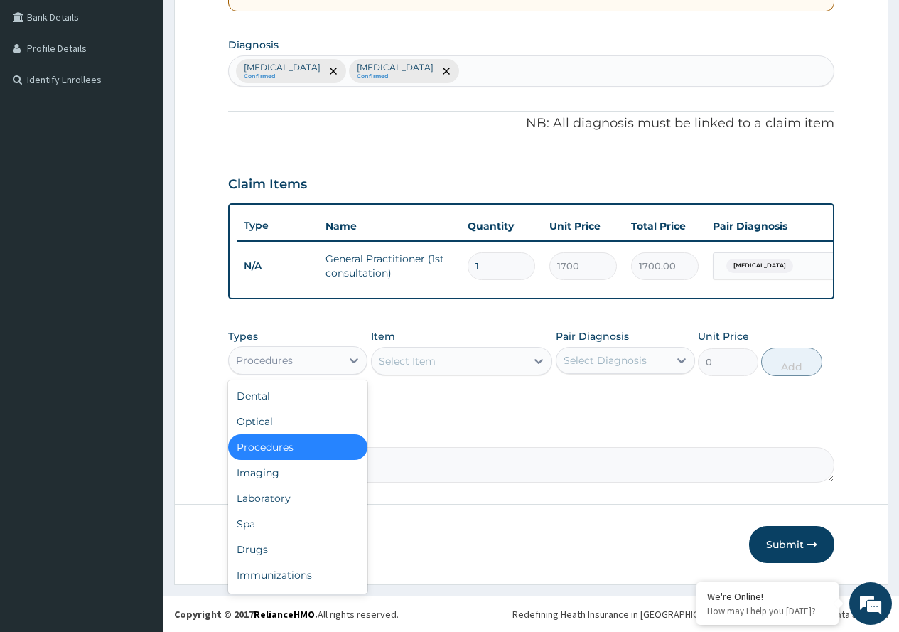
click at [287, 365] on div "Procedures" at bounding box center [264, 360] width 57 height 14
click at [252, 495] on div "Laboratory" at bounding box center [297, 499] width 139 height 26
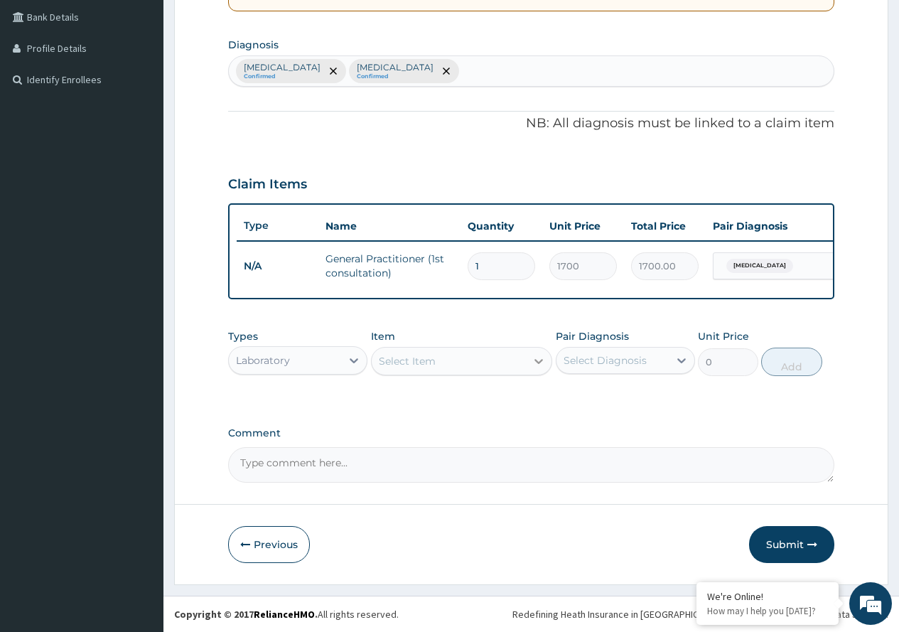
click at [540, 358] on icon at bounding box center [539, 361] width 14 height 14
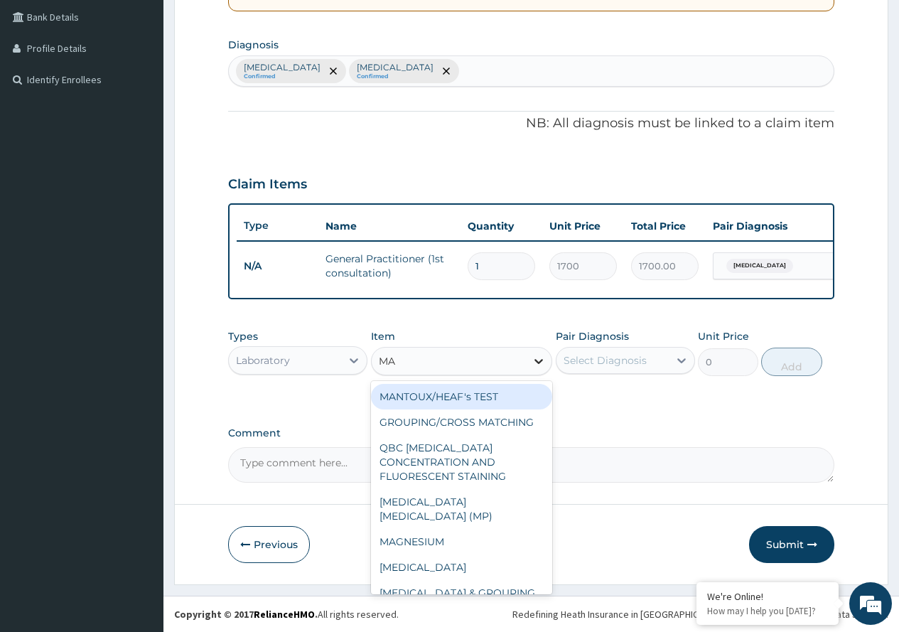
type input "MAL"
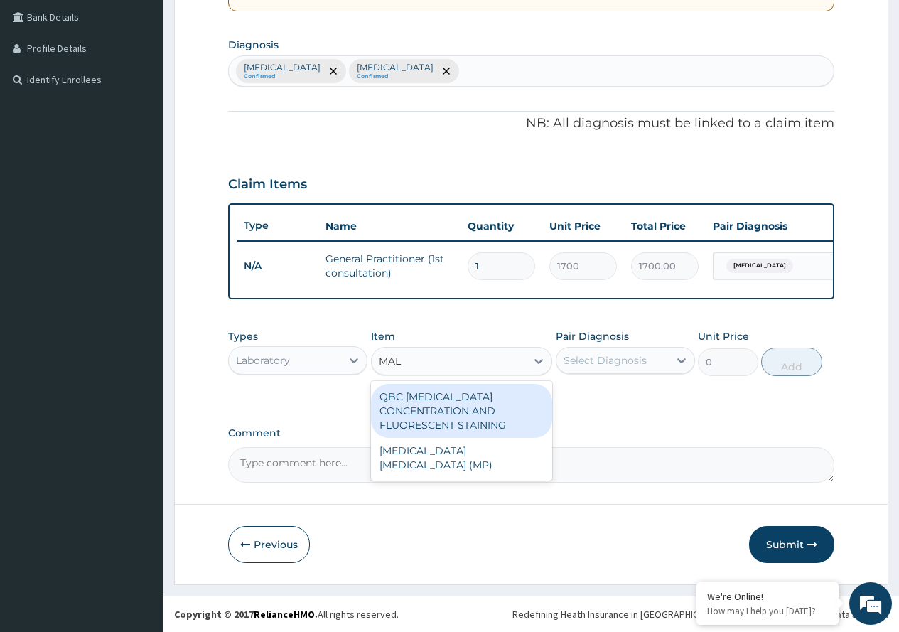
click at [494, 395] on div "QBC [MEDICAL_DATA] CONCENTRATION AND FLUORESCENT STAINING" at bounding box center [462, 411] width 182 height 54
type input "1100"
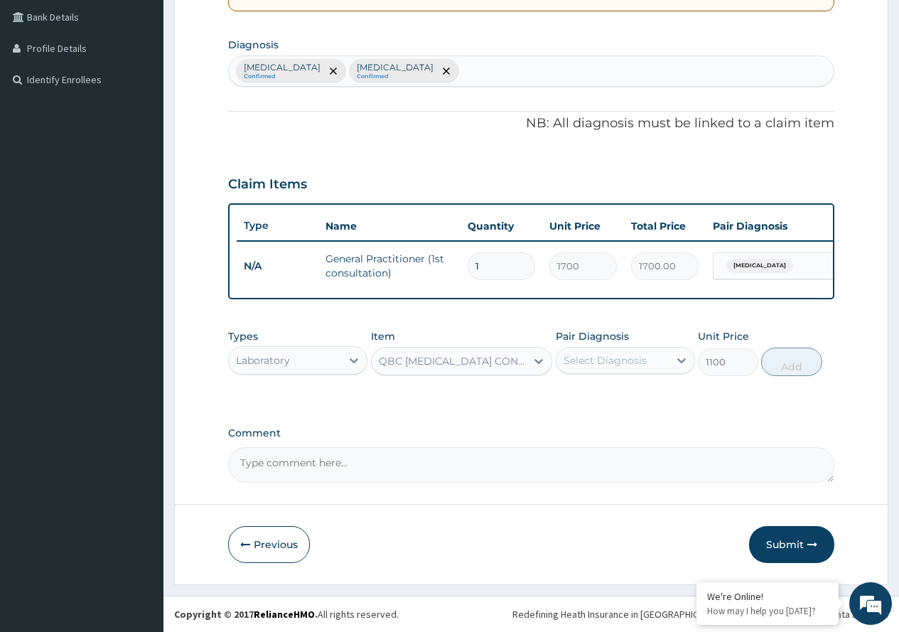
click at [621, 357] on div "Select Diagnosis" at bounding box center [605, 360] width 83 height 14
click at [619, 402] on div "[MEDICAL_DATA]" at bounding box center [625, 396] width 139 height 29
checkbox input "true"
click at [788, 367] on button "Add" at bounding box center [791, 362] width 60 height 28
type input "0"
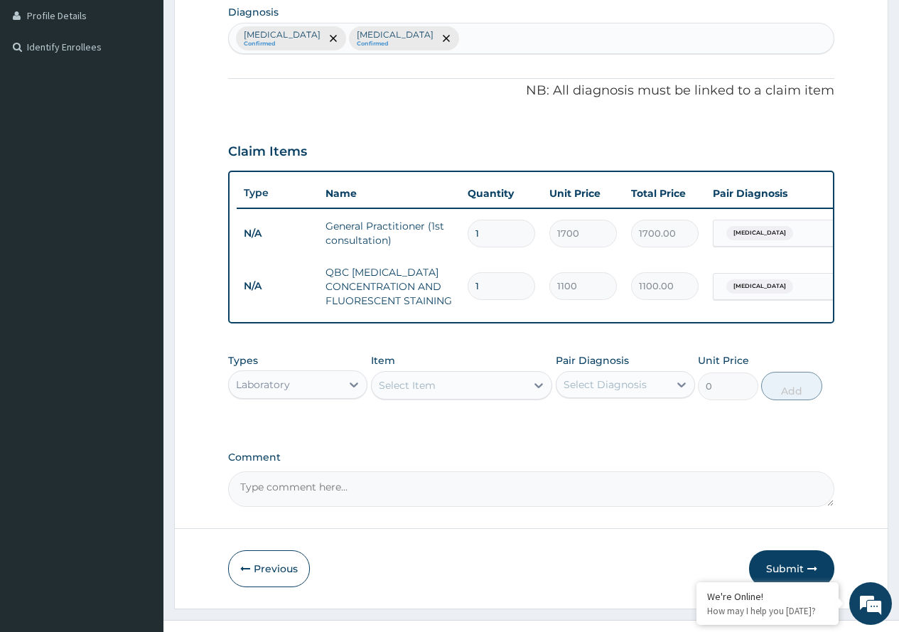
scroll to position [393, 0]
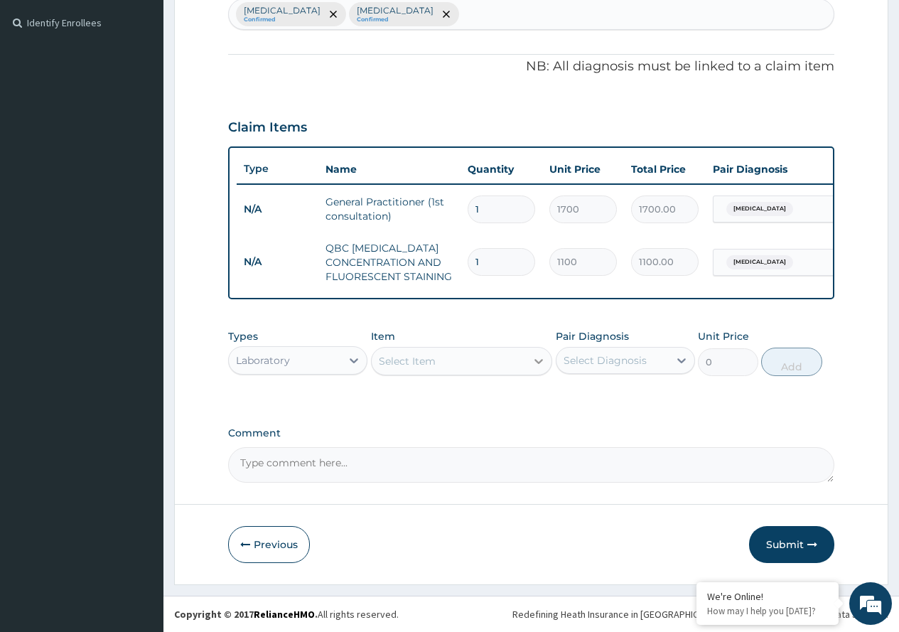
click at [535, 360] on icon at bounding box center [539, 361] width 9 height 5
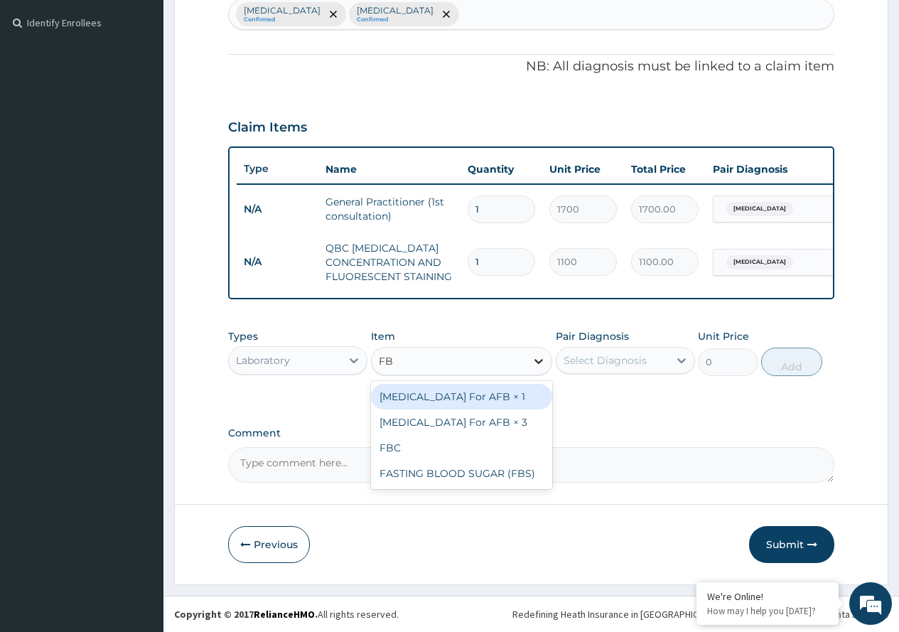
type input "FBC"
click at [509, 388] on div "FBC" at bounding box center [462, 397] width 182 height 26
type input "1800"
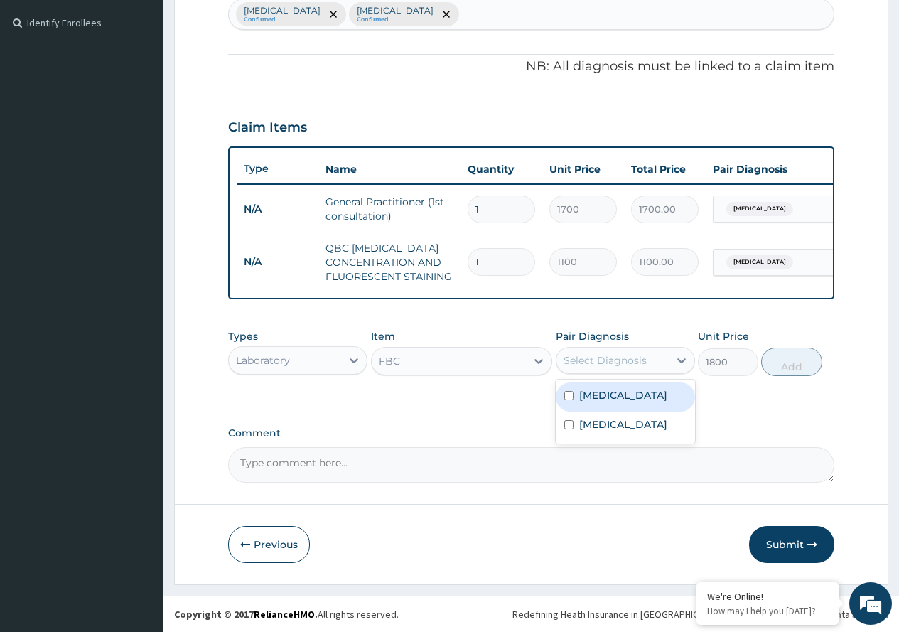
click at [611, 364] on div "Select Diagnosis" at bounding box center [605, 360] width 83 height 14
click at [613, 416] on div "[MEDICAL_DATA]" at bounding box center [625, 426] width 139 height 29
checkbox input "true"
click at [776, 367] on button "Add" at bounding box center [791, 362] width 60 height 28
type input "0"
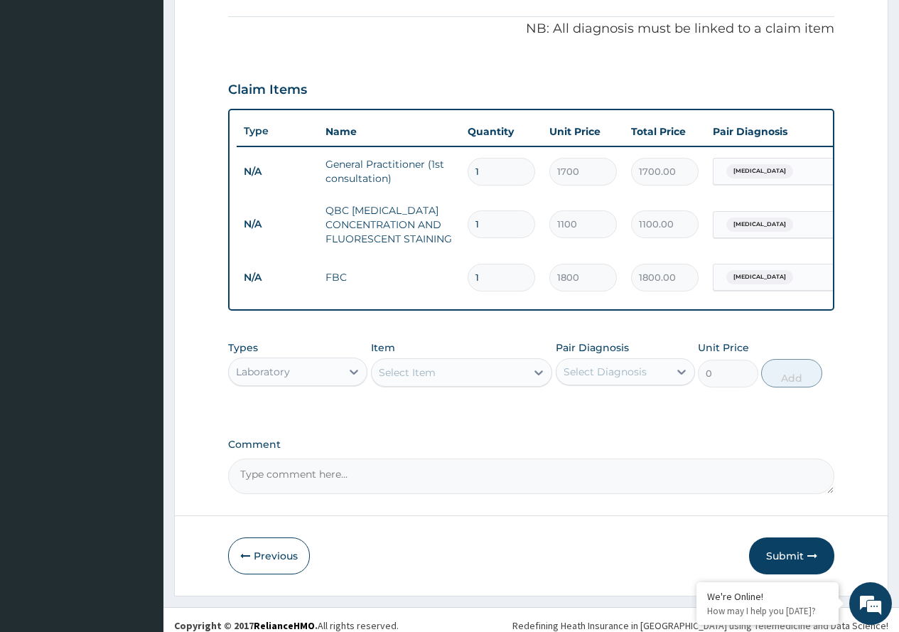
scroll to position [442, 0]
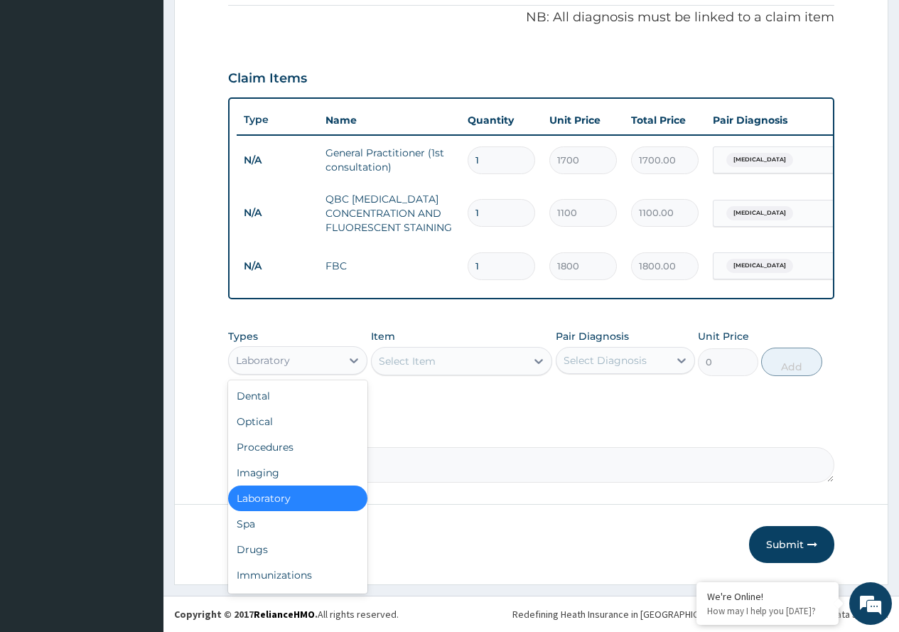
click at [334, 360] on div "Laboratory" at bounding box center [285, 360] width 112 height 23
click at [259, 555] on div "Drugs" at bounding box center [297, 550] width 139 height 26
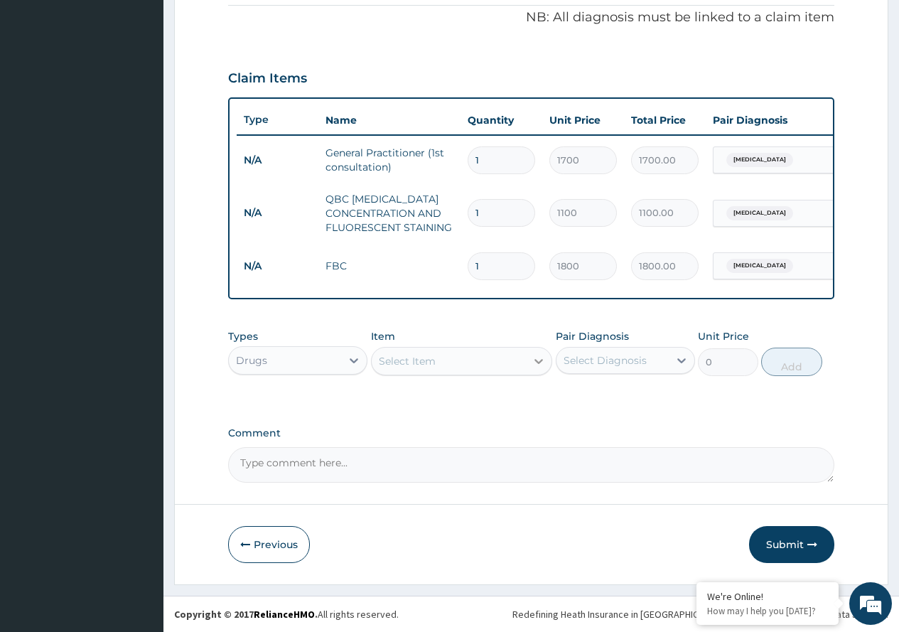
click at [535, 362] on icon at bounding box center [539, 361] width 14 height 14
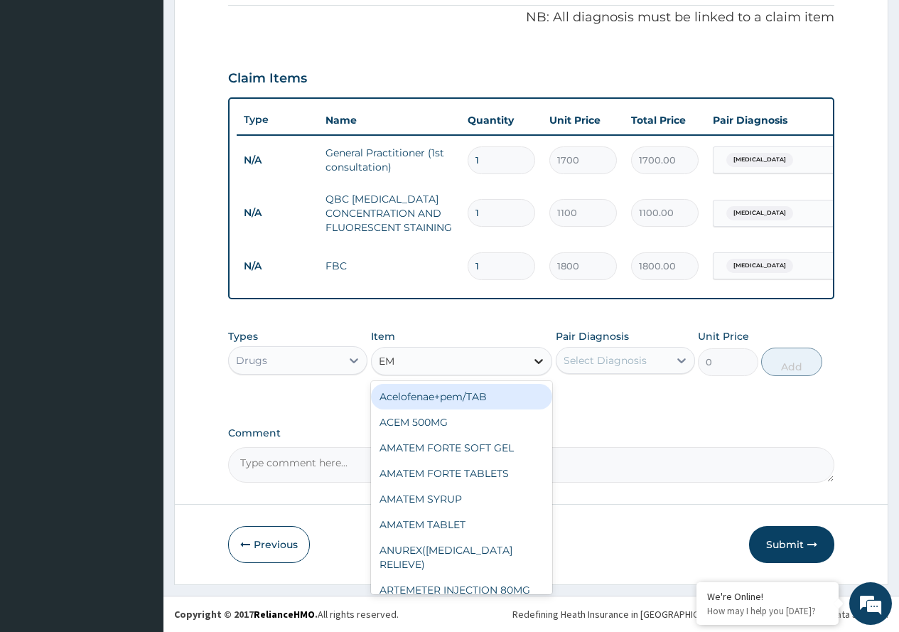
type input "EMA"
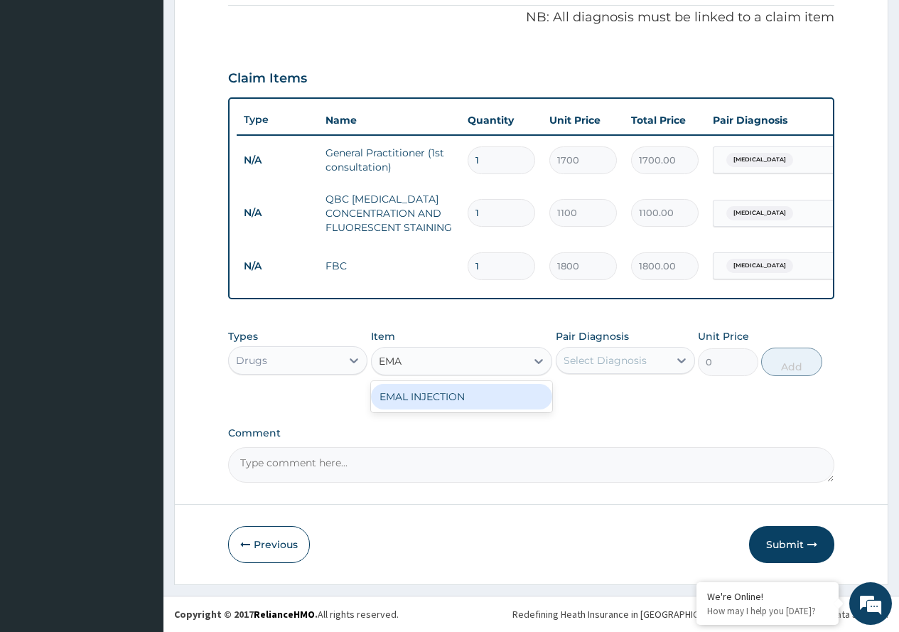
click at [496, 392] on div "EMAL INJECTION" at bounding box center [462, 397] width 182 height 26
type input "1000"
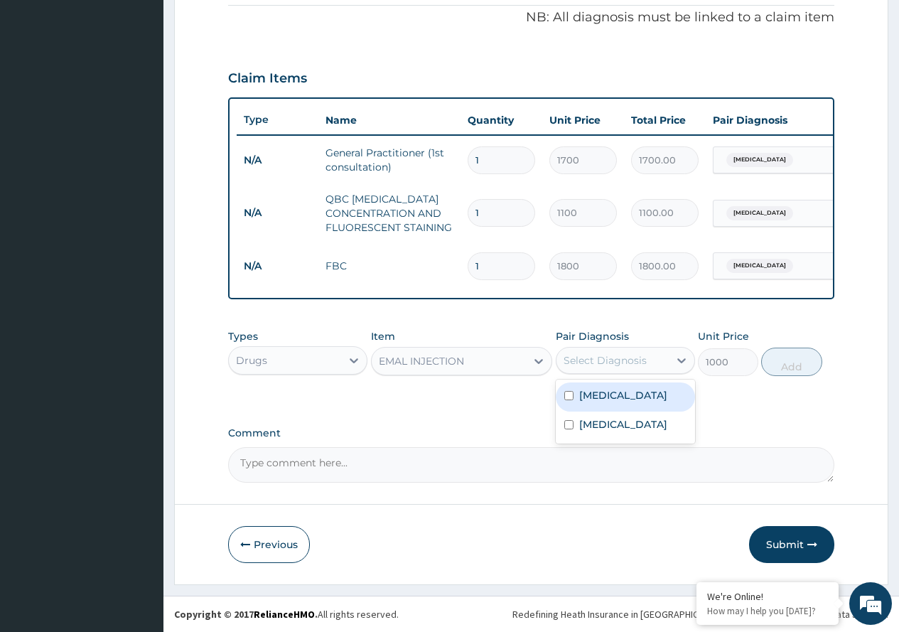
click at [612, 353] on div "Select Diagnosis" at bounding box center [605, 360] width 83 height 14
click at [613, 392] on label "[MEDICAL_DATA]" at bounding box center [623, 395] width 88 height 14
checkbox input "true"
click at [788, 365] on button "Add" at bounding box center [791, 362] width 60 height 28
type input "0"
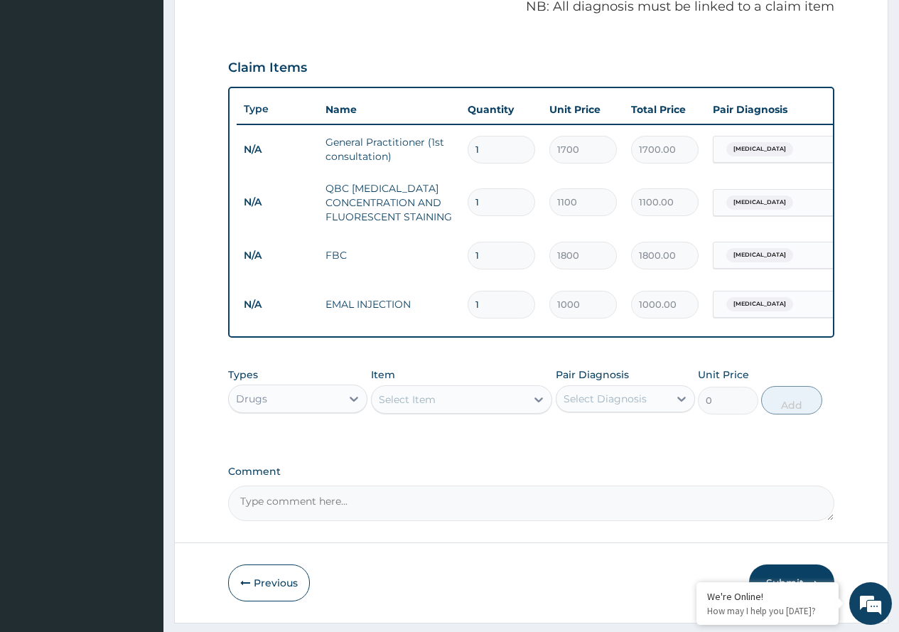
type input "0.00"
type input "3"
type input "3000.00"
type input "3"
click at [527, 407] on div at bounding box center [539, 400] width 26 height 26
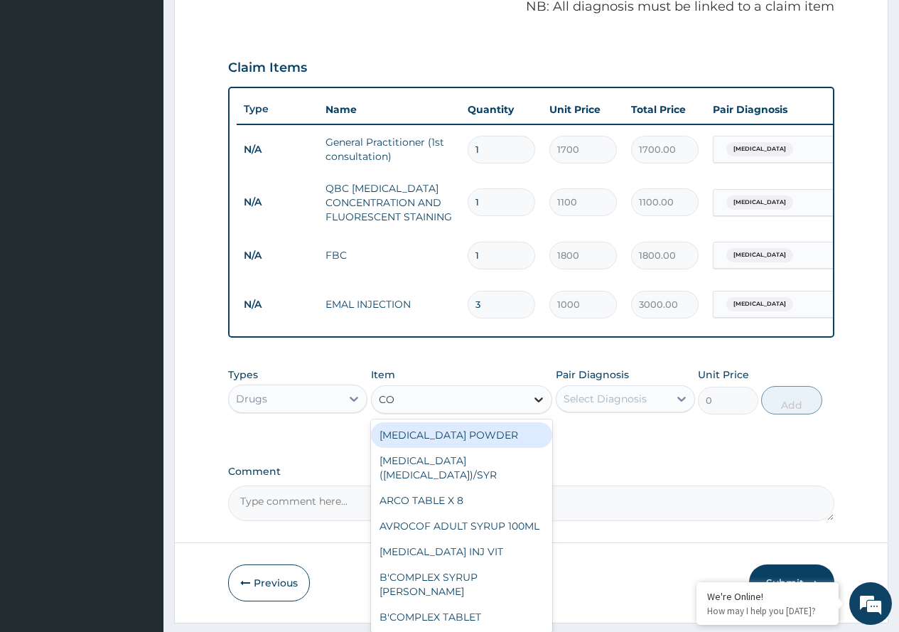
type input "COA"
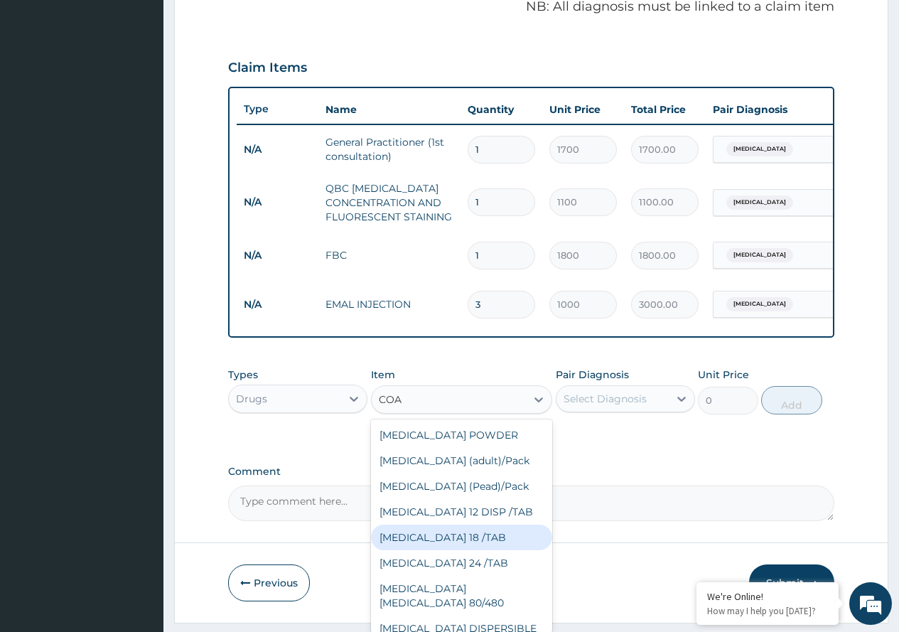
click at [456, 550] on div "COARTEM 18 /TAB" at bounding box center [462, 538] width 182 height 26
type input "400"
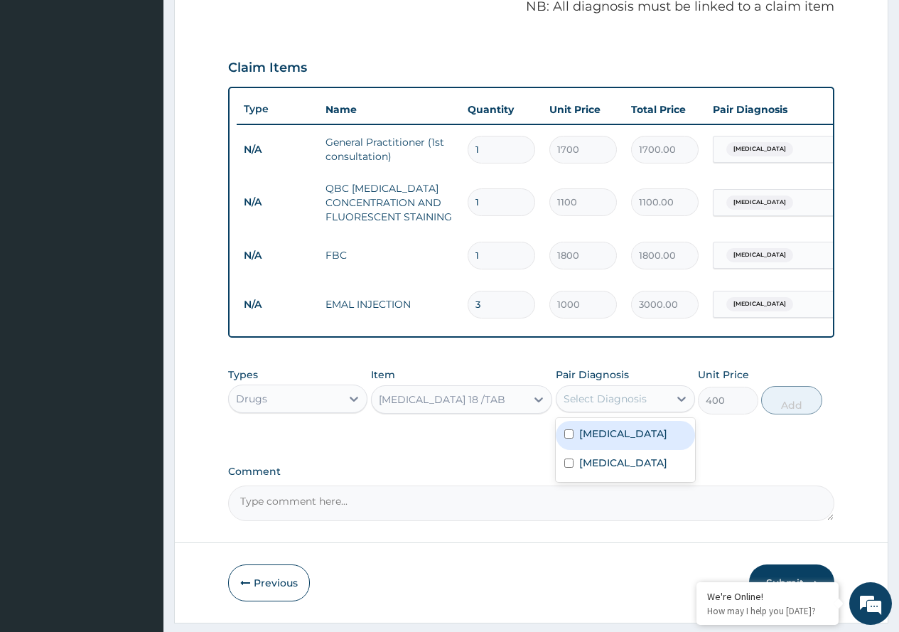
click at [628, 406] on div "Select Diagnosis" at bounding box center [605, 399] width 83 height 14
click at [623, 445] on div "Malaria" at bounding box center [625, 435] width 139 height 29
checkbox input "true"
click at [804, 406] on button "Add" at bounding box center [791, 400] width 60 height 28
type input "0"
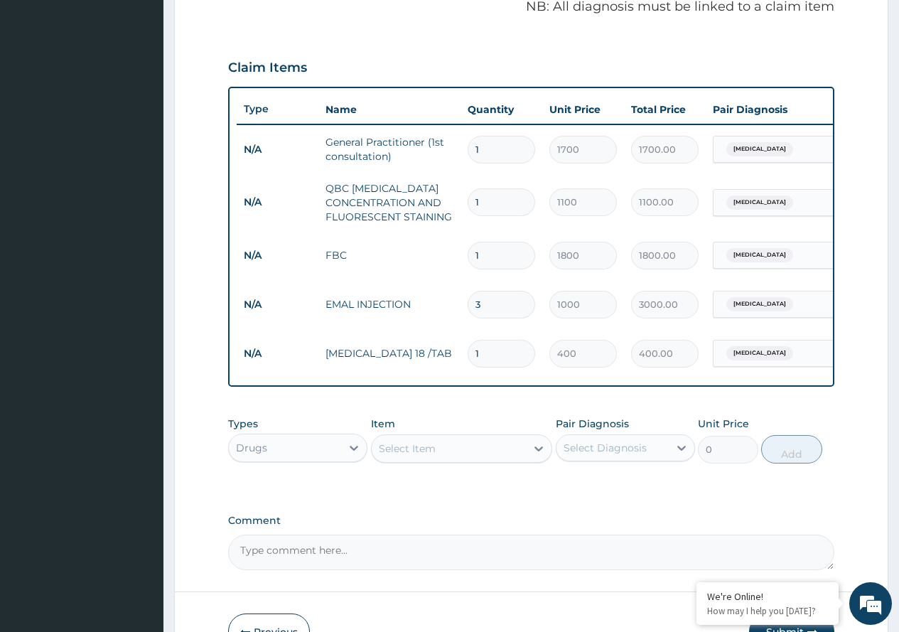
type input "18"
type input "7200.00"
type input "18"
click at [537, 456] on icon at bounding box center [539, 448] width 14 height 14
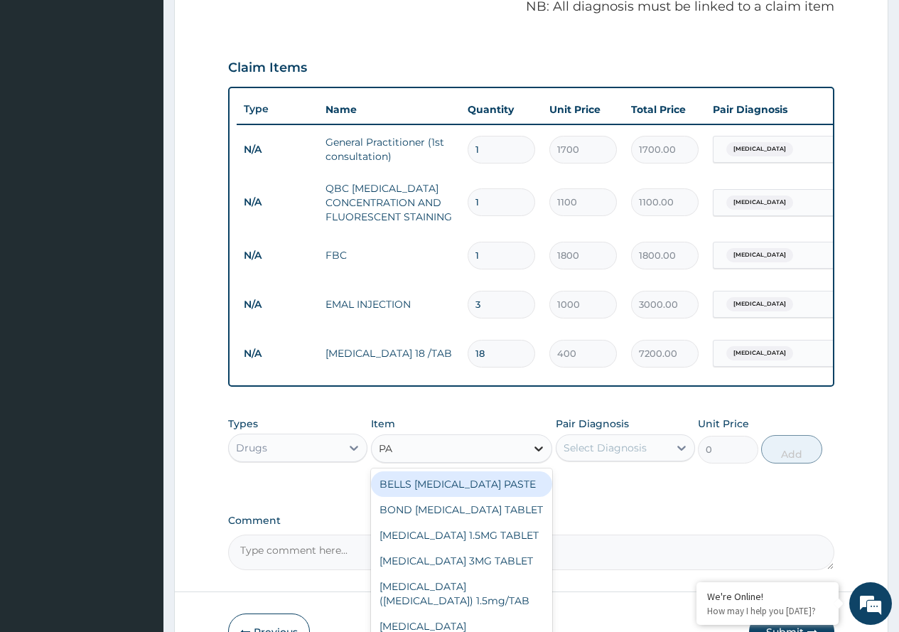
type input "PAR"
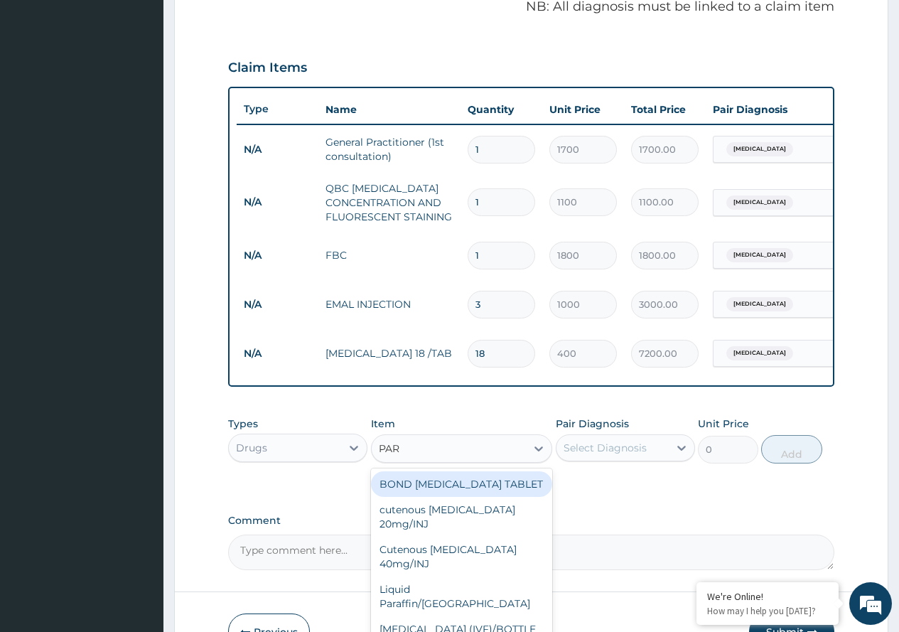
click at [481, 489] on div "BOND PARACETAMOL TABLET" at bounding box center [462, 484] width 182 height 26
type input "10"
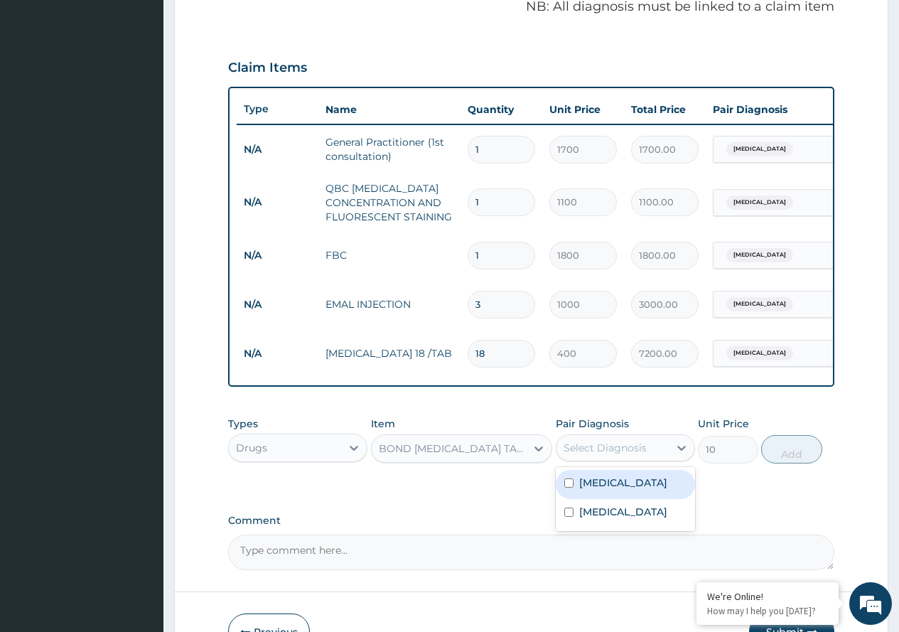
click at [616, 455] on div "Select Diagnosis" at bounding box center [605, 448] width 83 height 14
click at [607, 490] on label "Malaria" at bounding box center [623, 483] width 88 height 14
checkbox input "true"
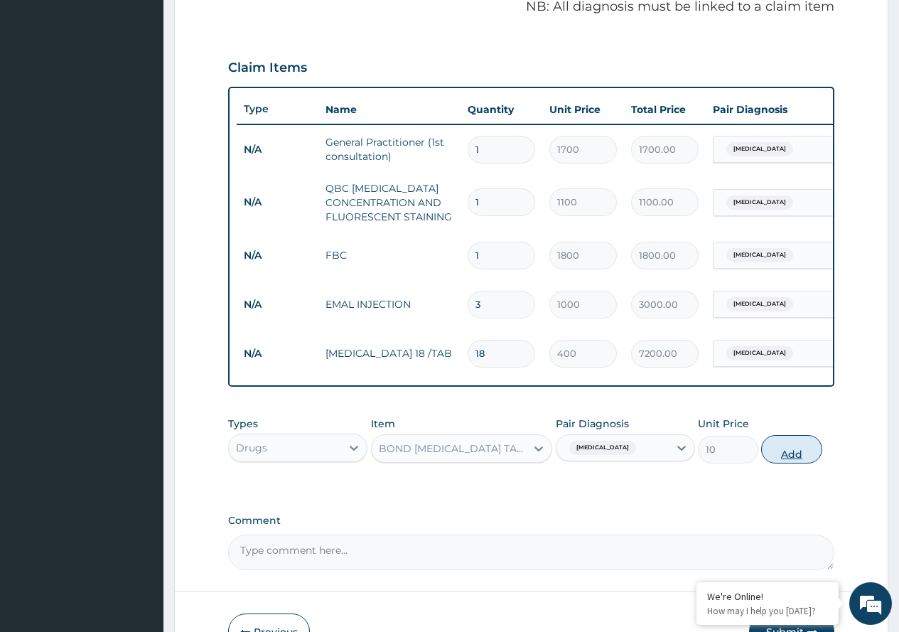
click at [802, 461] on button "Add" at bounding box center [791, 449] width 60 height 28
type input "0"
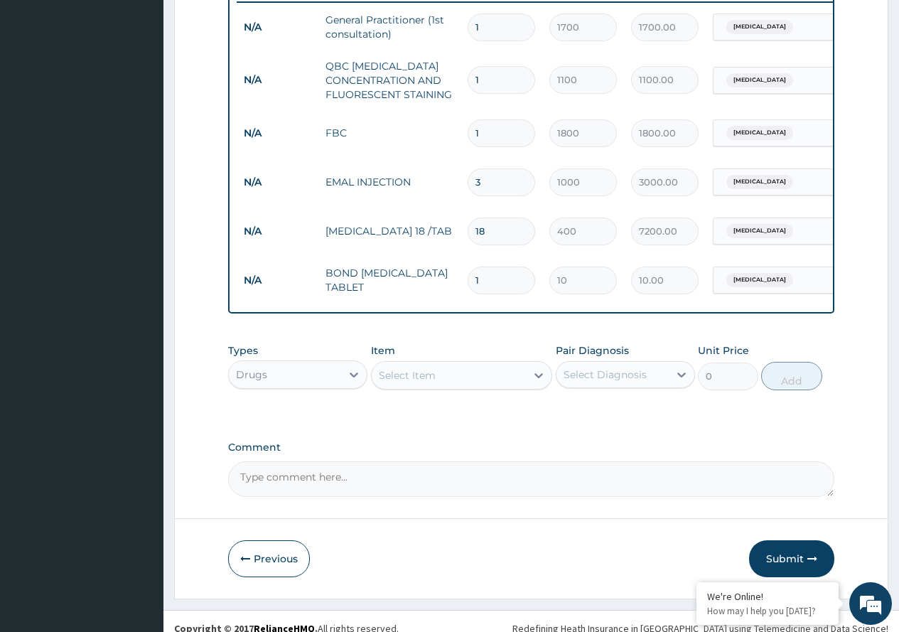
scroll to position [584, 0]
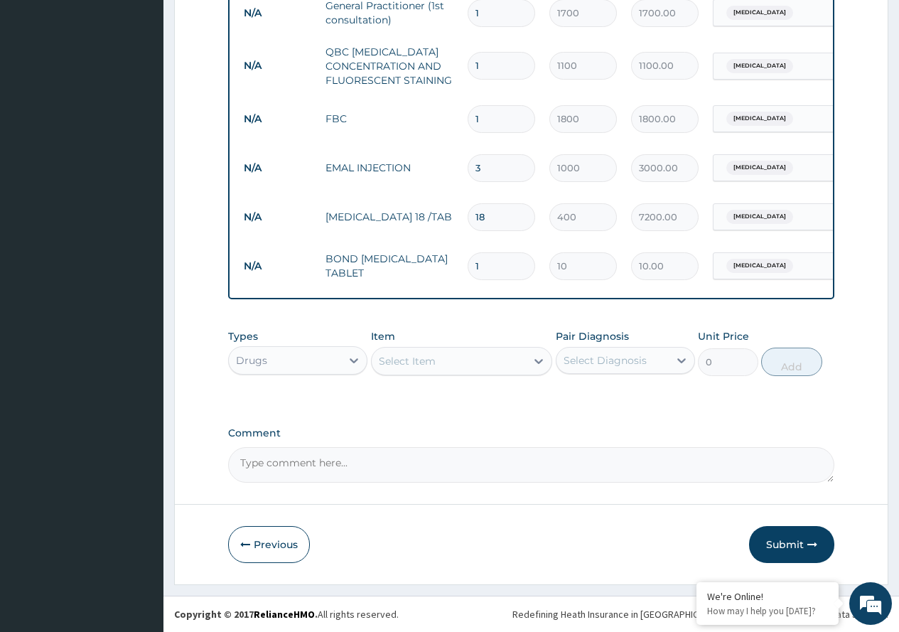
click at [471, 259] on input "1" at bounding box center [502, 266] width 68 height 28
type input "21"
type input "210.00"
type input "21"
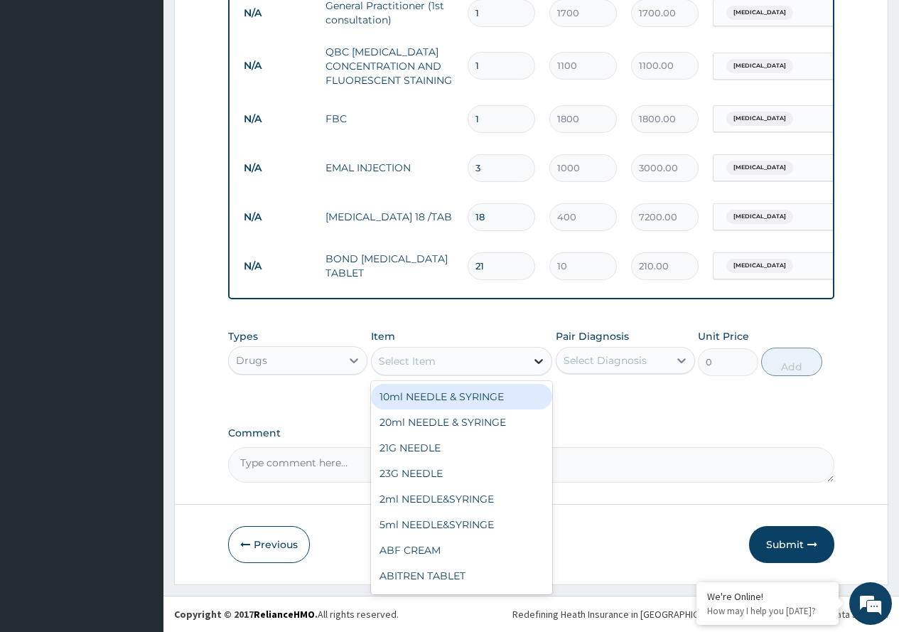
click at [535, 361] on icon at bounding box center [539, 361] width 14 height 14
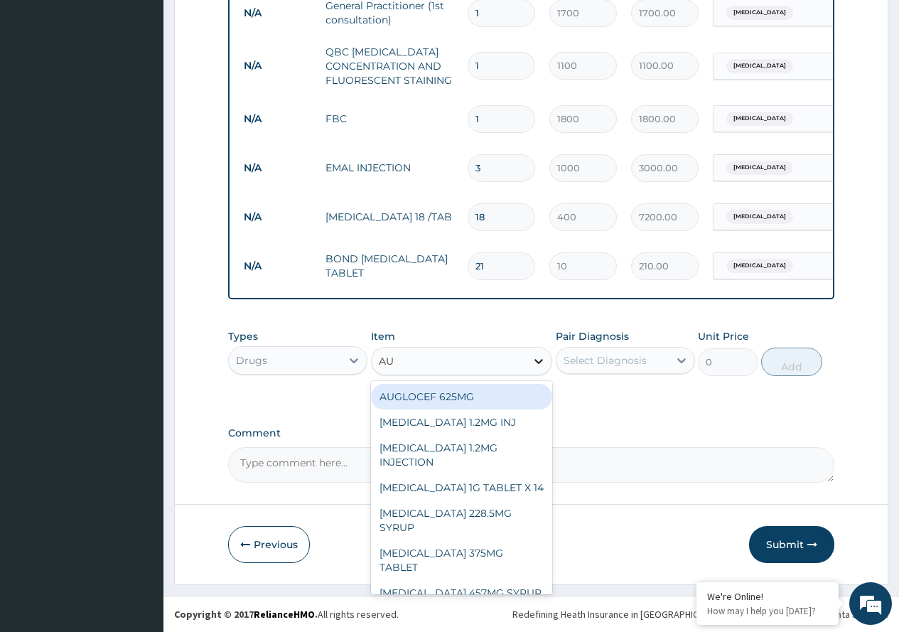
type input "AUG"
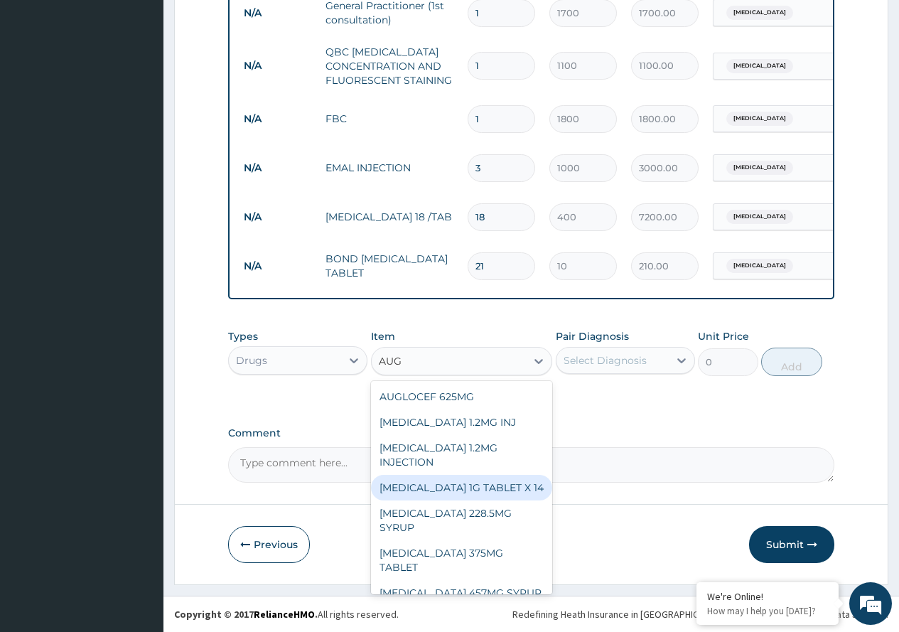
click at [473, 475] on div "AUGMENTIN 1G TABLET X 14" at bounding box center [462, 488] width 182 height 26
type input "168"
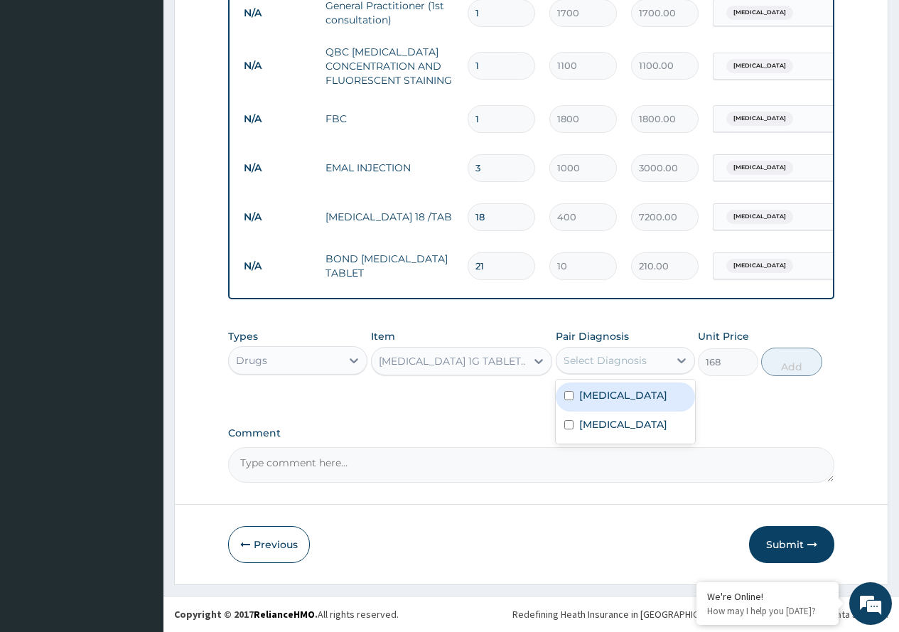
click at [628, 365] on div "Select Diagnosis" at bounding box center [605, 360] width 83 height 14
click at [616, 427] on div "Sepsis" at bounding box center [625, 426] width 139 height 29
checkbox input "true"
click at [777, 372] on button "Add" at bounding box center [791, 362] width 60 height 28
type input "0"
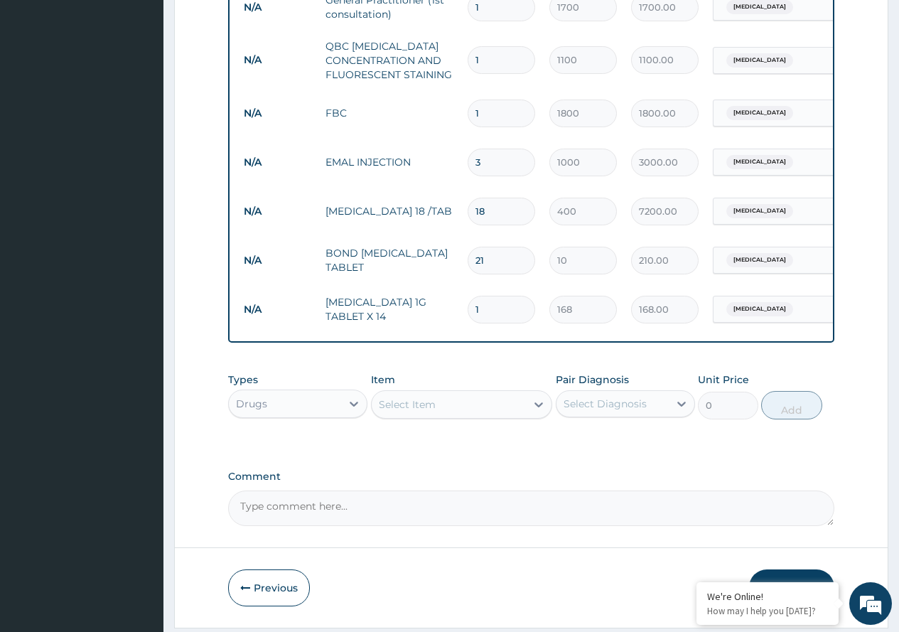
type input "14"
type input "2352.00"
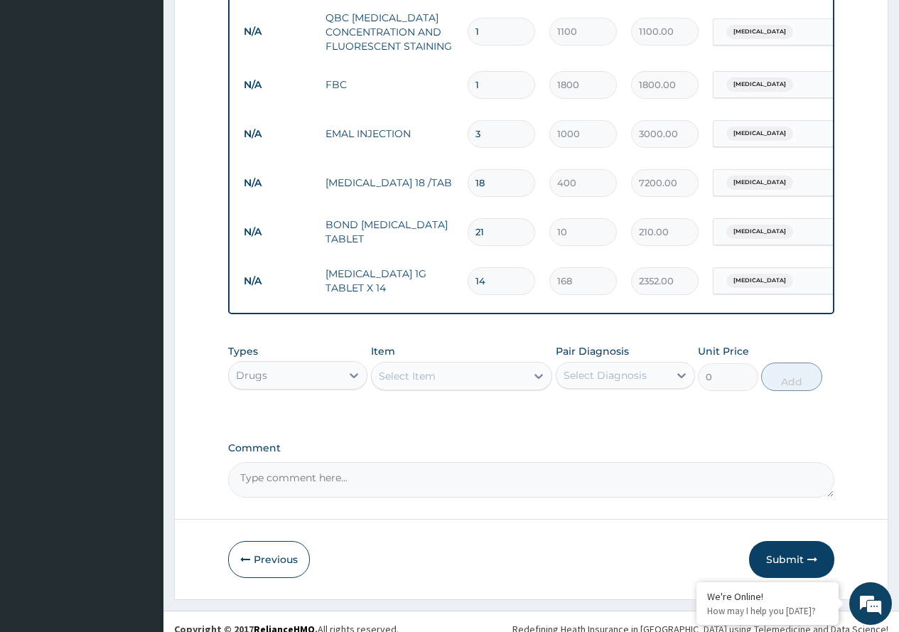
scroll to position [638, 0]
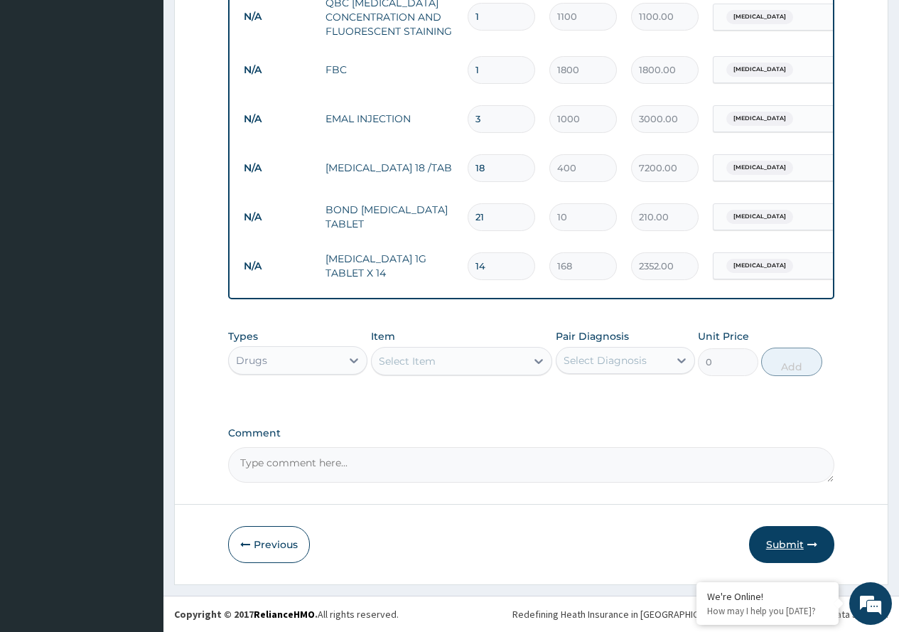
type input "14"
click at [772, 539] on button "Submit" at bounding box center [791, 544] width 85 height 37
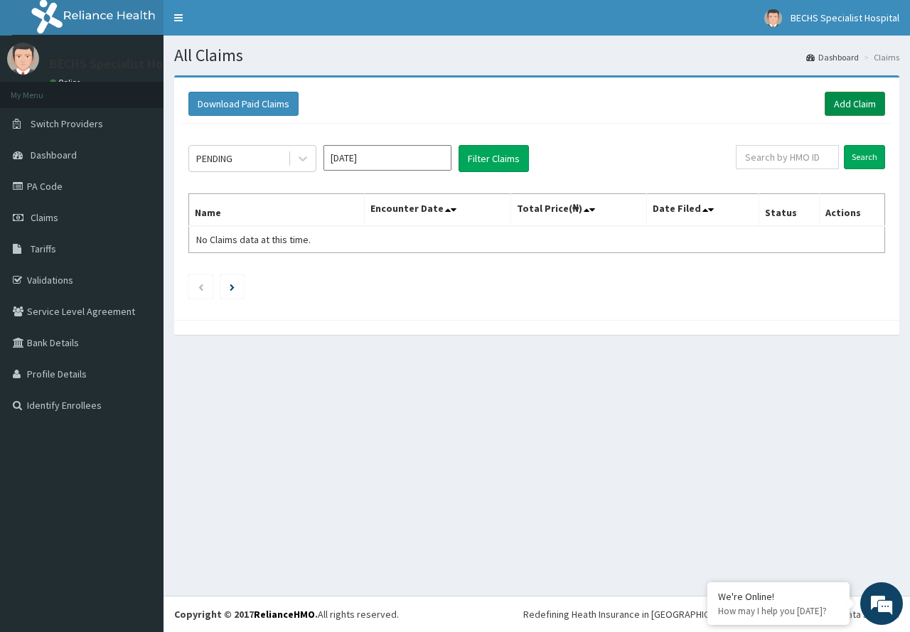
click at [851, 108] on link "Add Claim" at bounding box center [855, 104] width 60 height 24
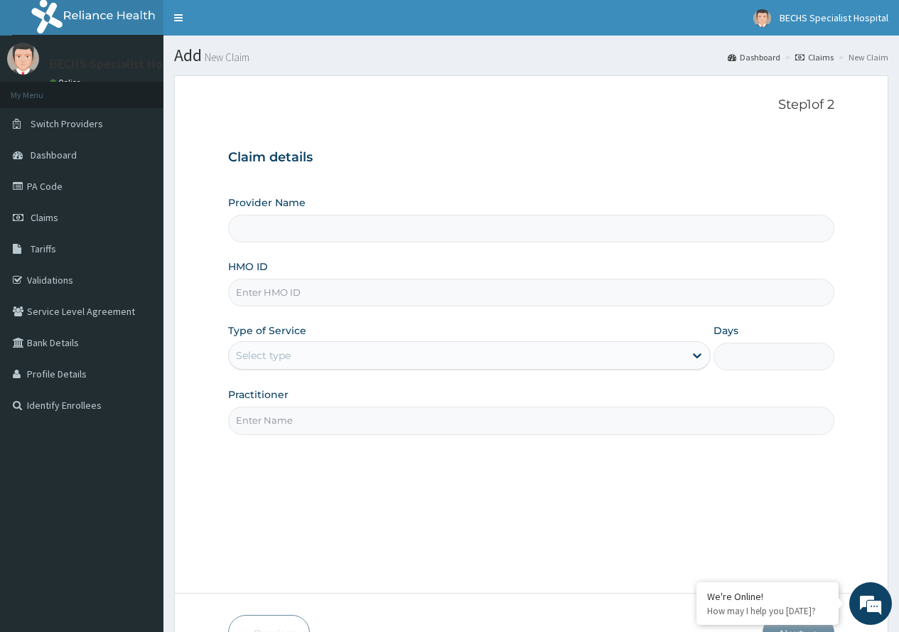
click at [261, 296] on input "HMO ID" at bounding box center [531, 293] width 606 height 28
type input "Bechs Specialist Hospital"
click at [274, 293] on input "ACT/11006/D" at bounding box center [531, 293] width 606 height 28
click at [276, 292] on input "ACT/1106/D" at bounding box center [531, 293] width 606 height 28
type input "ACT/11063/D"
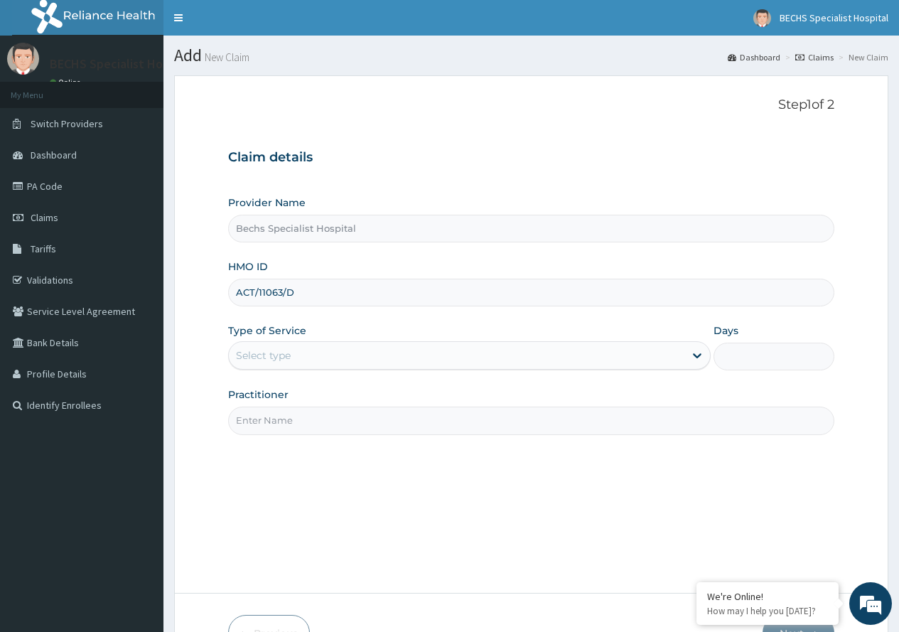
click at [311, 347] on div "Select type" at bounding box center [457, 355] width 456 height 23
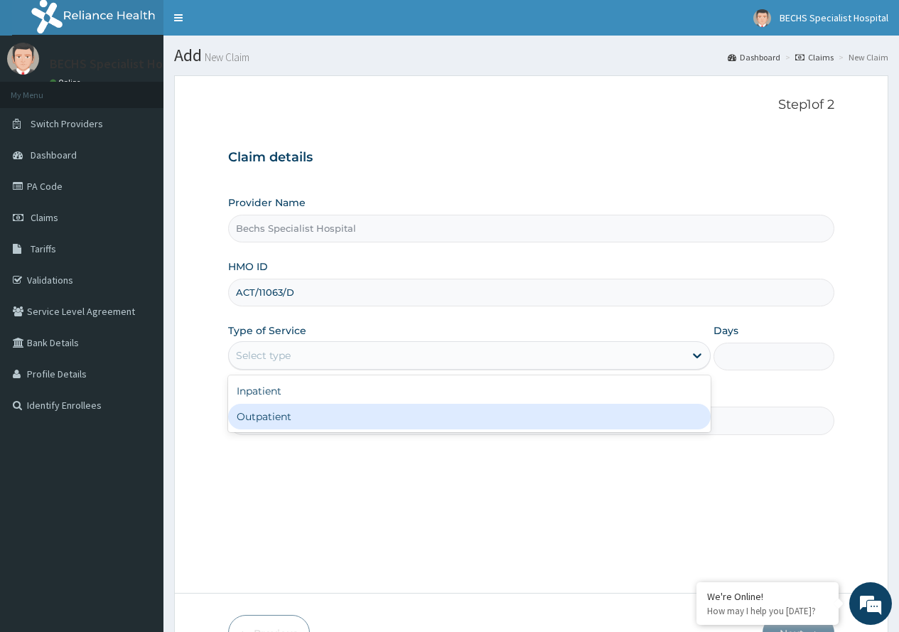
click at [302, 409] on div "Outpatient" at bounding box center [469, 417] width 483 height 26
type input "1"
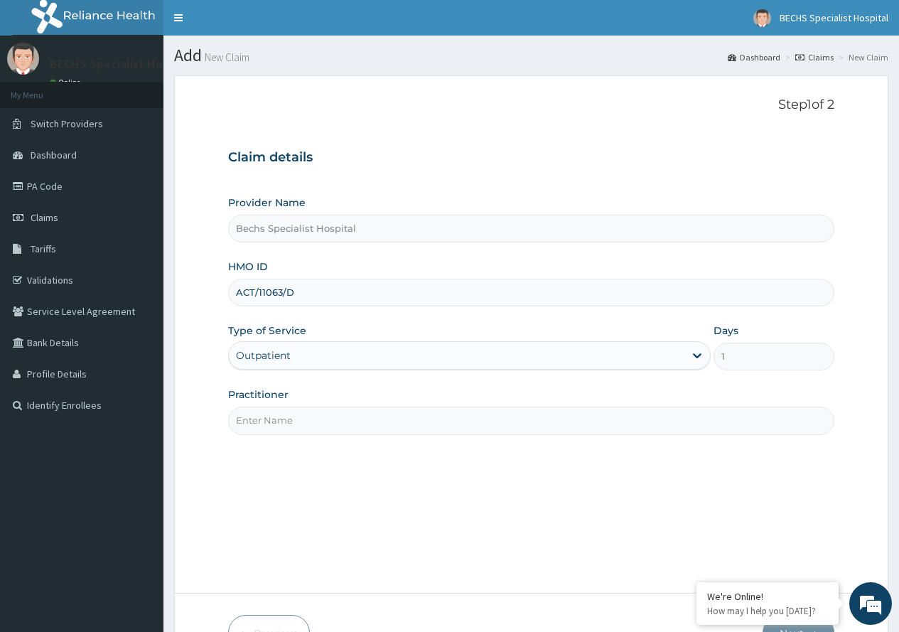
click at [301, 410] on input "Practitioner" at bounding box center [531, 421] width 606 height 28
type input "DR OBI"
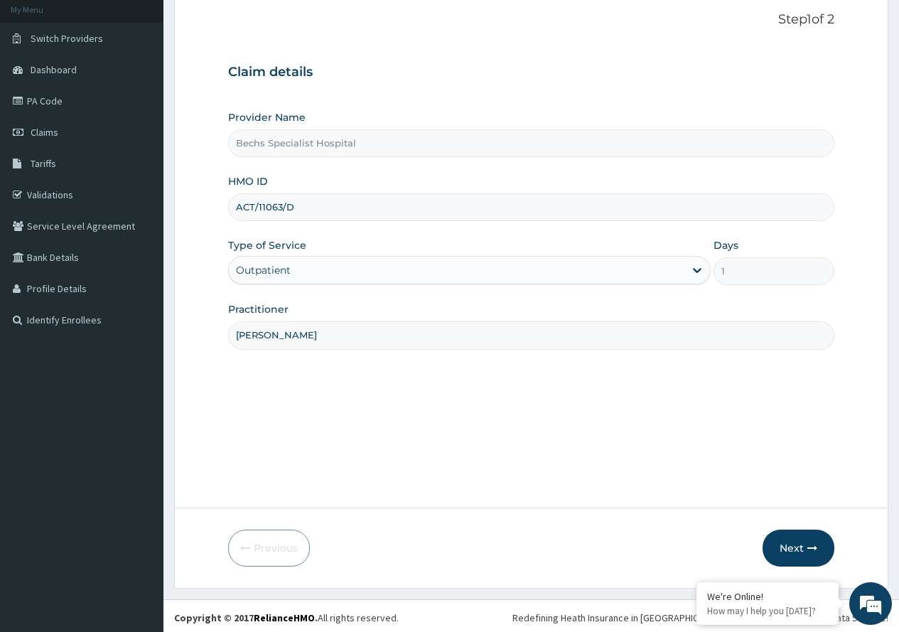
scroll to position [89, 0]
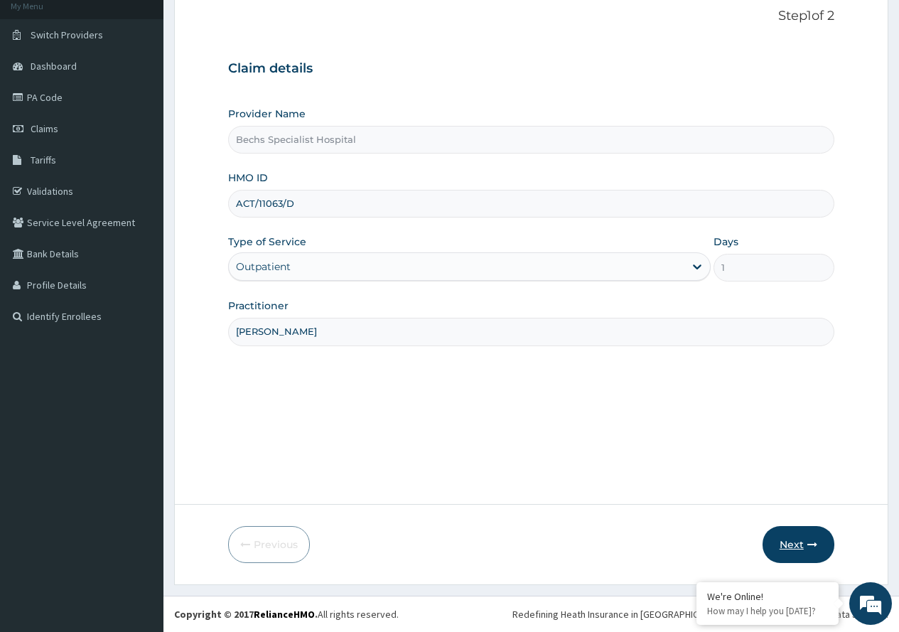
click at [800, 542] on button "Next" at bounding box center [799, 544] width 72 height 37
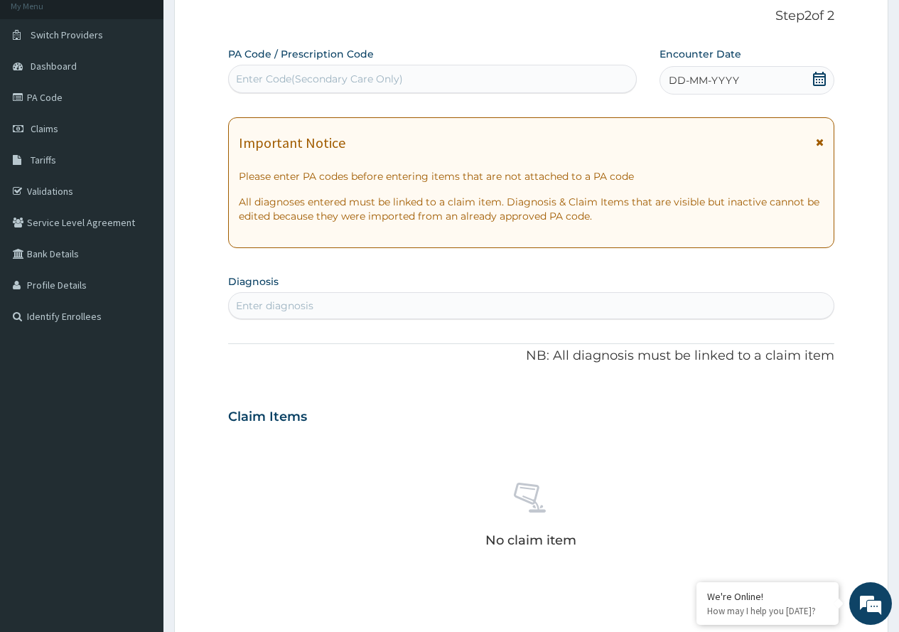
click at [813, 75] on icon at bounding box center [820, 79] width 14 height 14
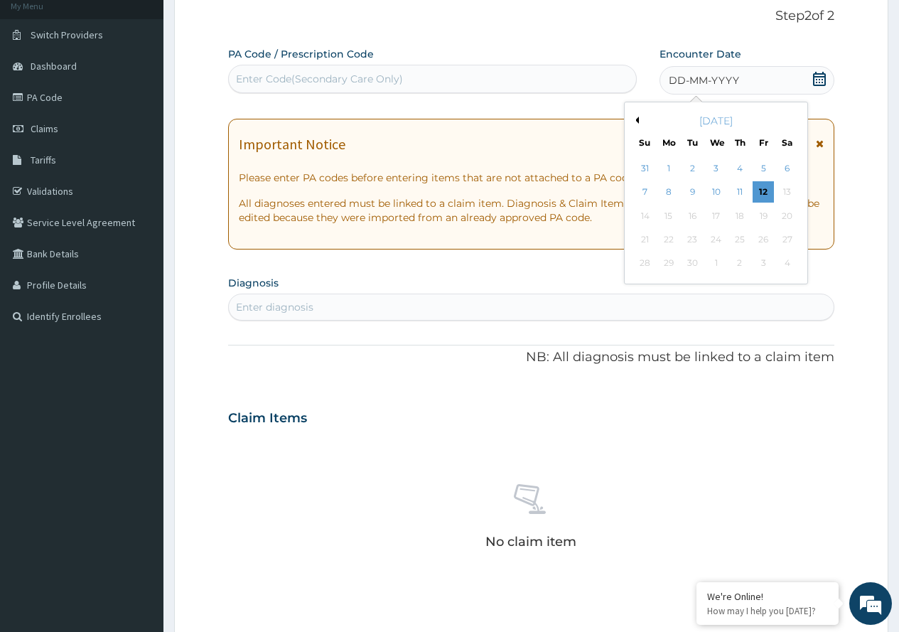
click at [638, 119] on button "Previous Month" at bounding box center [635, 120] width 7 height 7
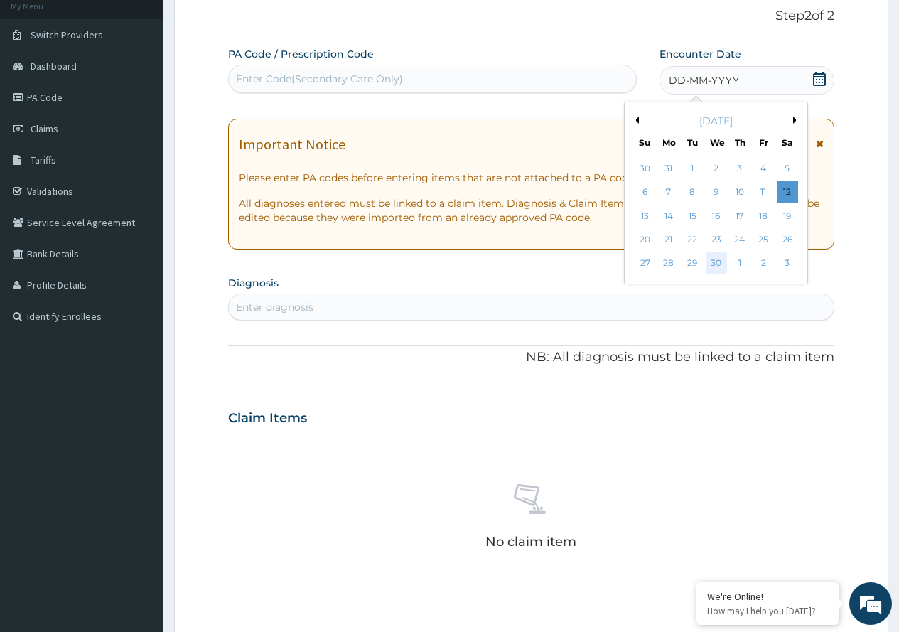
click at [709, 261] on div "30" at bounding box center [715, 263] width 21 height 21
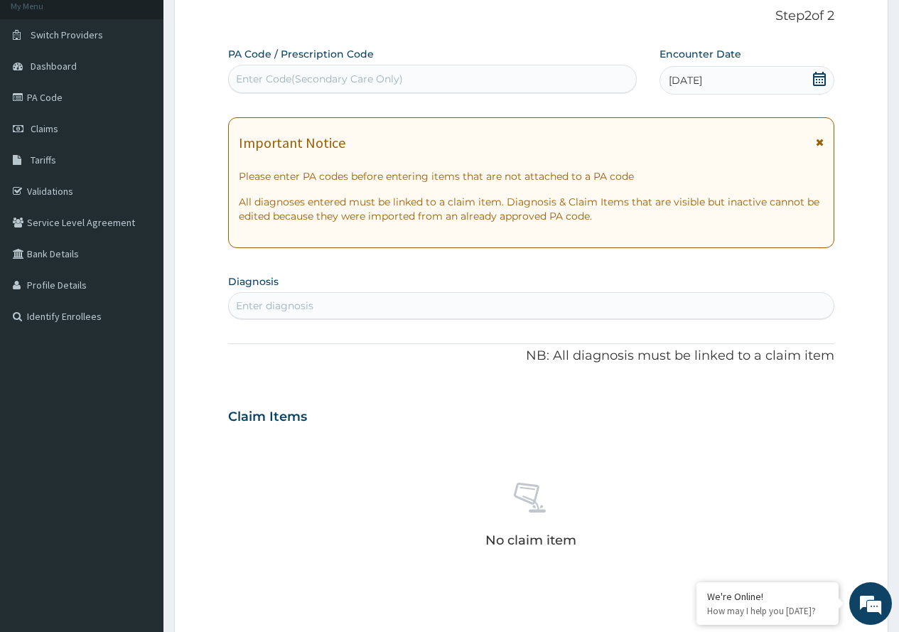
click at [633, 311] on div "Enter diagnosis" at bounding box center [531, 305] width 605 height 23
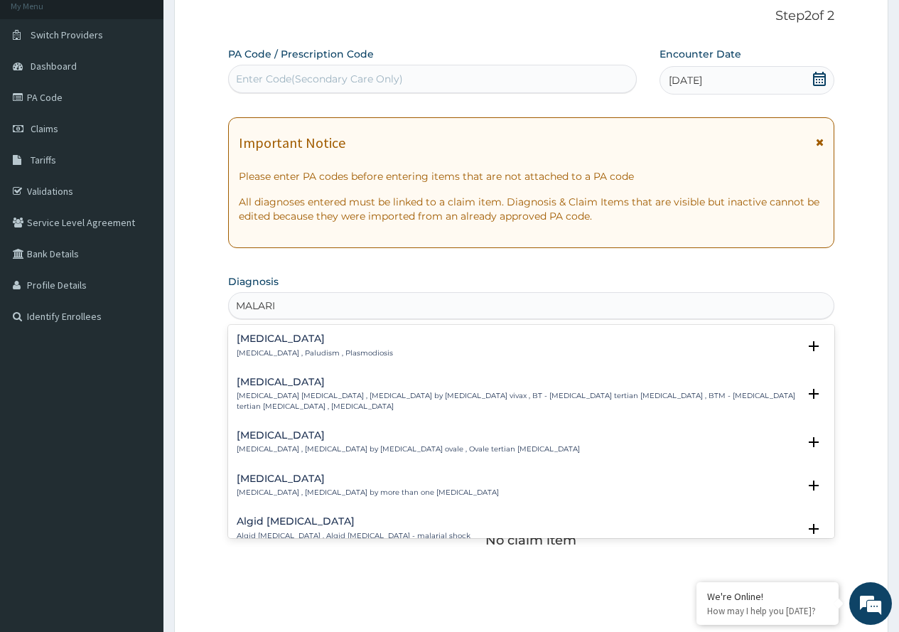
type input "MALARIA"
click at [264, 346] on div "Malaria Malaria , Paludism , Plasmodiosis" at bounding box center [315, 345] width 156 height 25
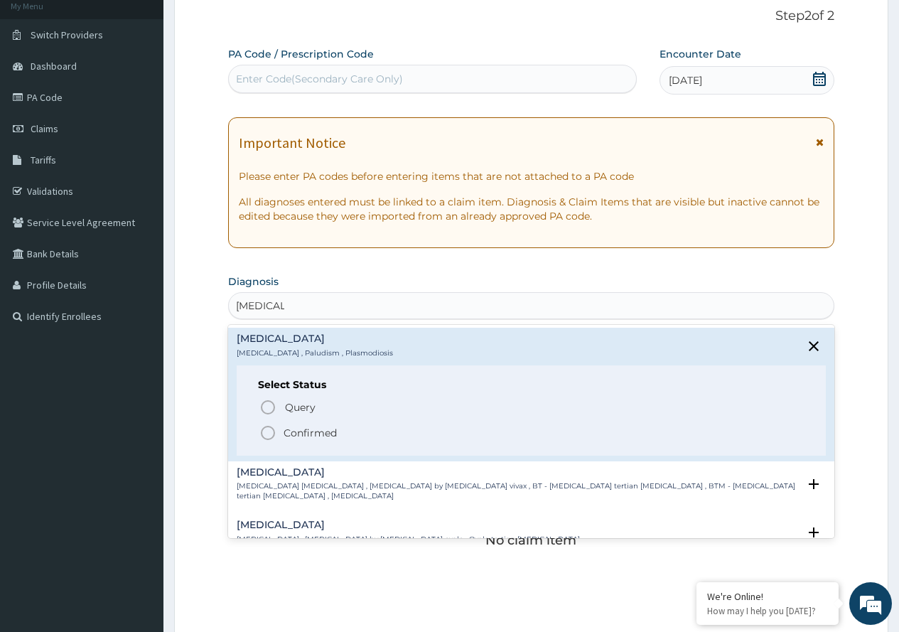
click at [267, 427] on icon "status option filled" at bounding box center [267, 432] width 17 height 17
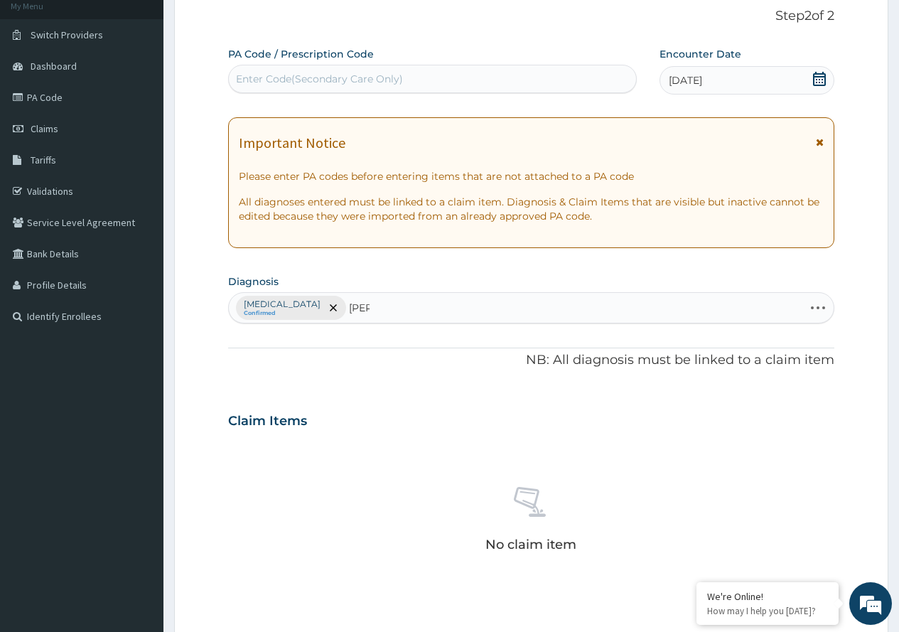
type input "SALM"
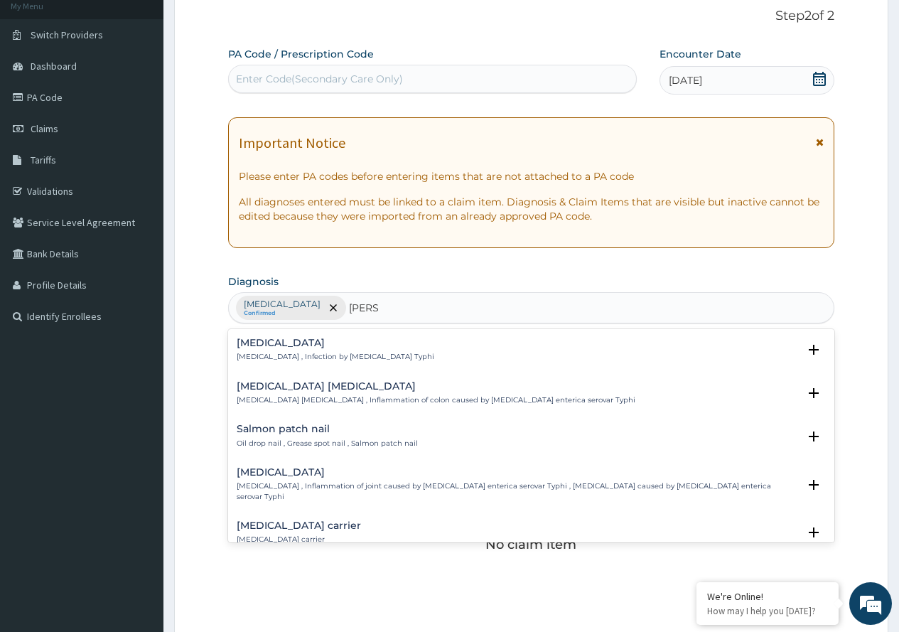
click at [299, 350] on div "Typhoid fever Typhoid fever , Infection by Salmonella Typhi" at bounding box center [336, 350] width 198 height 25
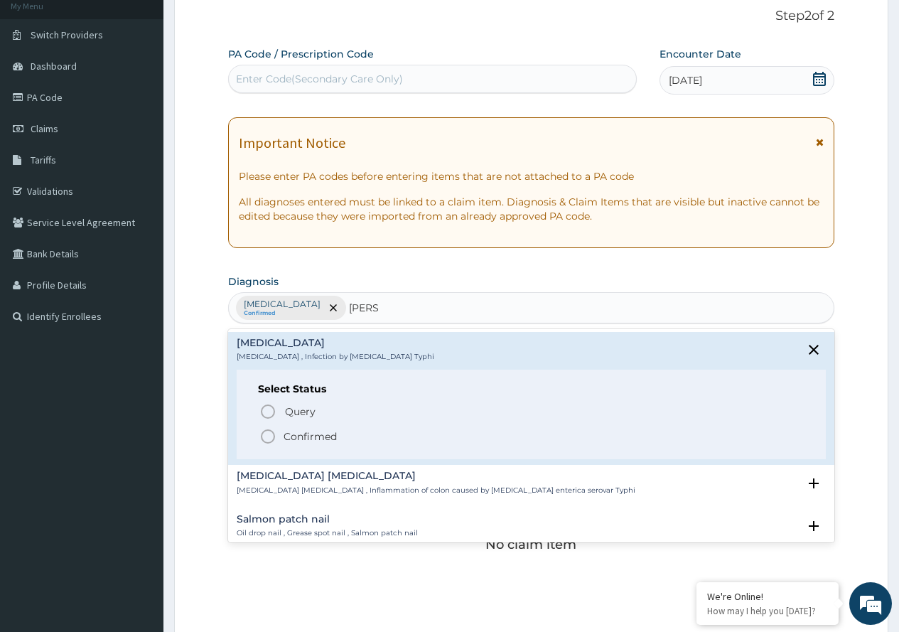
click at [264, 435] on icon "status option filled" at bounding box center [267, 436] width 17 height 17
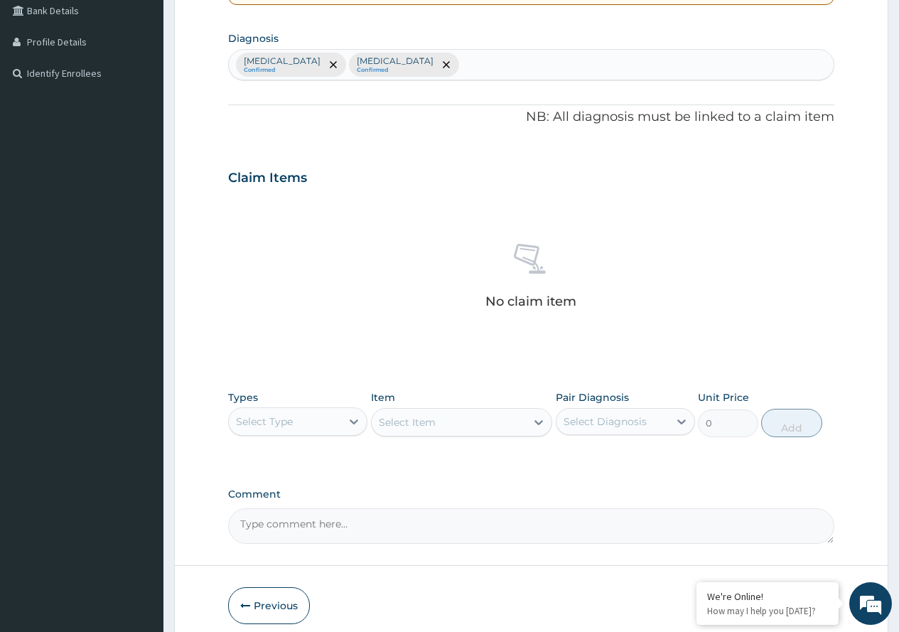
scroll to position [373, 0]
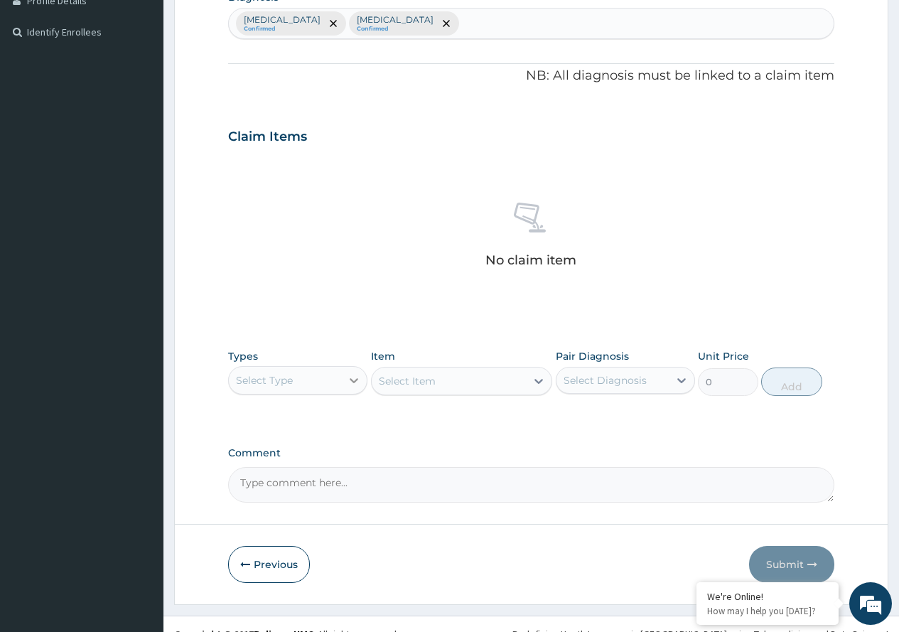
click at [343, 378] on div at bounding box center [354, 381] width 26 height 26
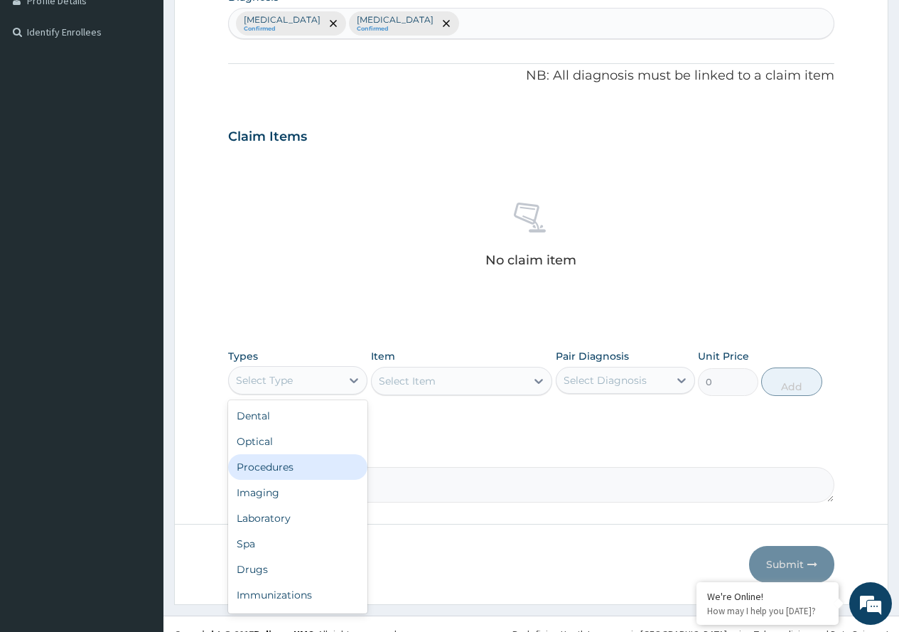
click at [296, 460] on div "Procedures" at bounding box center [297, 467] width 139 height 26
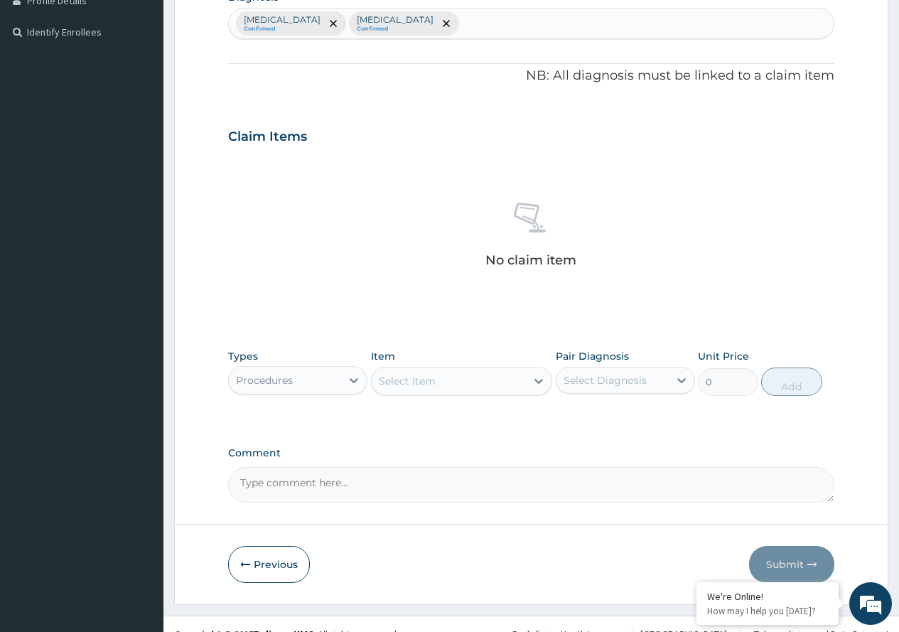
click at [536, 384] on icon at bounding box center [539, 381] width 14 height 14
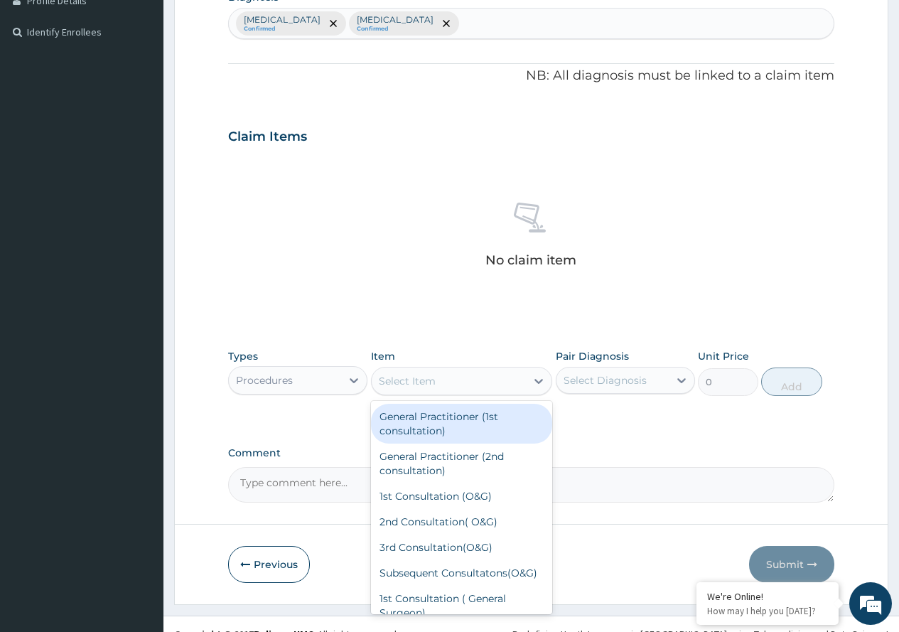
click at [510, 417] on div "General Practitioner (1st consultation)" at bounding box center [462, 424] width 182 height 40
type input "1700"
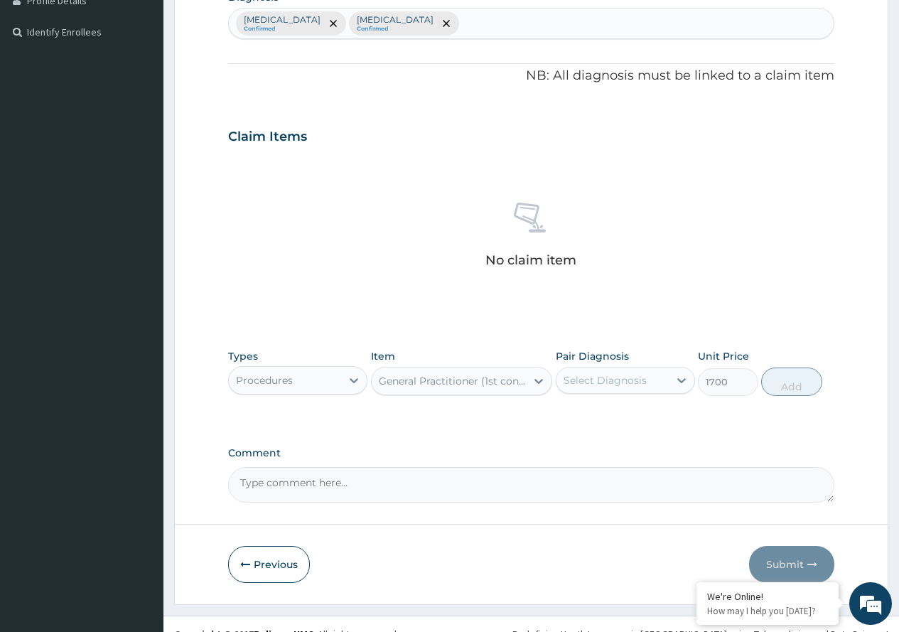
click at [610, 381] on div "Select Diagnosis" at bounding box center [605, 380] width 83 height 14
click at [606, 410] on label "Malaria" at bounding box center [623, 415] width 88 height 14
checkbox input "true"
click at [790, 389] on button "Add" at bounding box center [791, 382] width 60 height 28
type input "0"
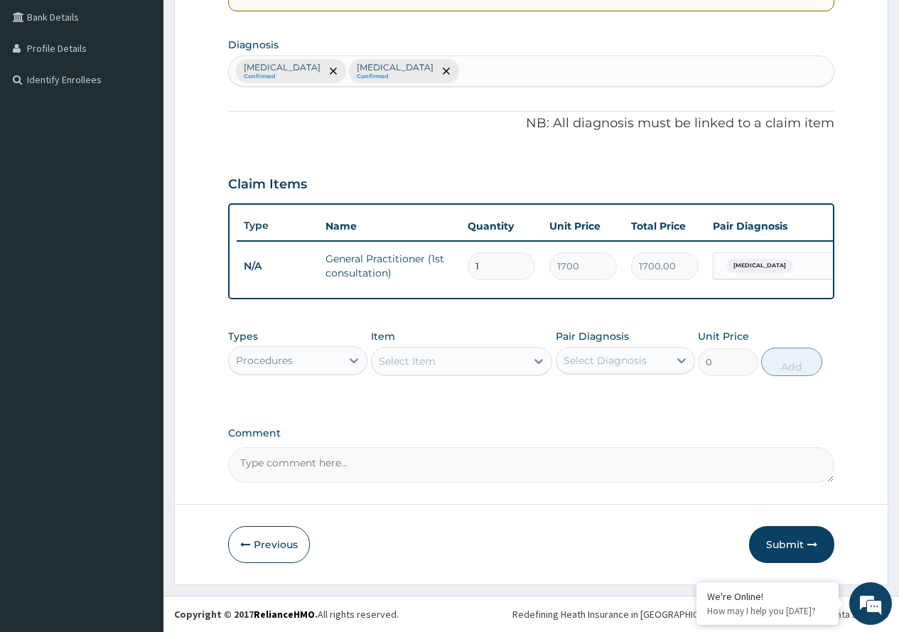
scroll to position [336, 0]
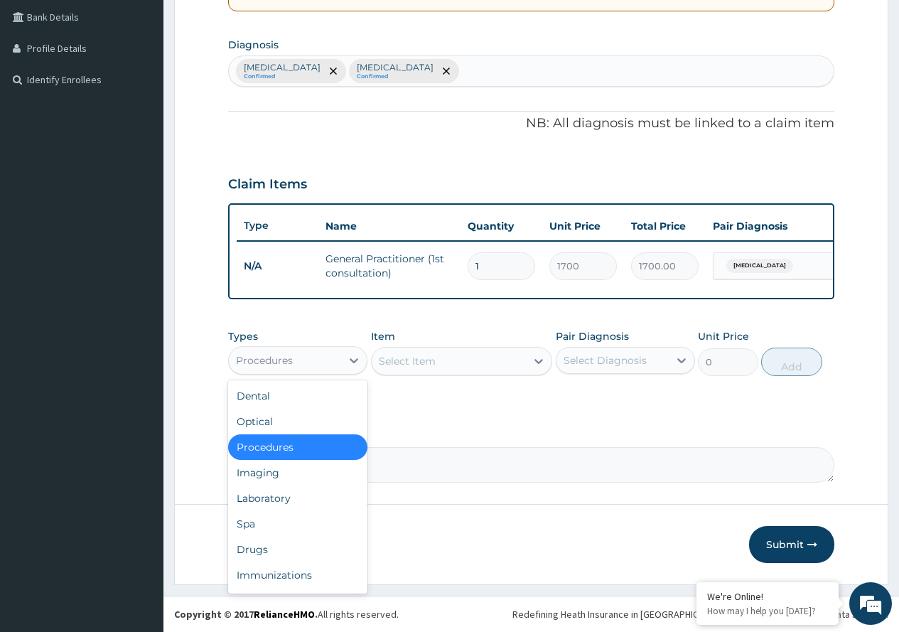
click at [321, 352] on div "Procedures" at bounding box center [285, 360] width 112 height 23
click at [288, 490] on div "Laboratory" at bounding box center [297, 499] width 139 height 26
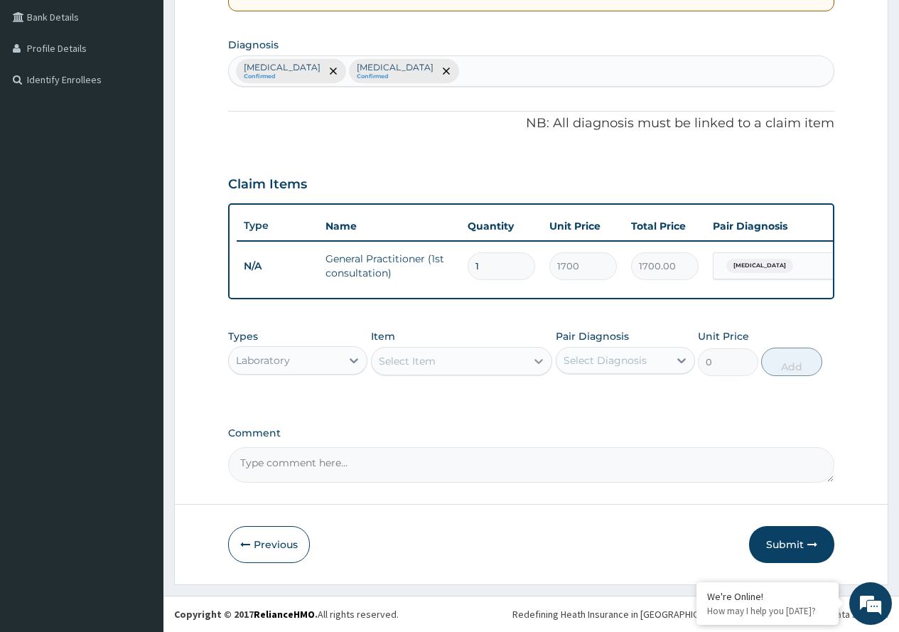
click at [535, 362] on icon at bounding box center [539, 361] width 14 height 14
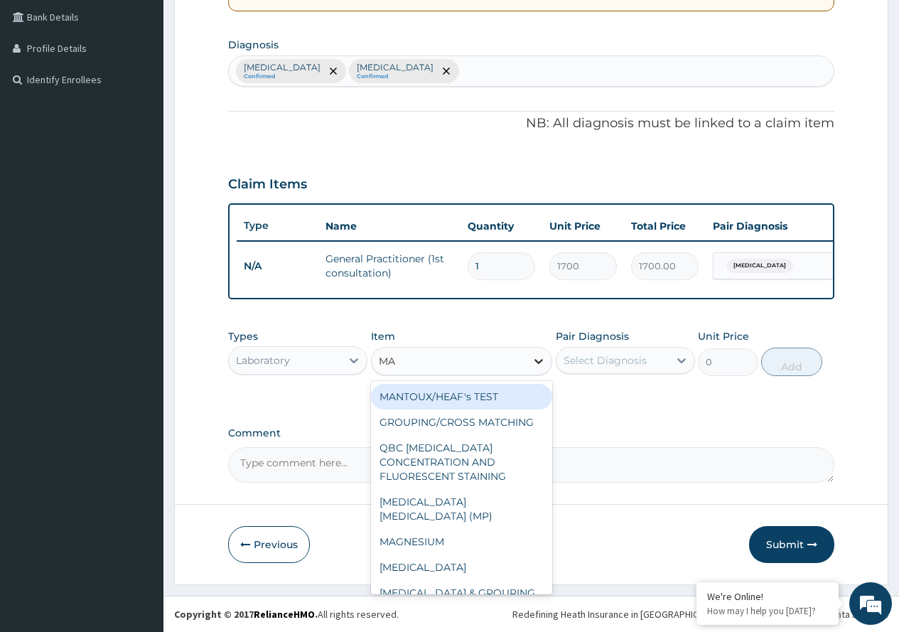
type input "MAL"
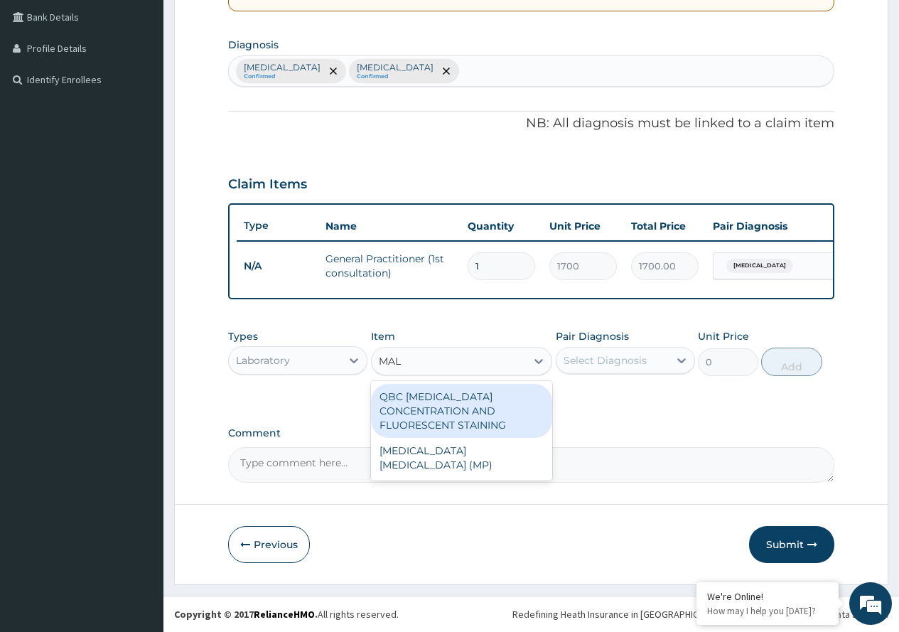
click at [490, 405] on div "QBC MALARIA CONCENTRATION AND FLUORESCENT STAINING" at bounding box center [462, 411] width 182 height 54
type input "1100"
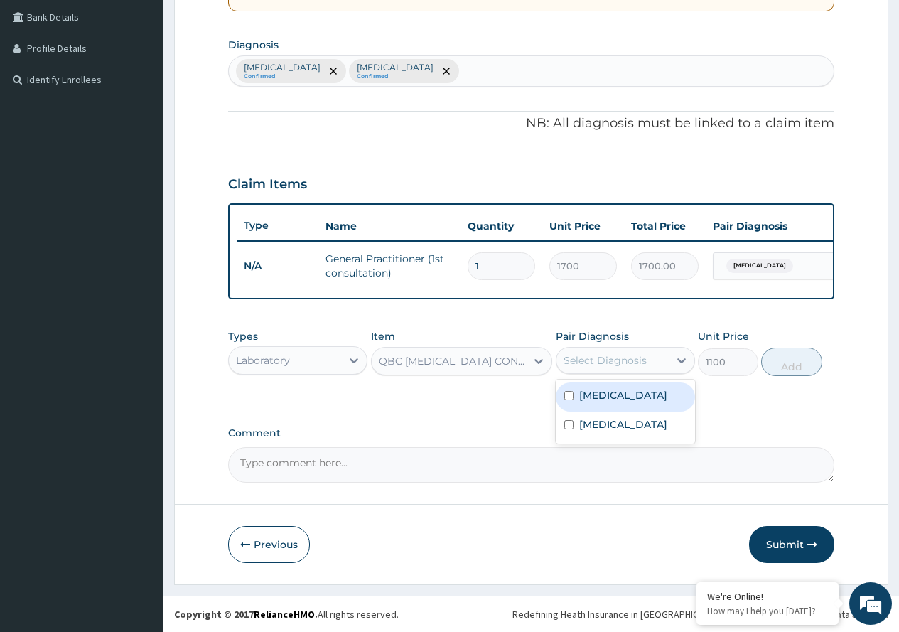
click at [649, 361] on div "Select Diagnosis" at bounding box center [613, 360] width 112 height 23
click at [626, 407] on div "Malaria" at bounding box center [625, 396] width 139 height 29
checkbox input "true"
click at [812, 355] on button "Add" at bounding box center [791, 362] width 60 height 28
type input "0"
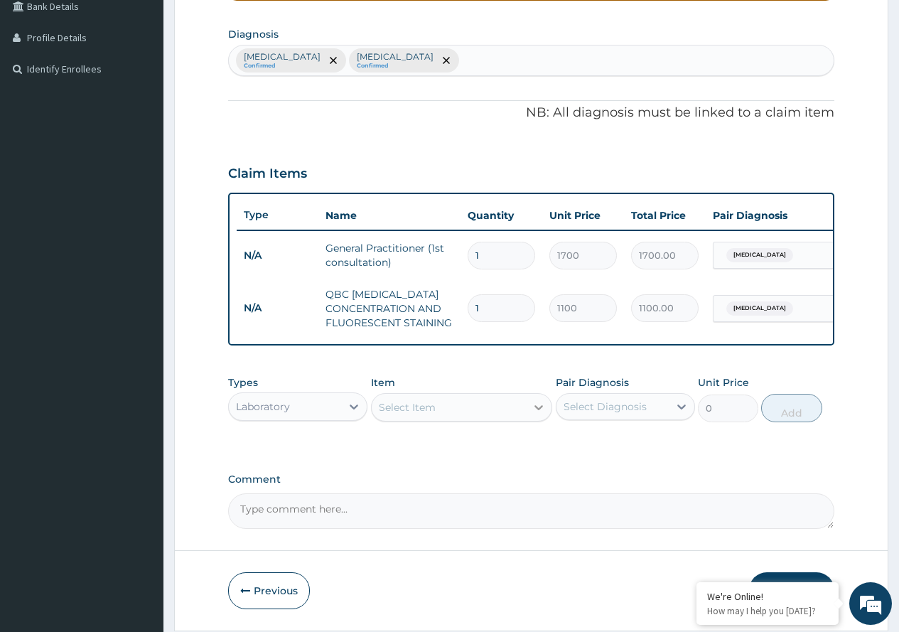
click at [540, 414] on icon at bounding box center [539, 407] width 14 height 14
type input "FBC"
click at [499, 451] on div "FBC" at bounding box center [462, 443] width 182 height 26
type input "1800"
click at [571, 414] on div "Select Diagnosis" at bounding box center [605, 407] width 83 height 14
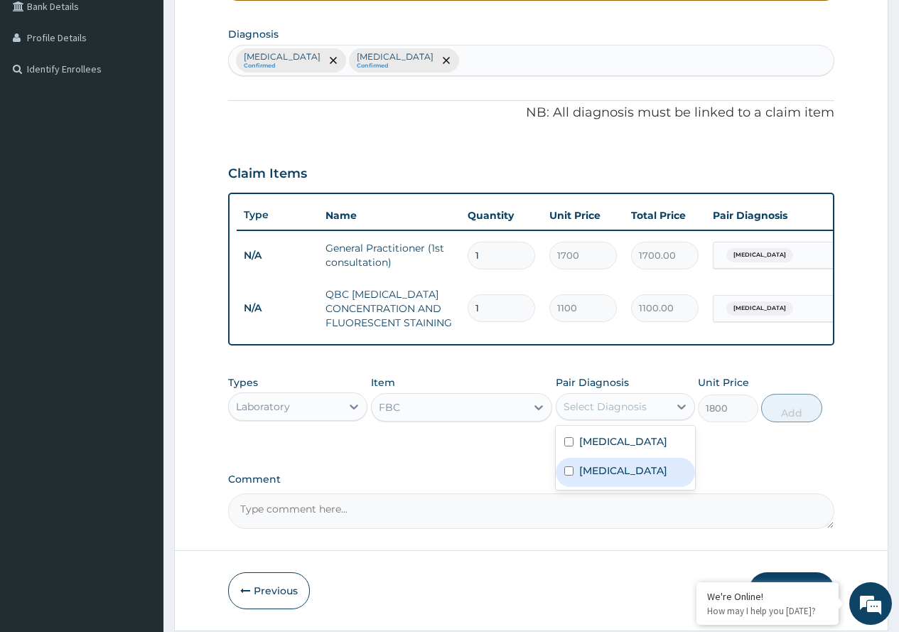
click at [596, 487] on div "Typhoid fever" at bounding box center [625, 472] width 139 height 29
checkbox input "true"
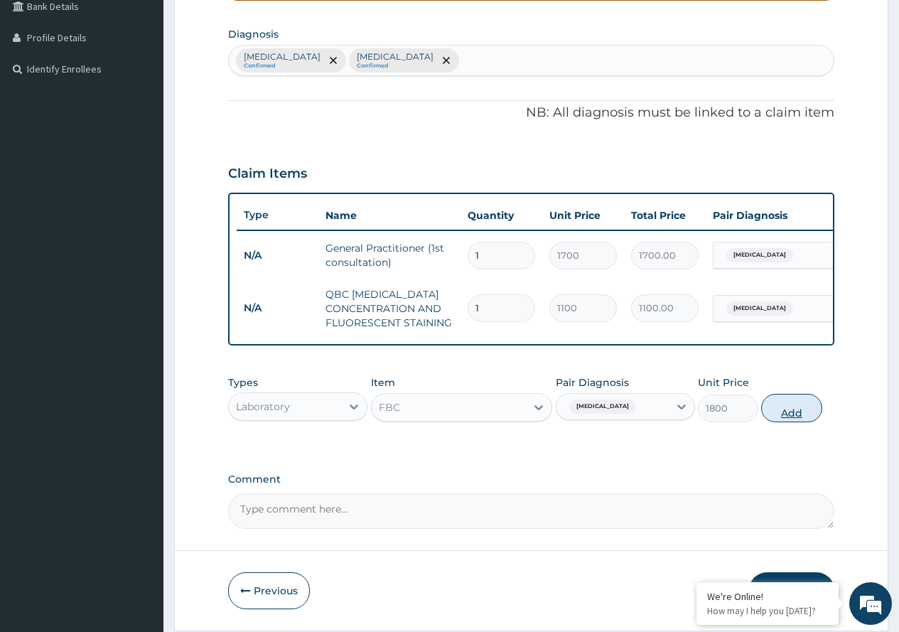
click at [790, 422] on button "Add" at bounding box center [791, 408] width 60 height 28
type input "0"
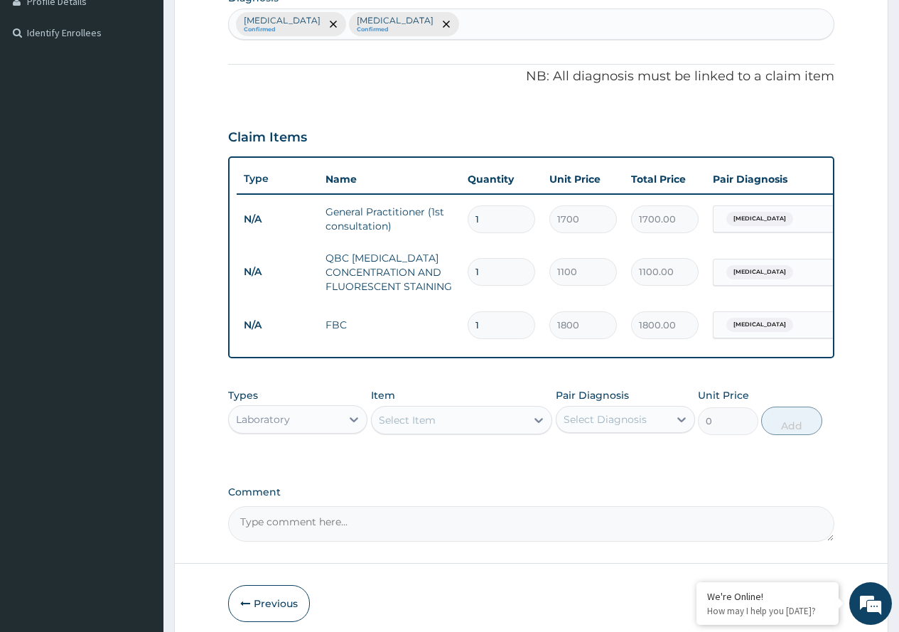
scroll to position [442, 0]
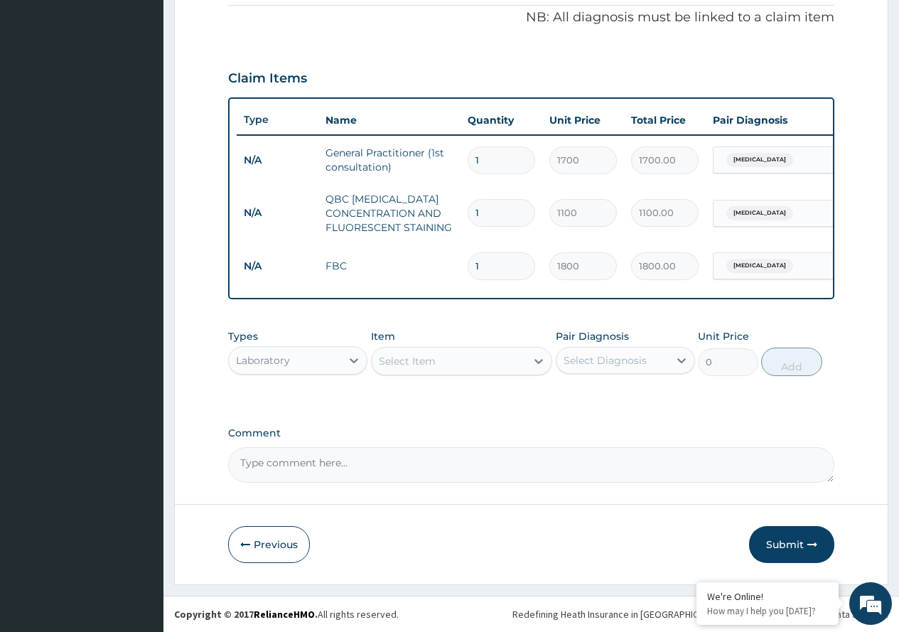
click at [301, 364] on div "Laboratory" at bounding box center [285, 360] width 112 height 23
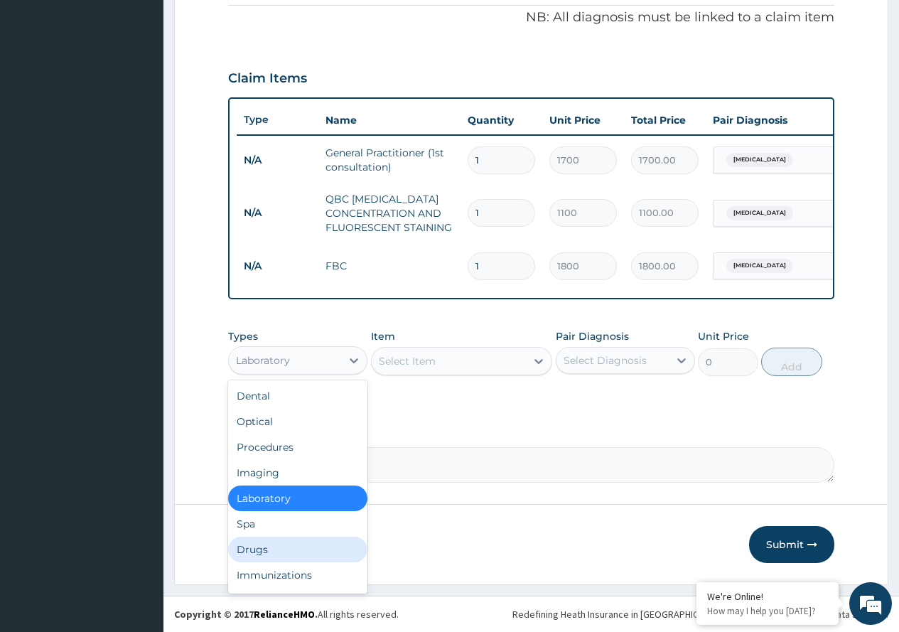
click at [296, 545] on div "Drugs" at bounding box center [297, 550] width 139 height 26
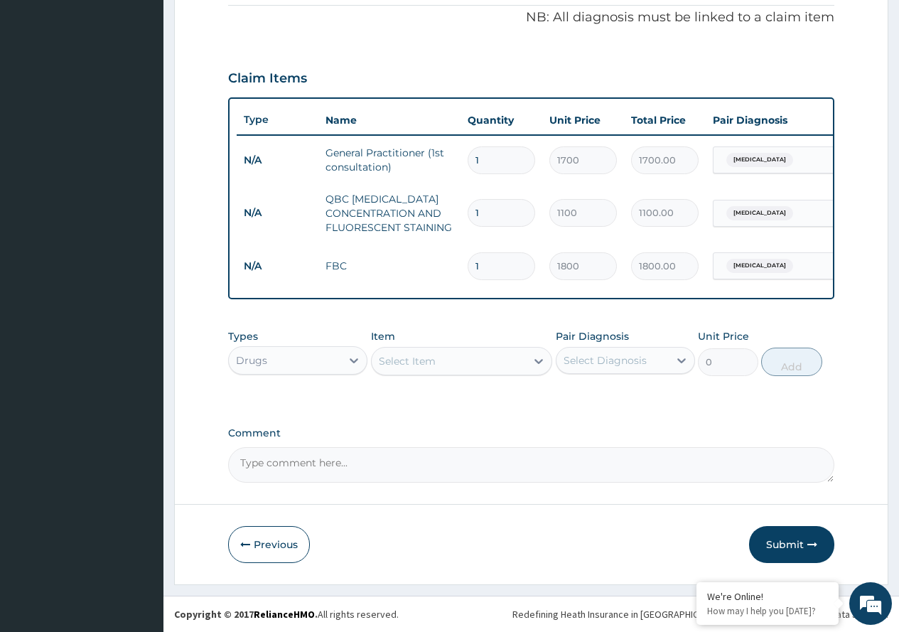
click at [539, 360] on icon at bounding box center [539, 361] width 14 height 14
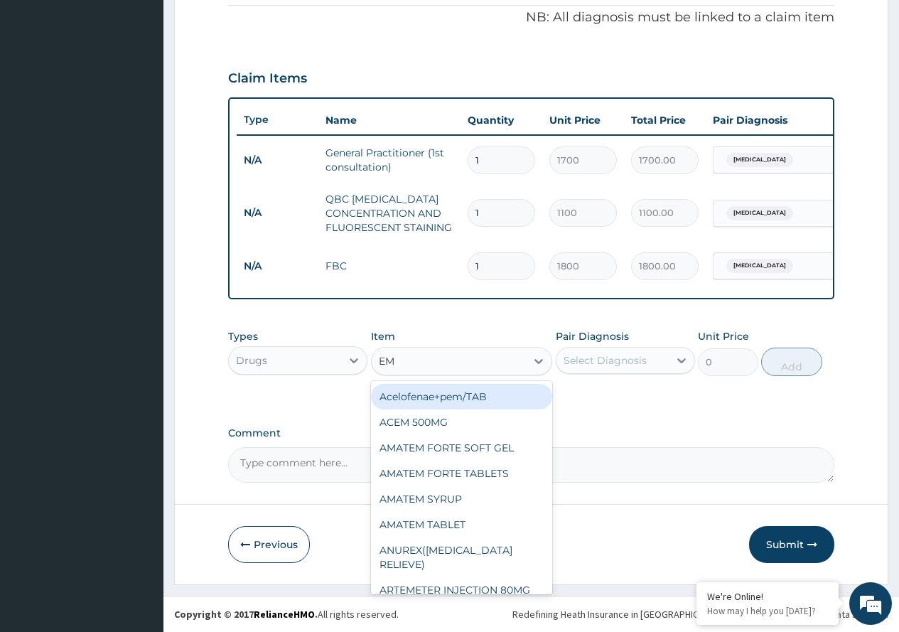
type input "EMA"
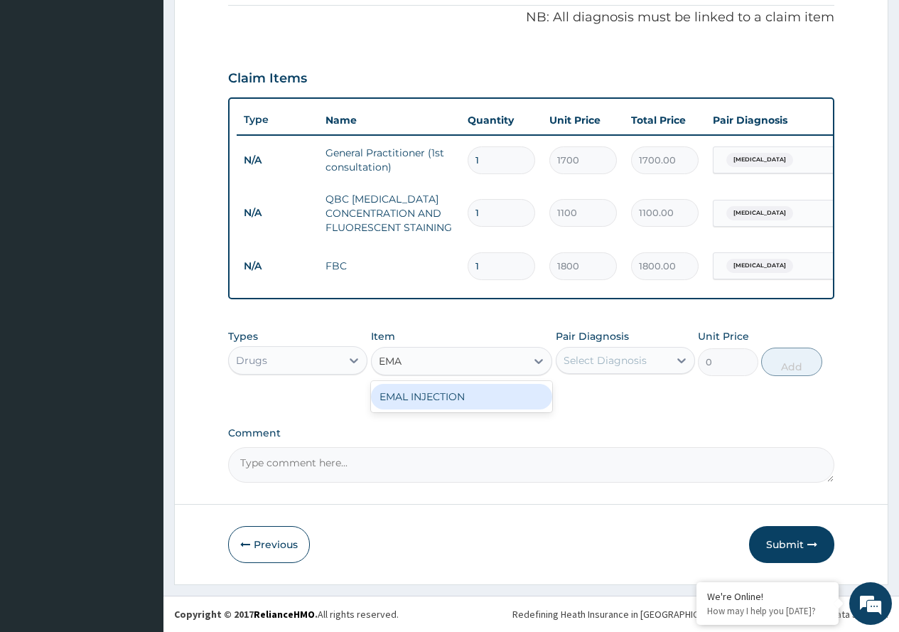
click at [511, 391] on div "EMAL INJECTION" at bounding box center [462, 397] width 182 height 26
type input "1000"
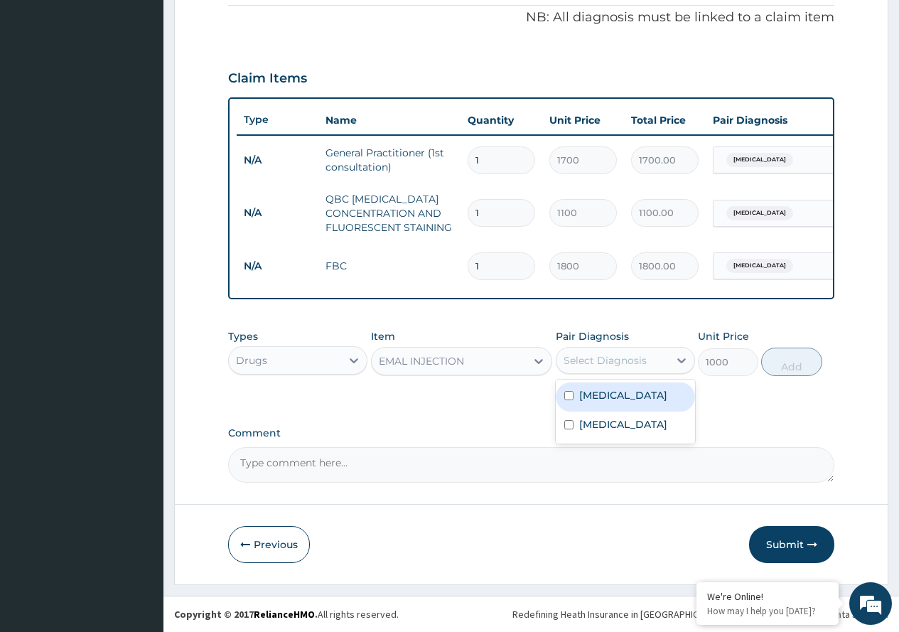
click at [638, 360] on div "Select Diagnosis" at bounding box center [605, 360] width 83 height 14
click at [627, 409] on div "Malaria" at bounding box center [625, 396] width 139 height 29
checkbox input "true"
click at [778, 365] on button "Add" at bounding box center [791, 362] width 60 height 28
type input "0"
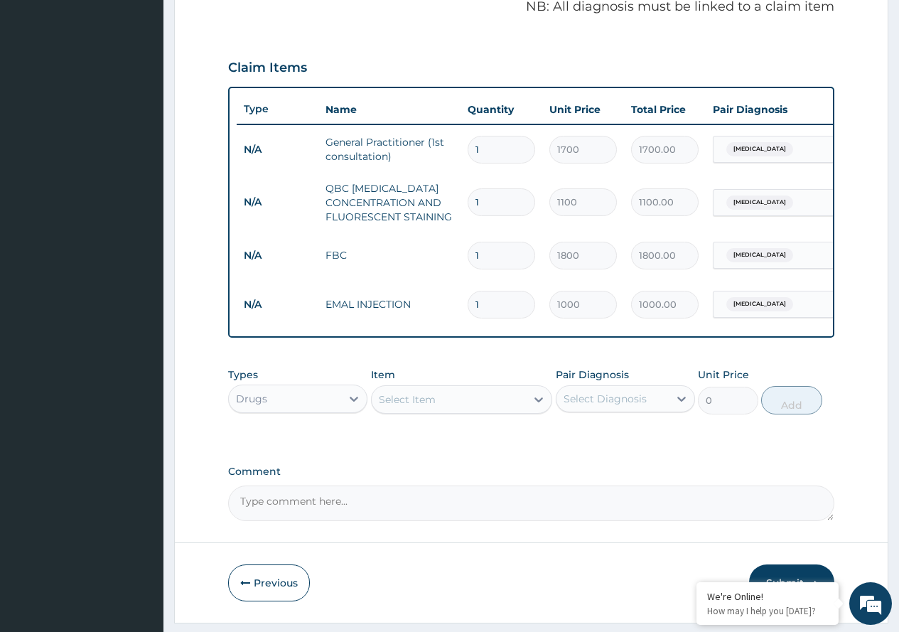
type input "0.00"
type input "3"
type input "3000.00"
type input "3"
click at [537, 407] on icon at bounding box center [539, 399] width 14 height 14
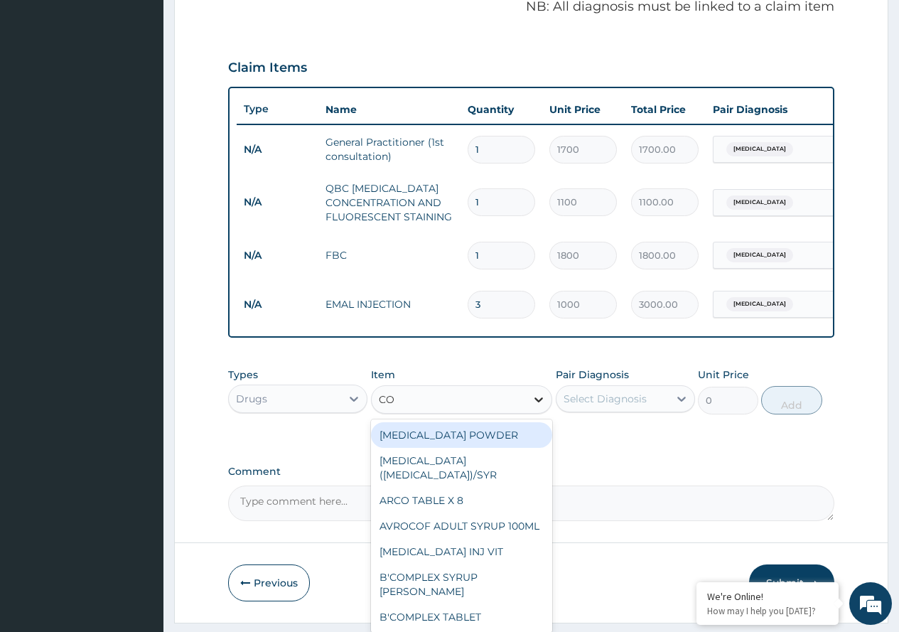
type input "COA"
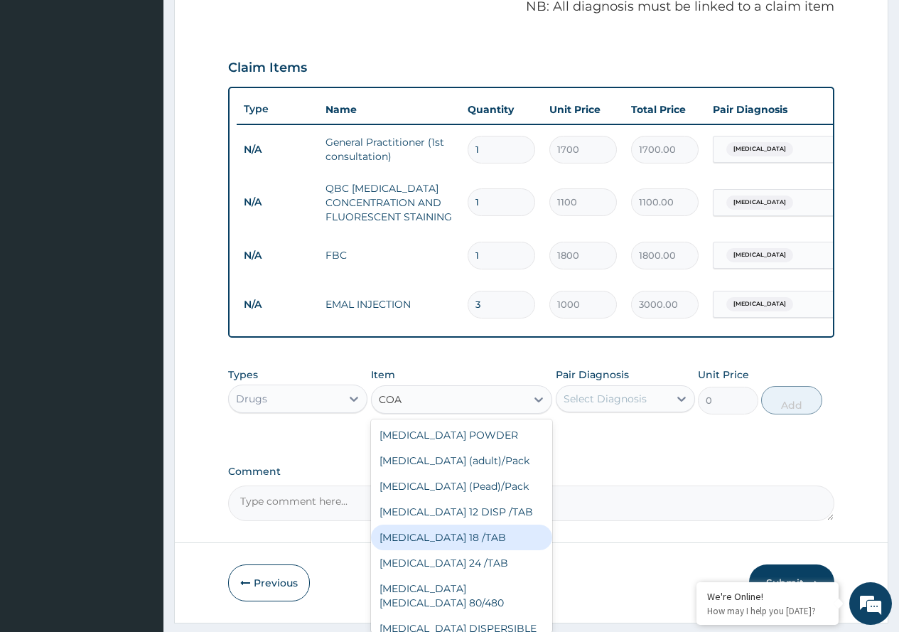
click at [473, 550] on div "COARTEM 18 /TAB" at bounding box center [462, 538] width 182 height 26
type input "400"
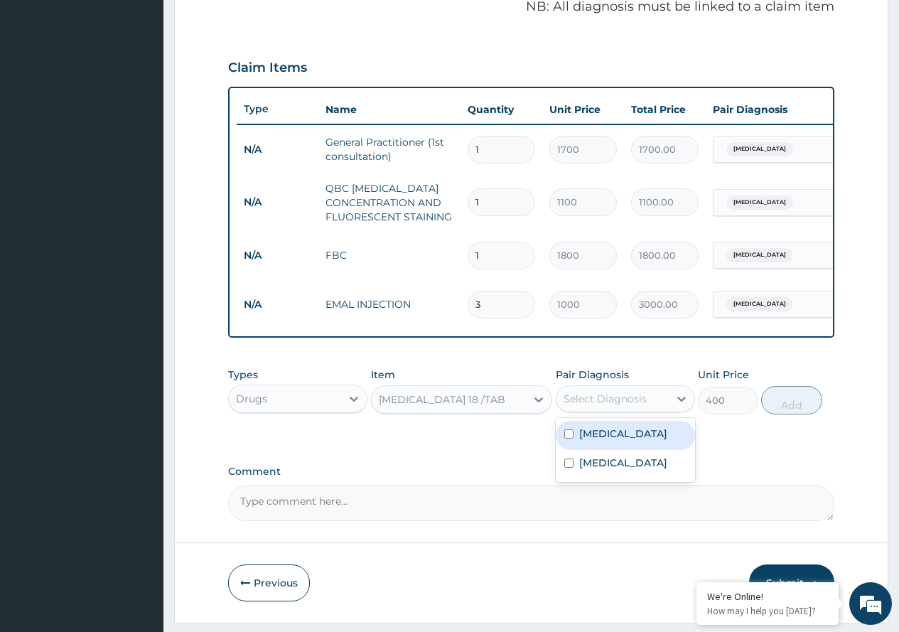
click at [630, 406] on div "Select Diagnosis" at bounding box center [605, 399] width 83 height 14
click at [625, 447] on div "Malaria" at bounding box center [625, 435] width 139 height 29
checkbox input "true"
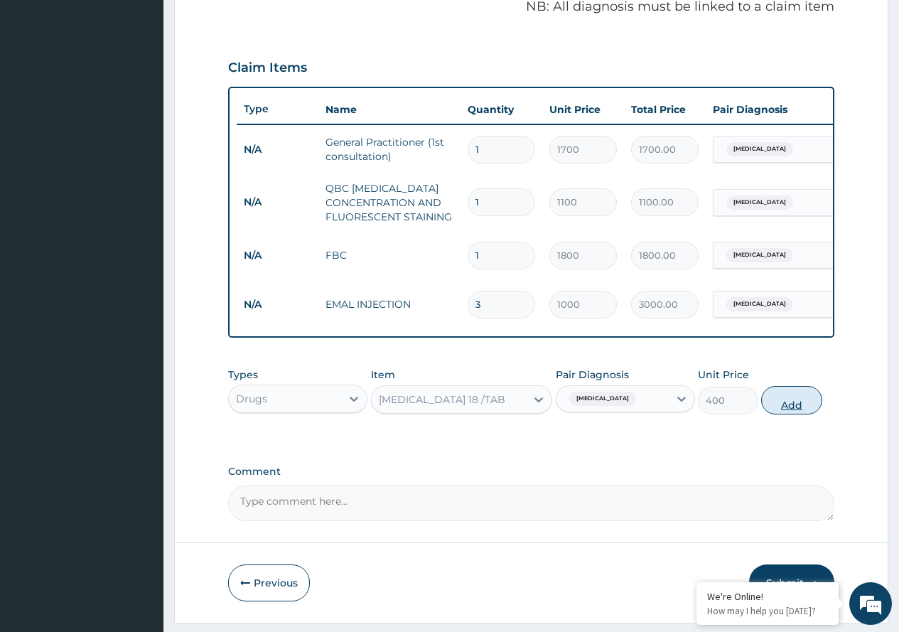
click at [777, 409] on button "Add" at bounding box center [791, 400] width 60 height 28
type input "0"
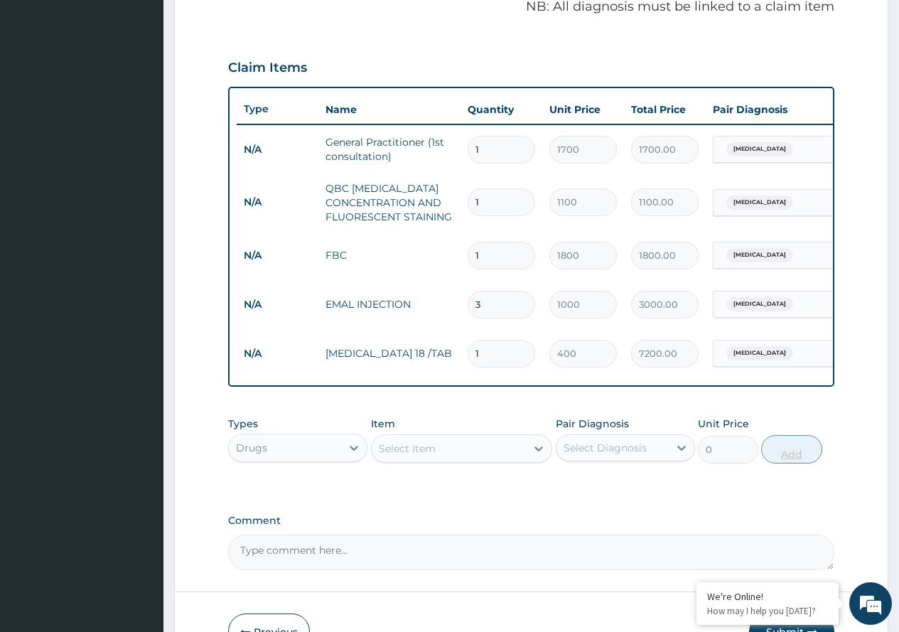
type input "18"
type input "7200.00"
type input "18"
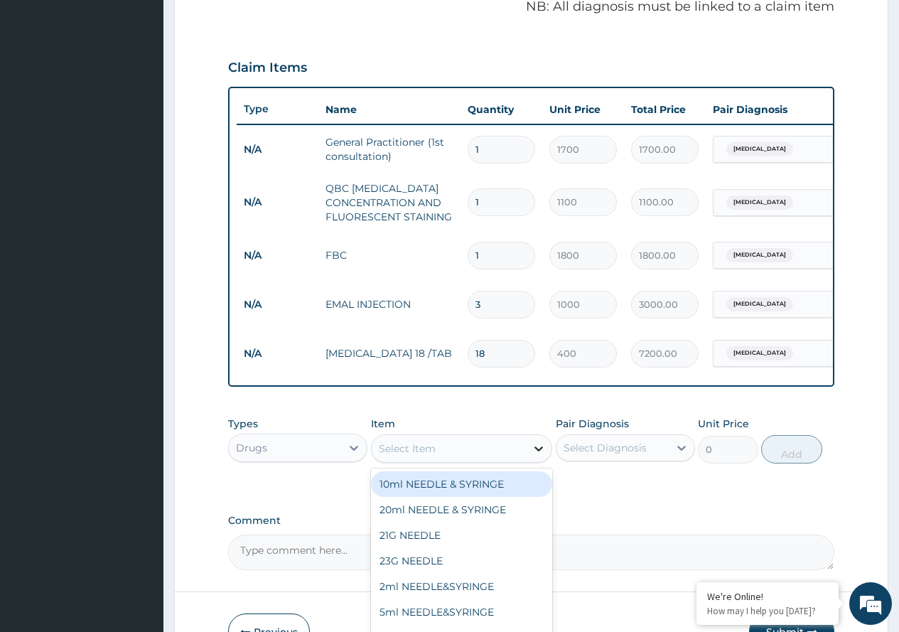
click at [531, 456] on div at bounding box center [539, 449] width 26 height 26
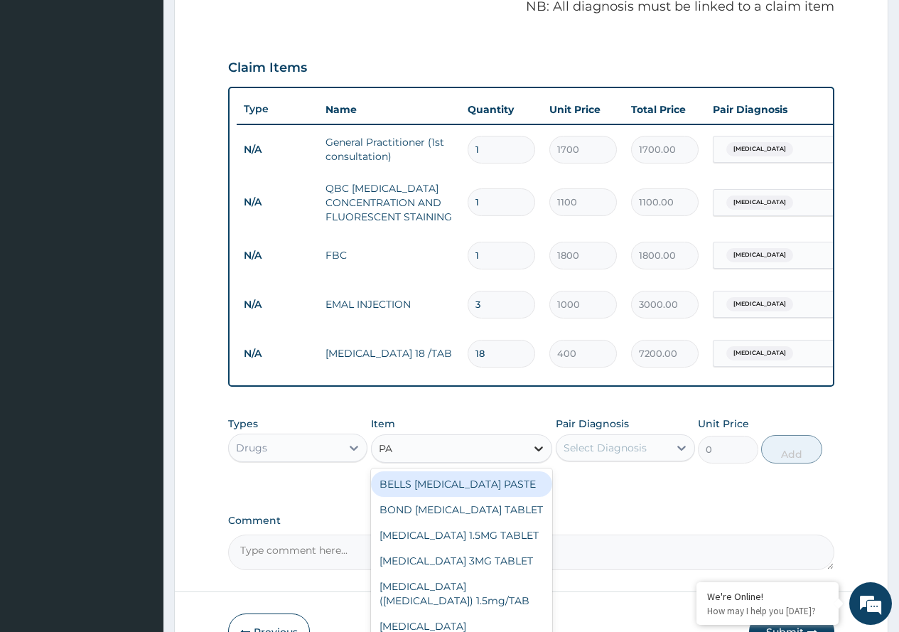
type input "PAR"
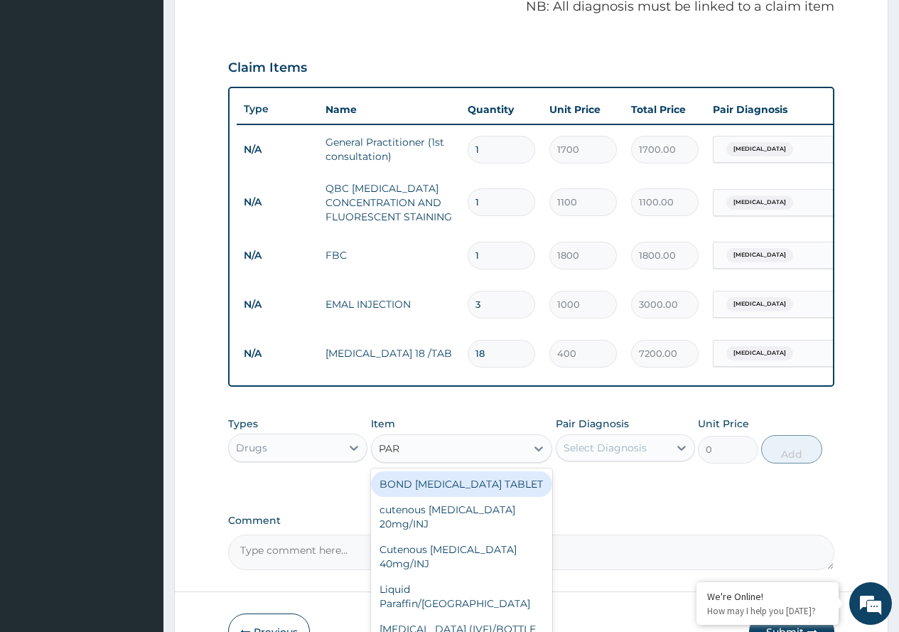
click at [500, 492] on div "BOND PARACETAMOL TABLET" at bounding box center [462, 484] width 182 height 26
type input "10"
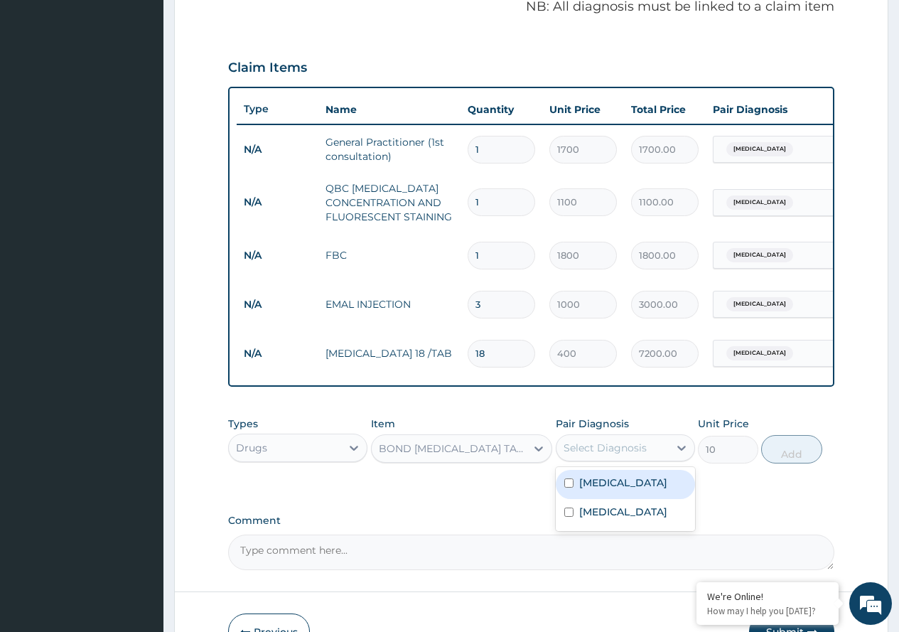
click at [614, 454] on div "Select Diagnosis" at bounding box center [605, 448] width 83 height 14
click at [617, 485] on div "Malaria" at bounding box center [625, 484] width 139 height 29
checkbox input "true"
click at [793, 464] on button "Add" at bounding box center [791, 449] width 60 height 28
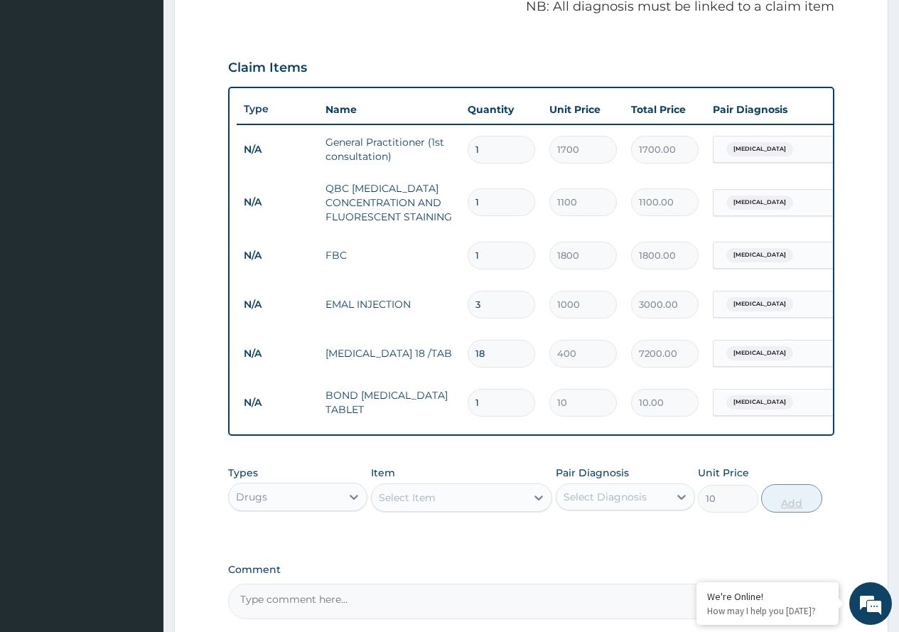
type input "0"
click at [476, 405] on input "1" at bounding box center [502, 403] width 68 height 28
type input "21"
type input "210.00"
type input "21"
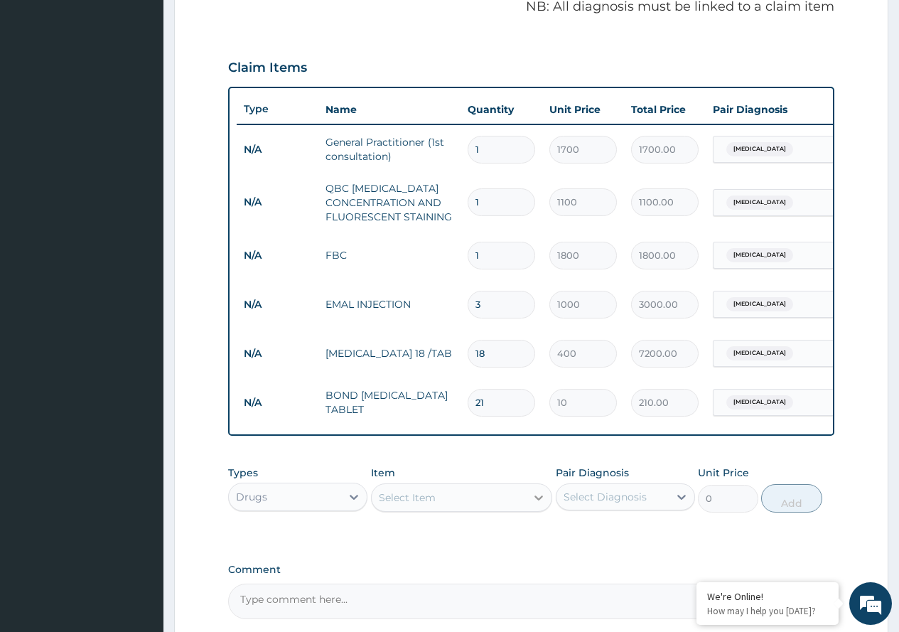
click at [536, 505] on icon at bounding box center [539, 498] width 14 height 14
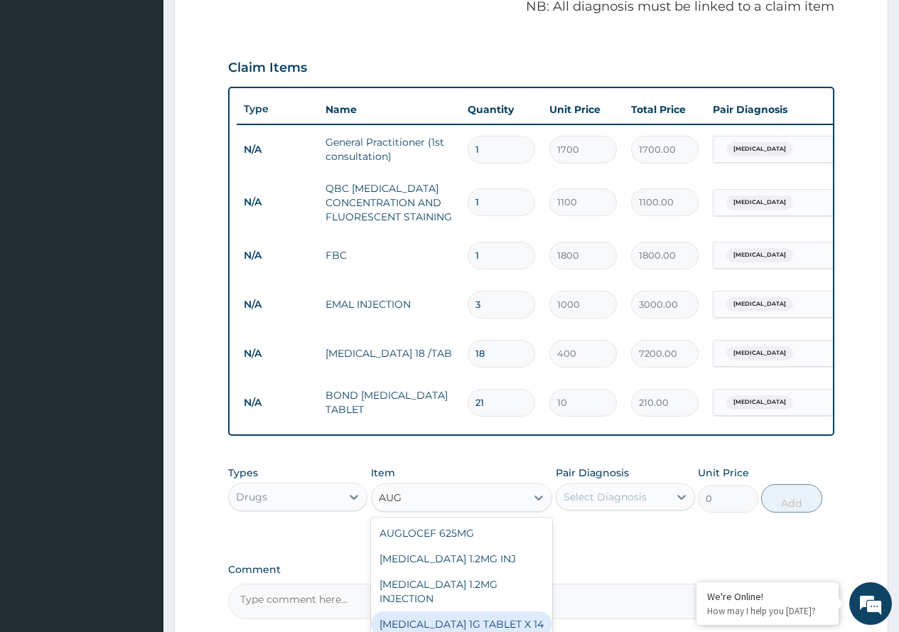
type input "AUG"
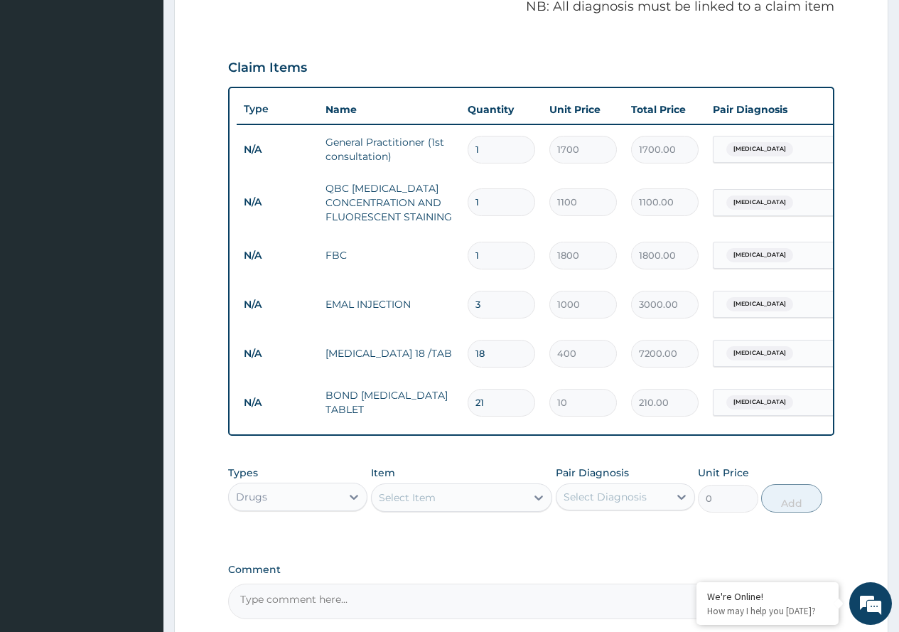
click at [459, 474] on div "Types Drugs Item Select Item Pair Diagnosis Select Diagnosis Unit Price 0 Add" at bounding box center [531, 489] width 606 height 61
click at [537, 505] on icon at bounding box center [539, 498] width 14 height 14
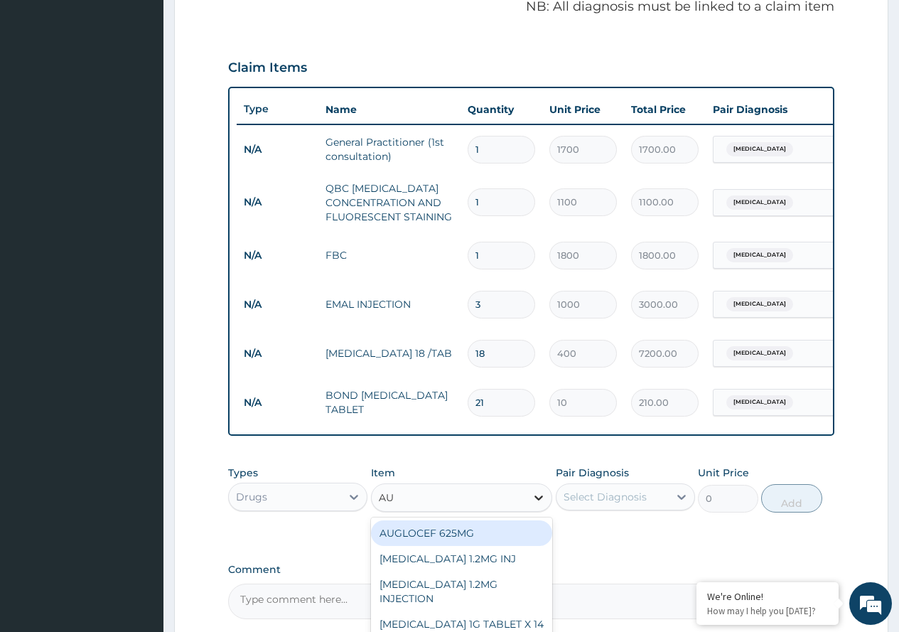
type input "AUG"
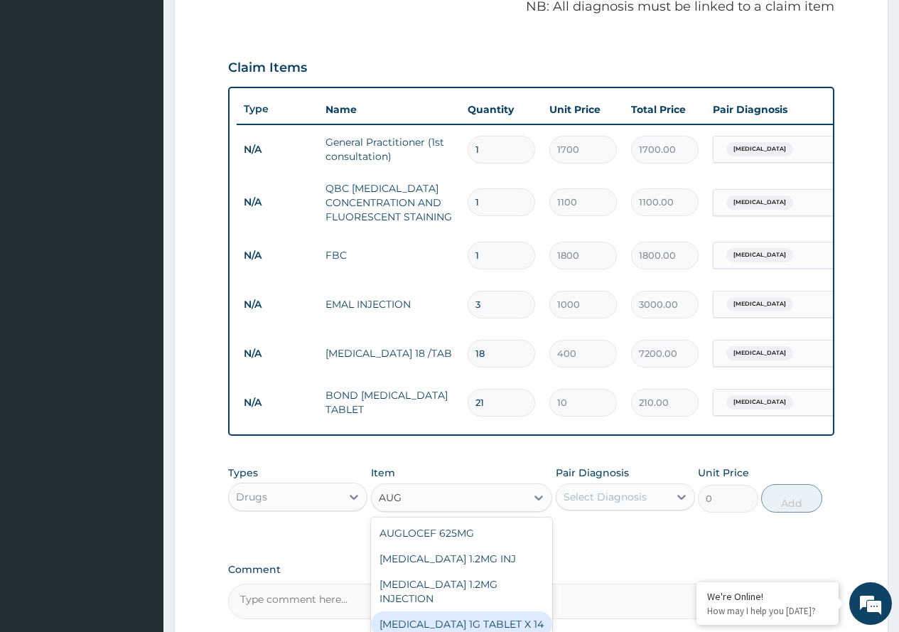
click at [483, 611] on div "AUGMENTIN 1G TABLET X 14" at bounding box center [462, 624] width 182 height 26
type input "168"
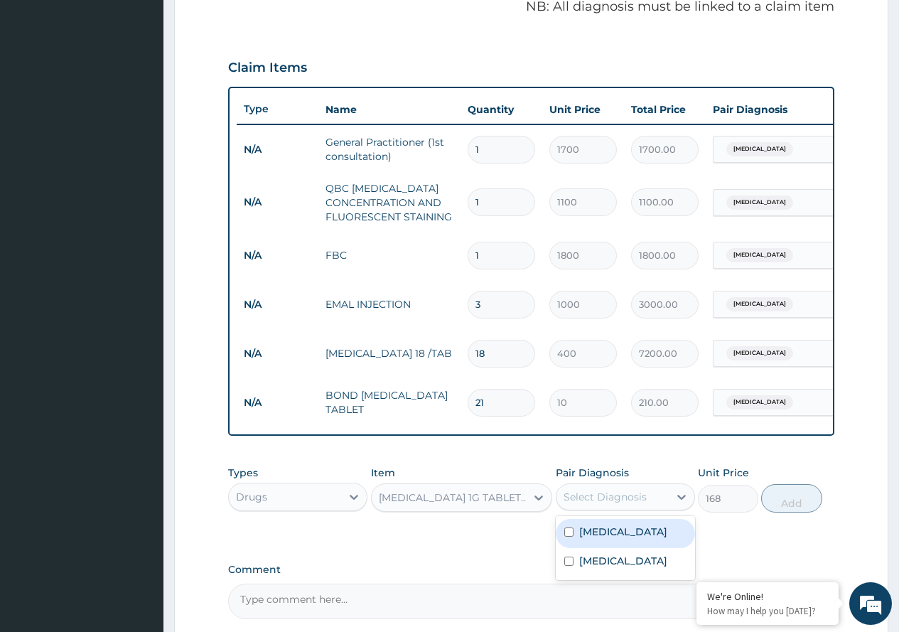
drag, startPoint x: 643, startPoint y: 508, endPoint x: 641, endPoint y: 539, distance: 31.4
click at [643, 504] on div "Select Diagnosis" at bounding box center [605, 497] width 83 height 14
click at [635, 564] on label "Typhoid fever" at bounding box center [623, 561] width 88 height 14
checkbox input "true"
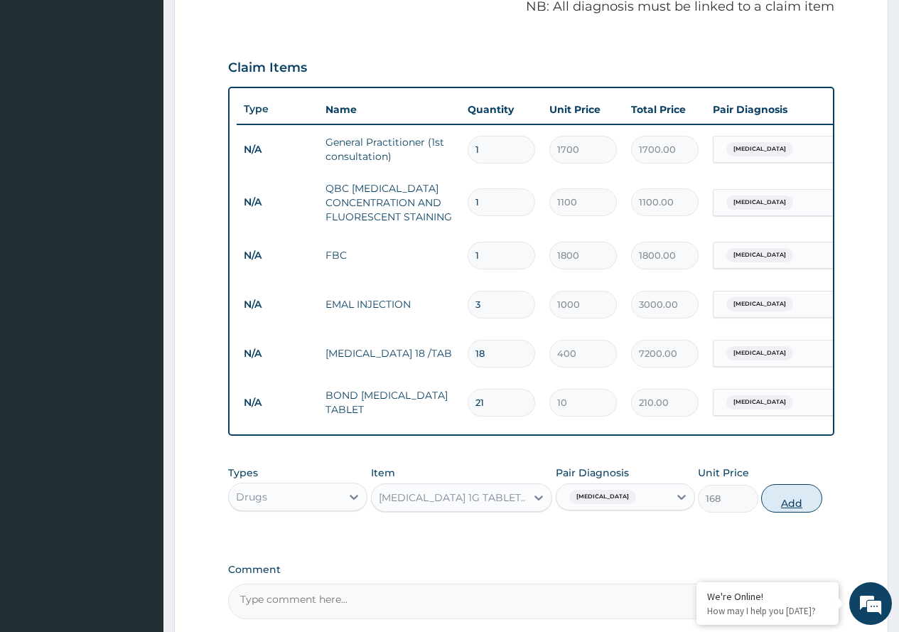
click at [797, 503] on button "Add" at bounding box center [791, 498] width 60 height 28
type input "0"
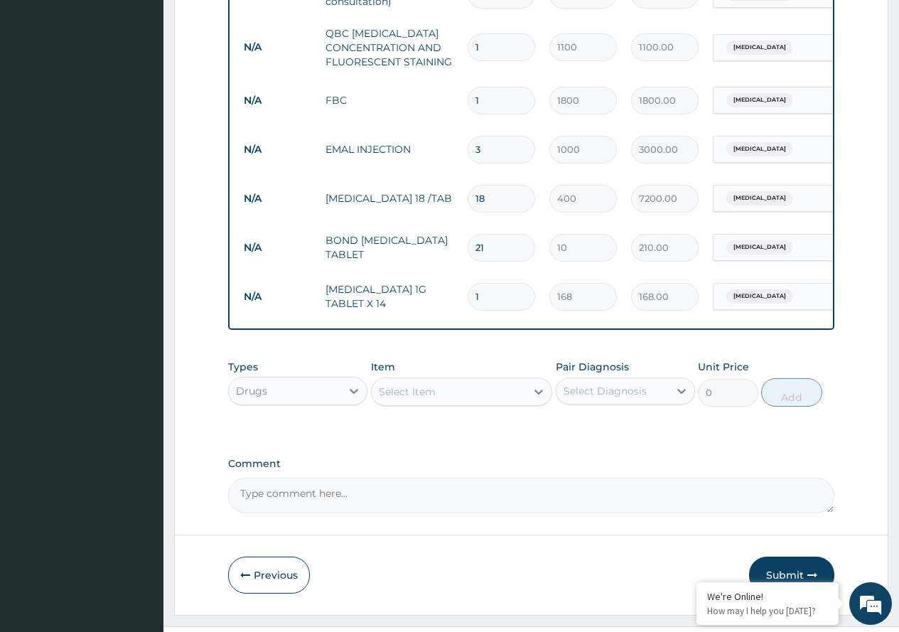
scroll to position [638, 0]
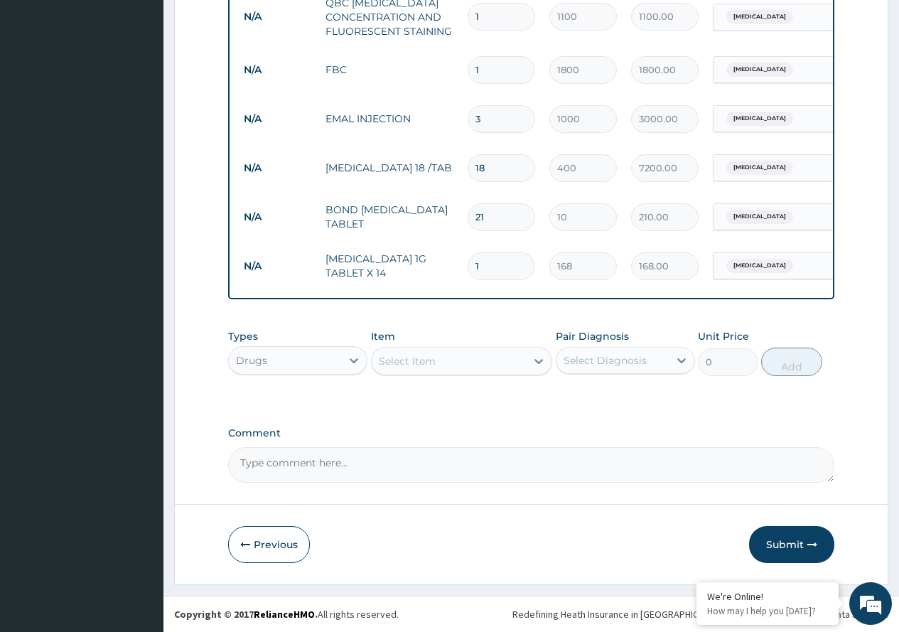
click at [490, 259] on input "1" at bounding box center [502, 266] width 68 height 28
type input "14"
type input "2352.00"
type input "14"
click at [788, 545] on button "Submit" at bounding box center [791, 544] width 85 height 37
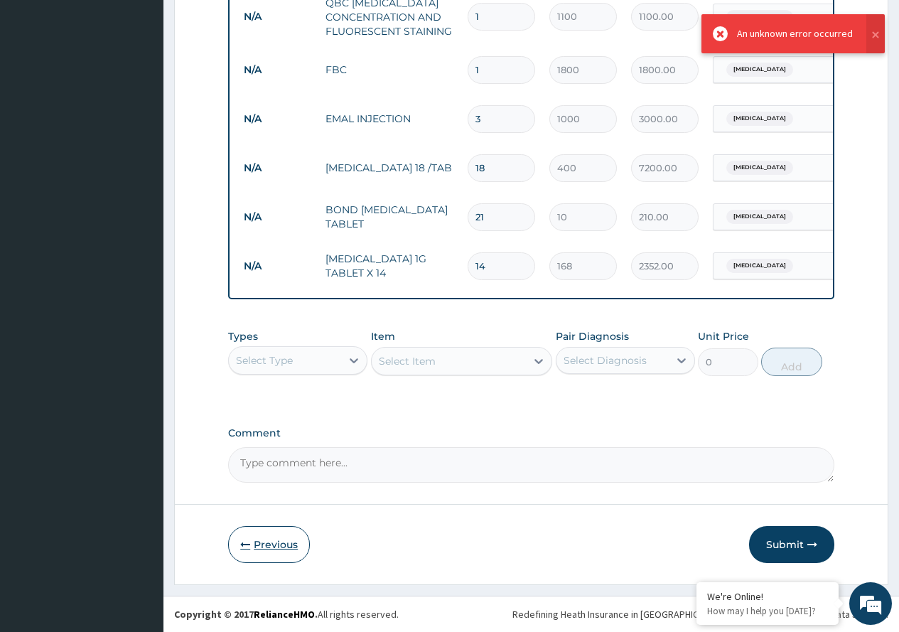
click at [270, 540] on button "Previous" at bounding box center [269, 544] width 82 height 37
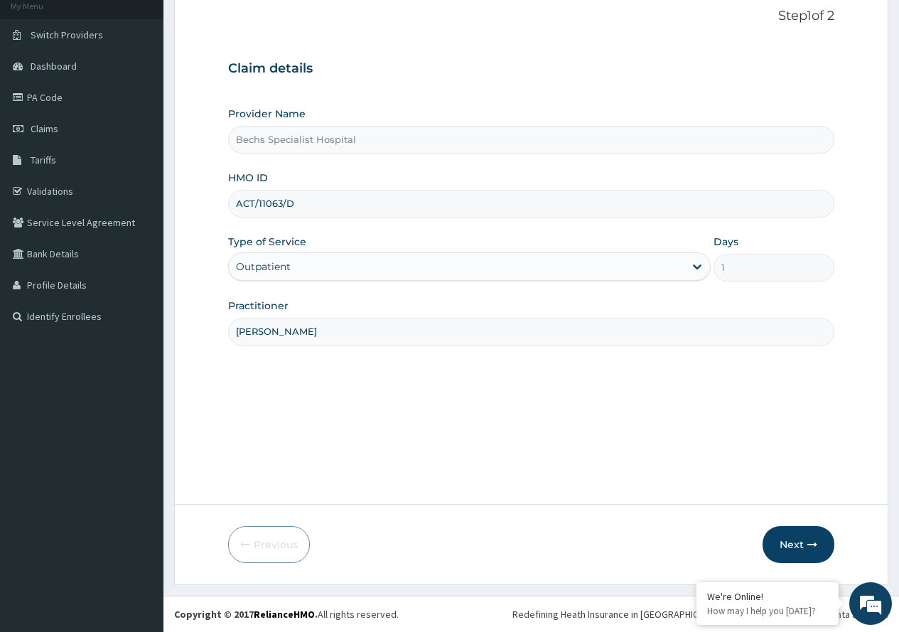
click at [277, 201] on input "ACT/11063/D" at bounding box center [531, 204] width 606 height 28
click at [279, 200] on input "ACT/11063/D" at bounding box center [531, 204] width 606 height 28
click at [281, 201] on input "ACT/11063/D" at bounding box center [531, 204] width 606 height 28
click at [270, 205] on input "ACT/1106/D" at bounding box center [531, 204] width 606 height 28
type input "ACT/11006/D"
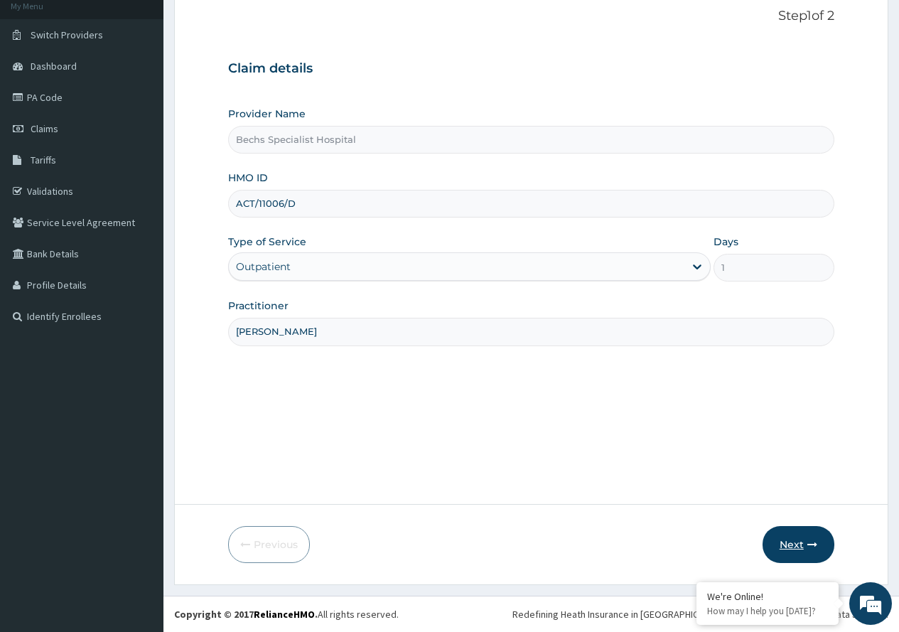
click at [798, 541] on button "Next" at bounding box center [799, 544] width 72 height 37
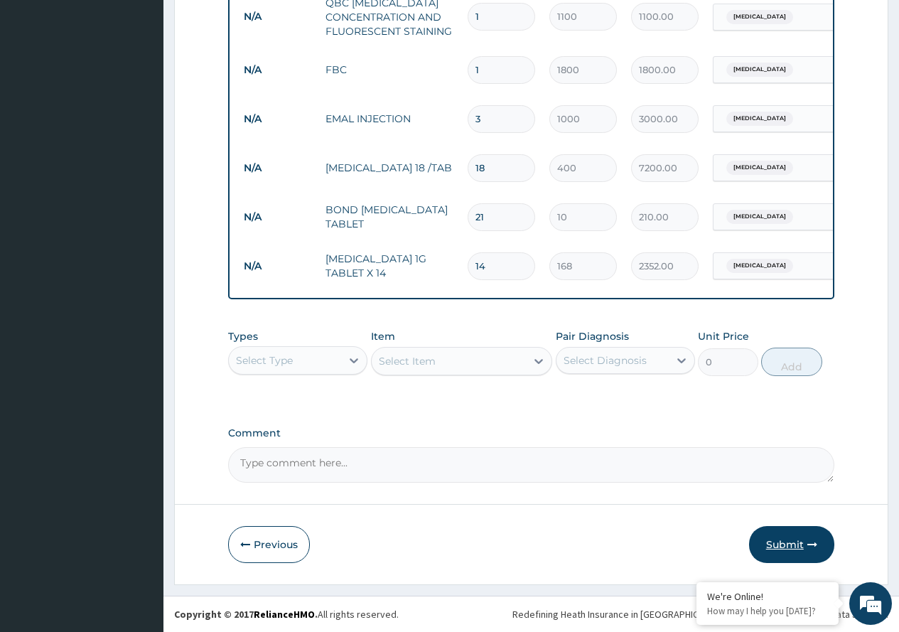
click at [786, 542] on button "Submit" at bounding box center [791, 544] width 85 height 37
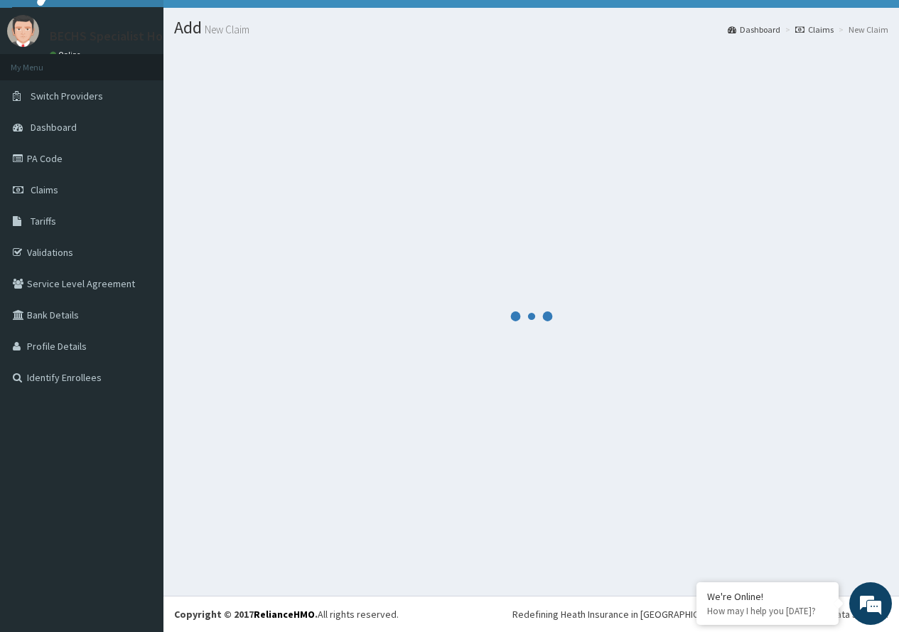
scroll to position [638, 0]
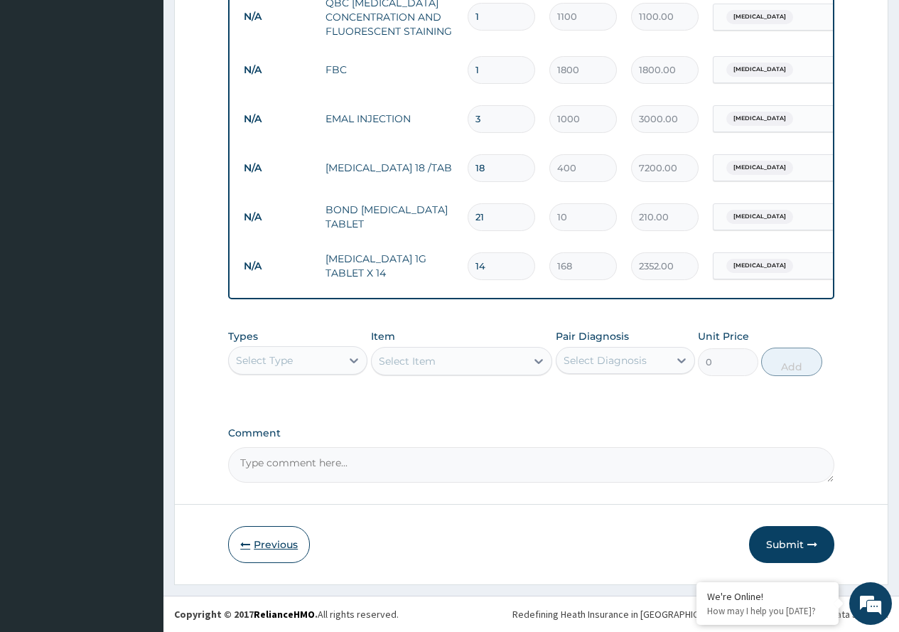
click at [255, 533] on button "Previous" at bounding box center [269, 544] width 82 height 37
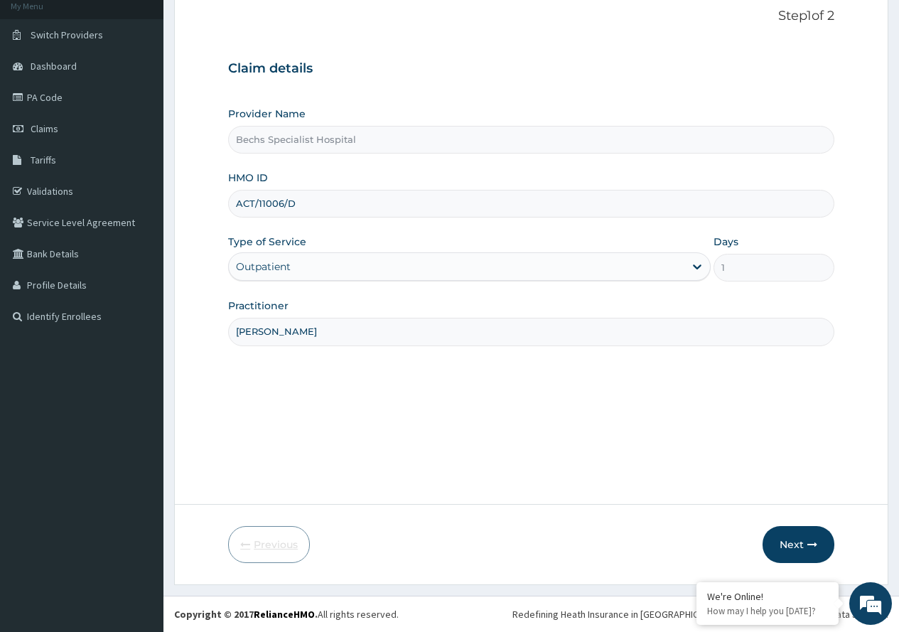
scroll to position [89, 0]
click at [301, 203] on input "ACT/11006/D" at bounding box center [531, 204] width 606 height 28
type input "ACT/11006/D"
click at [787, 530] on button "Next" at bounding box center [799, 544] width 72 height 37
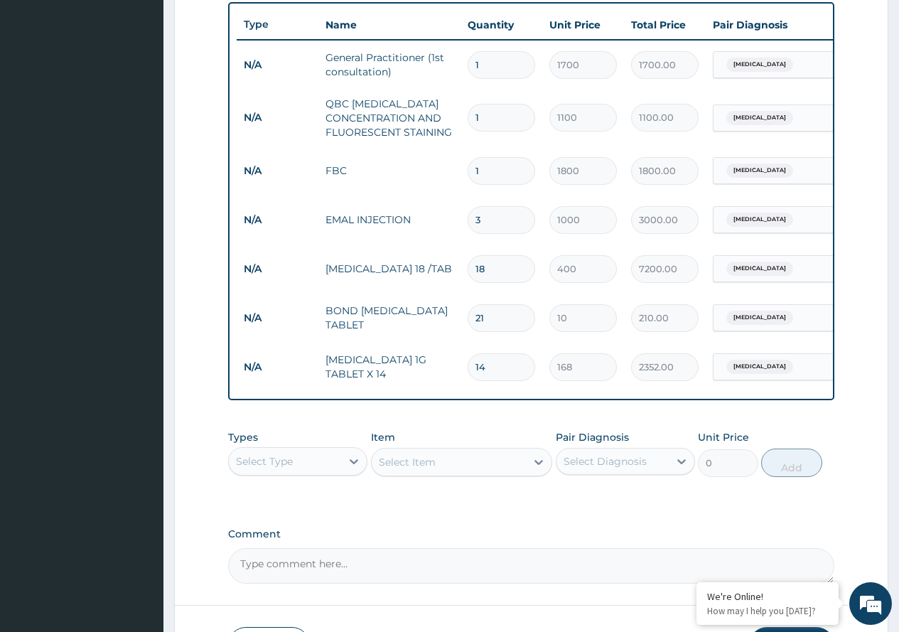
scroll to position [638, 0]
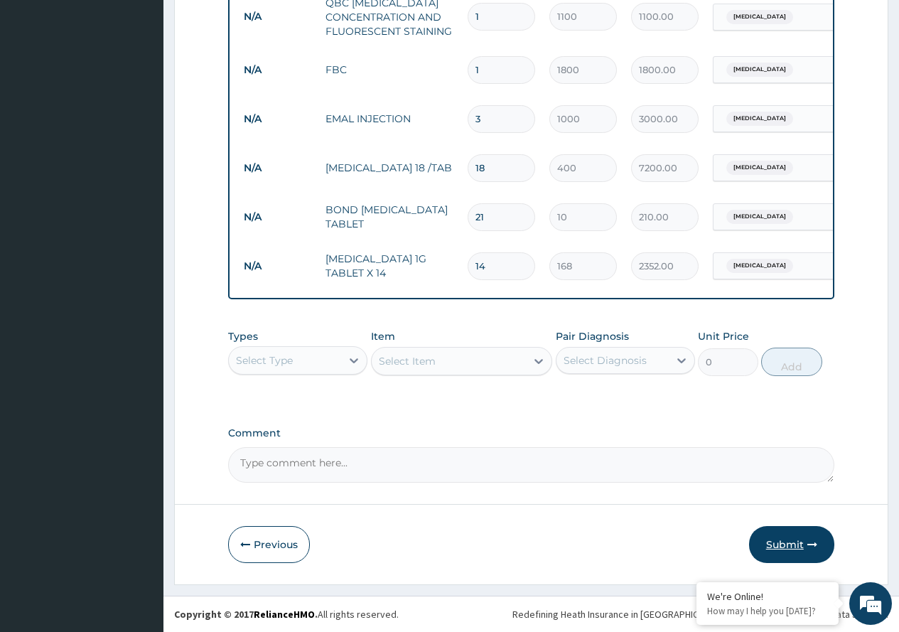
click at [786, 535] on button "Submit" at bounding box center [791, 544] width 85 height 37
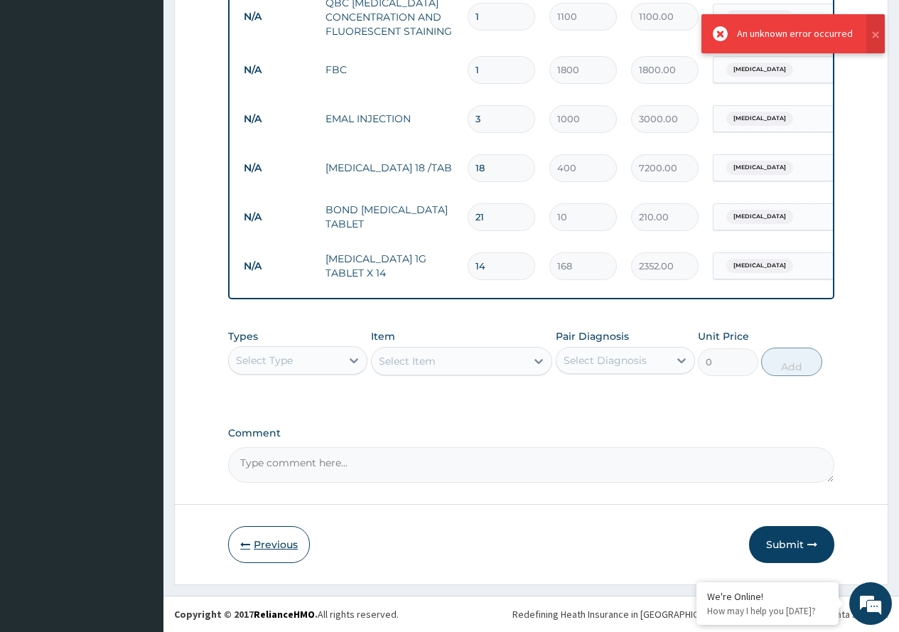
click at [243, 529] on button "Previous" at bounding box center [269, 544] width 82 height 37
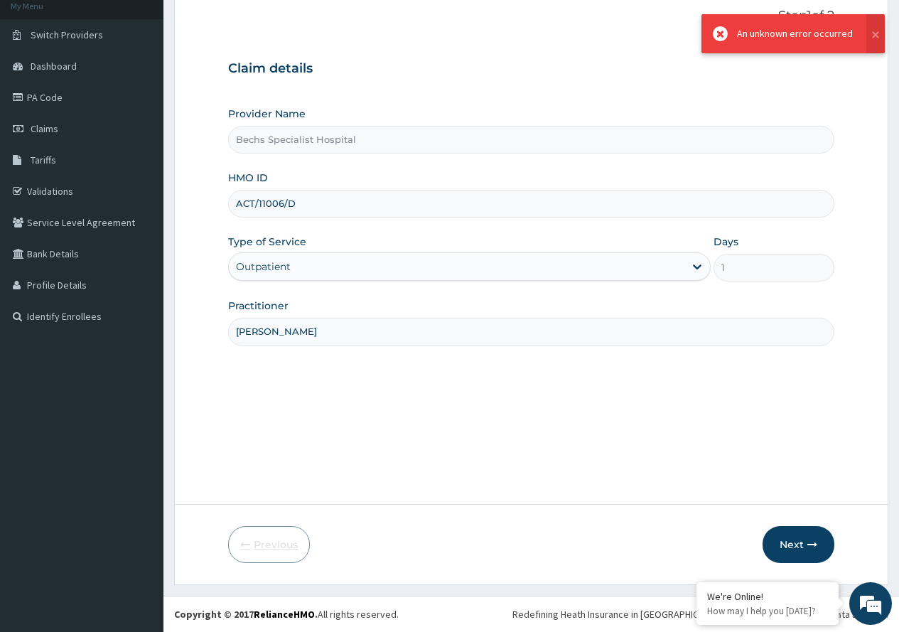
scroll to position [89, 0]
click at [304, 208] on input "ACT/11006/D" at bounding box center [531, 204] width 606 height 28
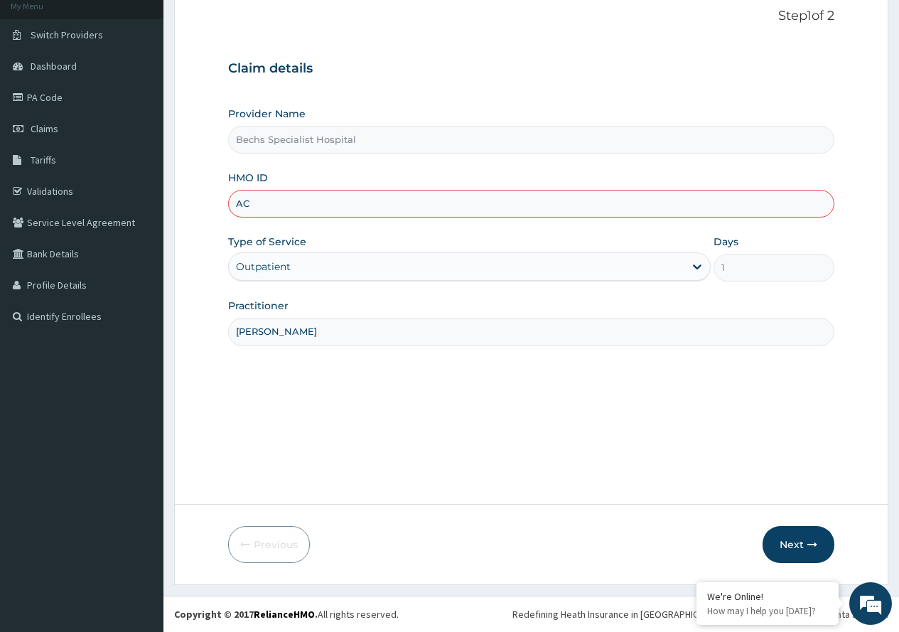
type input "A"
type input "AVO/10136/A"
click at [793, 551] on button "Next" at bounding box center [799, 544] width 72 height 37
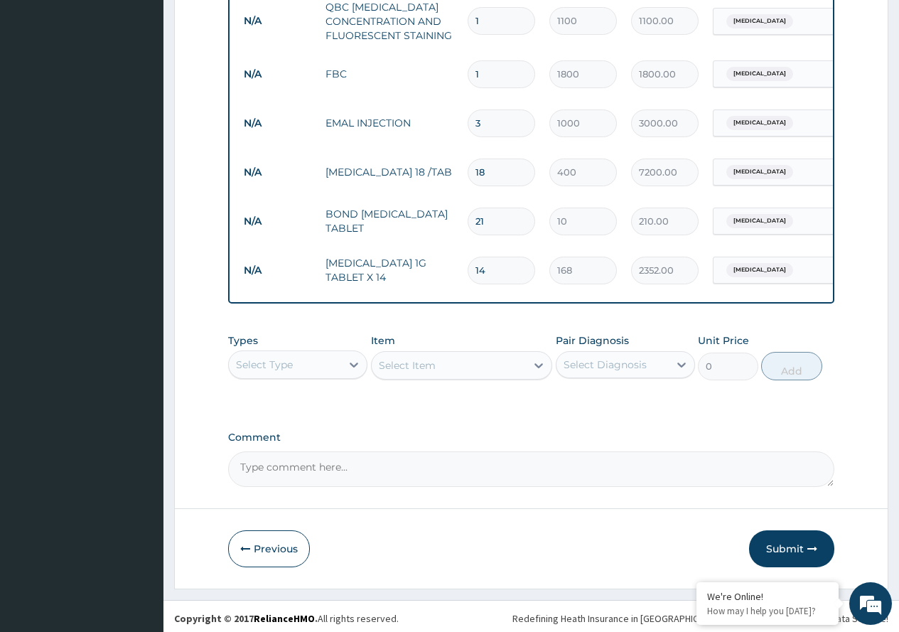
scroll to position [638, 0]
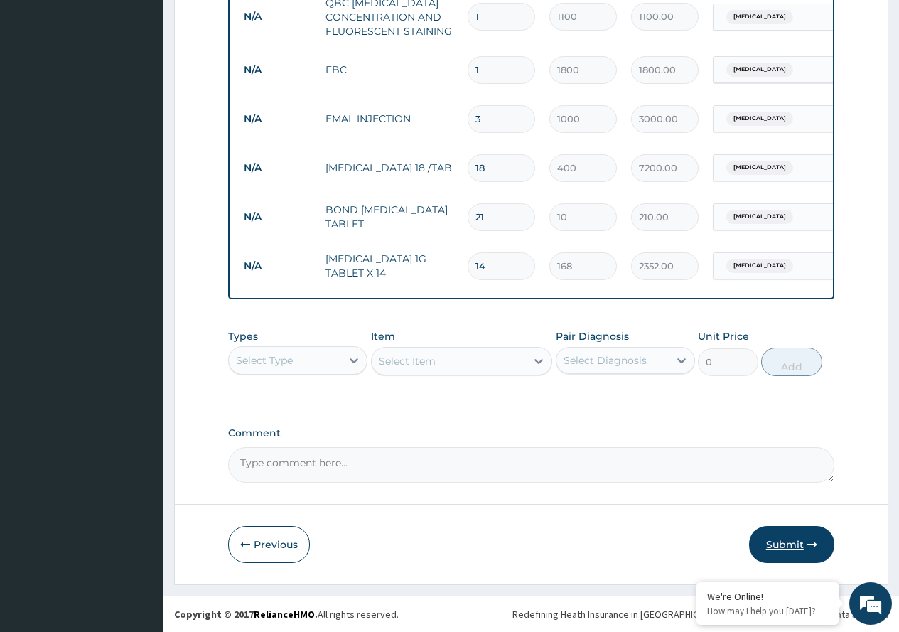
click at [788, 540] on button "Submit" at bounding box center [791, 544] width 85 height 37
